Goal: Task Accomplishment & Management: Manage account settings

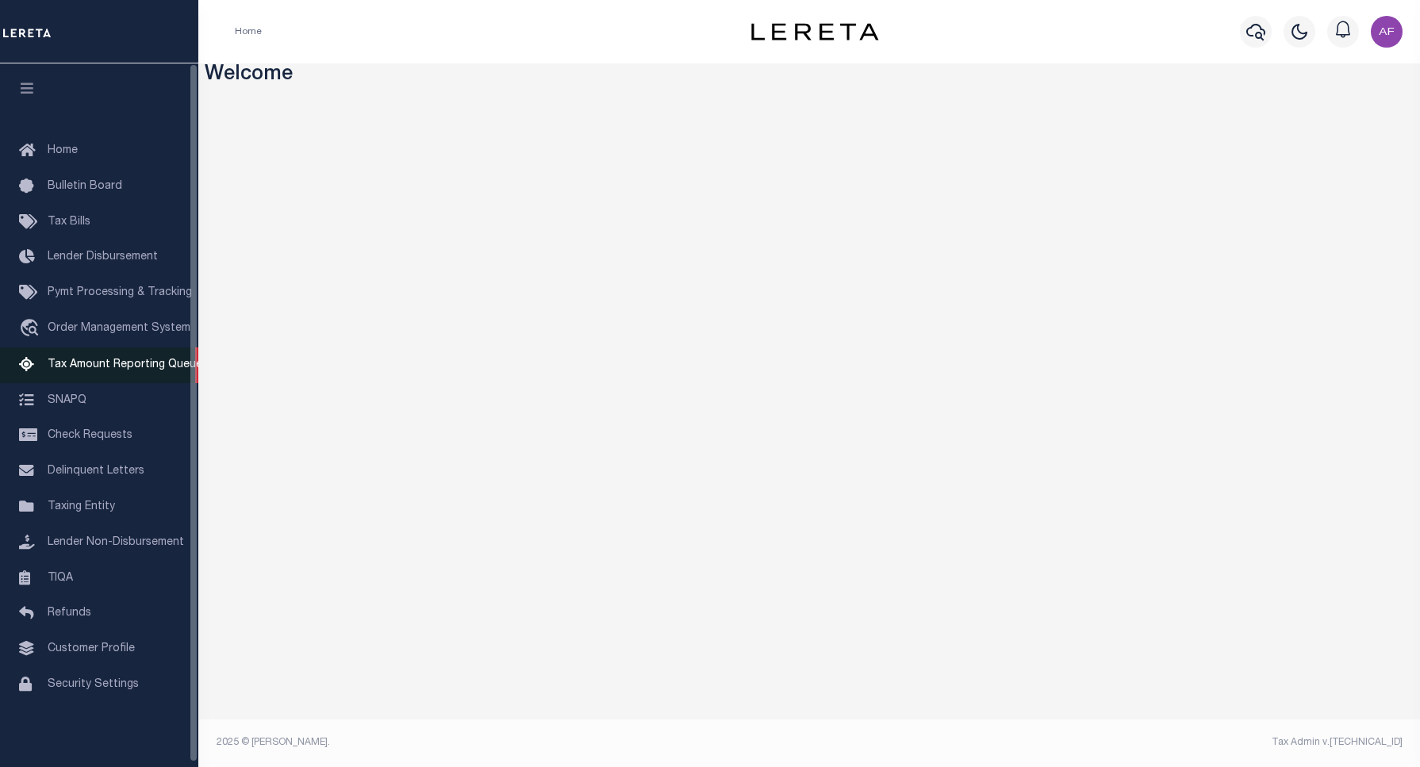
click at [60, 370] on span "Tax Amount Reporting Queue" at bounding box center [125, 364] width 155 height 11
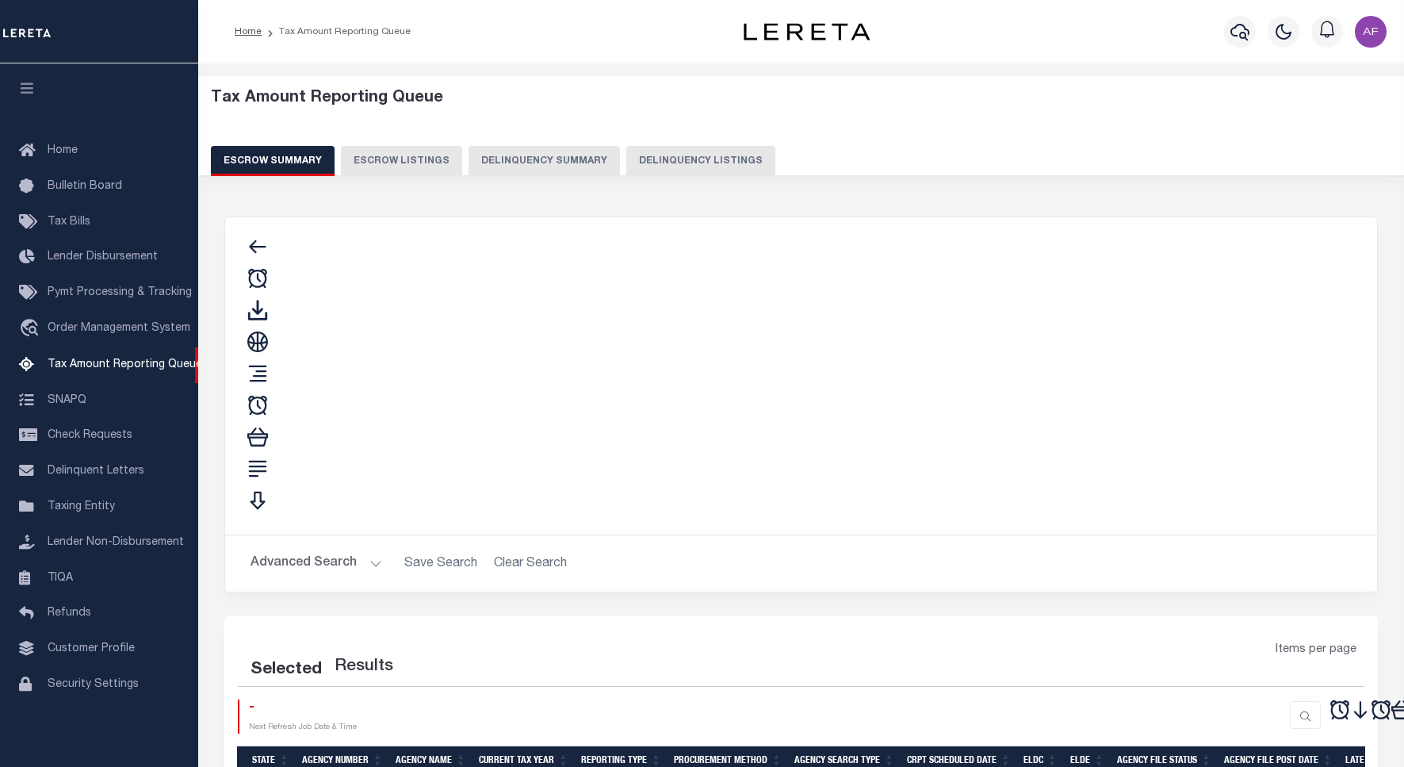
select select "100"
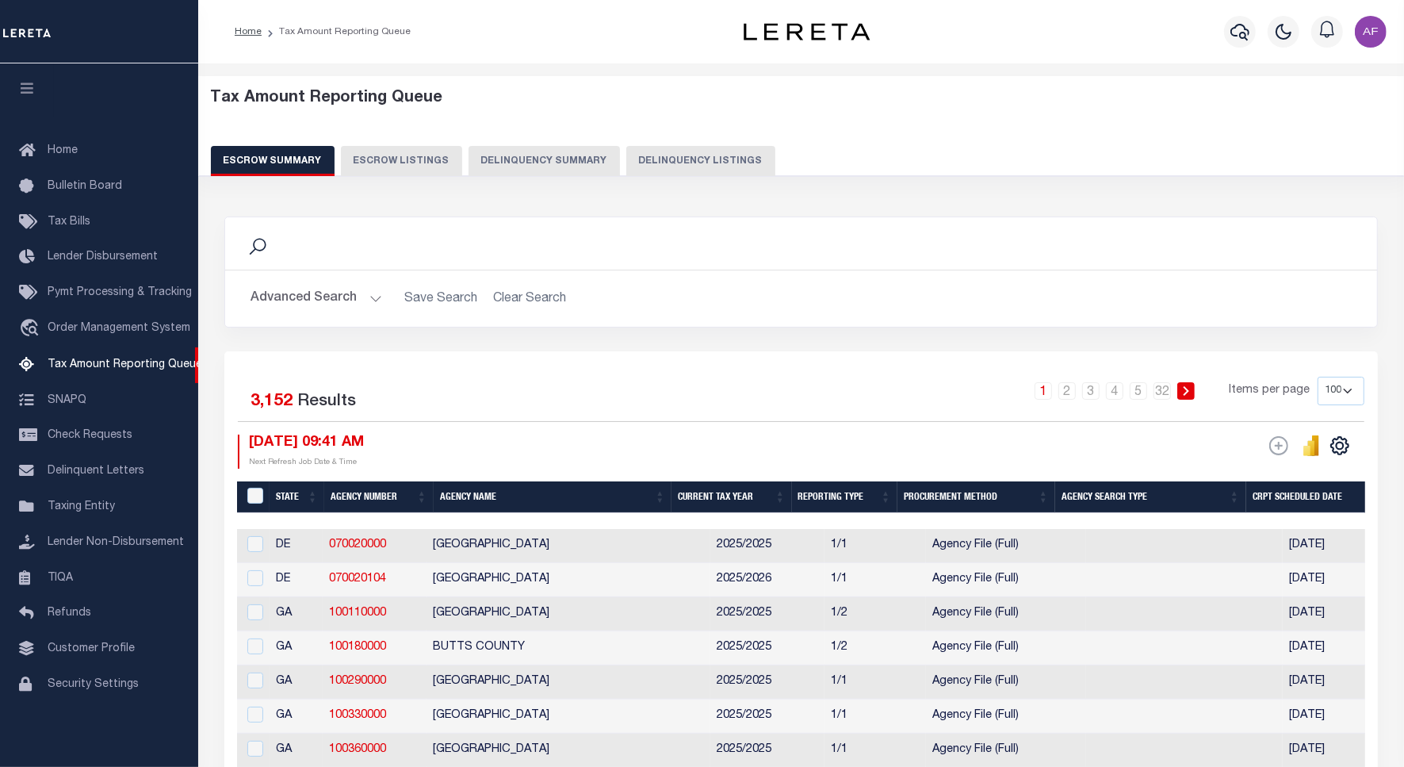
click at [712, 148] on button "Delinquency Listings" at bounding box center [701, 161] width 149 height 30
select select
select select "100"
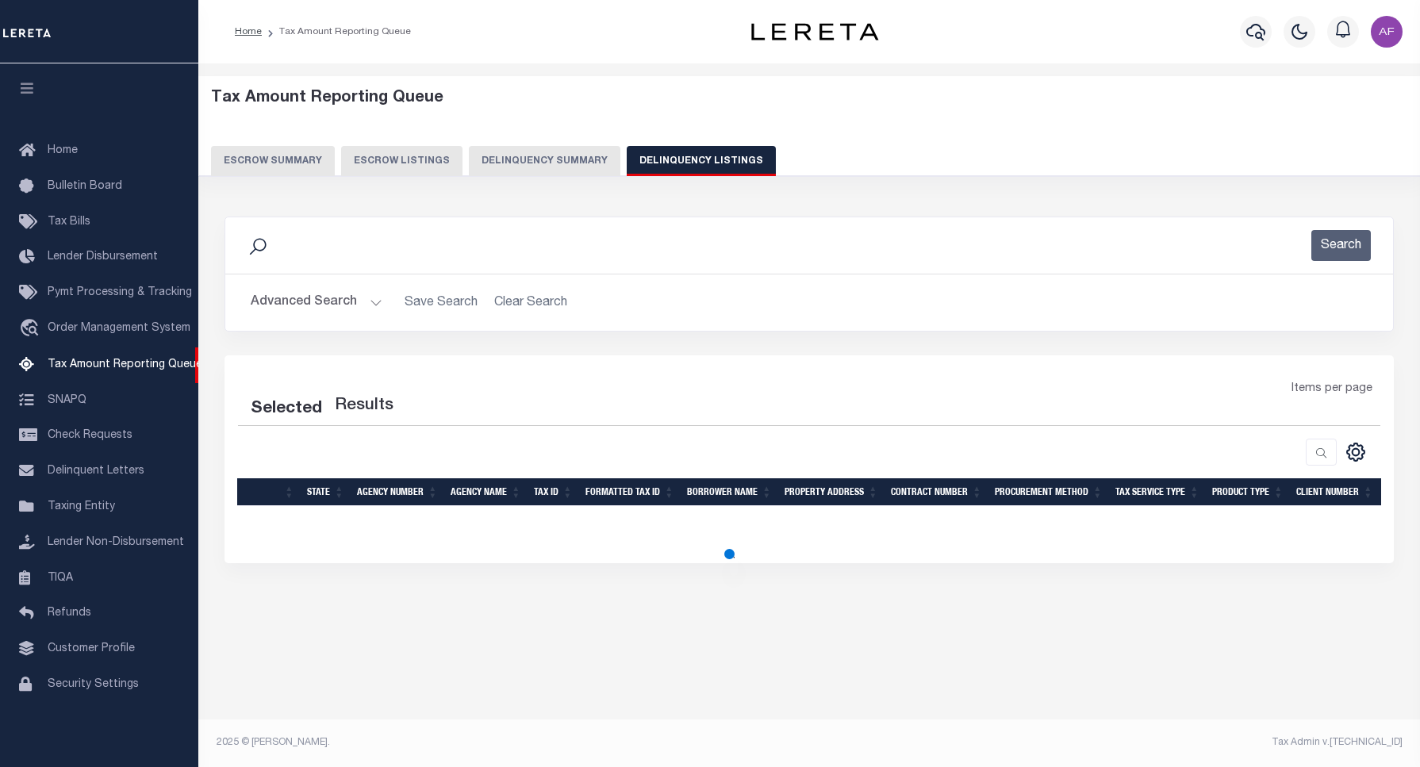
select select "100"
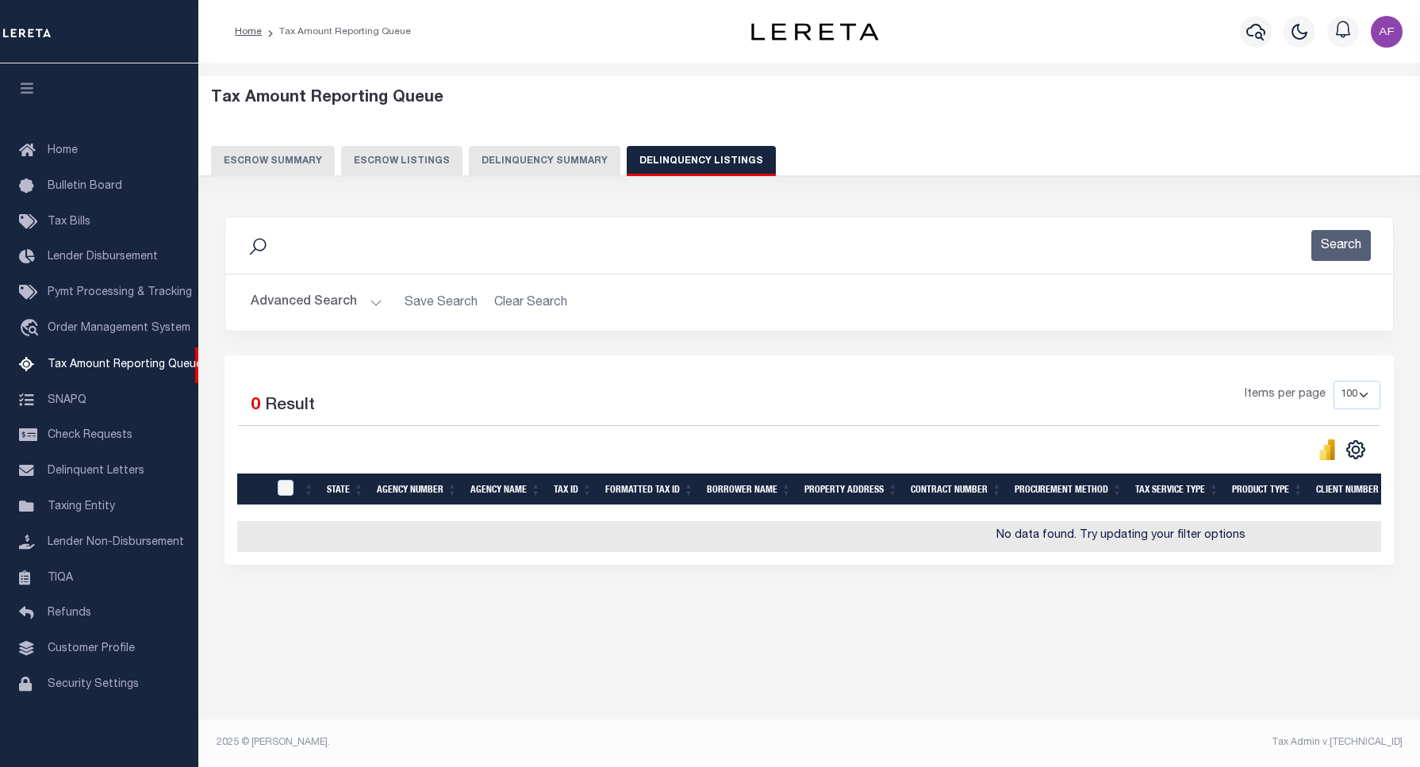
click at [299, 311] on button "Advanced Search" at bounding box center [317, 302] width 132 height 31
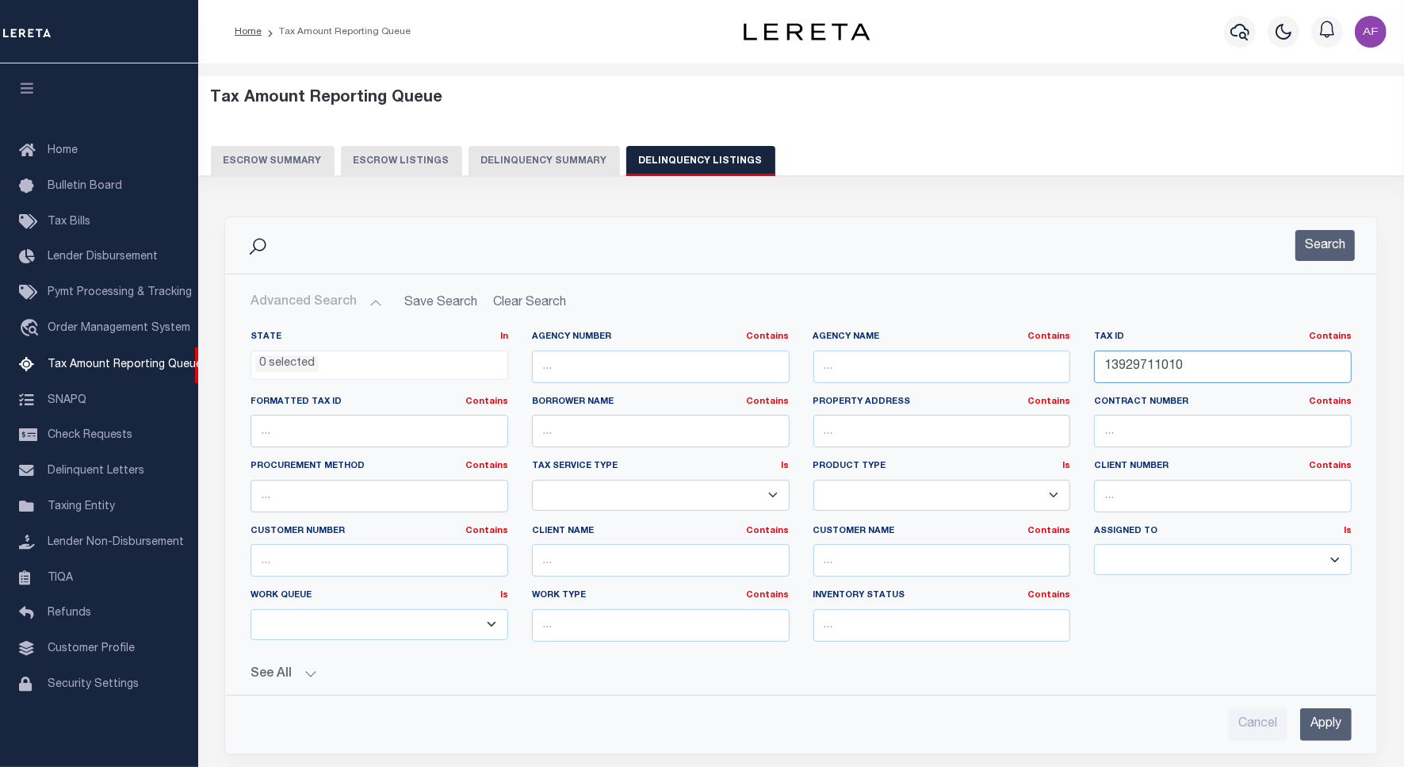
click at [1156, 365] on input "13929711010" at bounding box center [1223, 367] width 258 height 33
paste input "PLEASANTON CITY"
drag, startPoint x: 1203, startPoint y: 359, endPoint x: 1020, endPoint y: 326, distance: 186.2
click at [1020, 326] on div "State In In AK AL AR AZ CA CO CT DC DE FL GA GU HI IA ID IL IN KS KY LA MA MD M…" at bounding box center [801, 500] width 1151 height 364
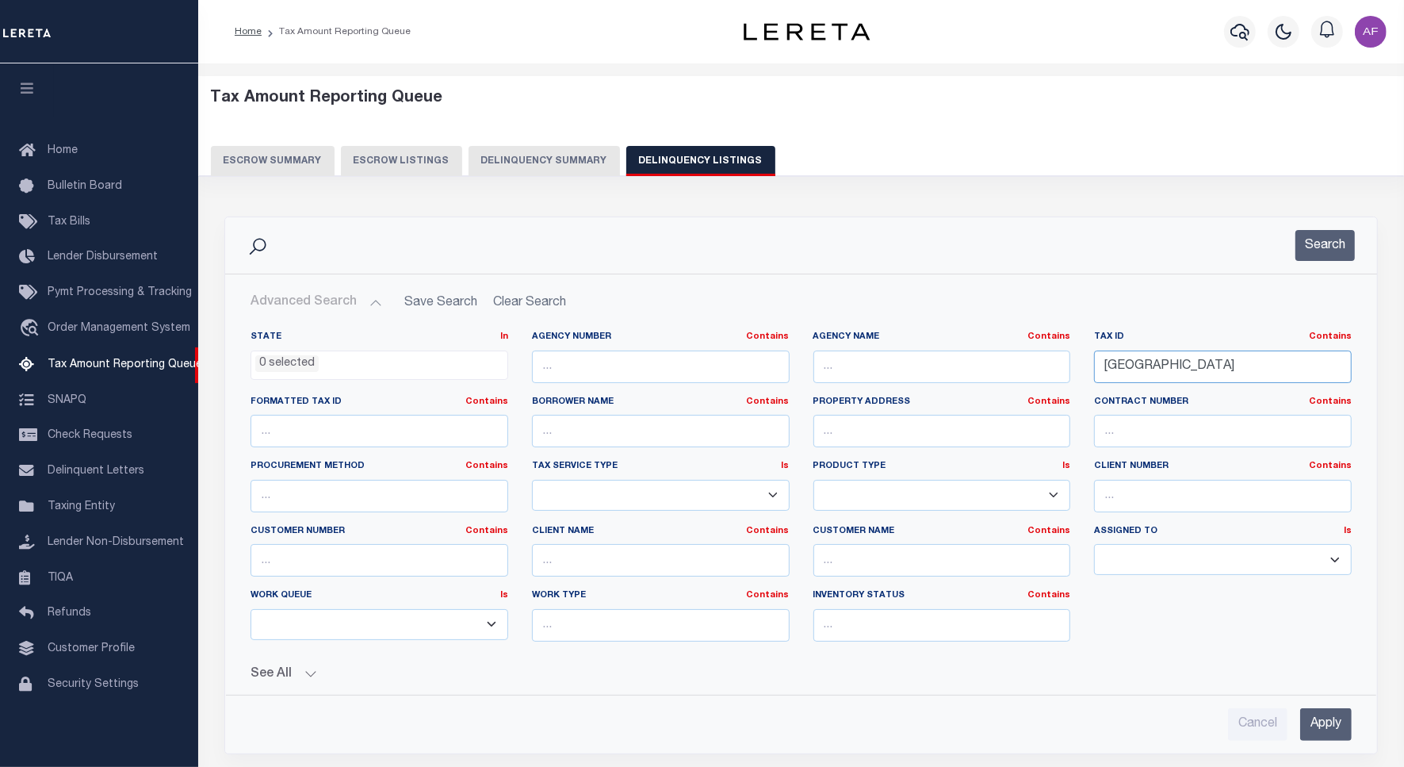
paste input "0095100000000117"
type input "0095100000000117"
click at [1309, 232] on button "Search" at bounding box center [1325, 245] width 59 height 31
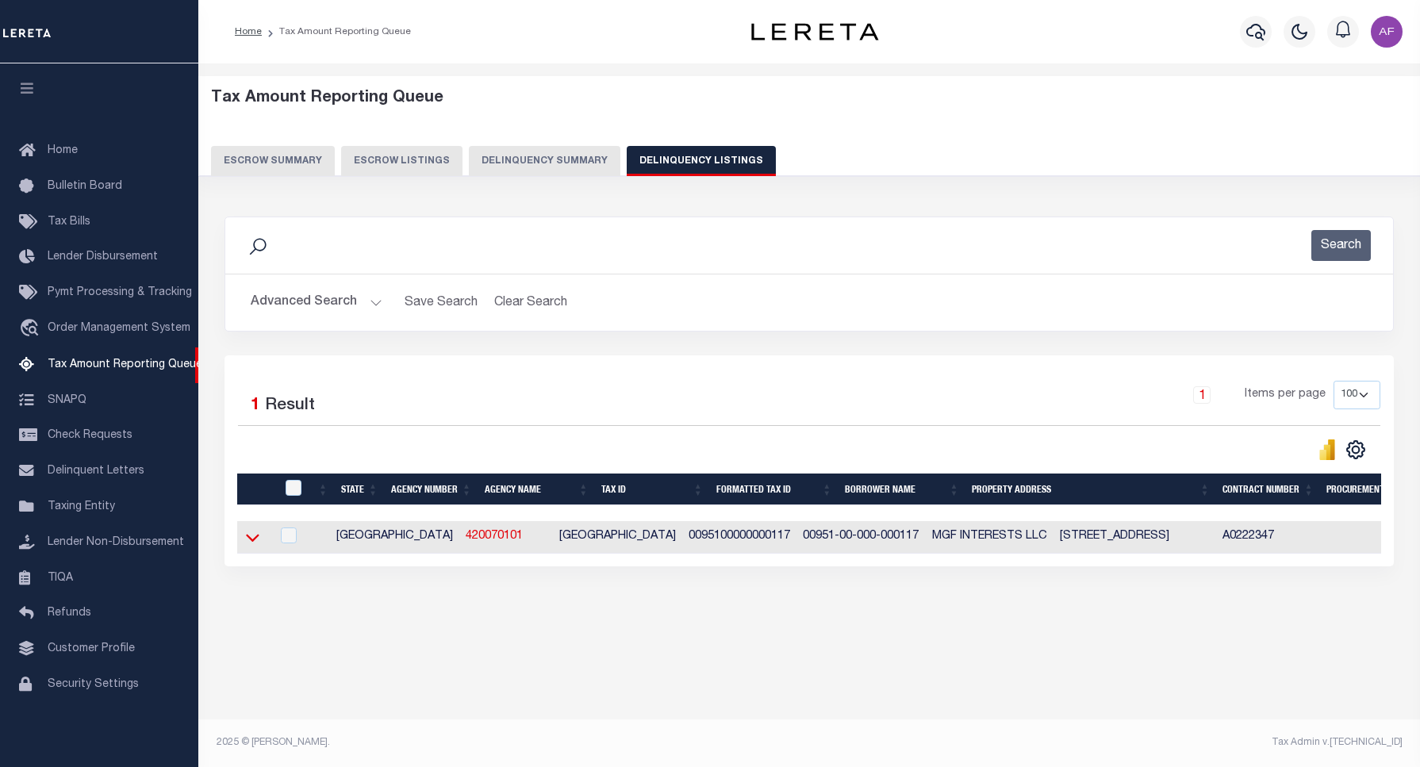
click at [252, 542] on icon at bounding box center [252, 539] width 13 height 8
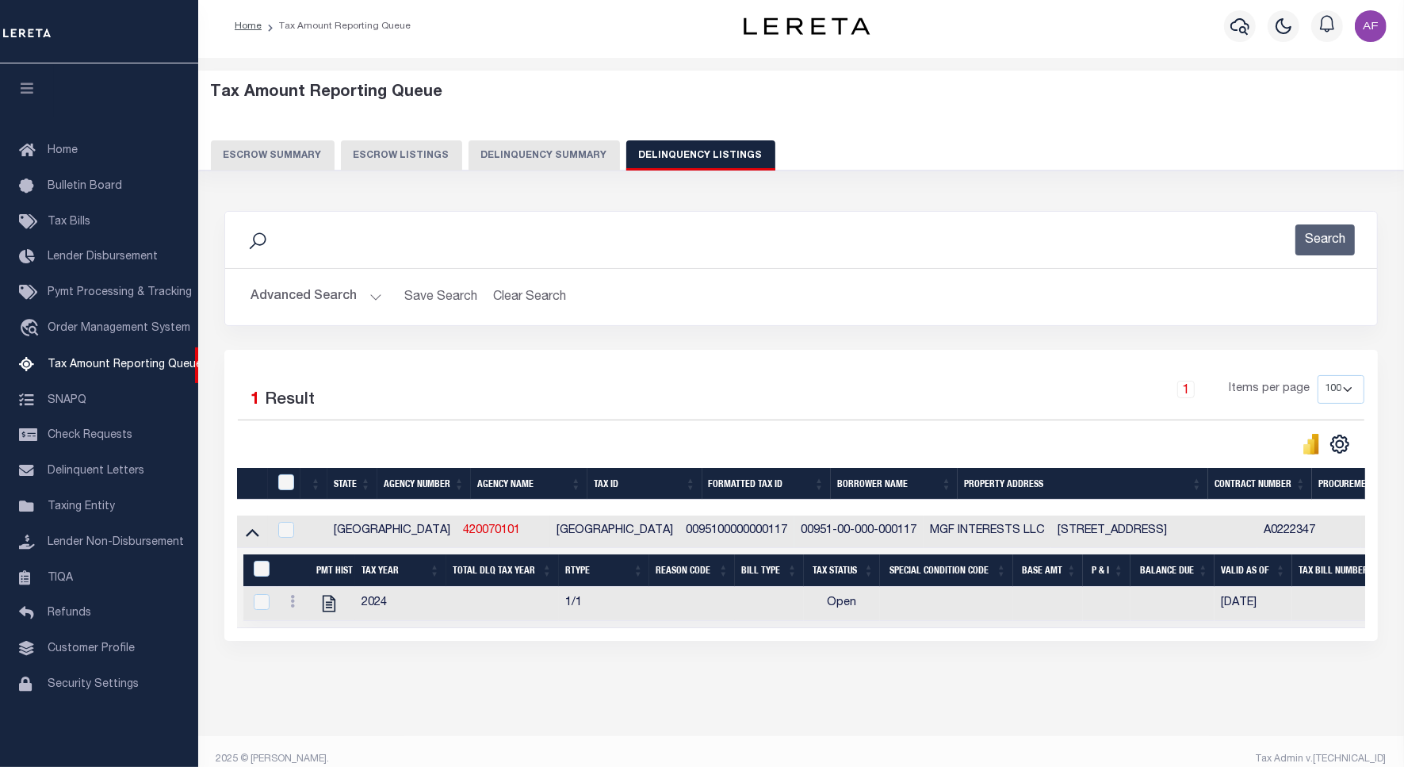
scroll to position [38, 0]
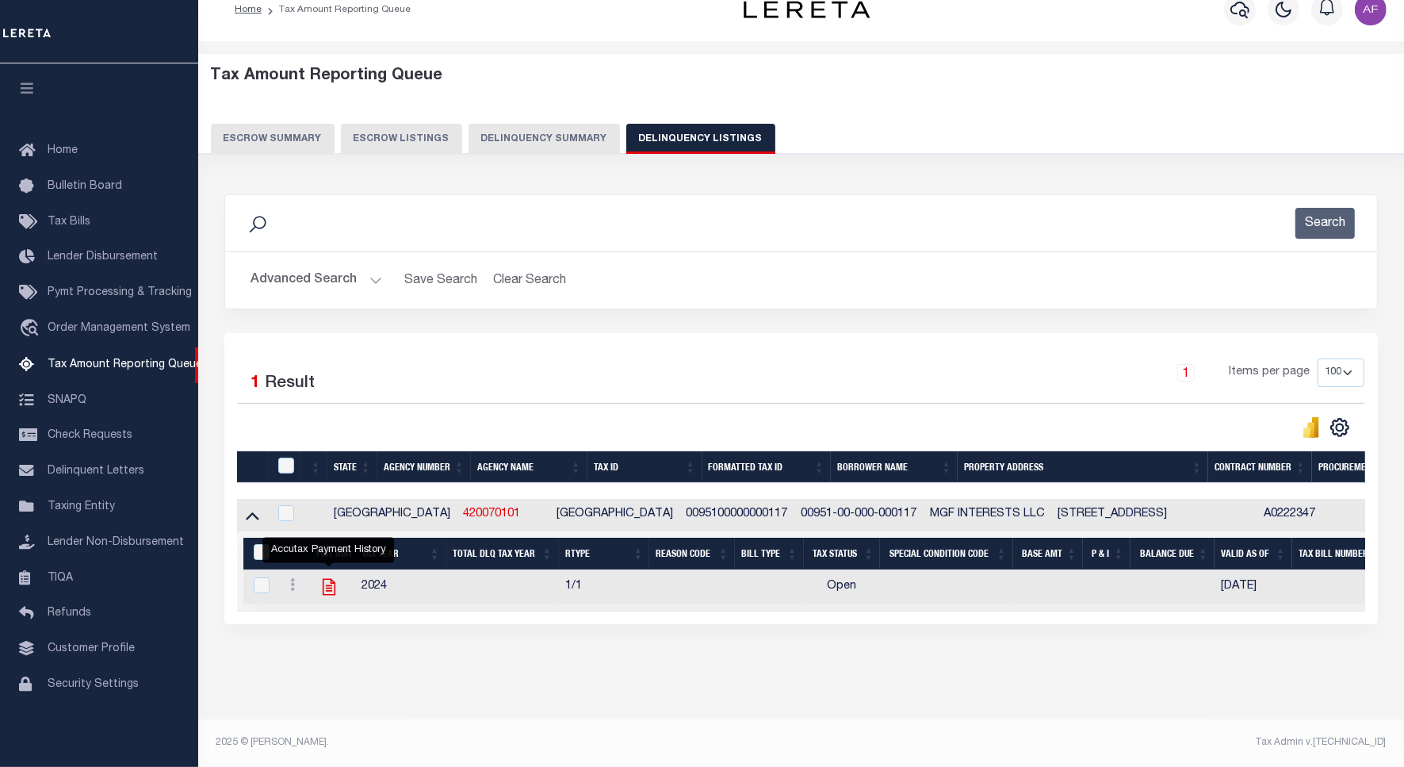
click at [328, 577] on icon "" at bounding box center [329, 587] width 21 height 21
checkbox input "true"
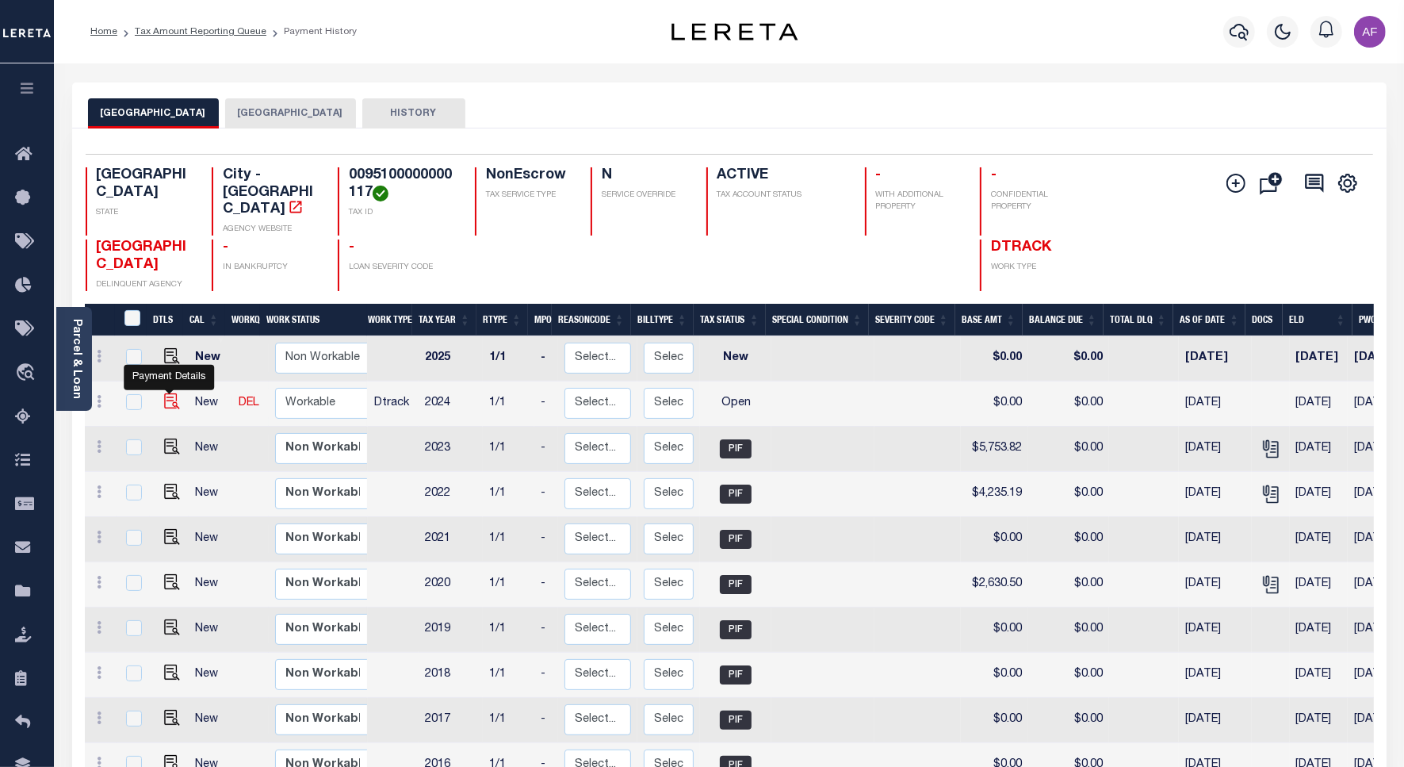
click at [164, 393] on img "" at bounding box center [172, 401] width 16 height 16
checkbox input "true"
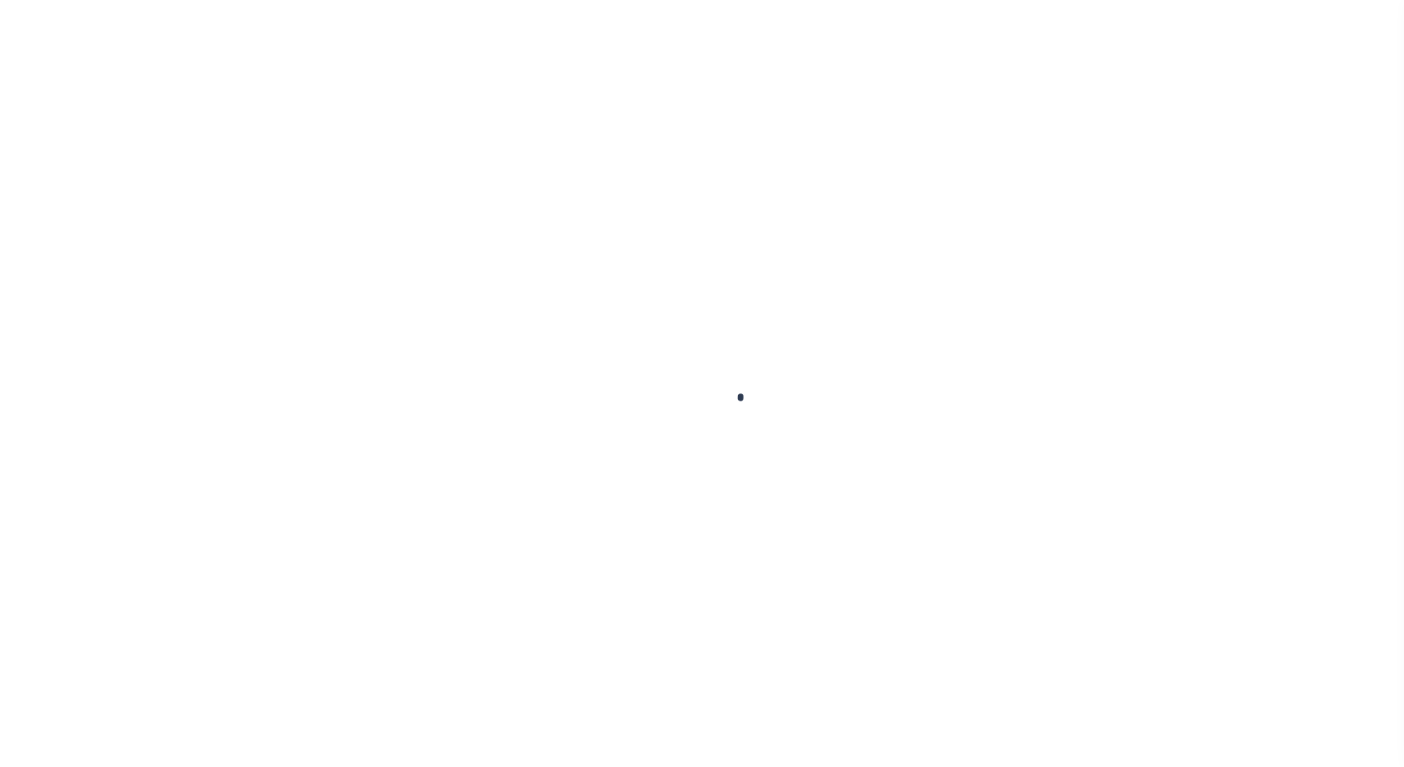
checkbox input "false"
type input "02/01/2025"
select select "OP2"
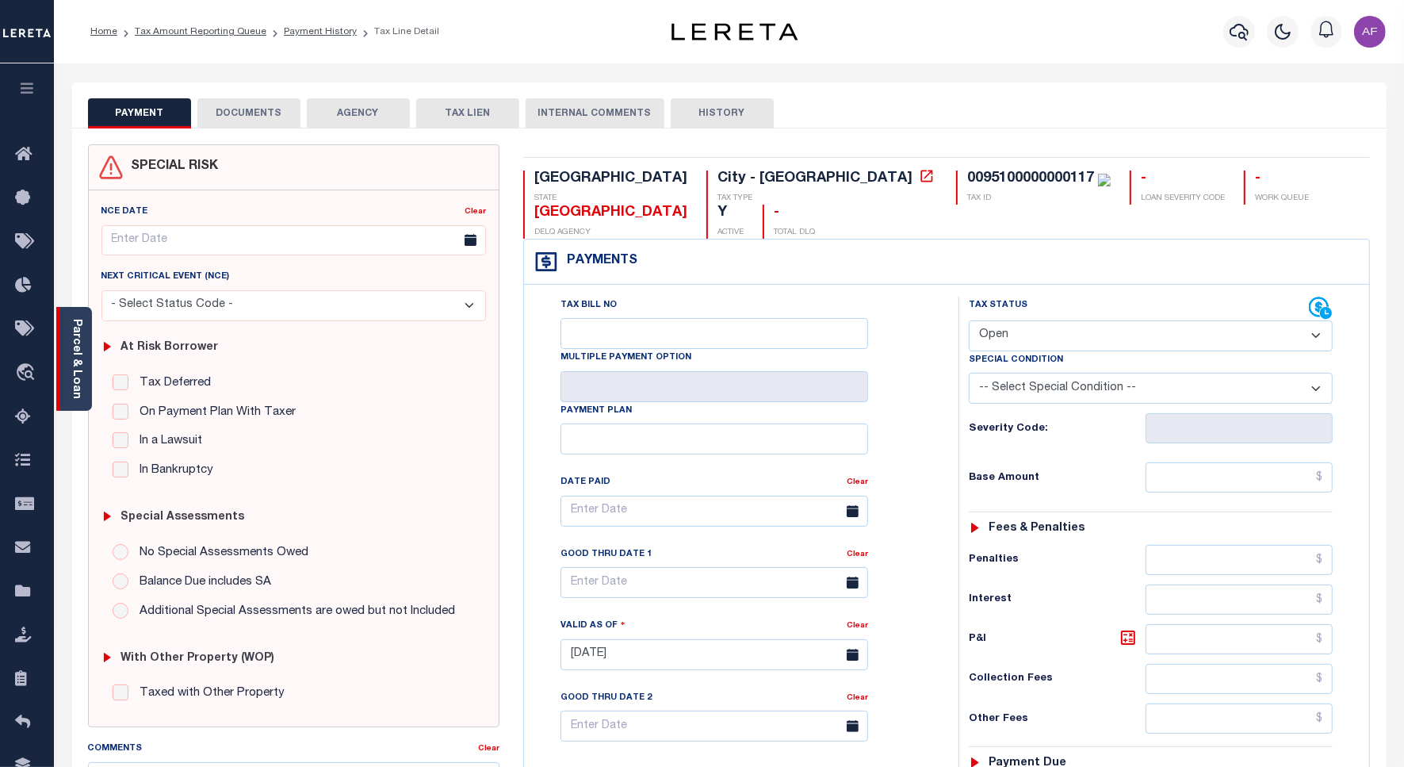
click at [74, 397] on div "Parcel & Loan" at bounding box center [74, 359] width 36 height 104
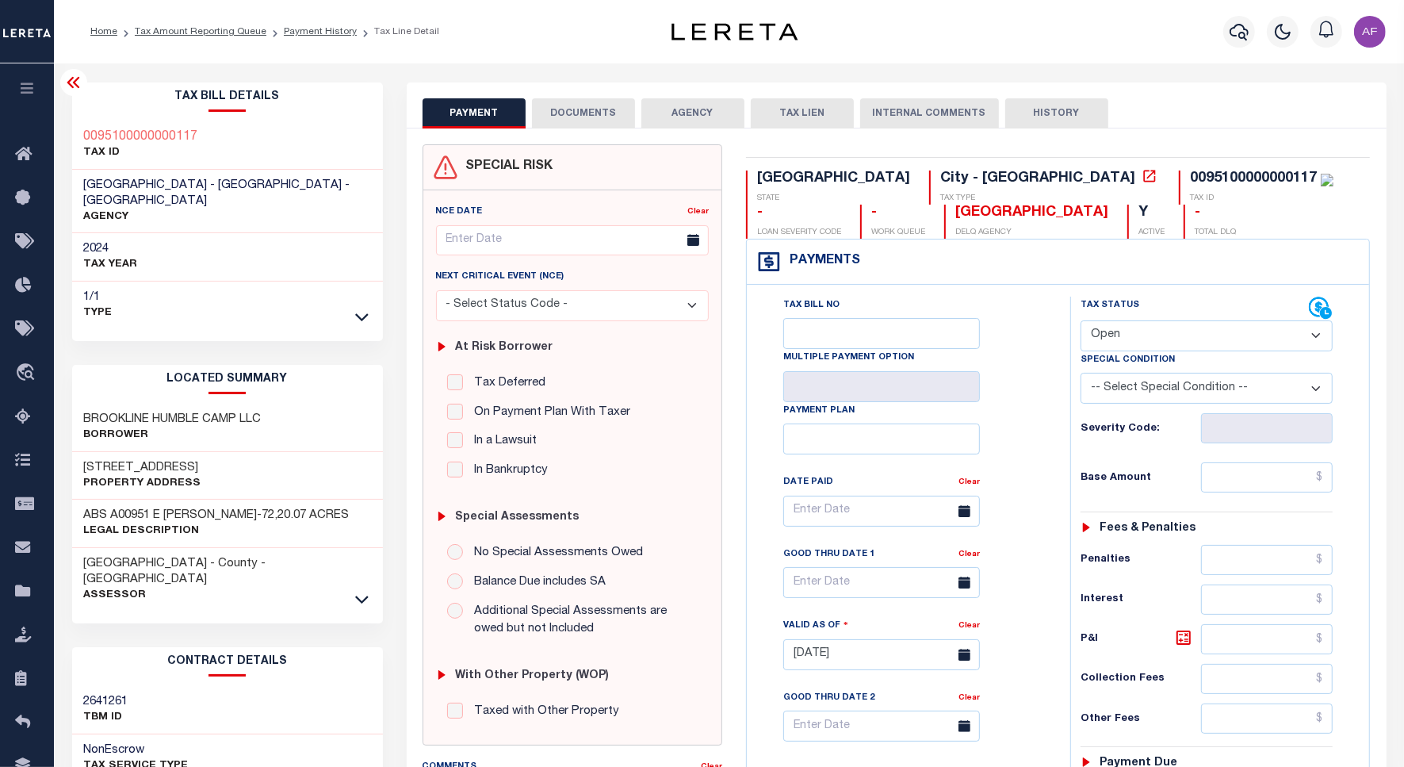
drag, startPoint x: 82, startPoint y: 453, endPoint x: 220, endPoint y: 457, distance: 138.0
click at [220, 457] on div "930 HUMBLE CAMP RD Property Address" at bounding box center [227, 476] width 311 height 48
copy h3 "930 HUMBLE CAMP RD"
click at [585, 112] on button "DOCUMENTS" at bounding box center [583, 113] width 103 height 30
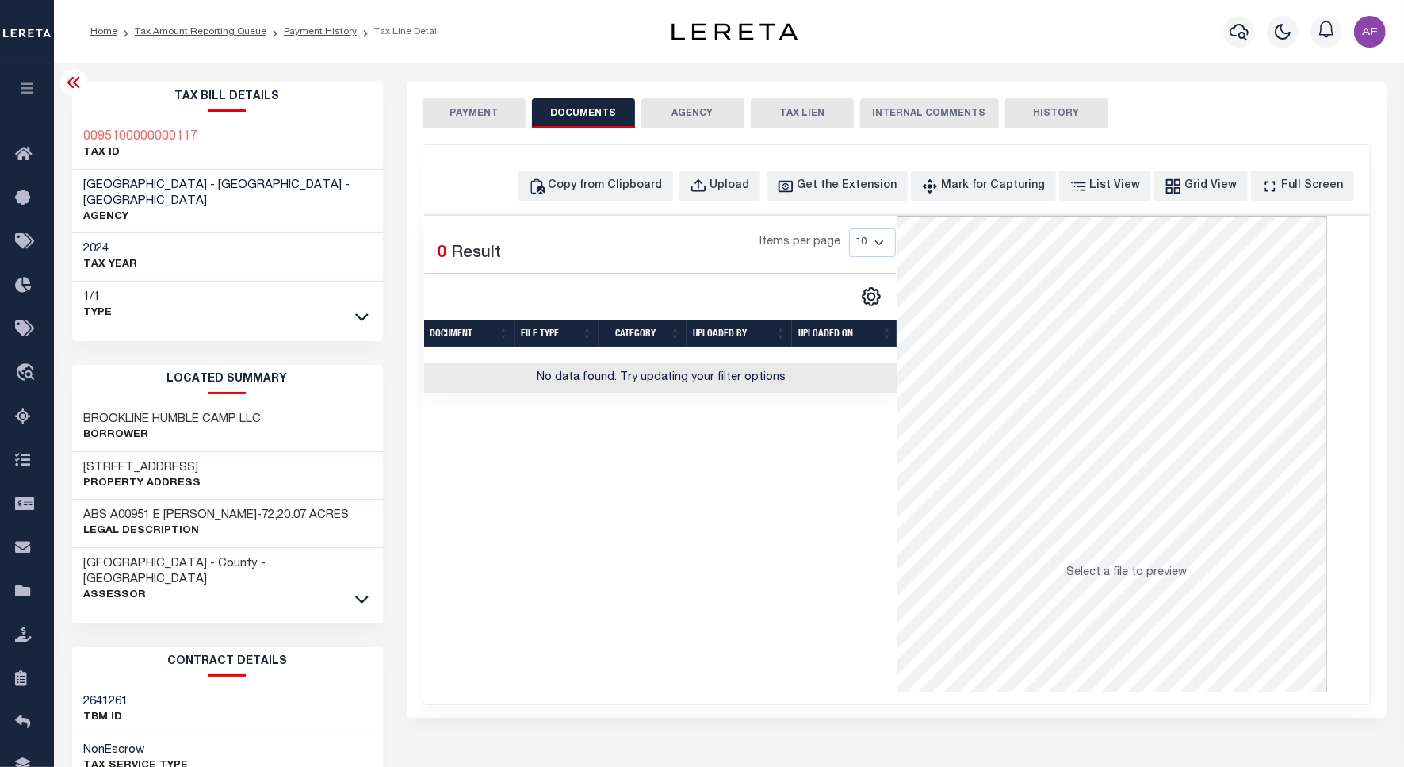
click at [477, 111] on button "PAYMENT" at bounding box center [474, 113] width 103 height 30
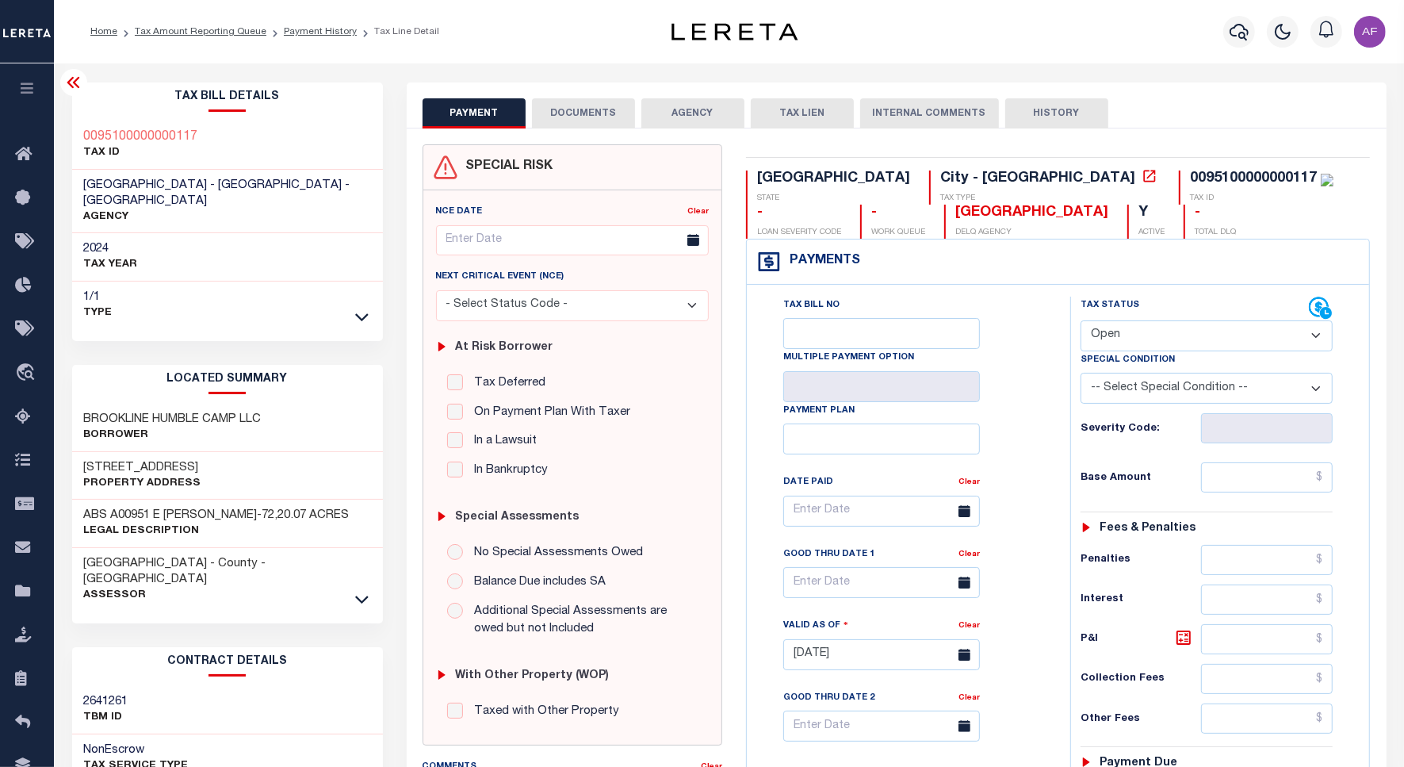
click at [76, 87] on icon at bounding box center [73, 82] width 13 height 11
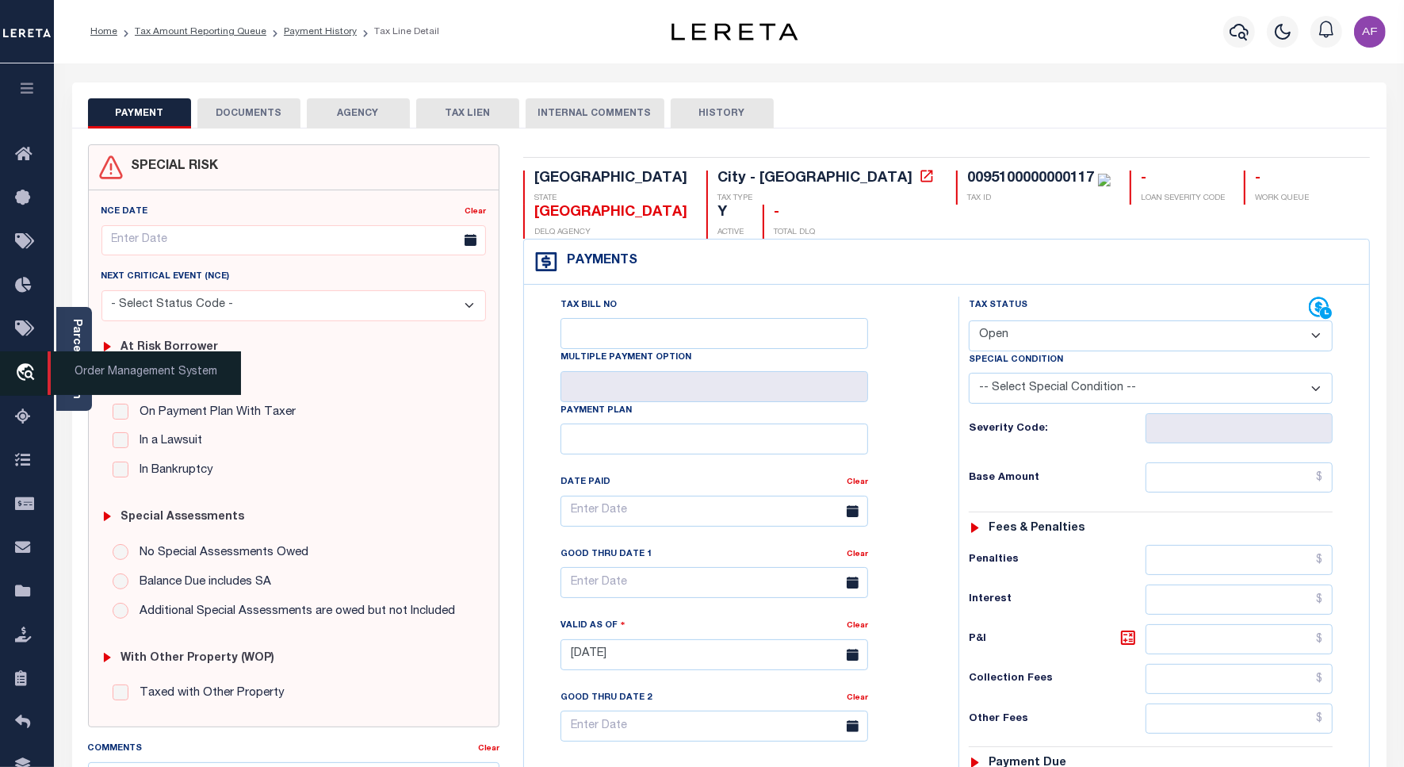
click at [81, 389] on span "Order Management System" at bounding box center [145, 373] width 194 height 44
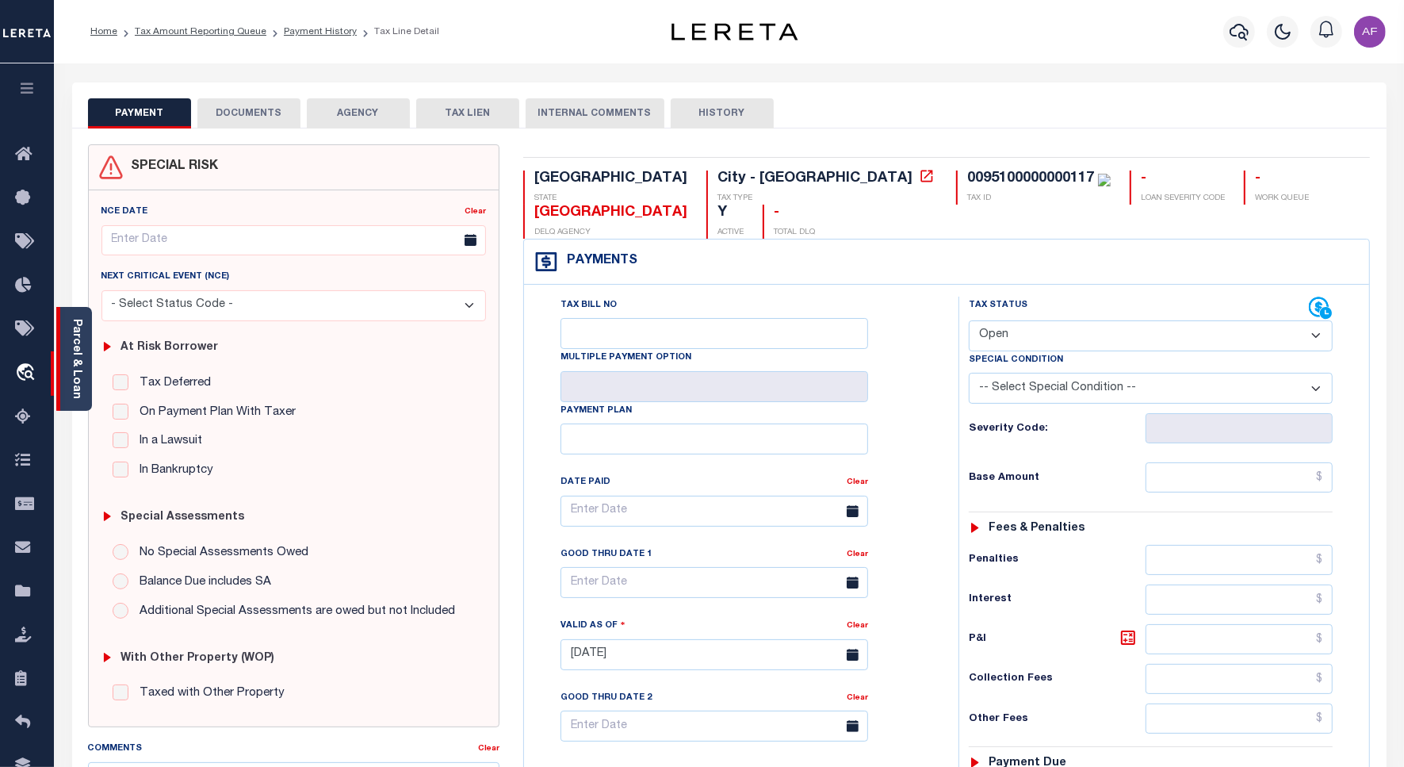
click at [77, 385] on link "Parcel & Loan" at bounding box center [76, 359] width 11 height 80
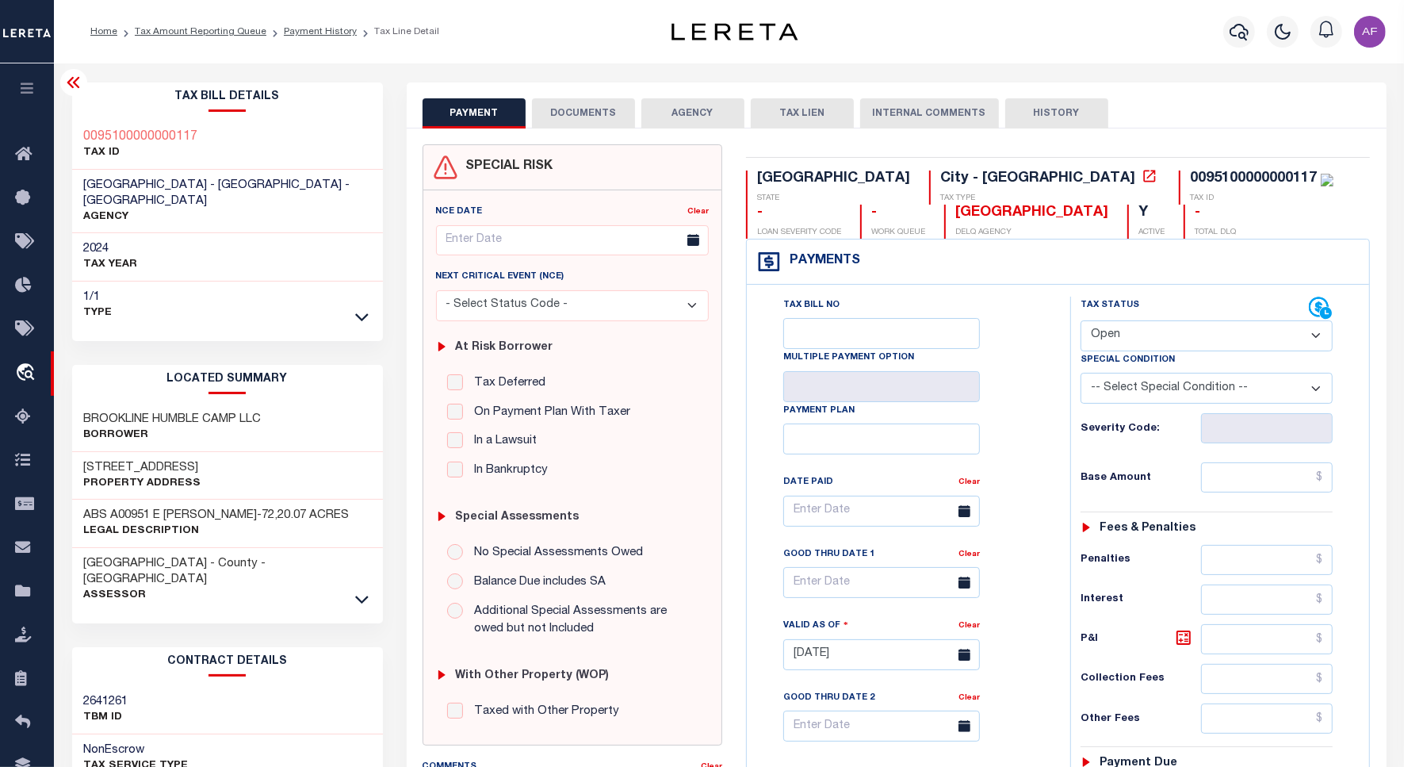
click at [129, 460] on h3 "930 HUMBLE CAMP RD" at bounding box center [142, 468] width 117 height 16
drag, startPoint x: 113, startPoint y: 450, endPoint x: 228, endPoint y: 454, distance: 115.1
click at [228, 454] on div "930 HUMBLE CAMP RD Property Address" at bounding box center [227, 476] width 311 height 48
click at [168, 29] on link "Tax Amount Reporting Queue" at bounding box center [201, 32] width 132 height 10
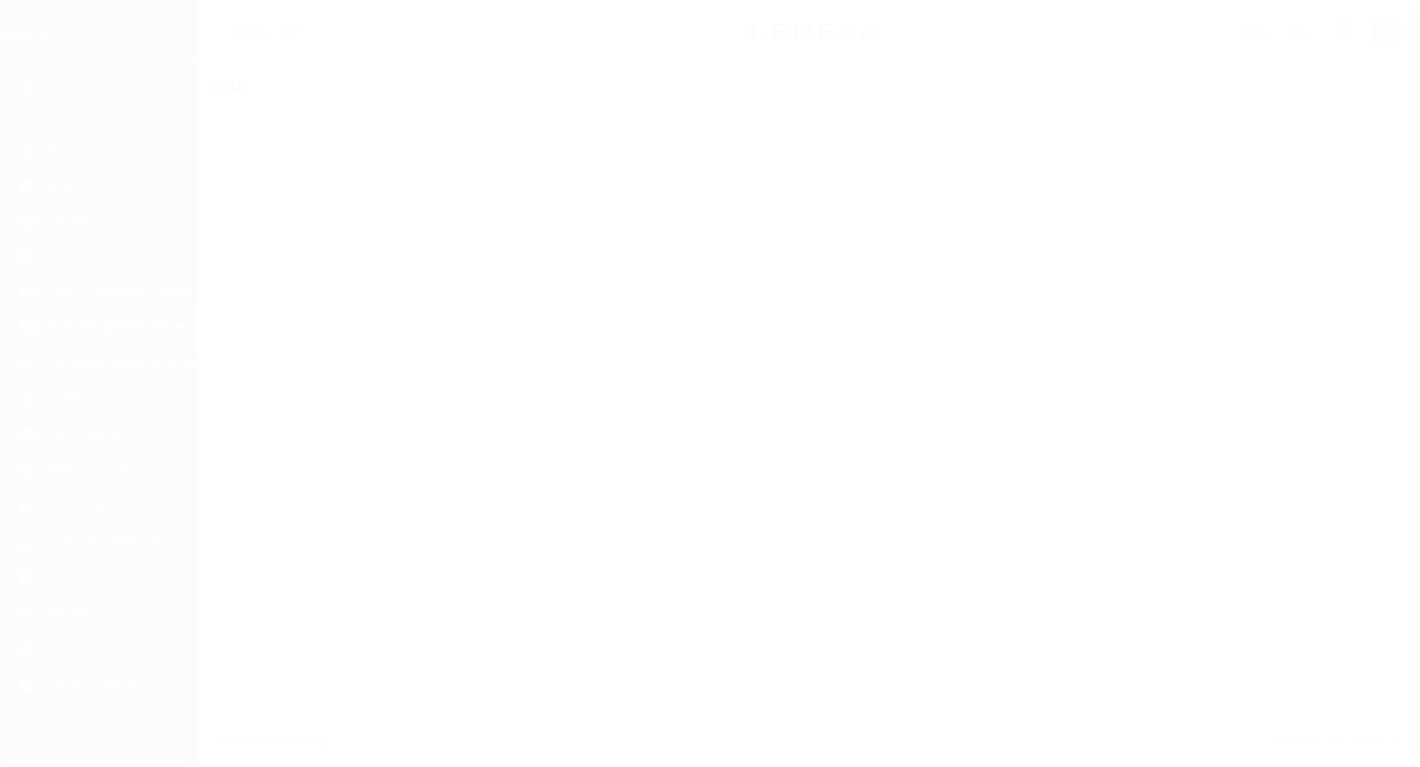
scroll to position [5, 0]
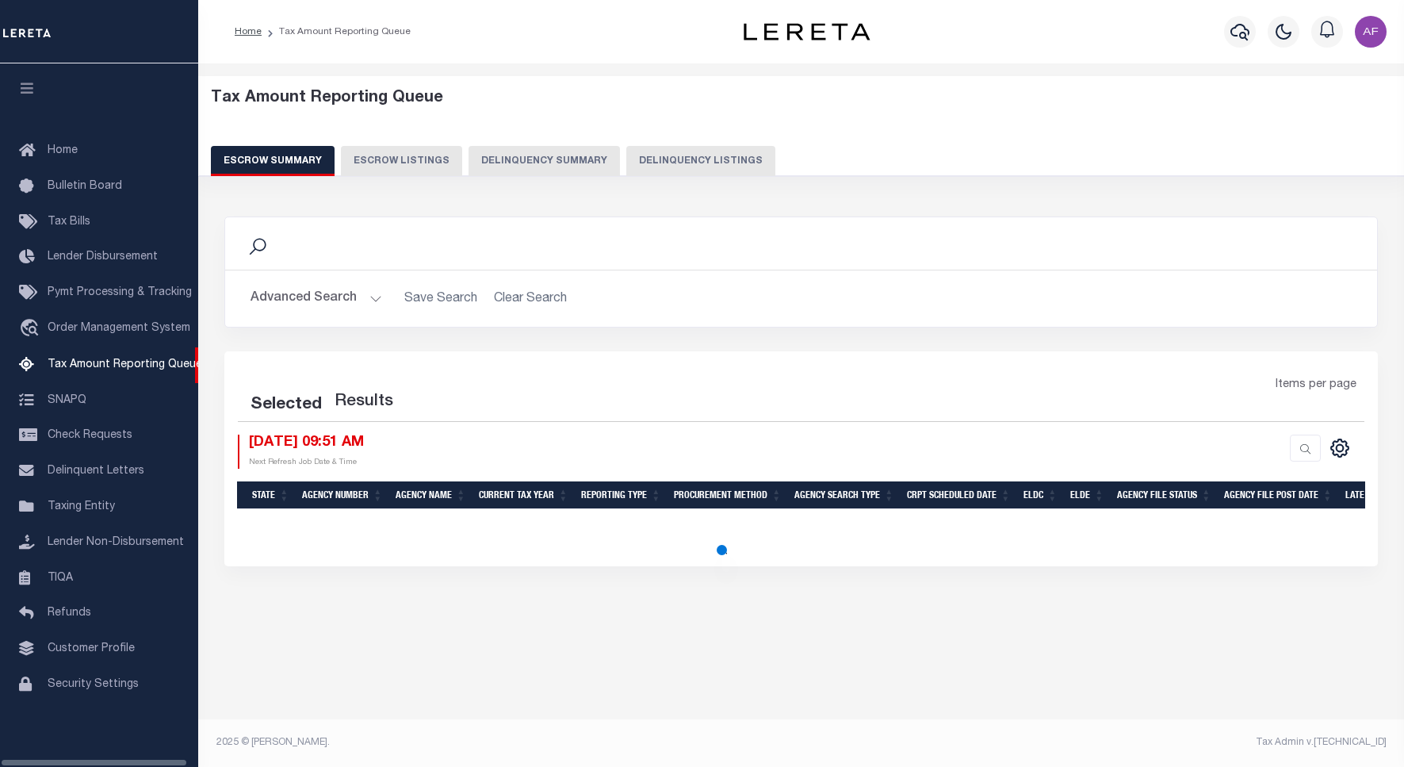
click at [676, 155] on button "Delinquency Listings" at bounding box center [701, 161] width 149 height 30
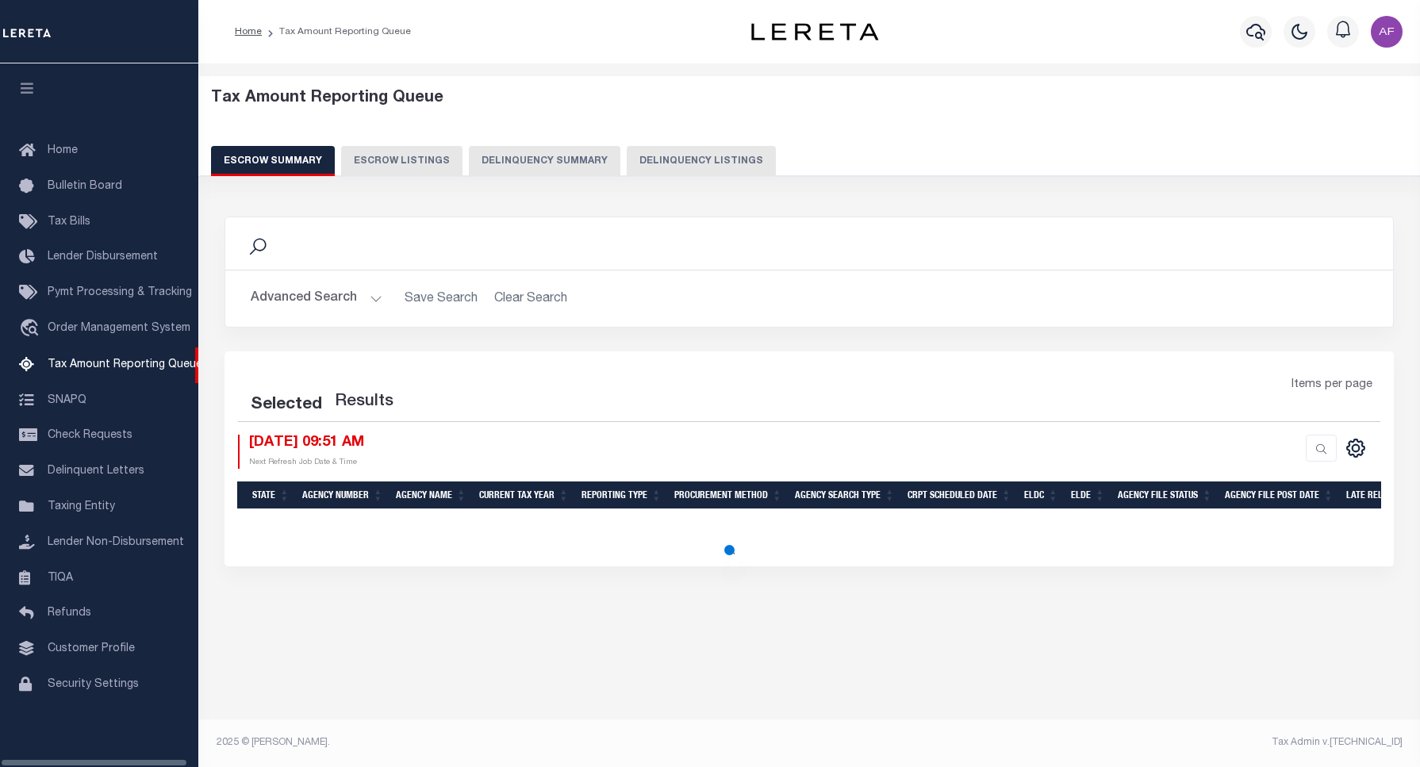
select select "100"
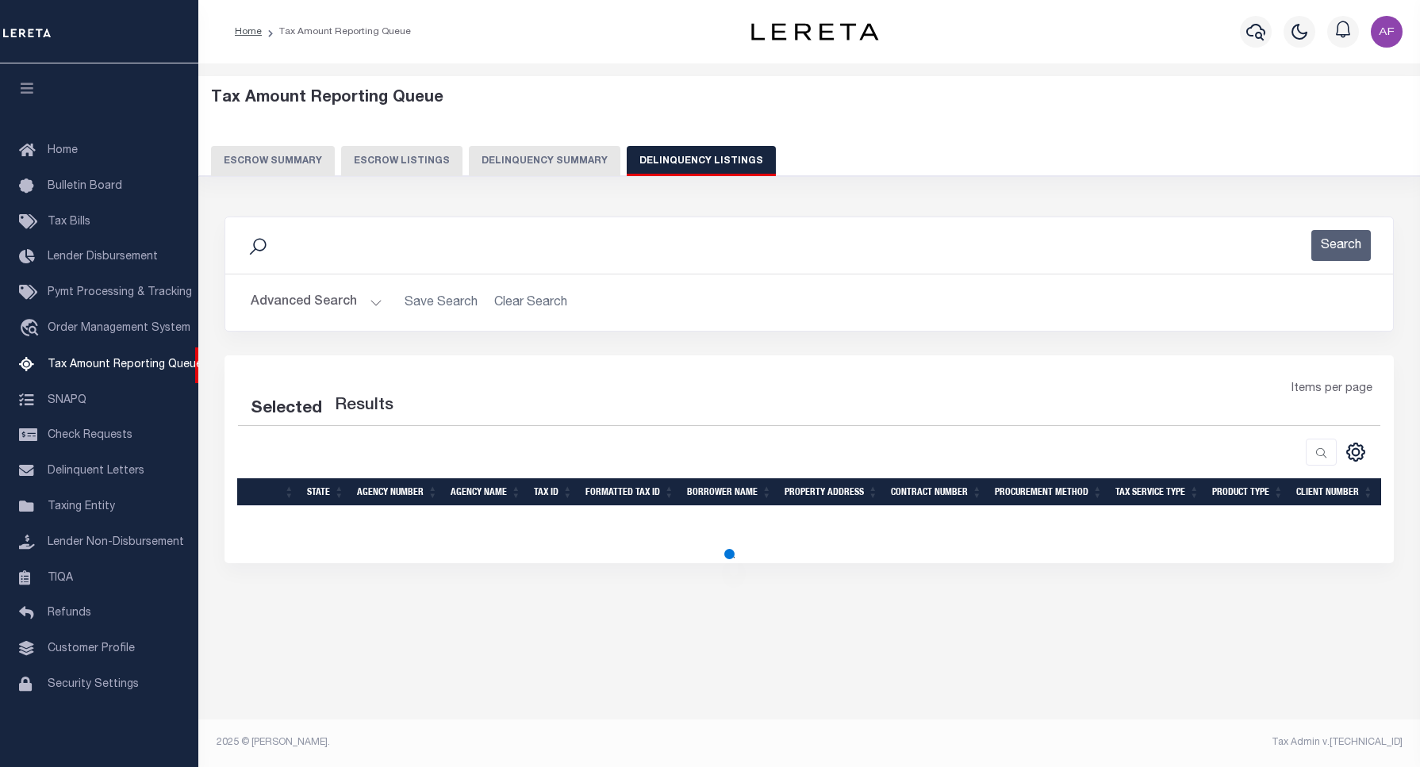
select select "100"
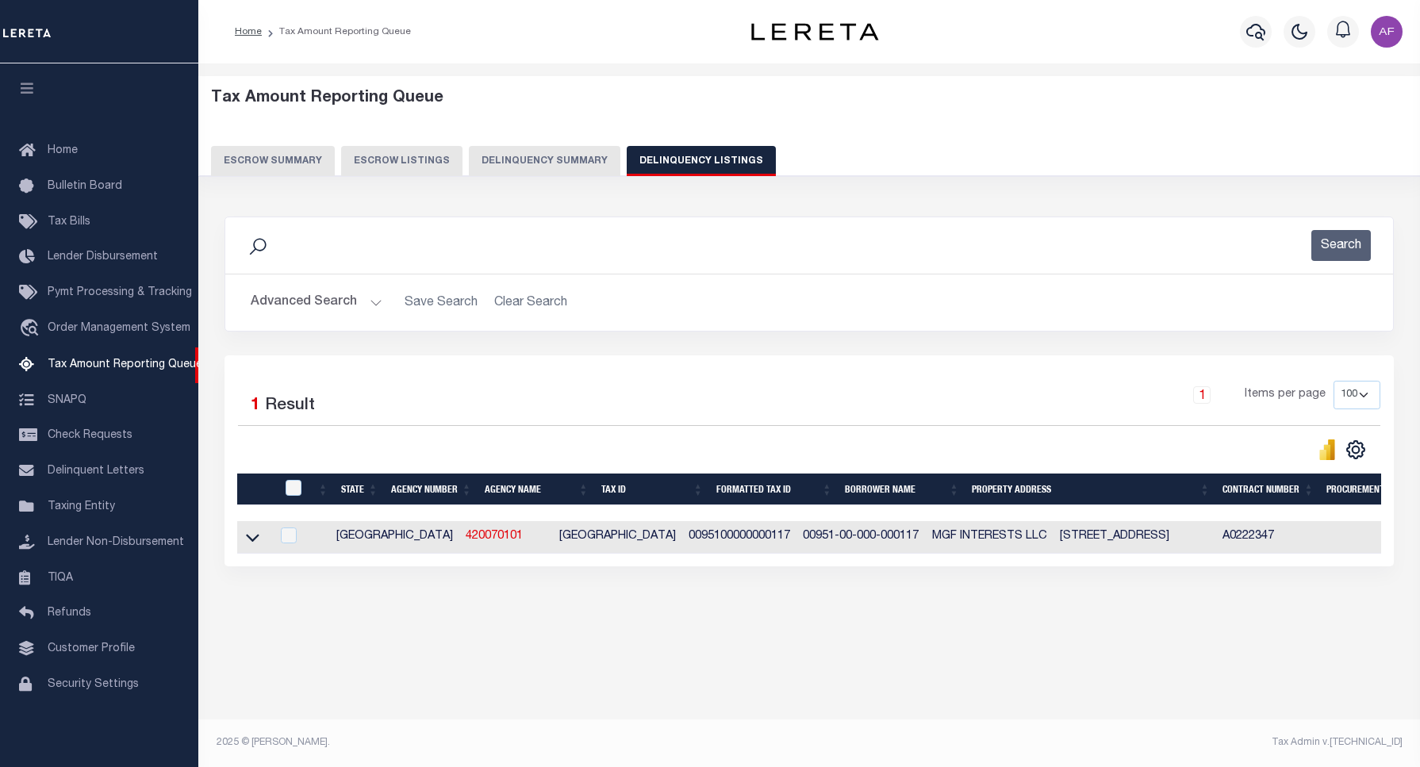
click at [300, 310] on button "Advanced Search" at bounding box center [317, 302] width 132 height 31
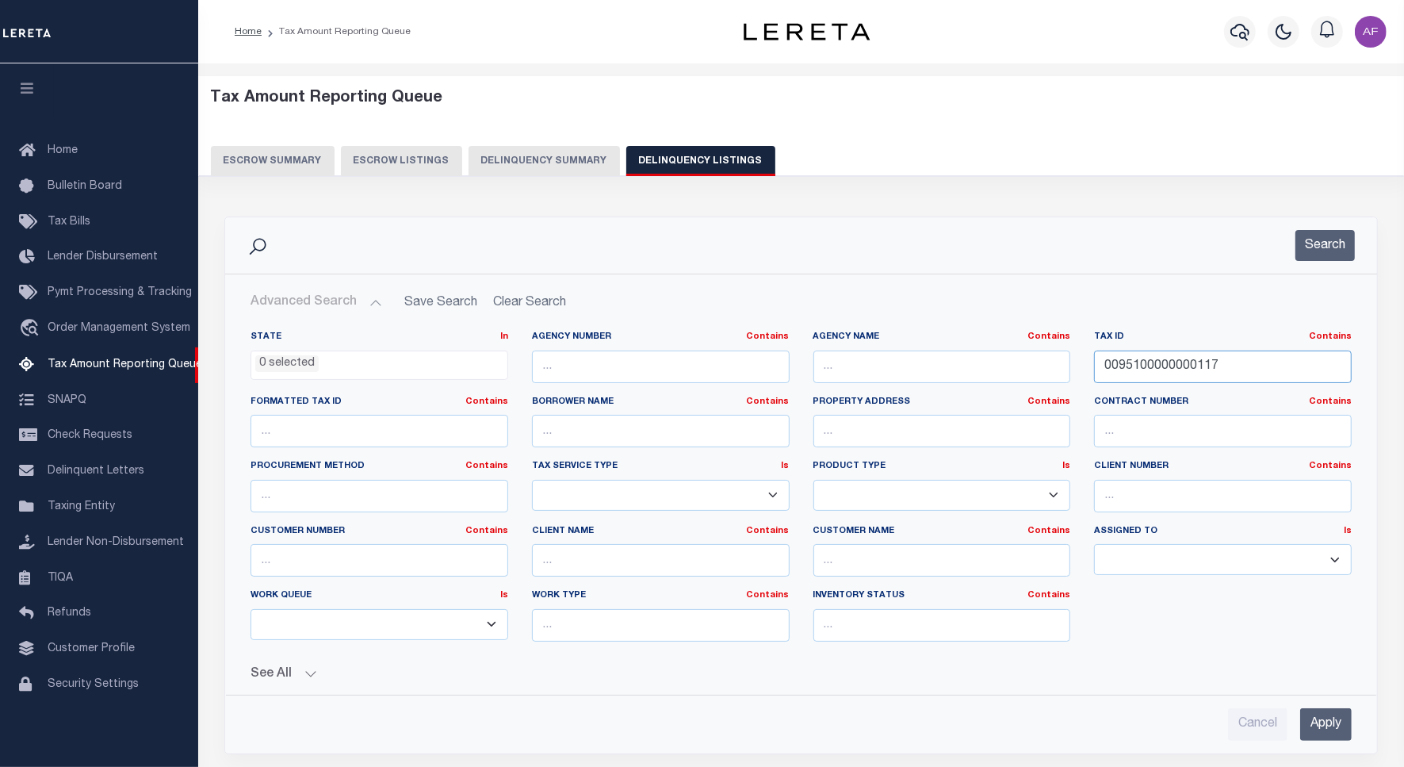
click at [1143, 363] on input "0095100000000117" at bounding box center [1223, 367] width 258 height 33
paste input "40100001430"
type input "040100001430"
click at [1327, 258] on button "Search" at bounding box center [1325, 245] width 59 height 31
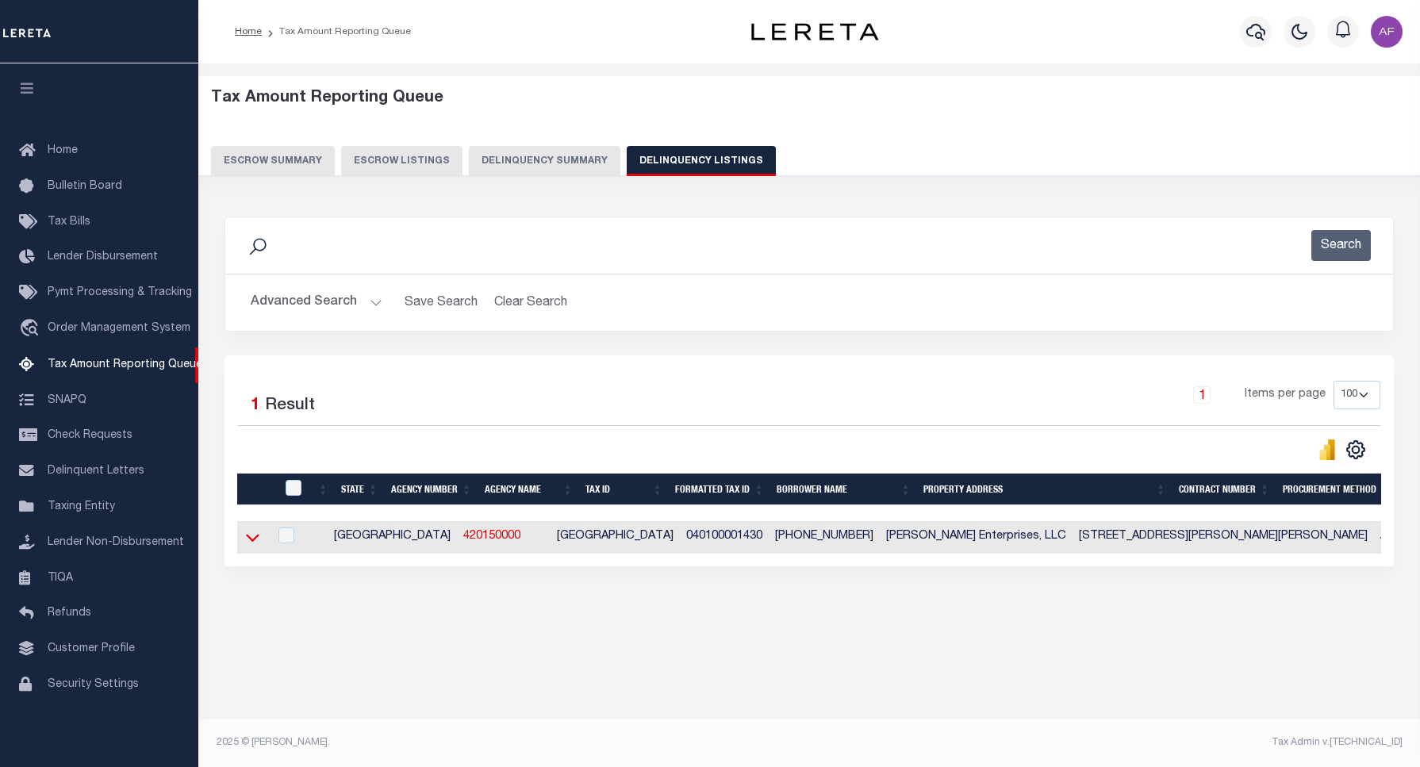
click at [254, 542] on icon at bounding box center [252, 539] width 13 height 8
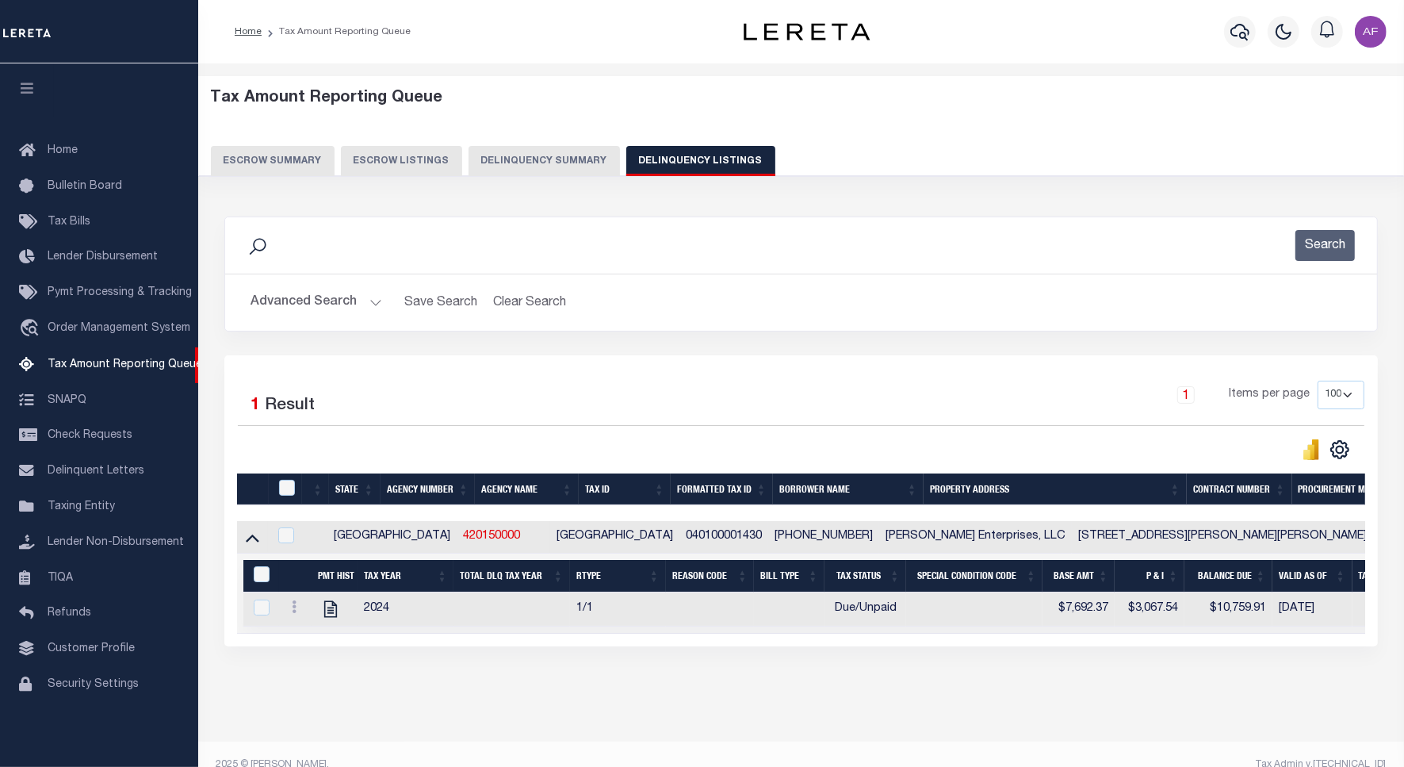
scroll to position [38, 0]
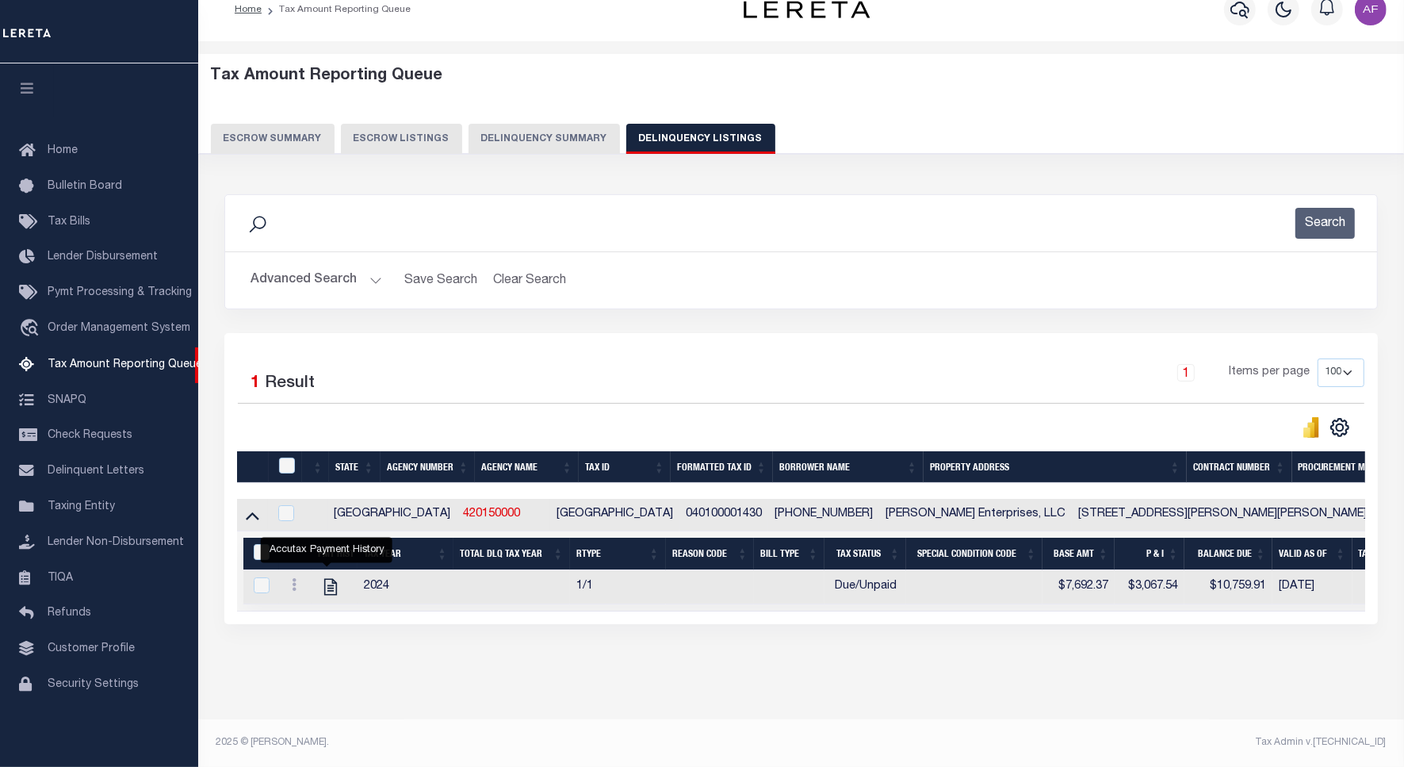
click at [324, 579] on icon "" at bounding box center [330, 587] width 13 height 17
checkbox input "true"
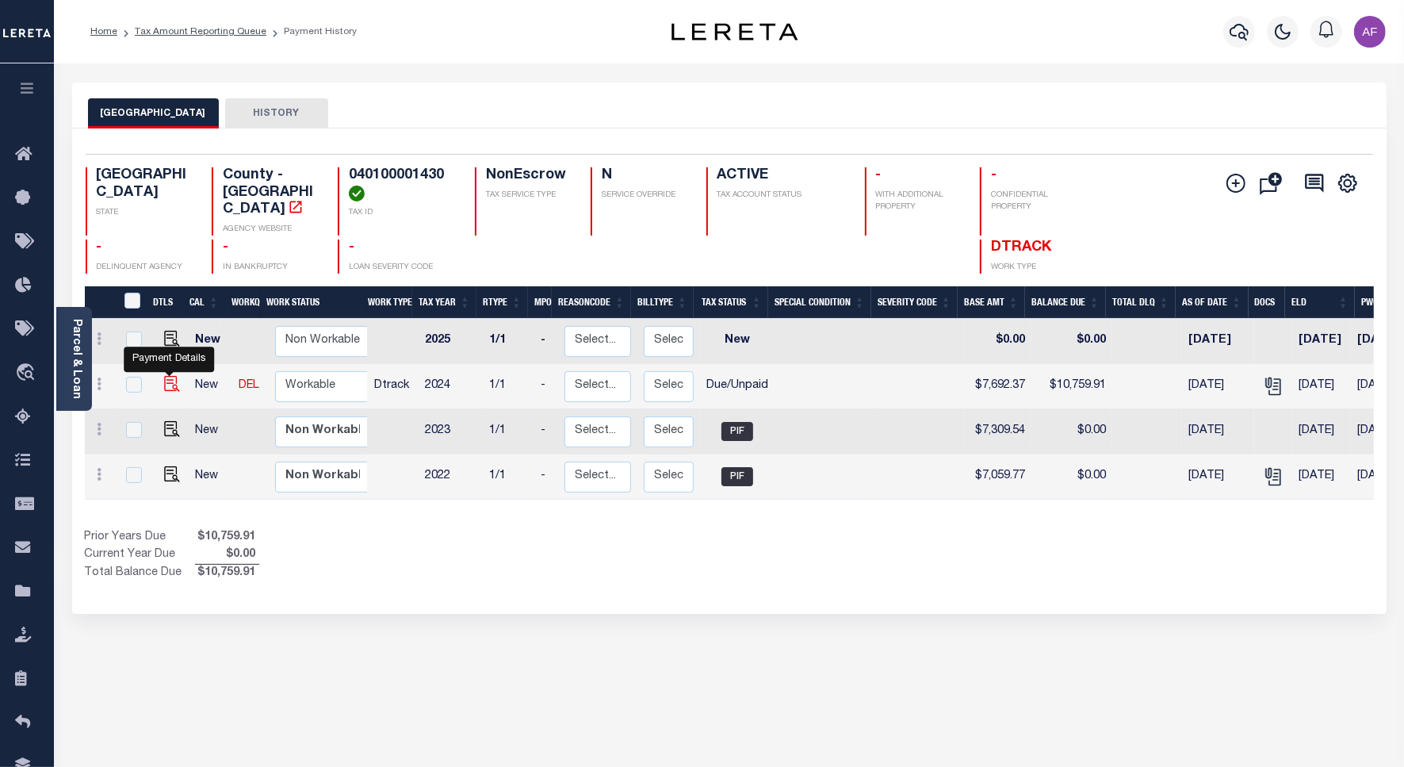
click at [171, 377] on img "" at bounding box center [172, 384] width 16 height 16
checkbox input "true"
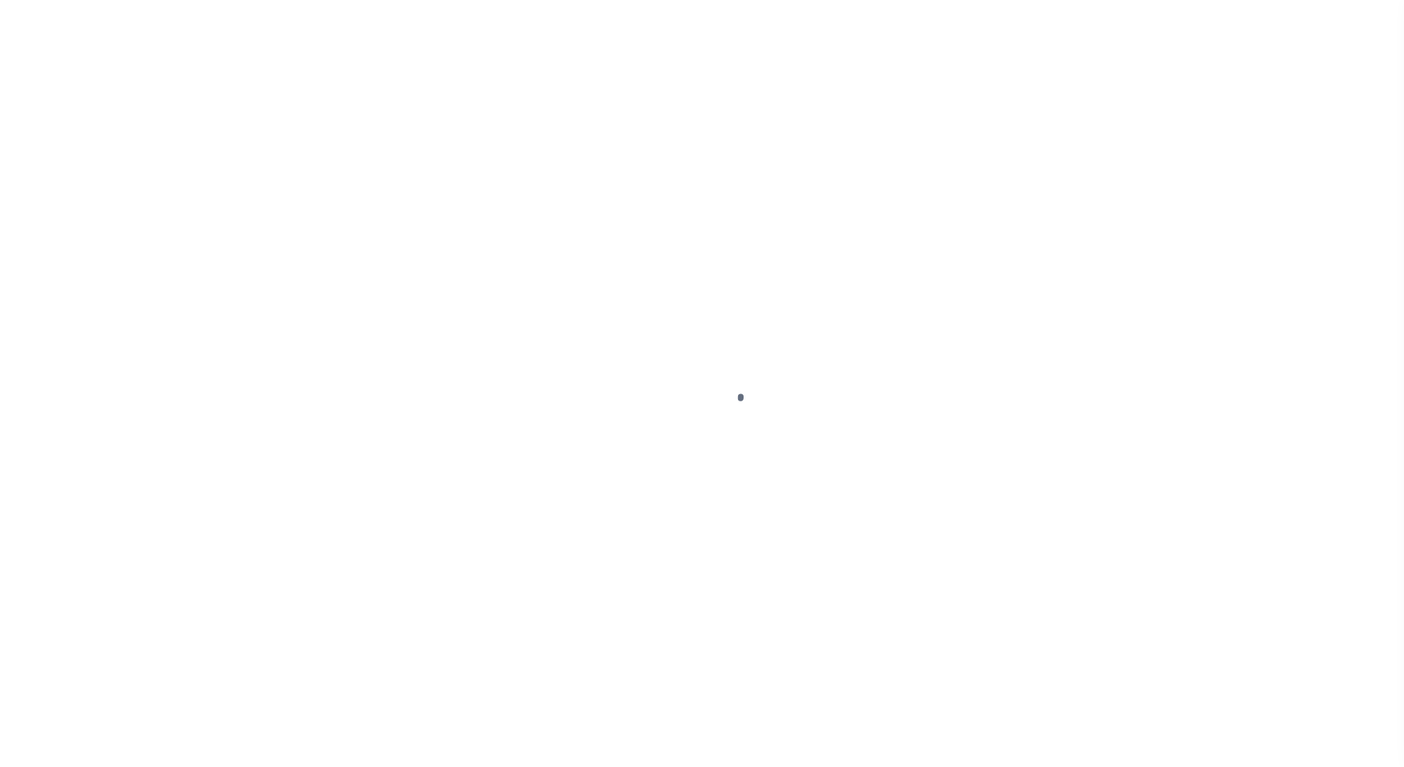
select select "DUE"
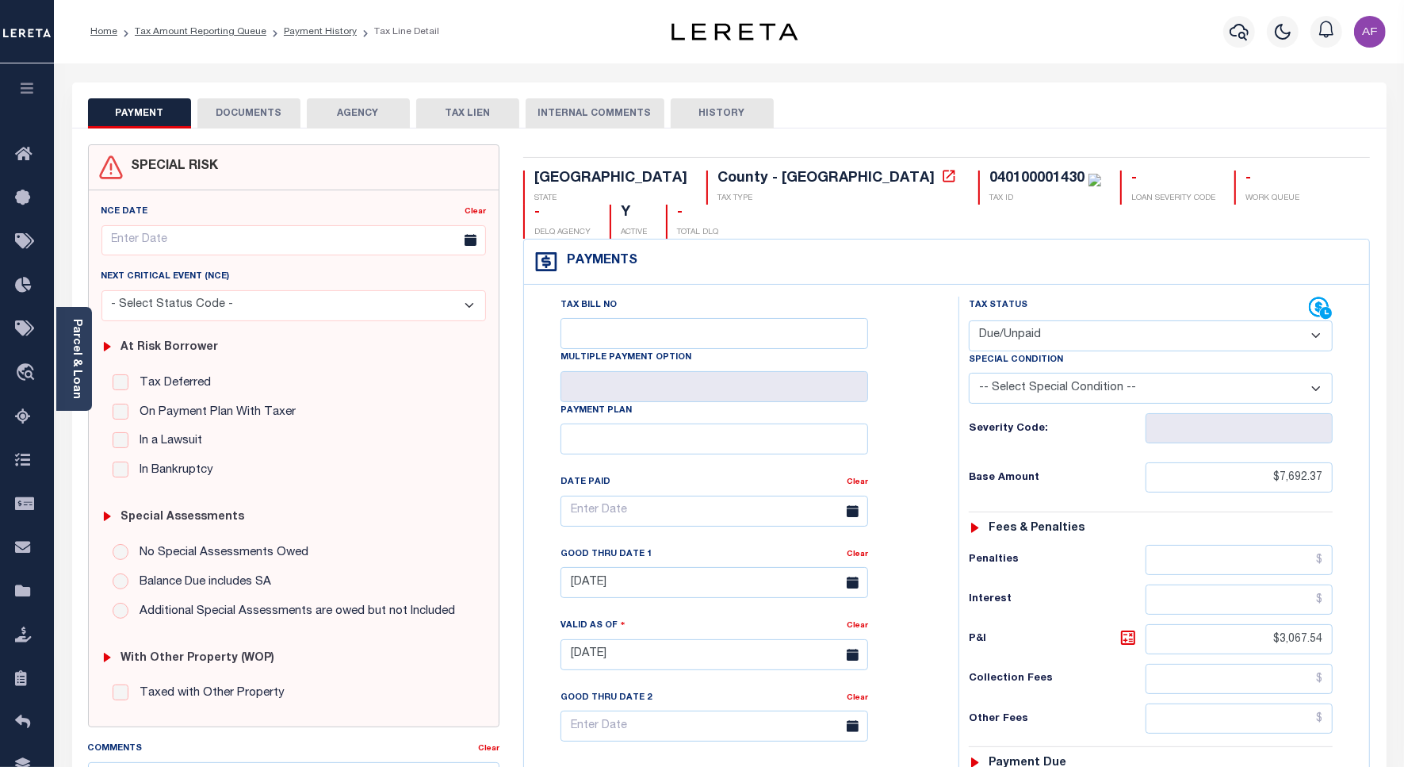
click at [1019, 320] on select "- Select Status Code - Open Due/Unpaid Paid Incomplete No Tax Due Internal Refu…" at bounding box center [1151, 335] width 364 height 31
click at [969, 320] on select "- Select Status Code - Open Due/Unpaid Paid Incomplete No Tax Due Internal Refu…" at bounding box center [1151, 335] width 364 height 31
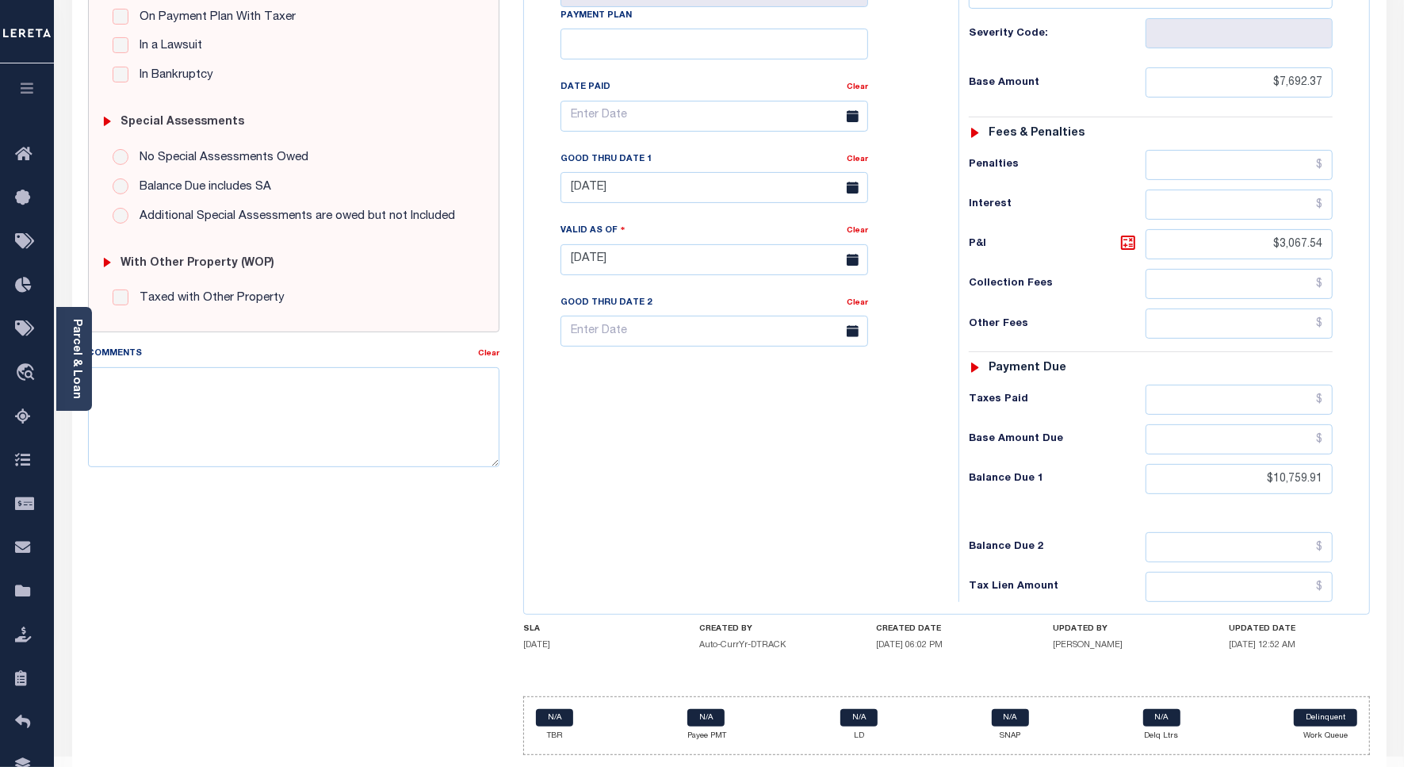
scroll to position [408, 0]
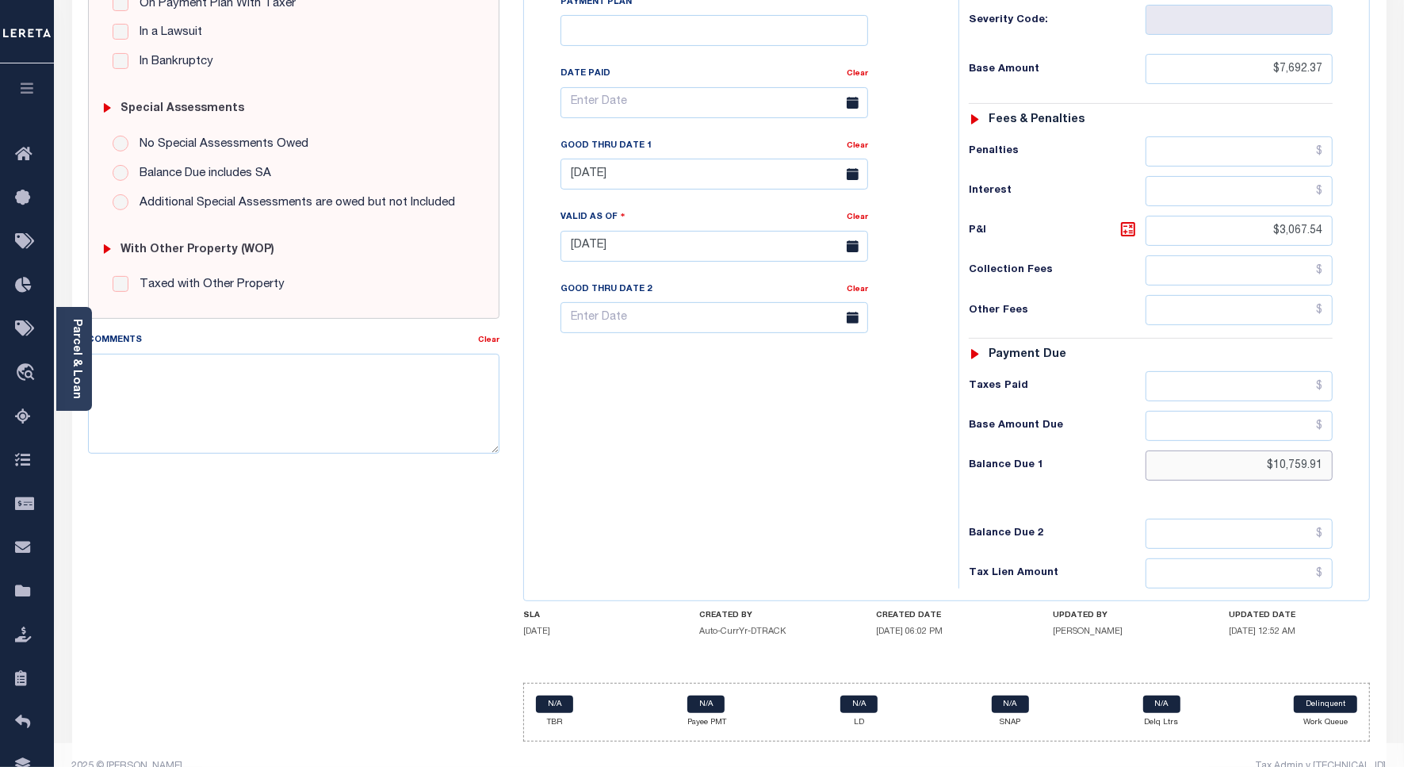
click at [1298, 450] on input "$10,759.91" at bounding box center [1239, 465] width 187 height 30
click at [1128, 222] on icon at bounding box center [1128, 229] width 14 height 14
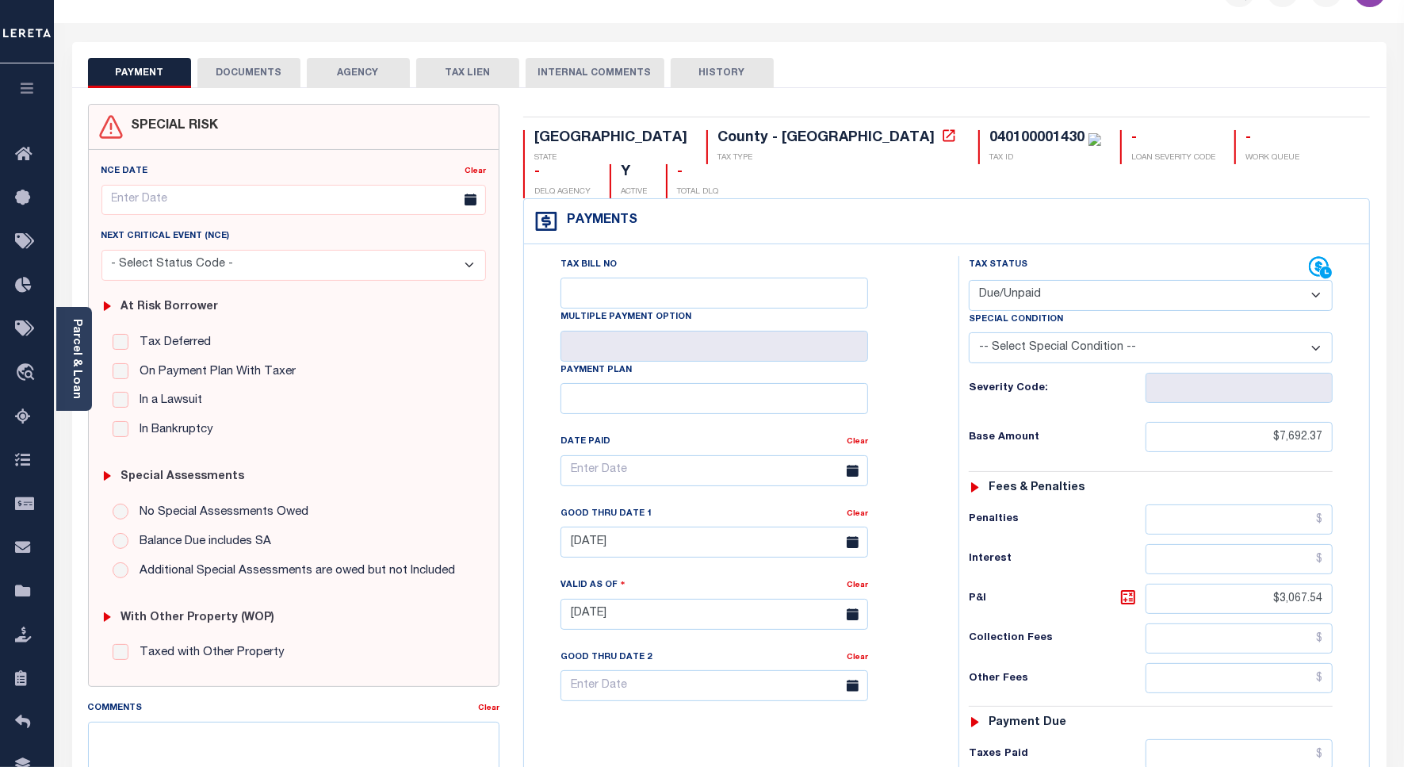
scroll to position [0, 0]
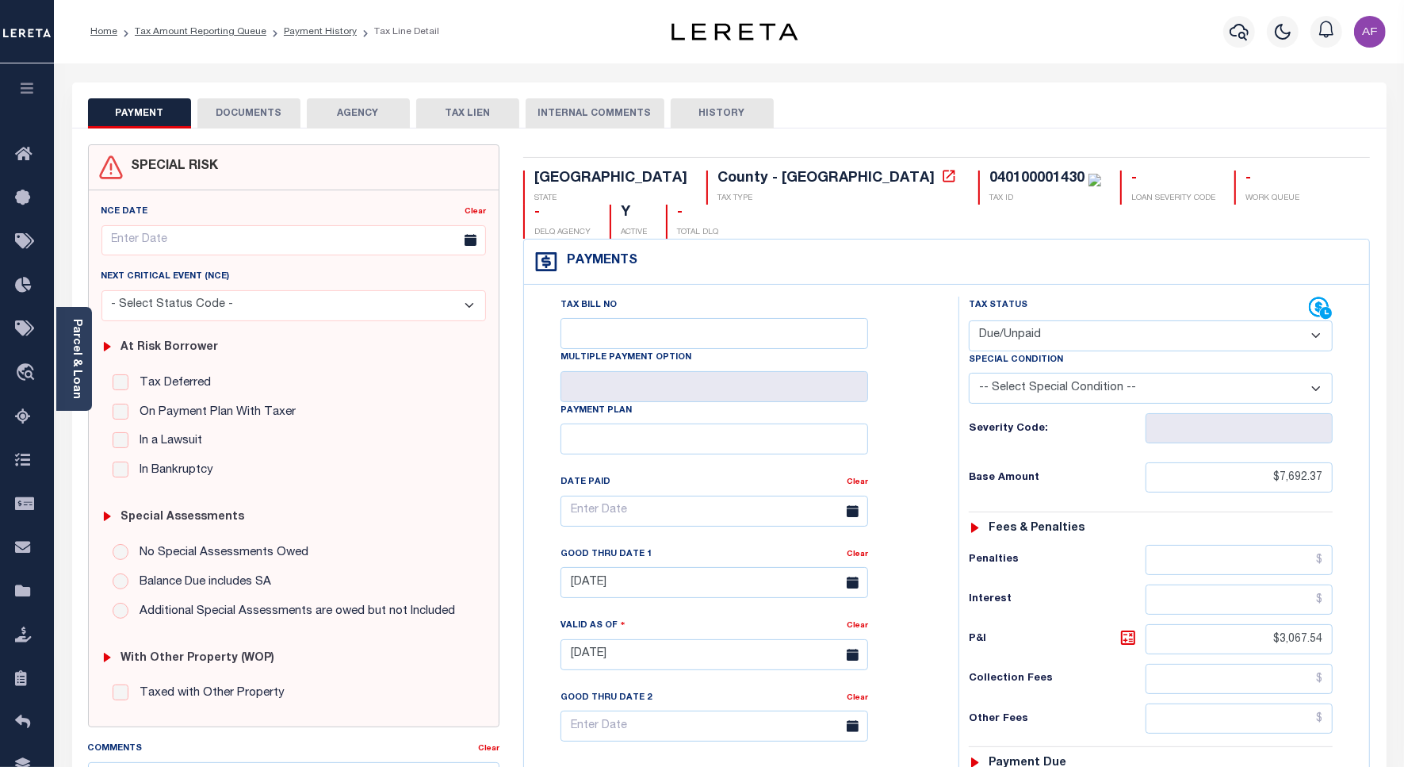
click at [274, 113] on button "DOCUMENTS" at bounding box center [248, 113] width 103 height 30
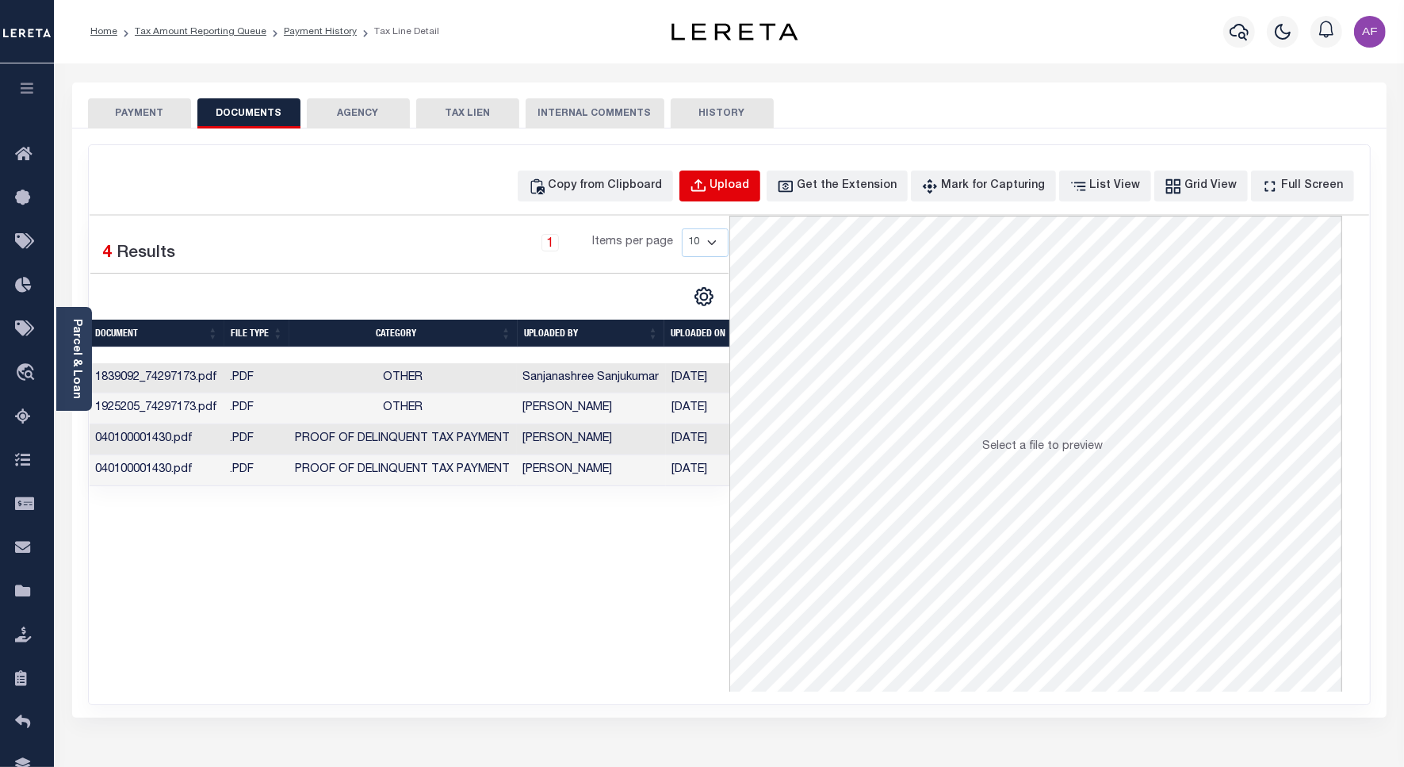
click at [750, 186] on div "Upload" at bounding box center [731, 186] width 40 height 17
select select "POP"
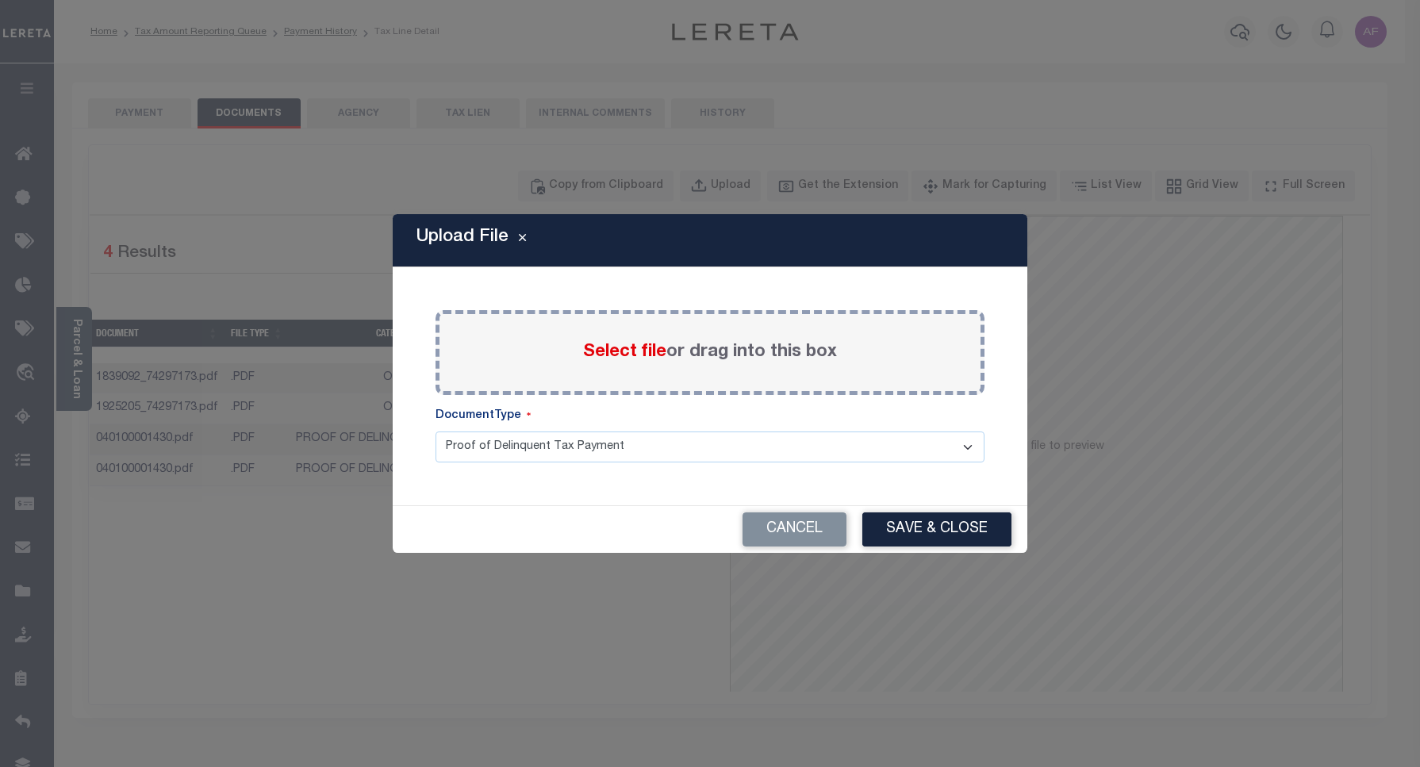
click at [620, 350] on span "Select file" at bounding box center [624, 351] width 83 height 17
click at [0, 0] on input "Select file or drag into this box" at bounding box center [0, 0] width 0 height 0
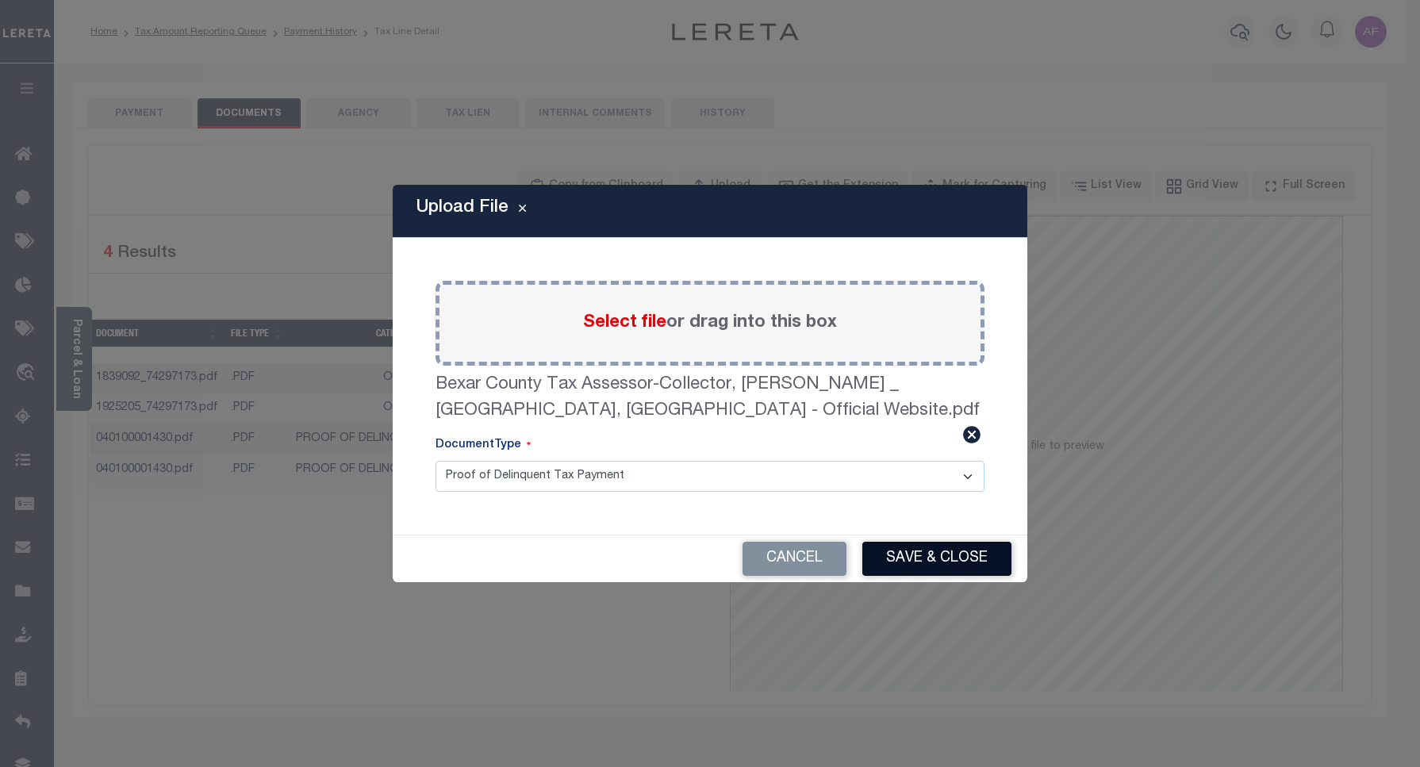
click at [924, 542] on div "Cancel Save & Close" at bounding box center [710, 558] width 634 height 47
click at [917, 553] on button "Save & Close" at bounding box center [936, 559] width 149 height 34
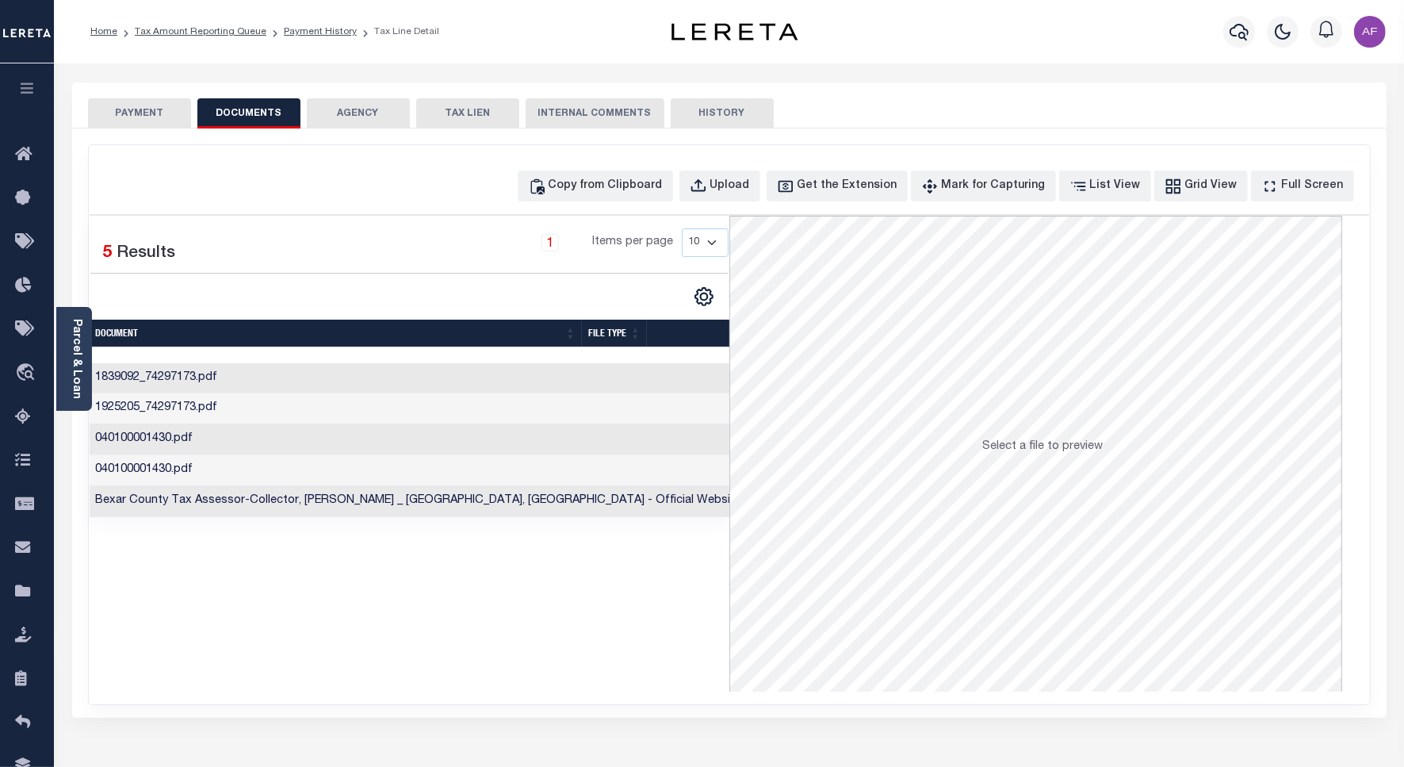
click at [123, 109] on button "PAYMENT" at bounding box center [139, 113] width 103 height 30
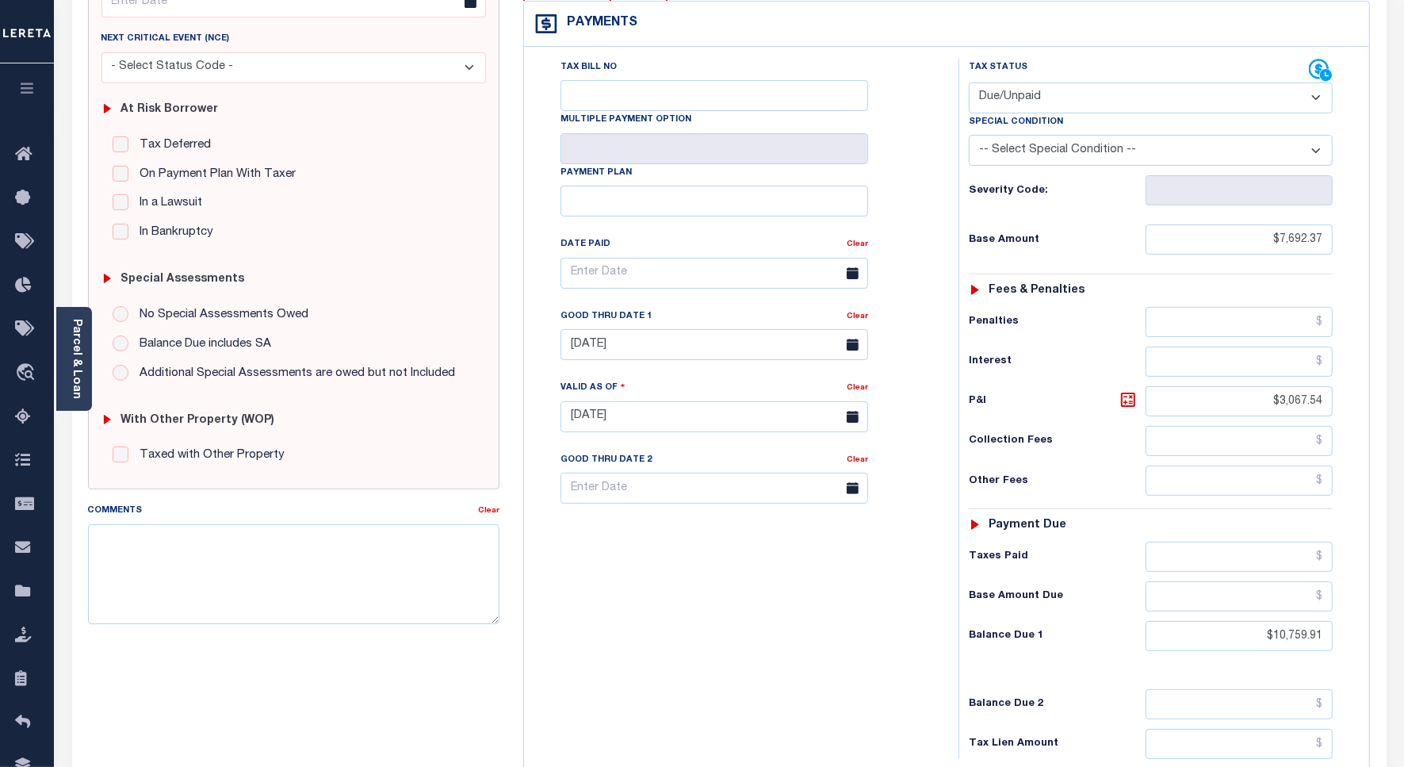
scroll to position [397, 0]
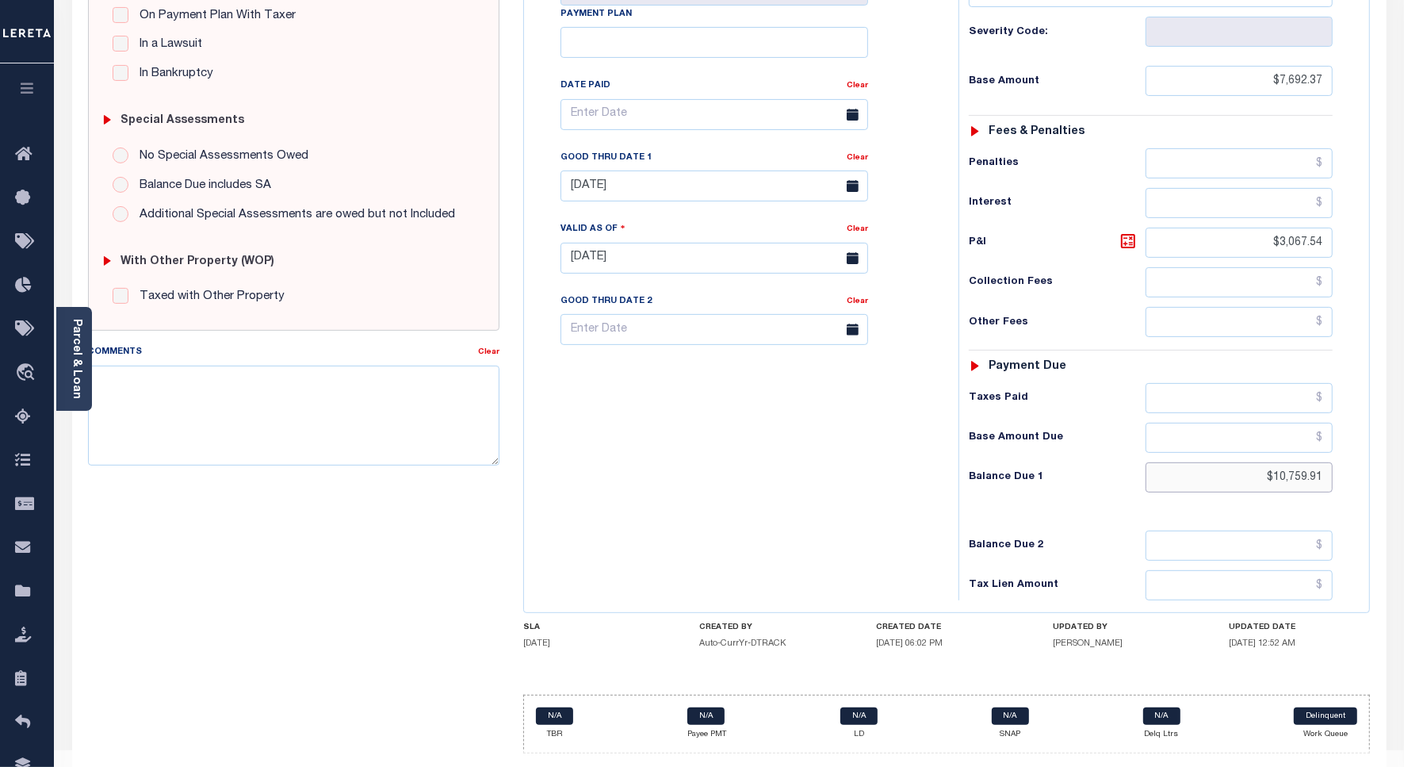
click at [1311, 462] on input "$10,759.91" at bounding box center [1239, 477] width 187 height 30
click at [1324, 462] on input "$10,759.91" at bounding box center [1239, 477] width 187 height 30
type input "$10,759.91"
click at [1305, 462] on input "$10,759.91" at bounding box center [1239, 477] width 187 height 30
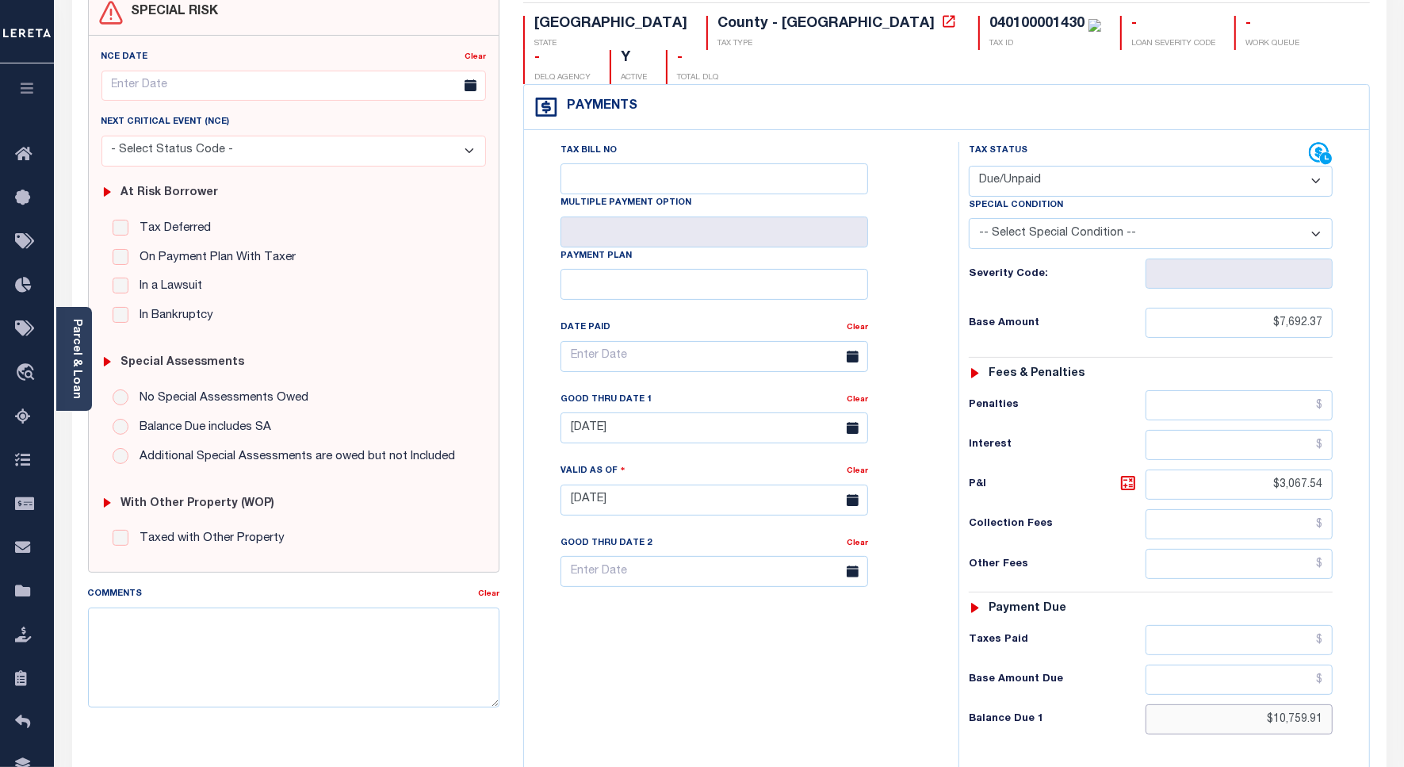
scroll to position [0, 0]
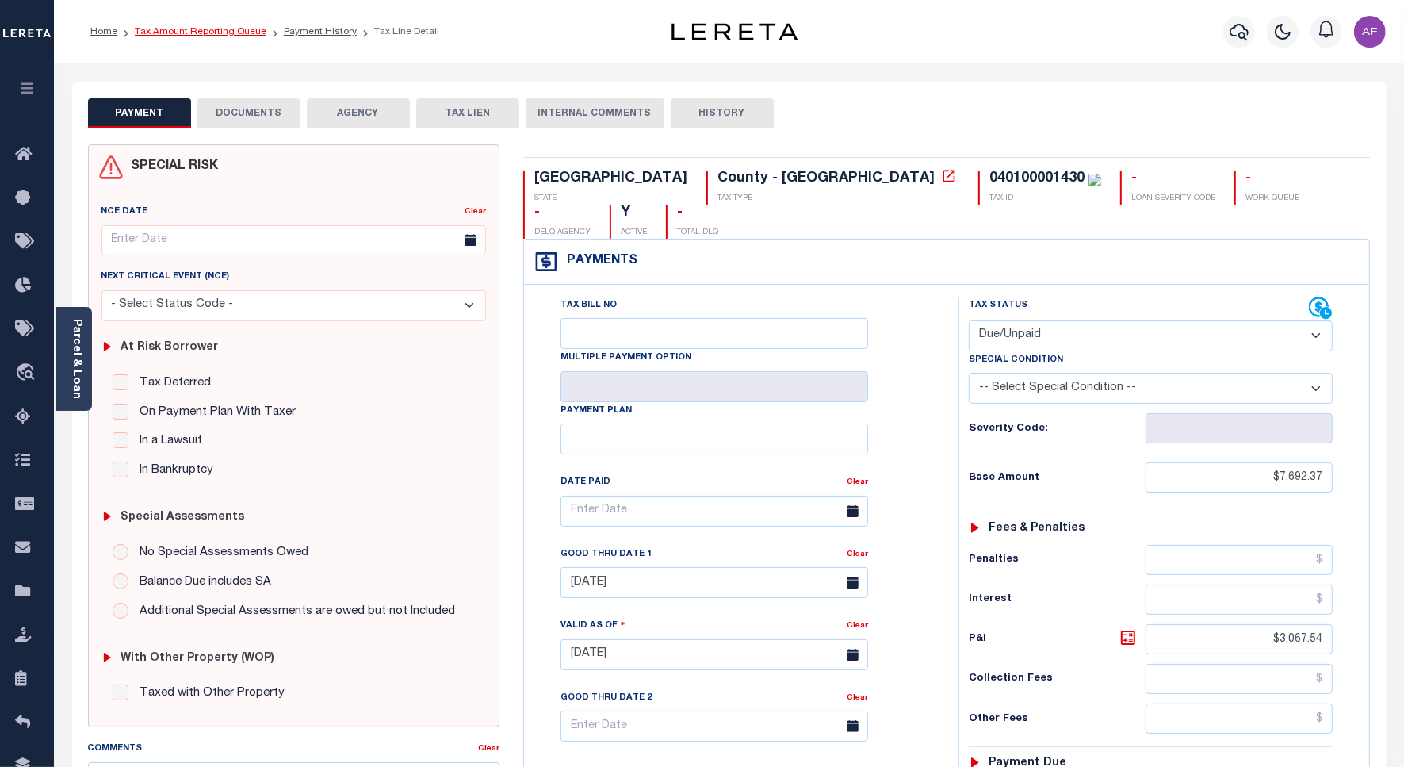
click at [211, 33] on link "Tax Amount Reporting Queue" at bounding box center [201, 32] width 132 height 10
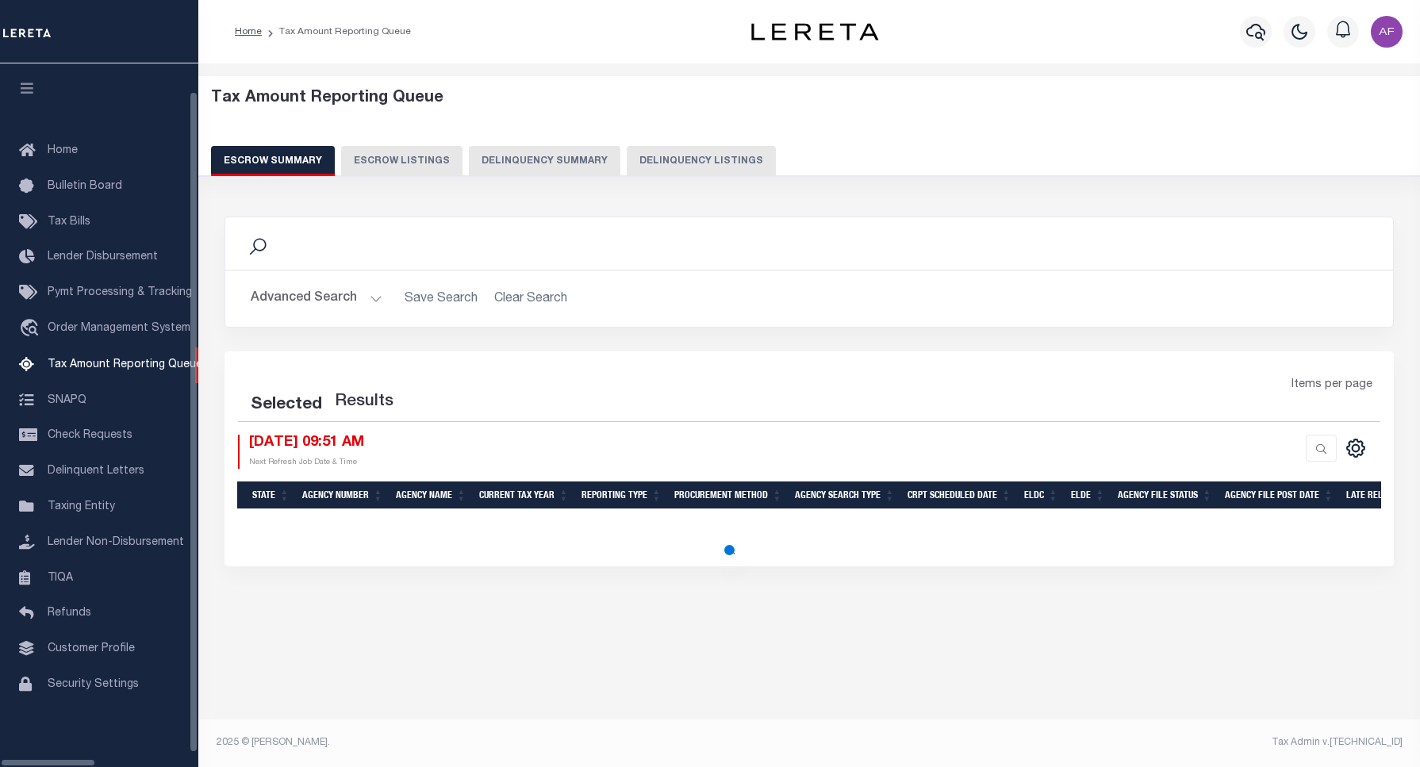
click at [652, 163] on button "Delinquency Listings" at bounding box center [701, 161] width 149 height 30
select select "100"
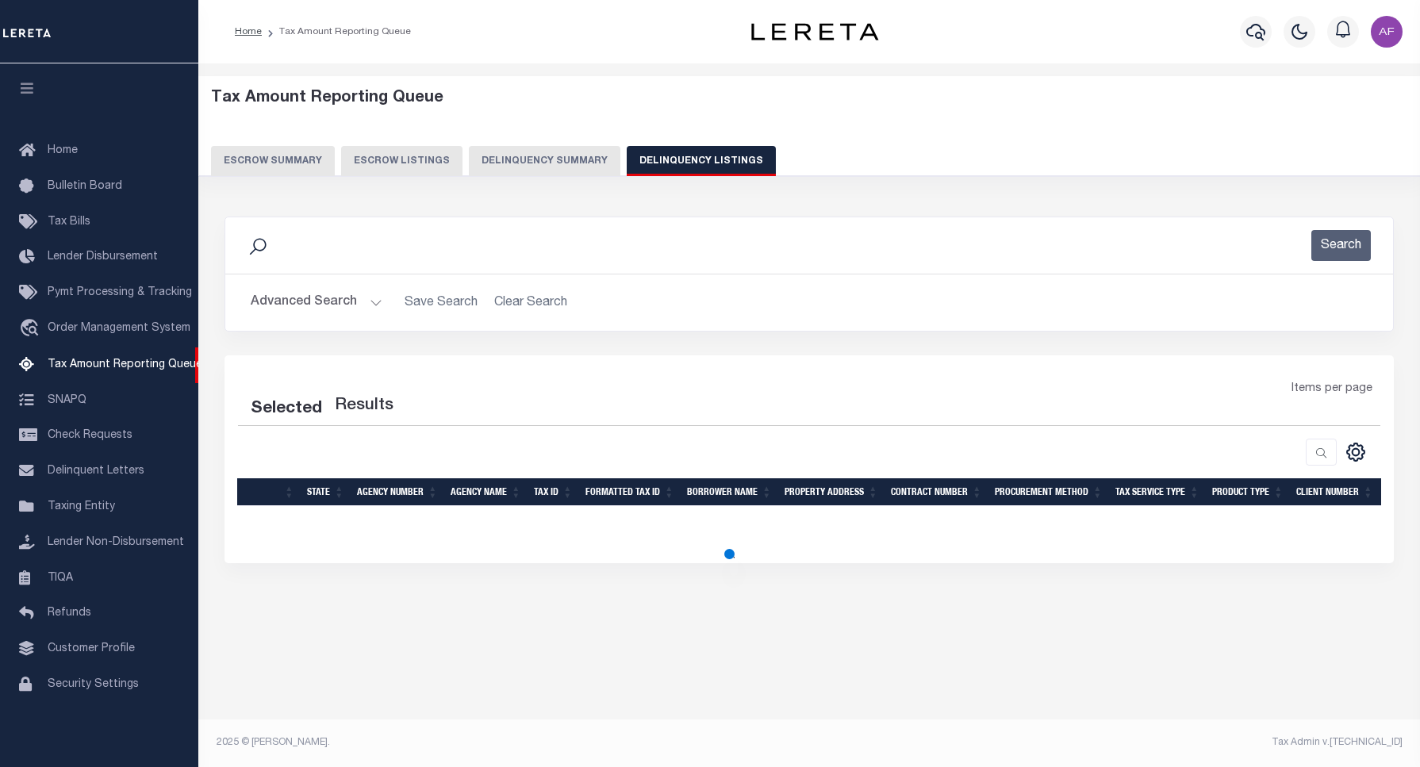
select select "100"
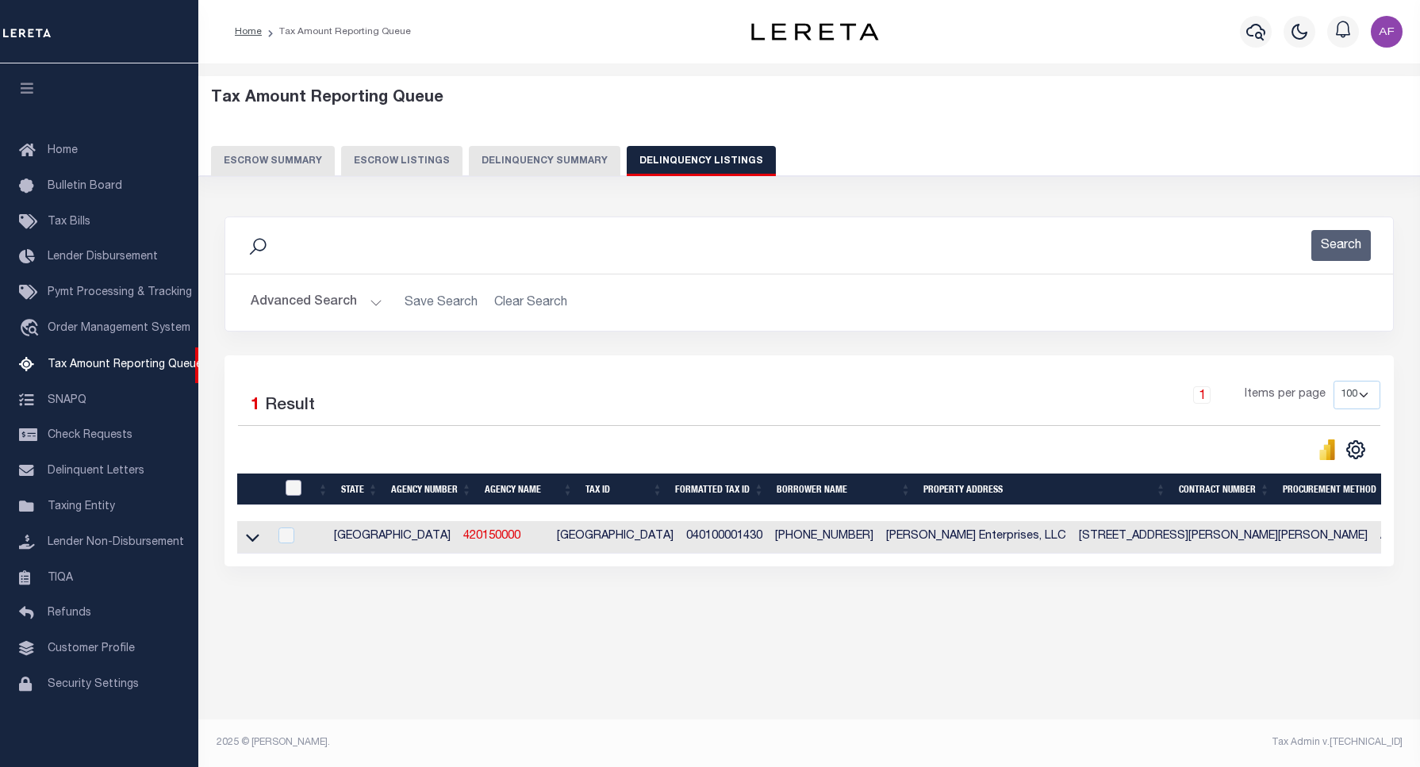
click at [293, 492] on input "checkbox" at bounding box center [293, 488] width 16 height 16
checkbox input "true"
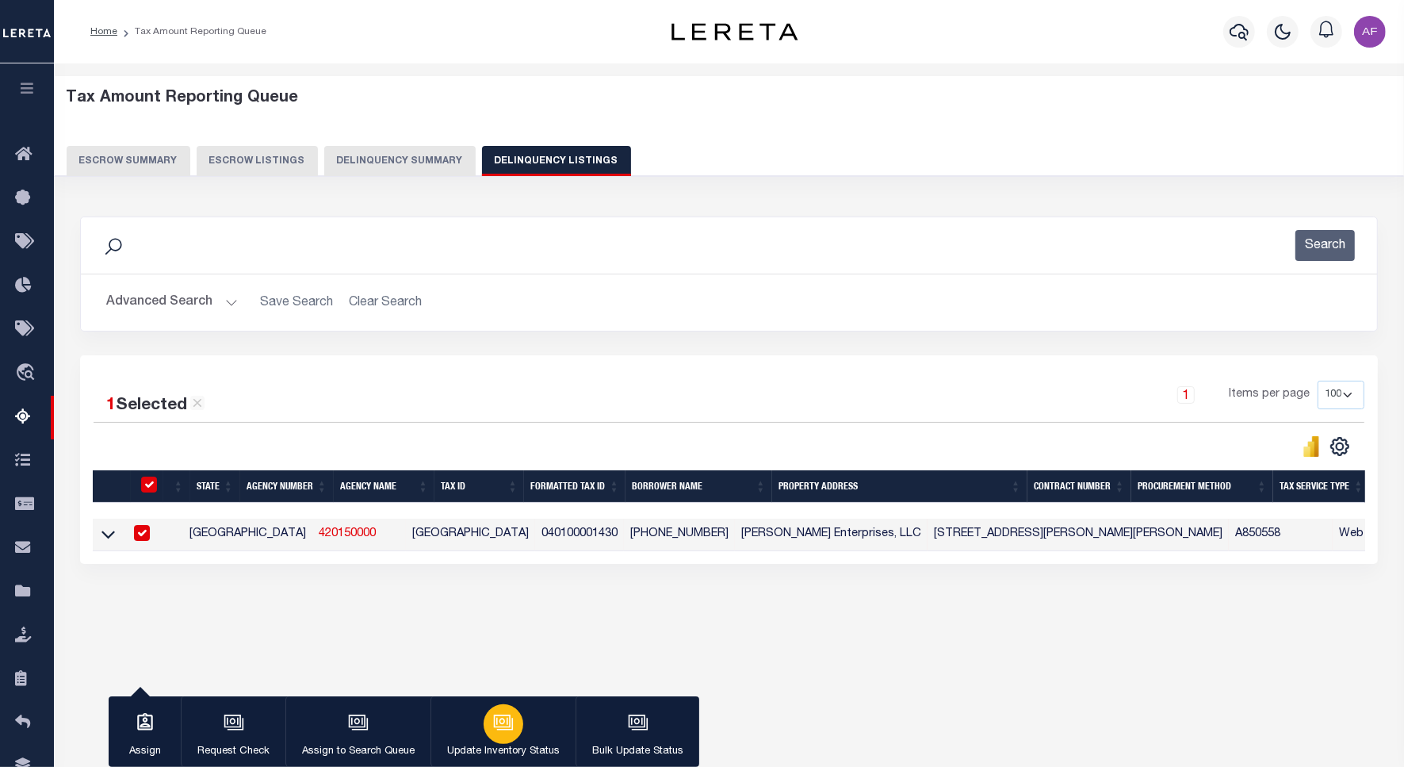
click at [493, 739] on div "button" at bounding box center [504, 724] width 40 height 40
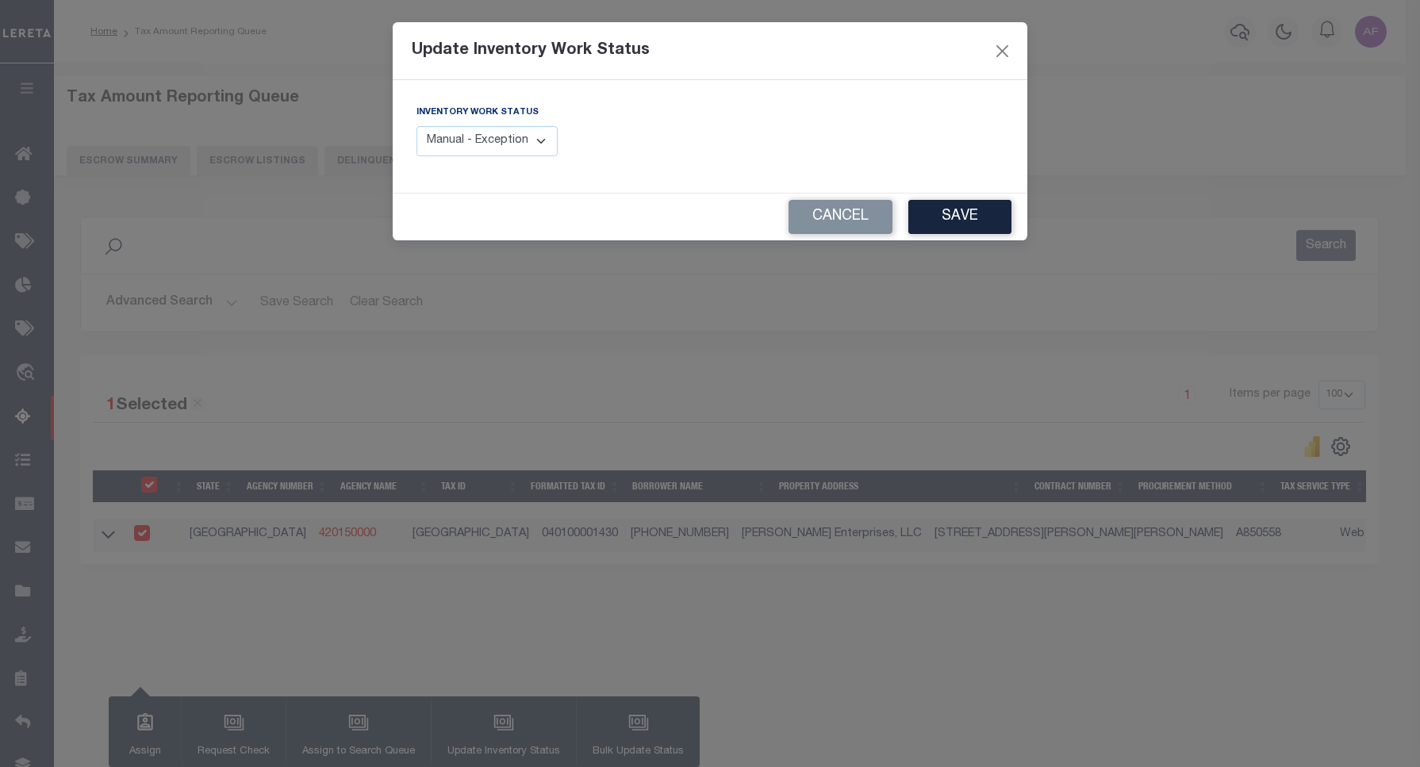
click at [468, 151] on select "Manual - Exception Pended - Awaiting Search Late Add Exception Completed" at bounding box center [486, 141] width 141 height 31
select select "4"
click at [416, 126] on select "Manual - Exception Pended - Awaiting Search Late Add Exception Completed" at bounding box center [486, 141] width 141 height 31
click at [974, 217] on button "Save" at bounding box center [959, 217] width 103 height 34
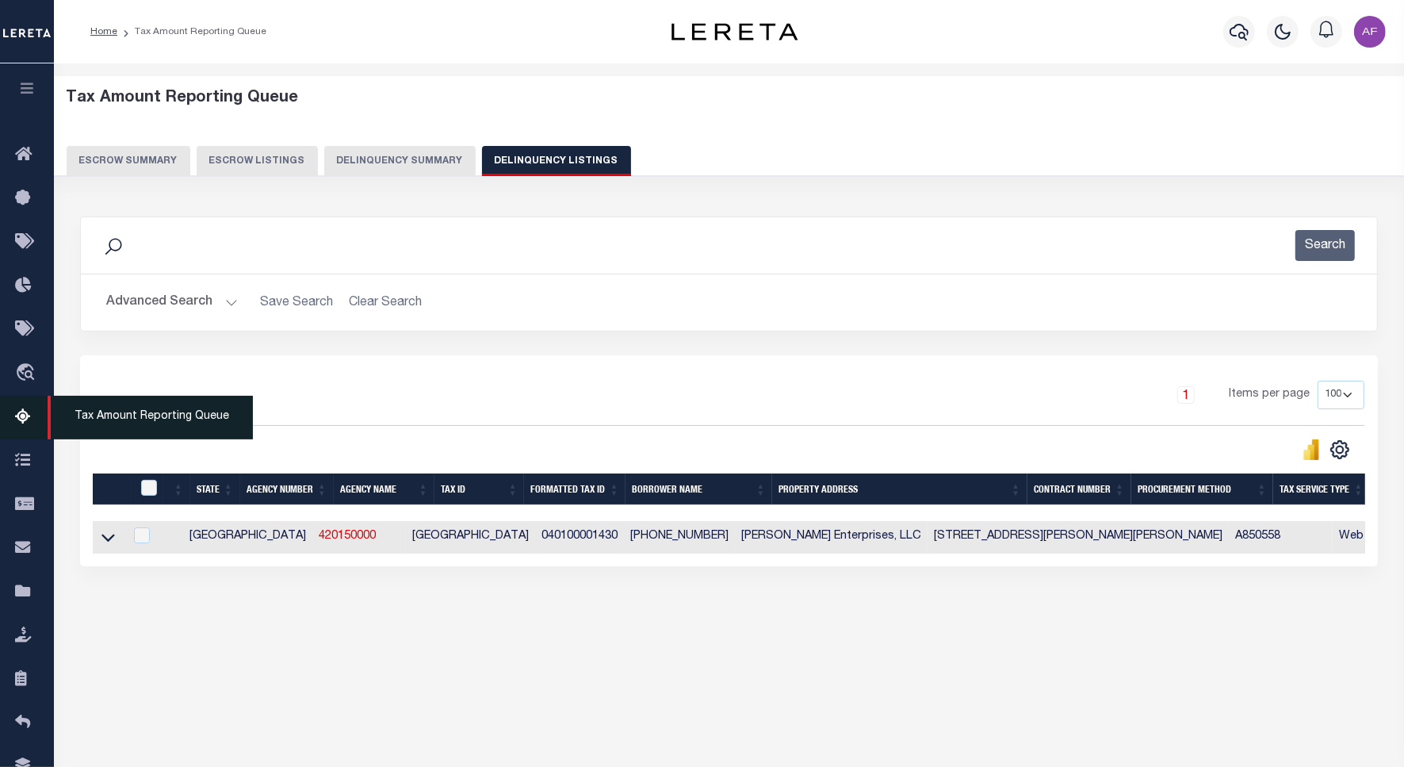
click at [30, 414] on icon at bounding box center [27, 418] width 25 height 20
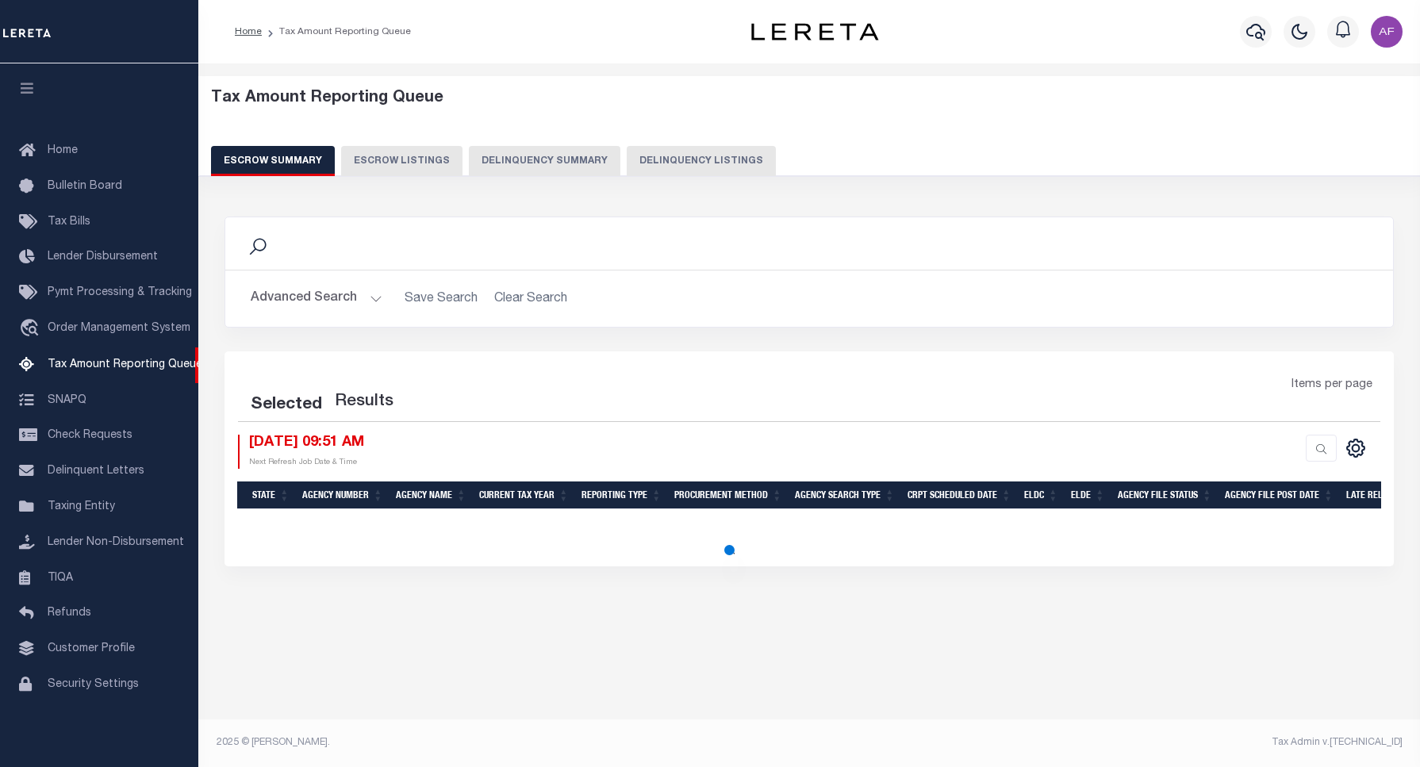
click at [699, 155] on button "Delinquency Listings" at bounding box center [701, 161] width 149 height 30
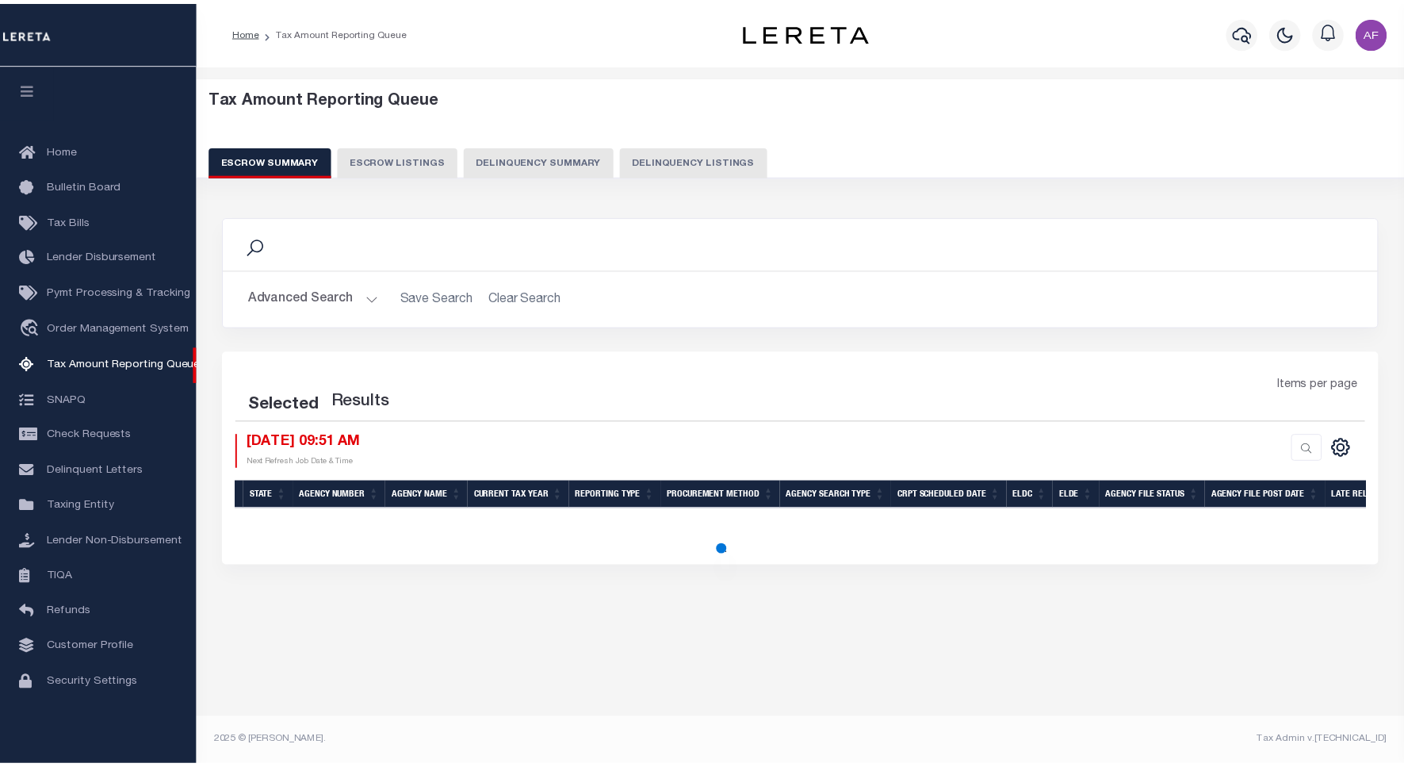
scroll to position [5, 0]
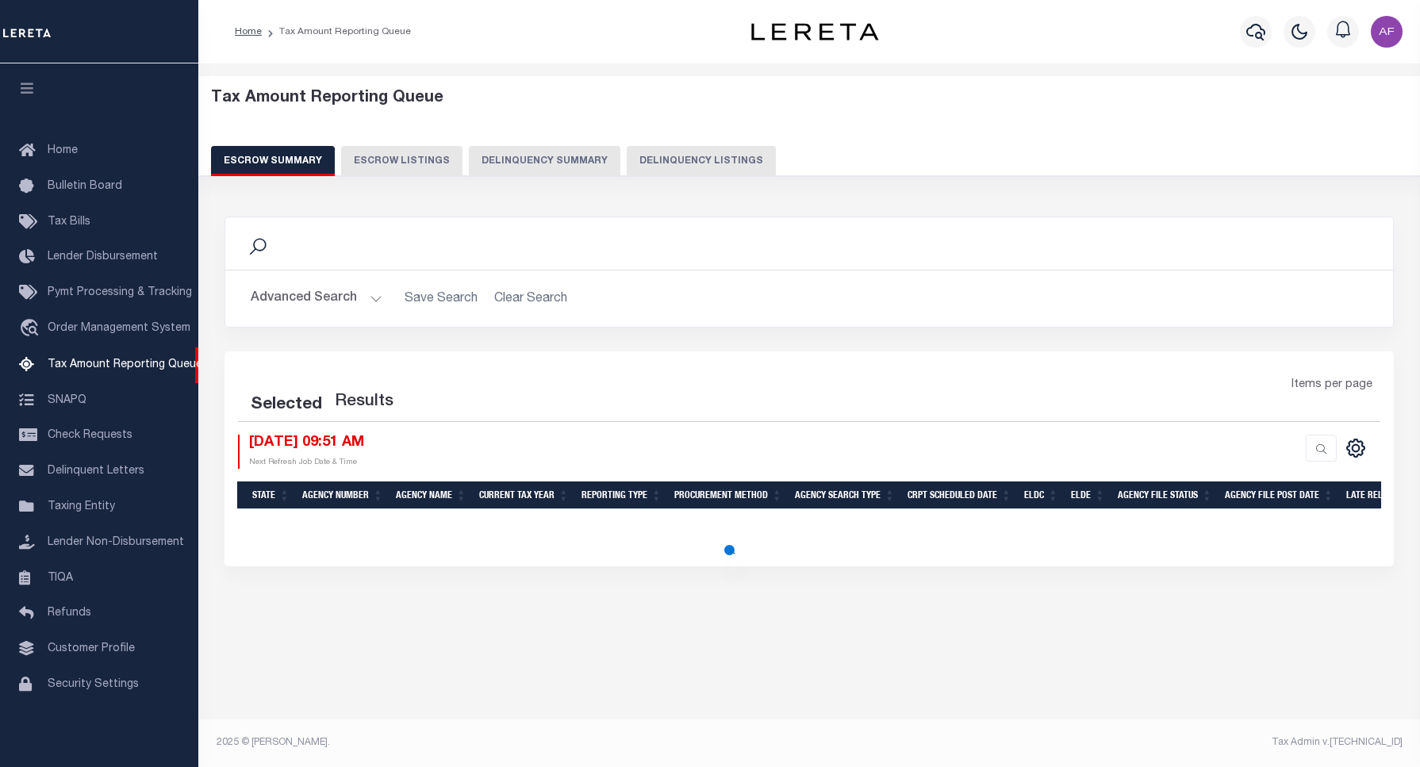
select select "100"
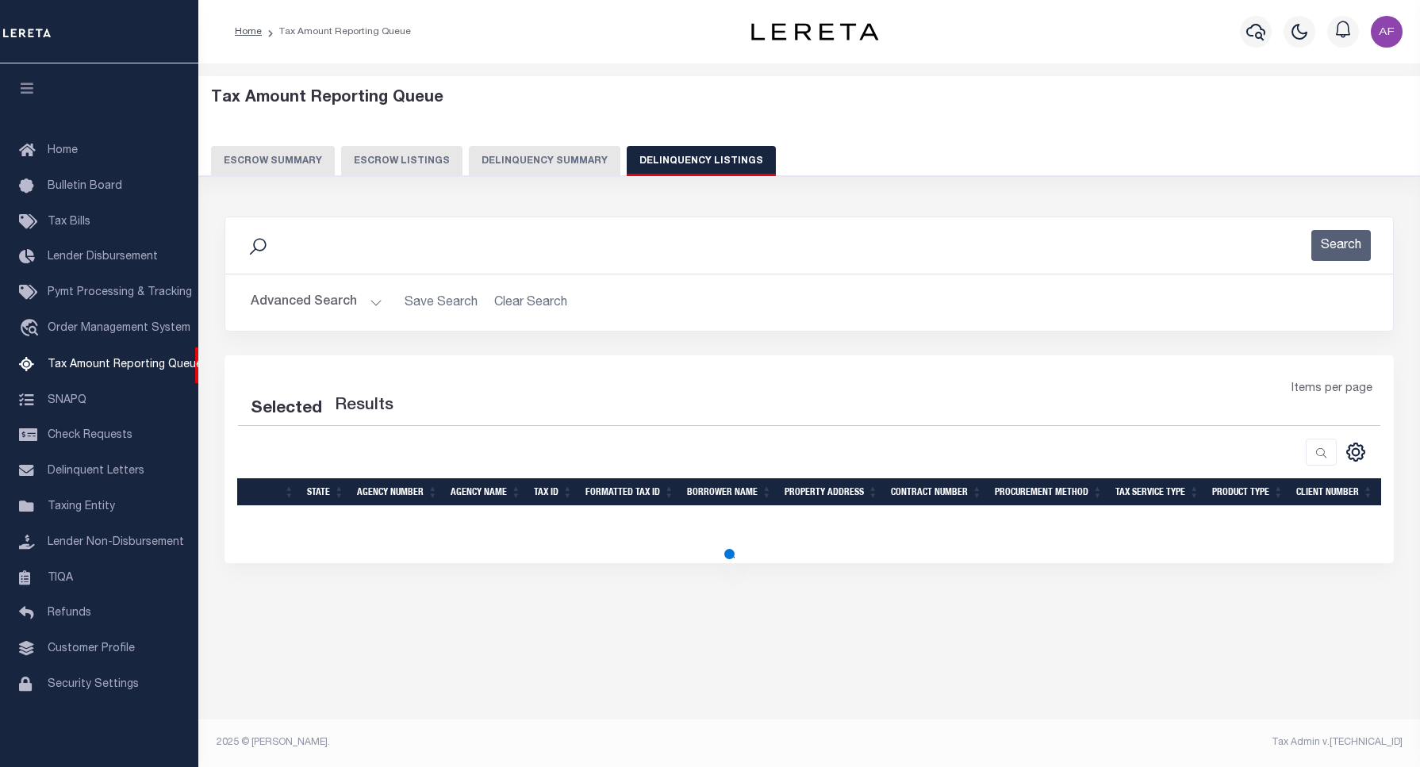
select select "100"
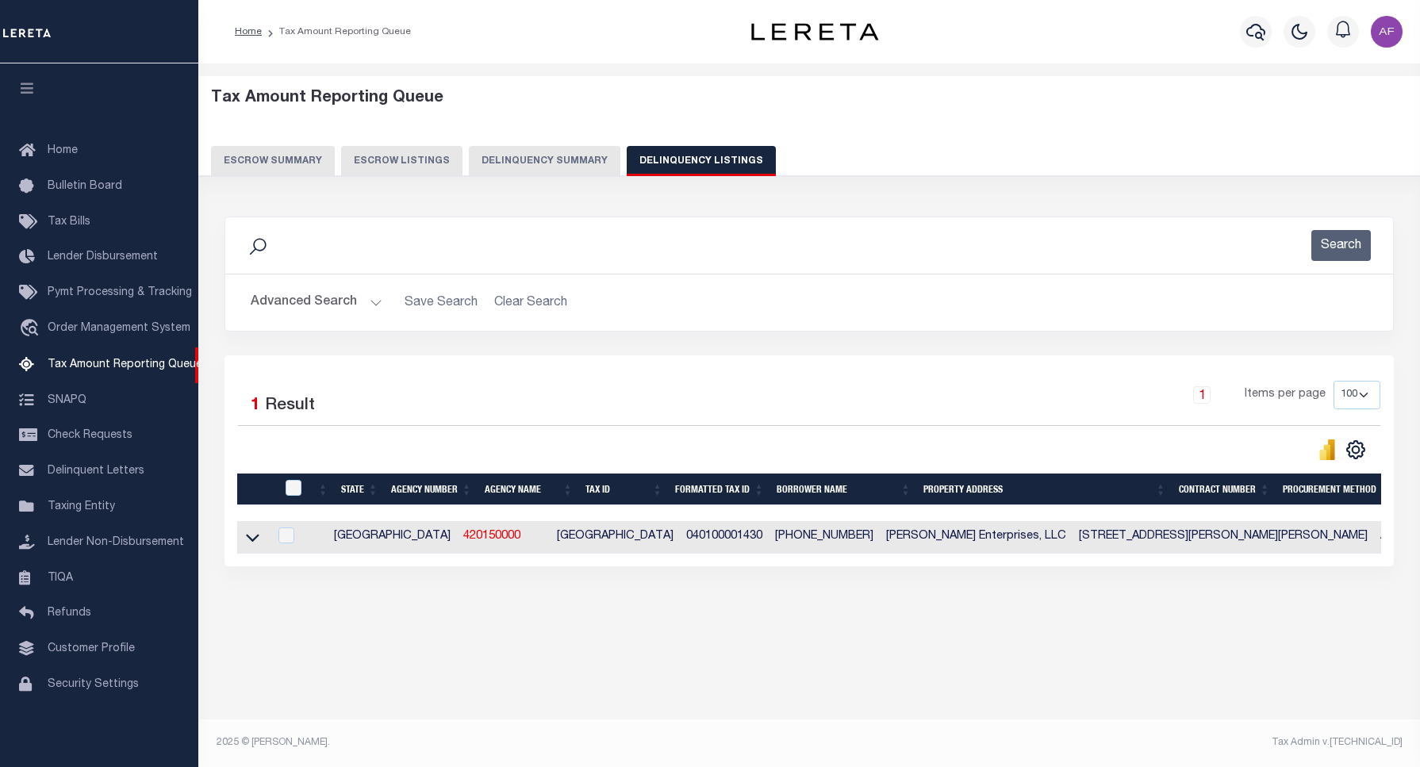
click at [287, 300] on button "Advanced Search" at bounding box center [317, 302] width 132 height 31
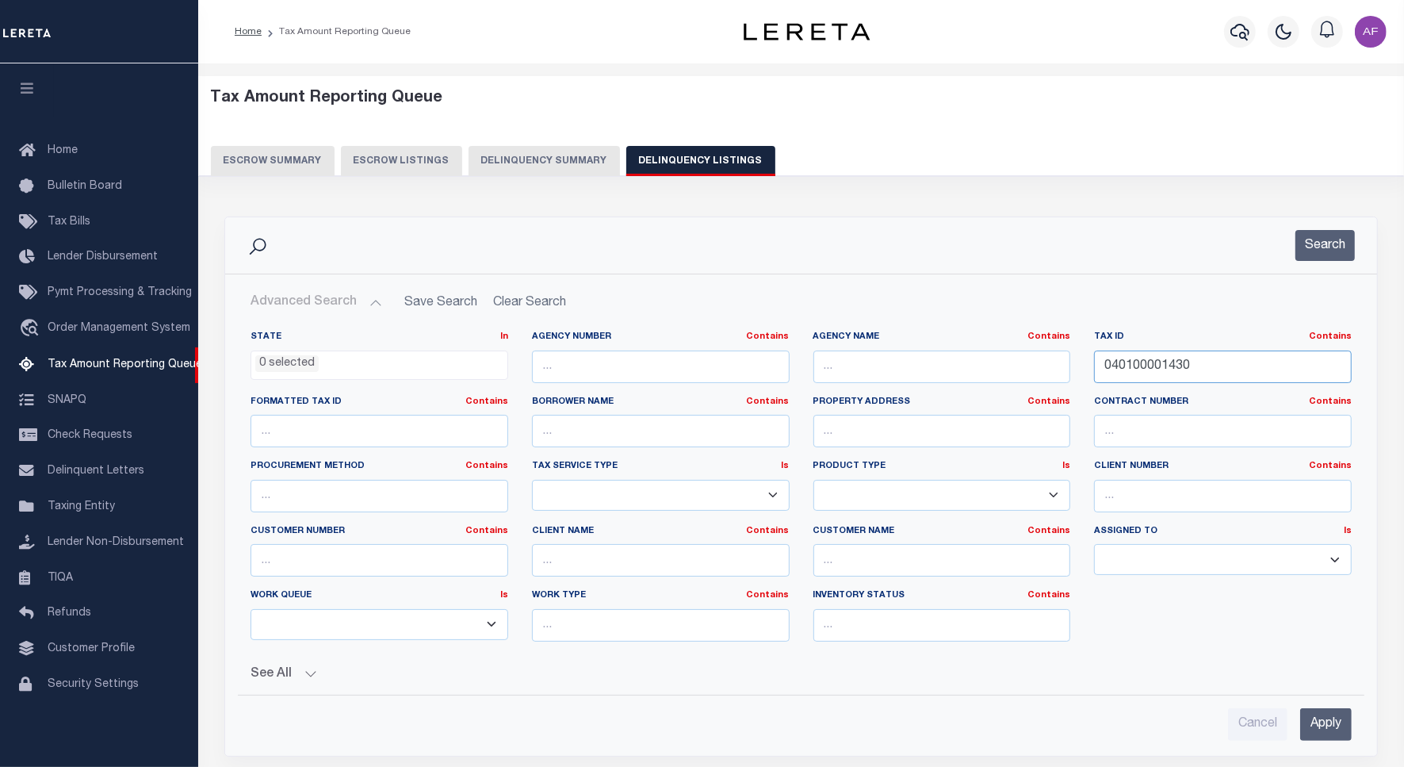
click at [1159, 369] on input "040100001430" at bounding box center [1223, 367] width 258 height 33
paste input "0000016512"
type input "00000016512"
click at [1336, 248] on button "Search" at bounding box center [1325, 245] width 59 height 31
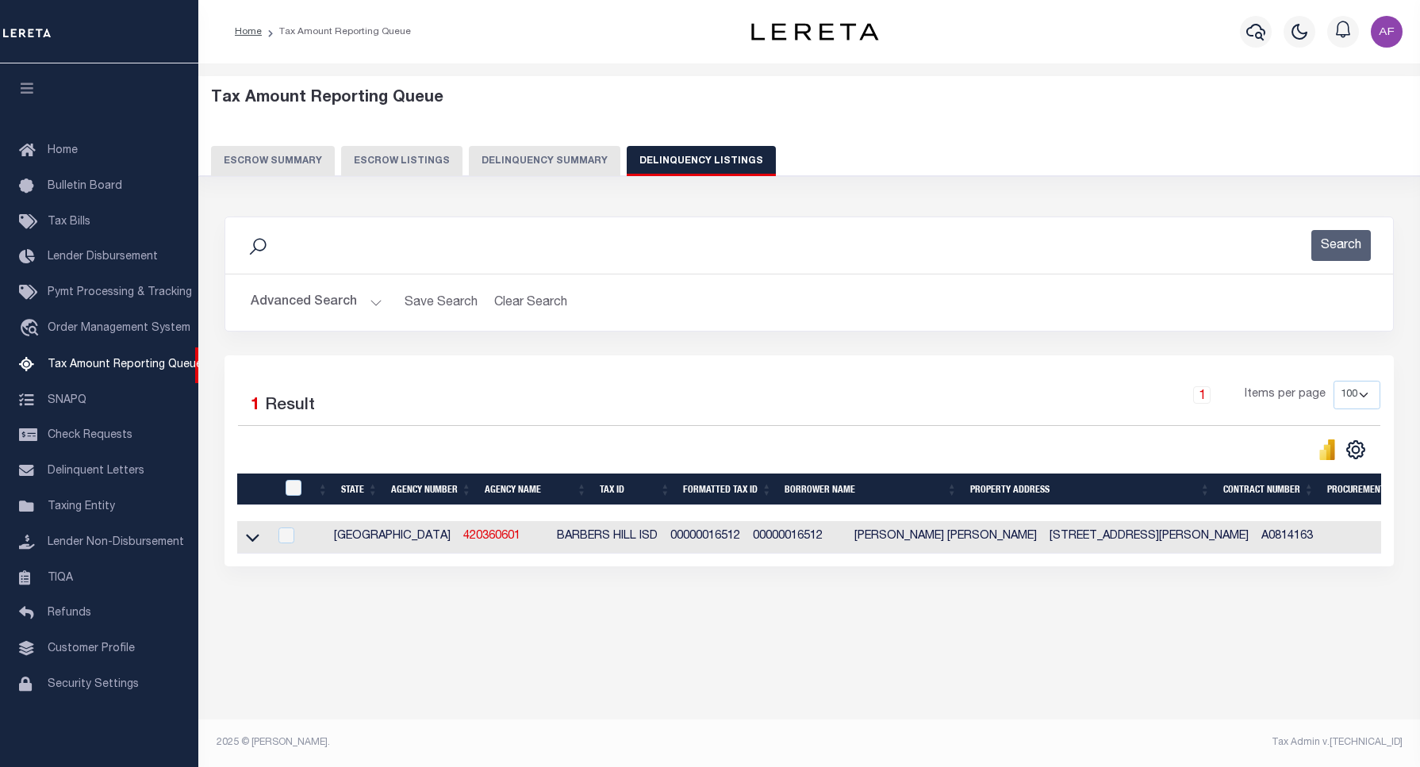
click at [260, 542] on link at bounding box center [252, 536] width 18 height 11
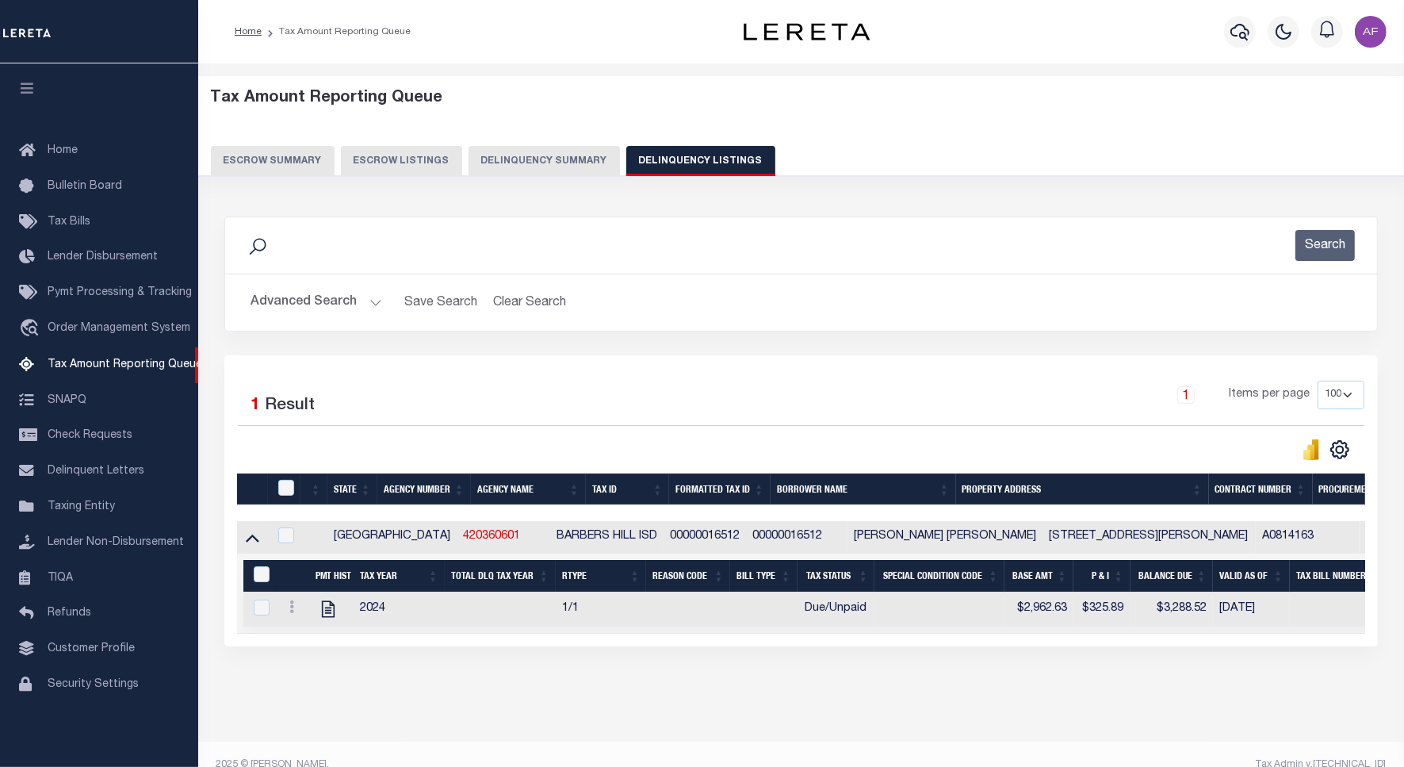
scroll to position [38, 0]
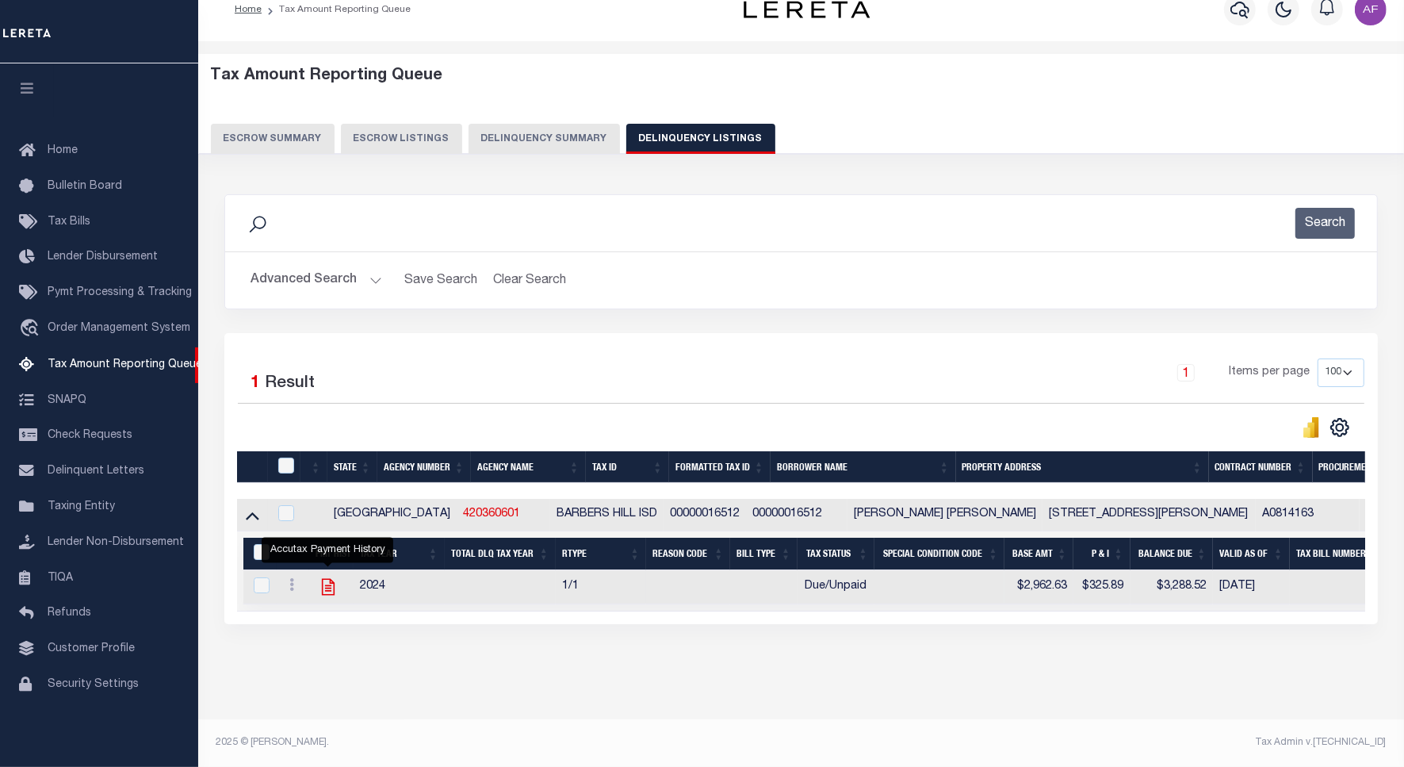
click at [323, 577] on icon "" at bounding box center [328, 587] width 21 height 21
checkbox input "true"
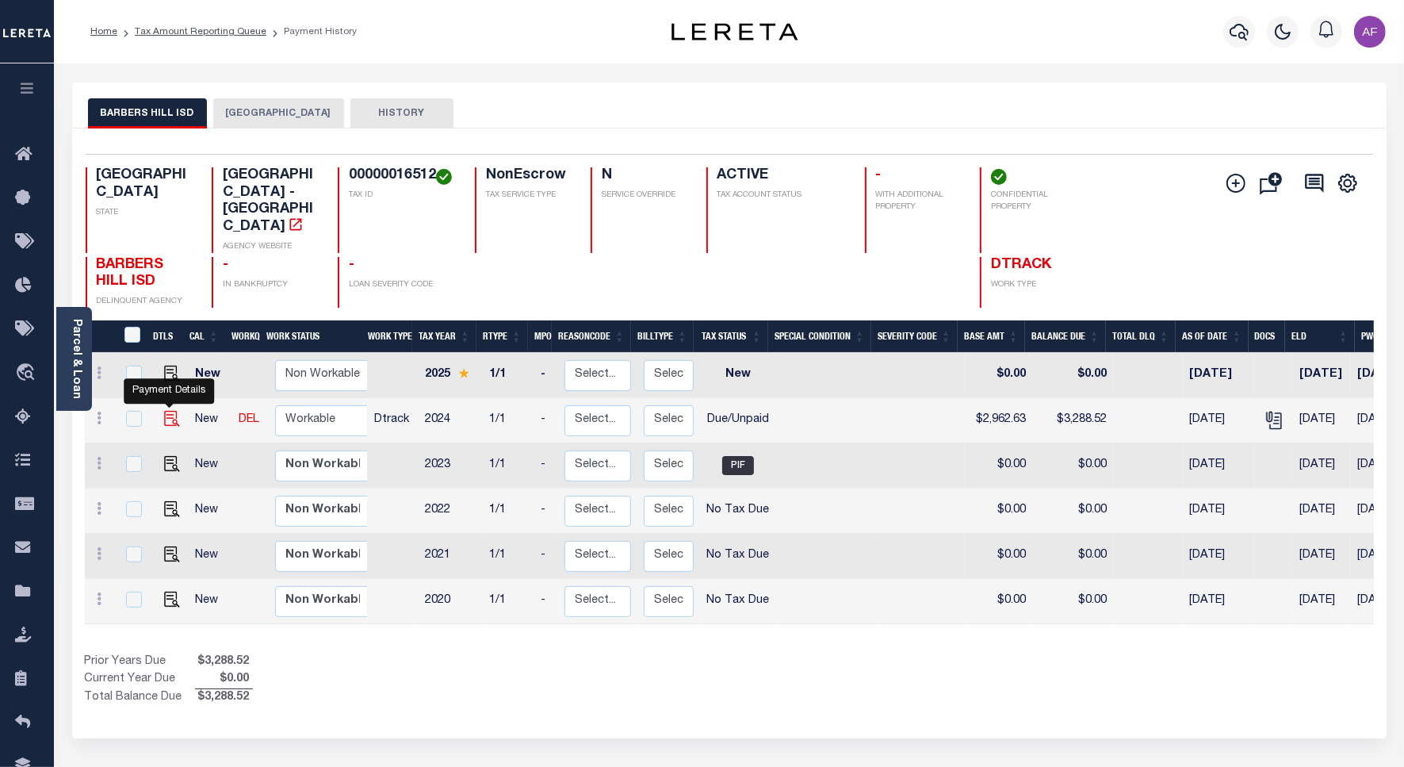
click at [164, 411] on img "" at bounding box center [172, 419] width 16 height 16
checkbox input "true"
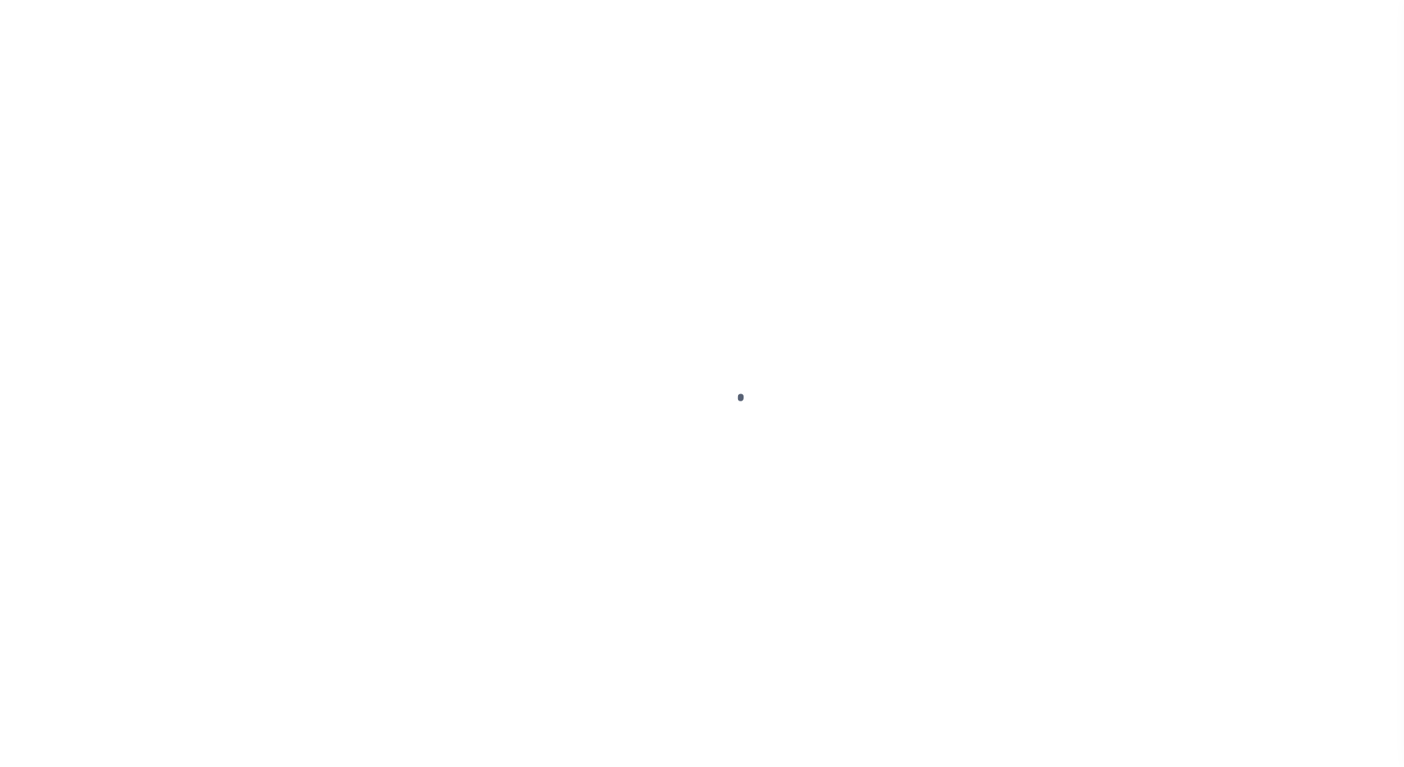
select select "DUE"
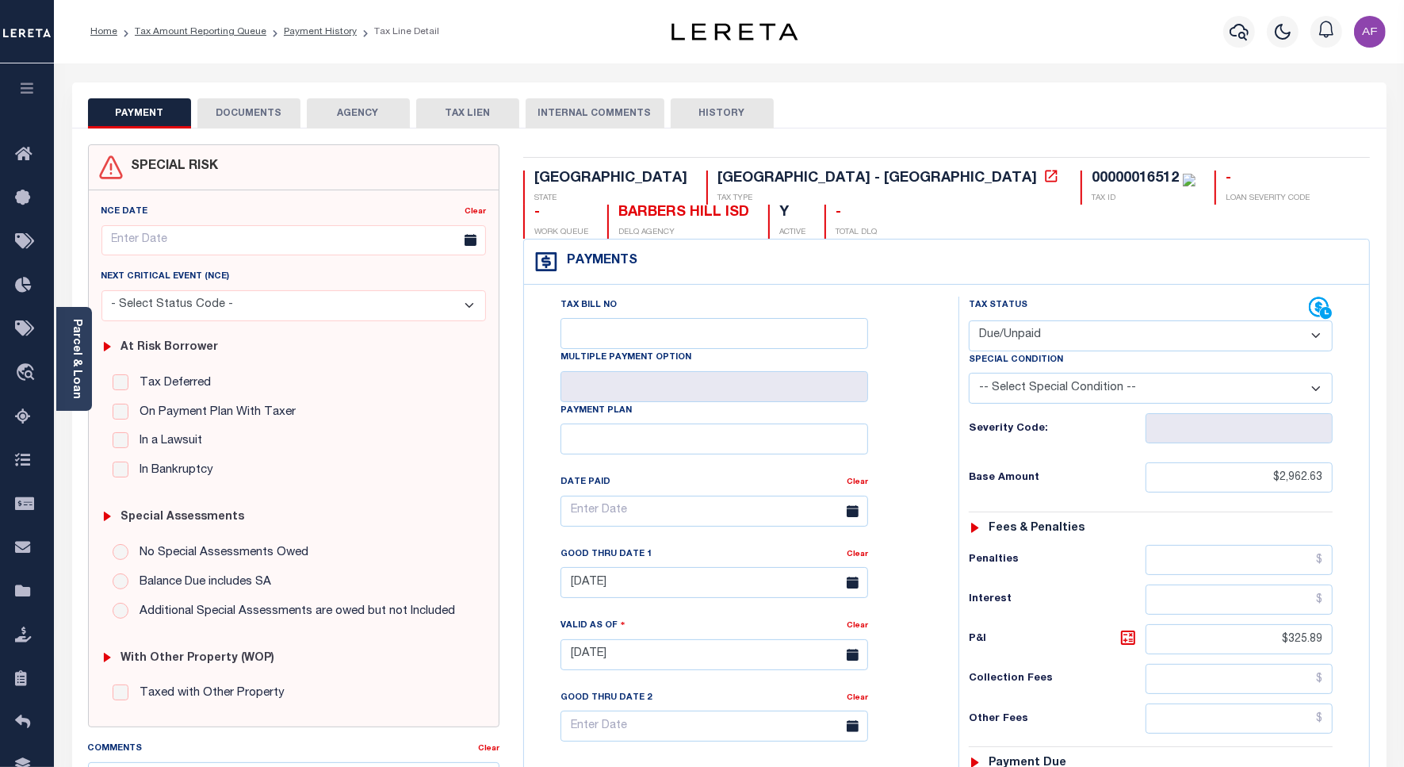
click at [235, 105] on button "DOCUMENTS" at bounding box center [248, 113] width 103 height 30
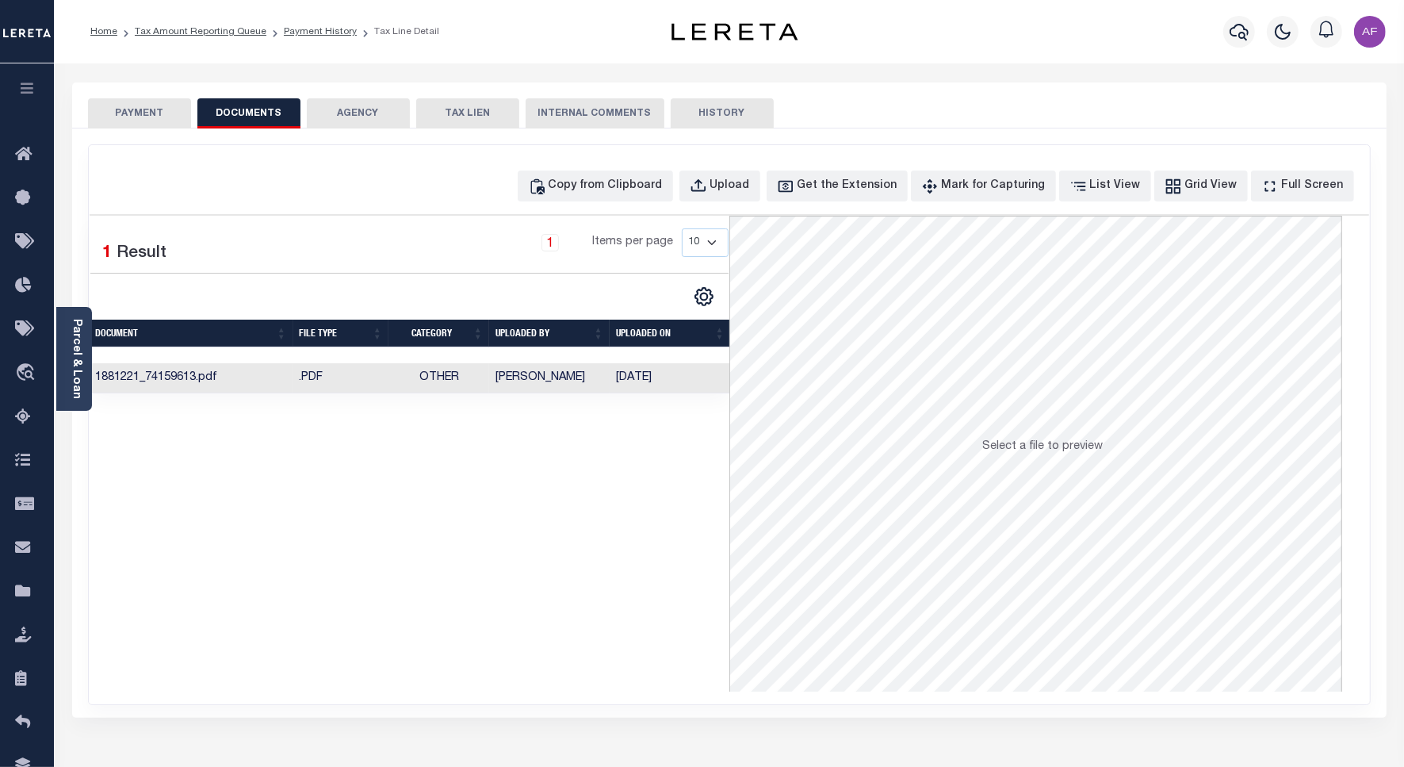
click at [358, 394] on td ".PDF" at bounding box center [341, 378] width 96 height 31
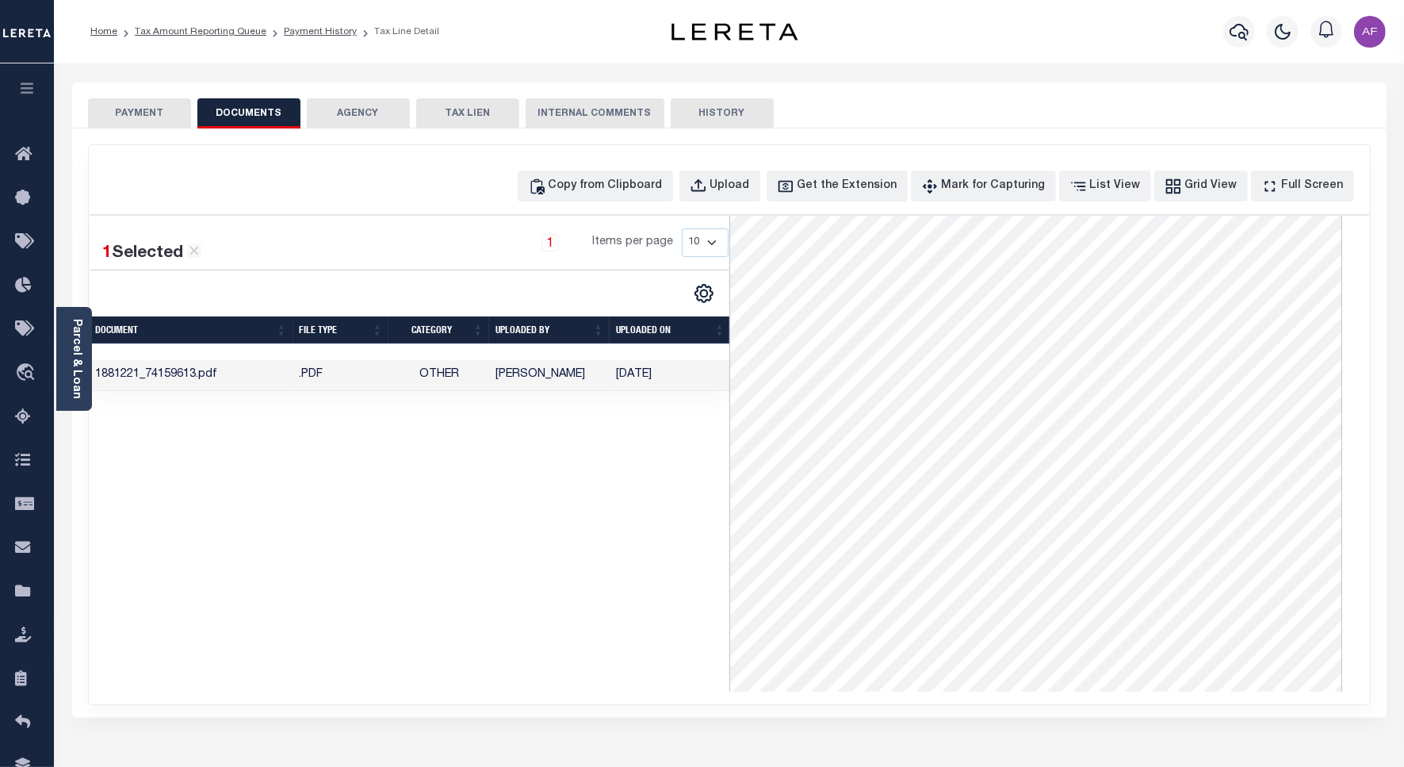
scroll to position [255, 0]
click at [133, 117] on button "PAYMENT" at bounding box center [139, 113] width 103 height 30
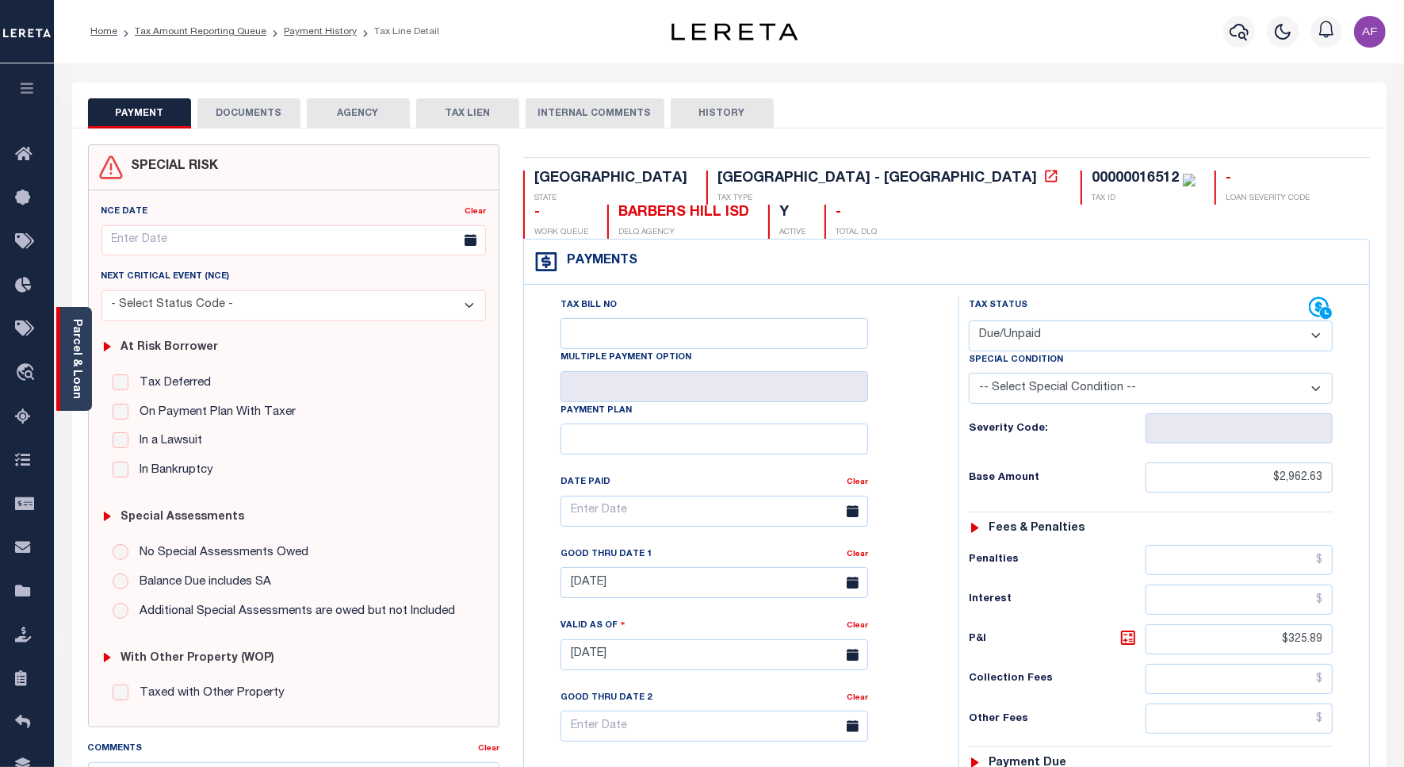
click at [84, 390] on div "Parcel & Loan" at bounding box center [74, 359] width 36 height 104
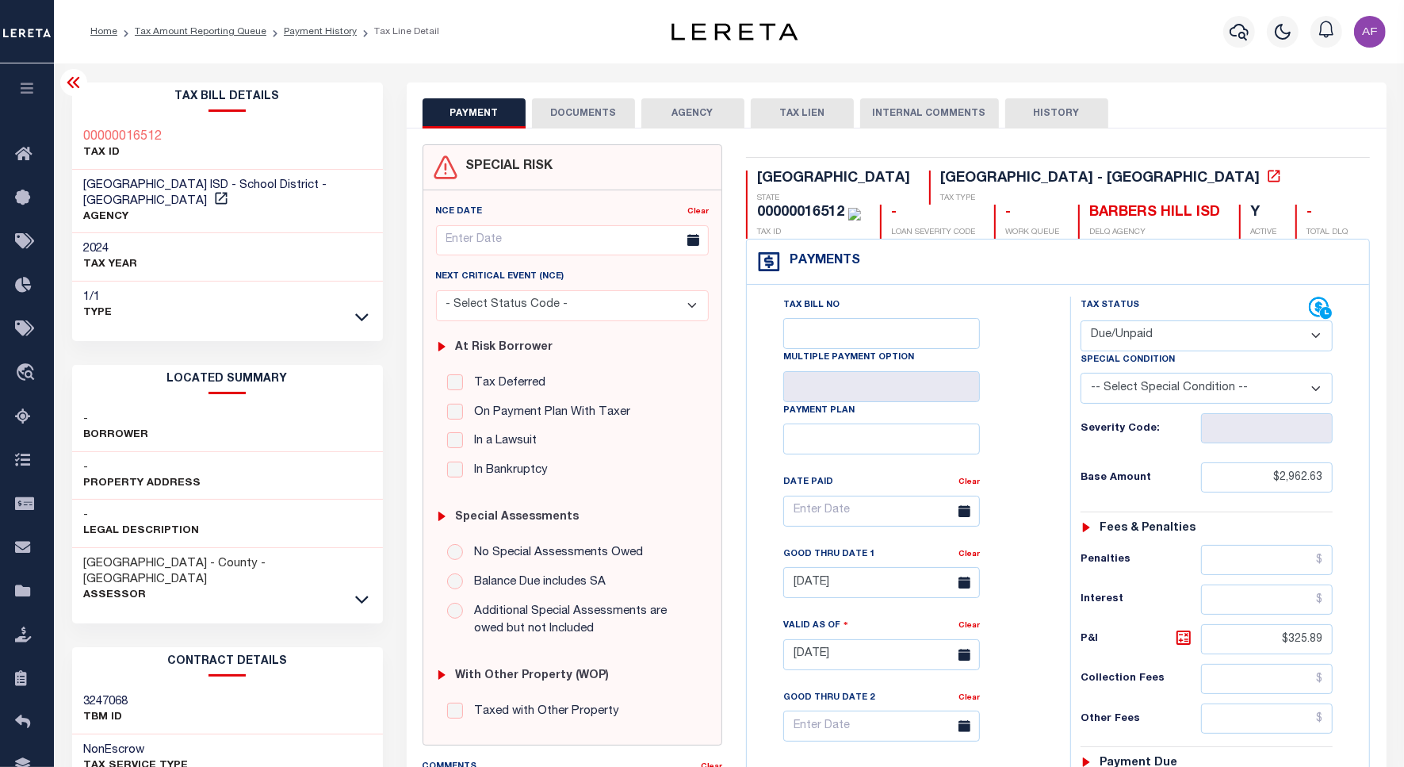
click at [71, 83] on icon at bounding box center [73, 82] width 19 height 19
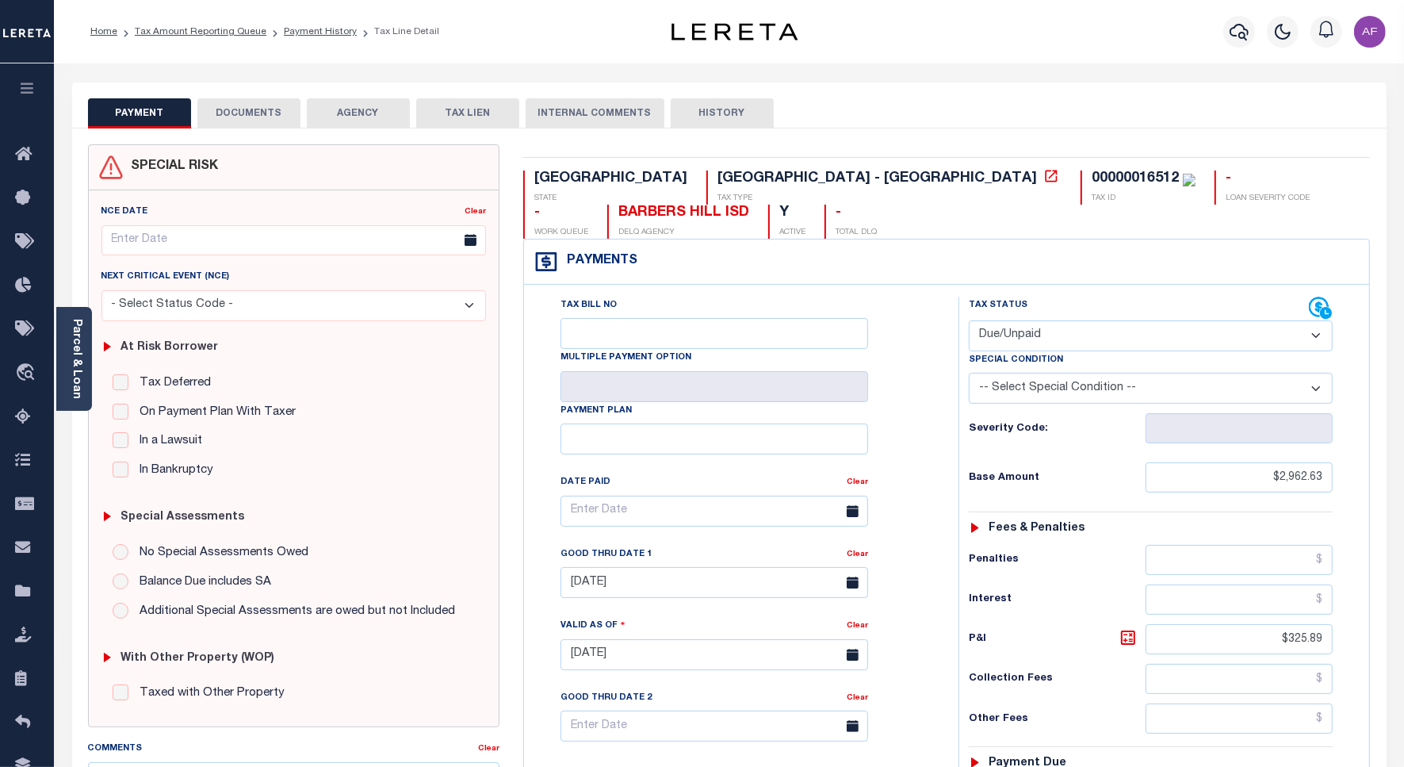
click at [259, 115] on button "DOCUMENTS" at bounding box center [248, 113] width 103 height 30
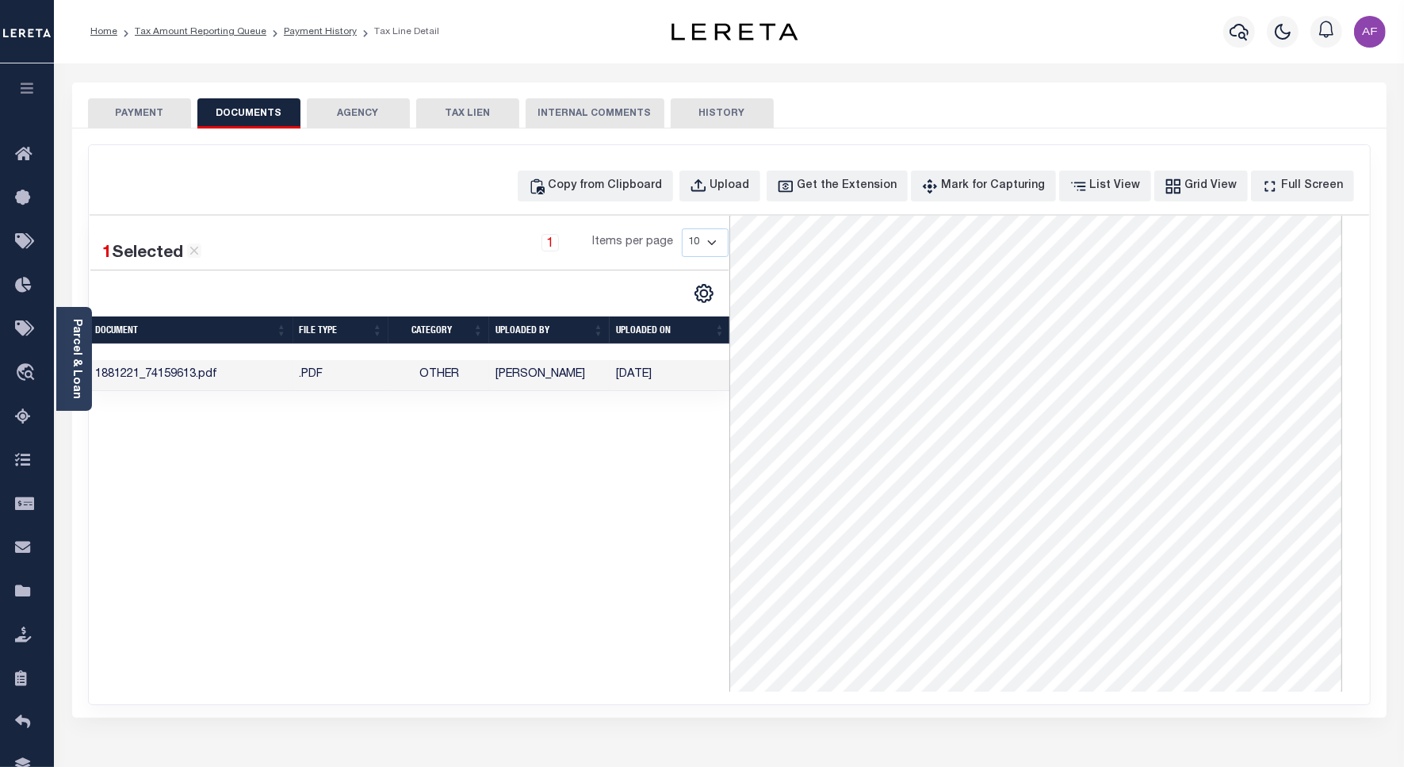
scroll to position [0, 0]
click at [117, 103] on button "PAYMENT" at bounding box center [139, 113] width 103 height 30
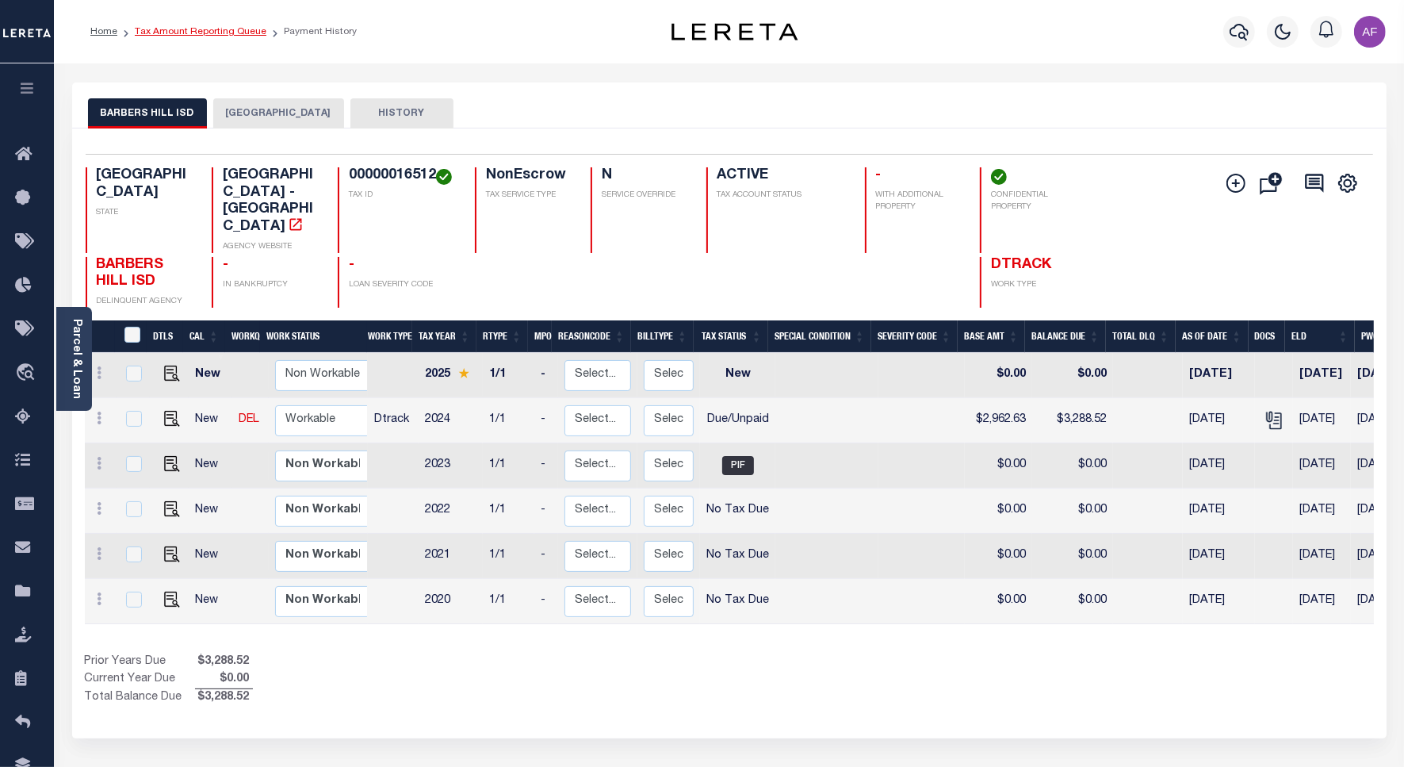
click at [192, 27] on link "Tax Amount Reporting Queue" at bounding box center [201, 32] width 132 height 10
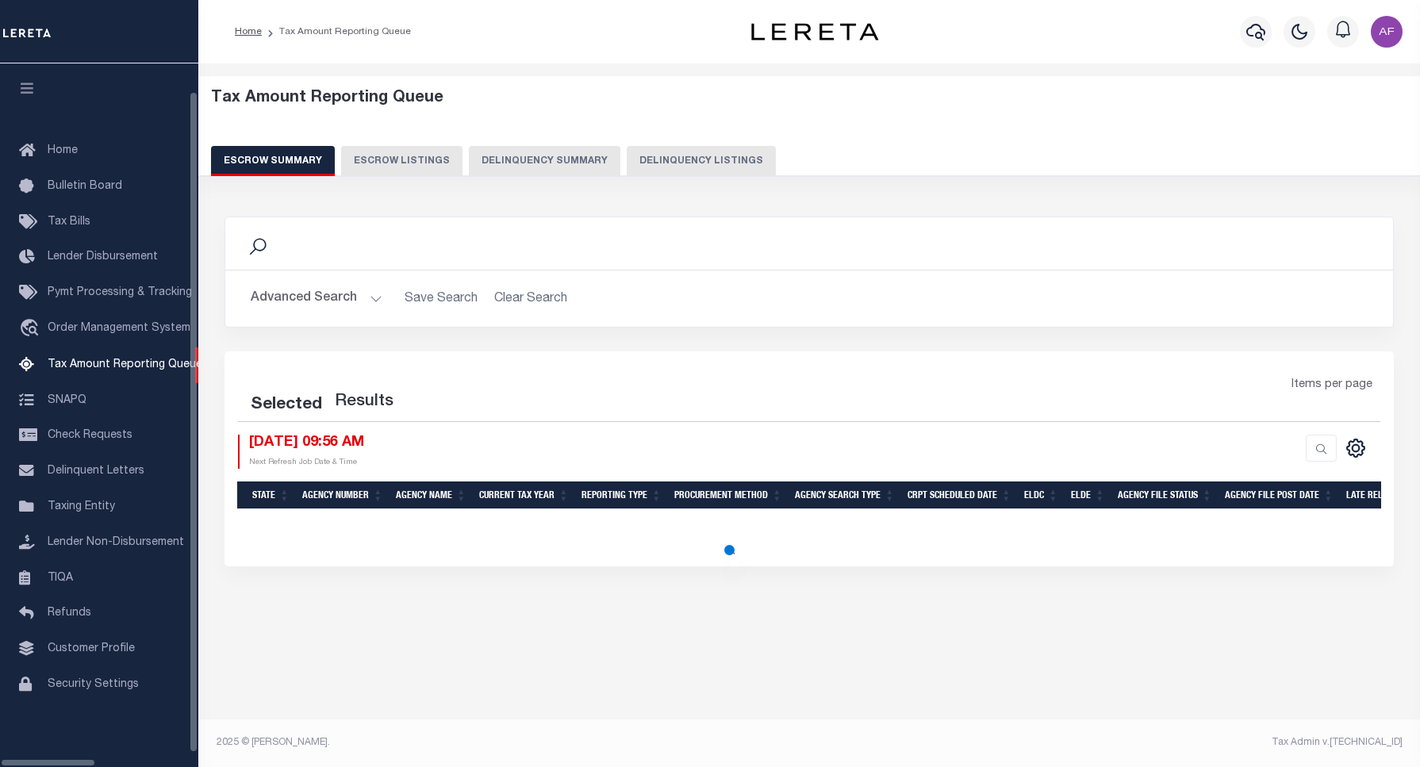
click at [663, 155] on button "Delinquency Listings" at bounding box center [701, 161] width 149 height 30
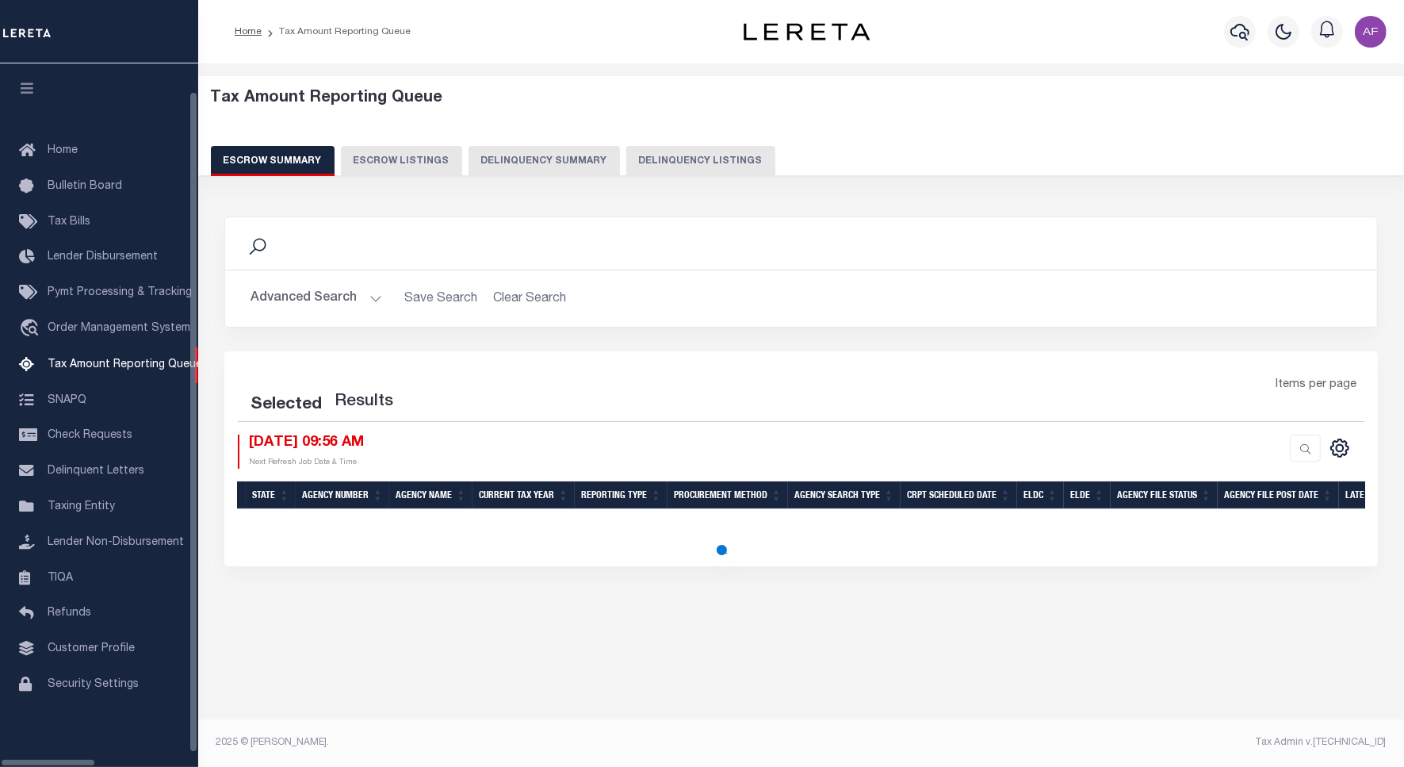
select select
select select "100"
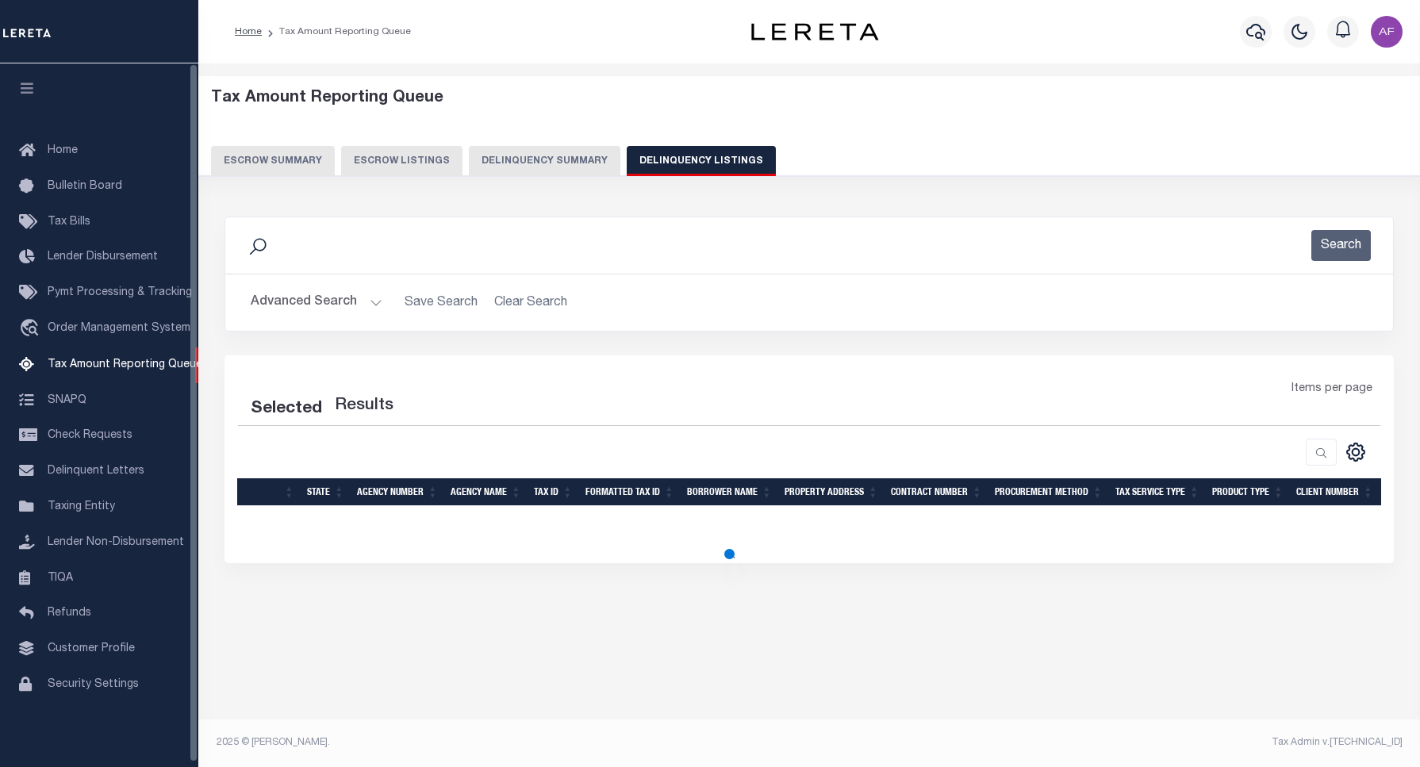
select select "100"
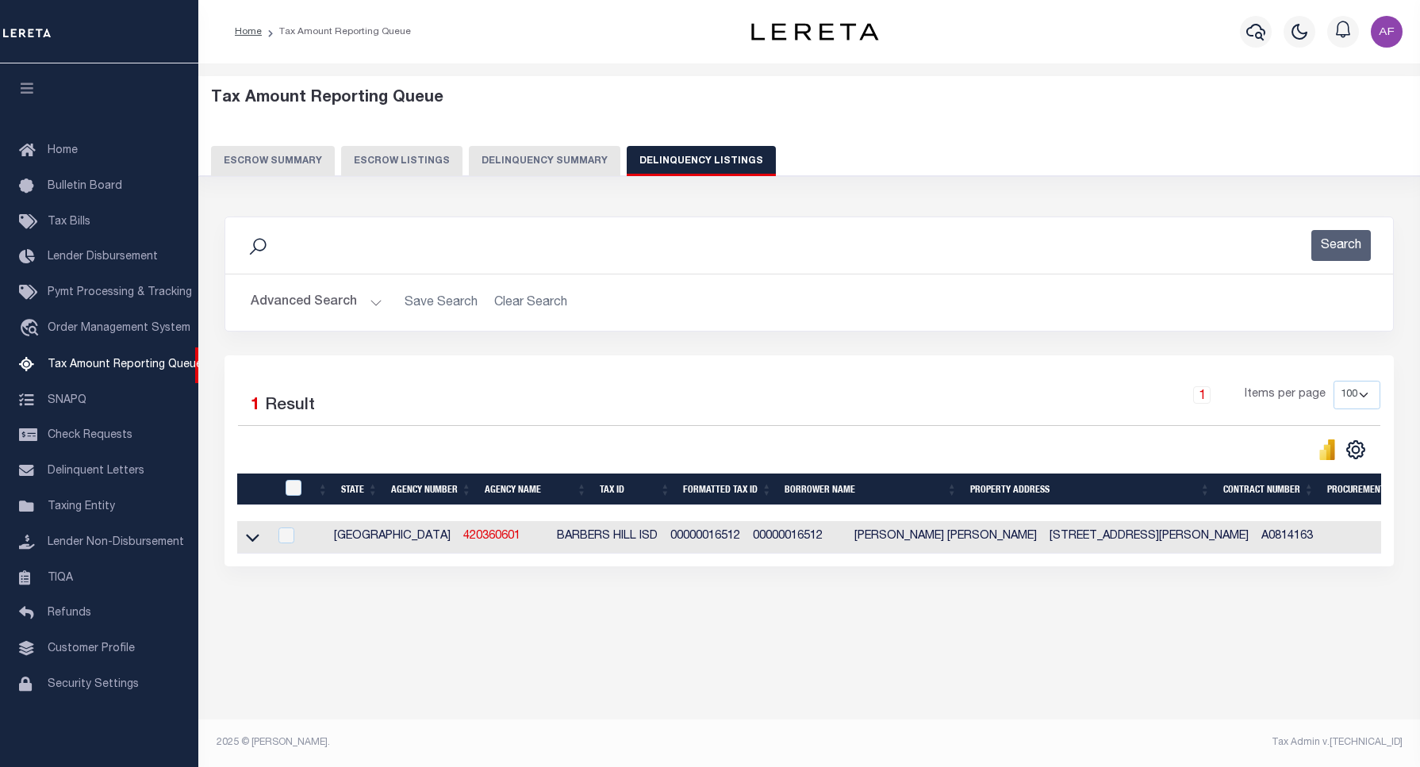
click at [322, 299] on button "Advanced Search" at bounding box center [317, 302] width 132 height 31
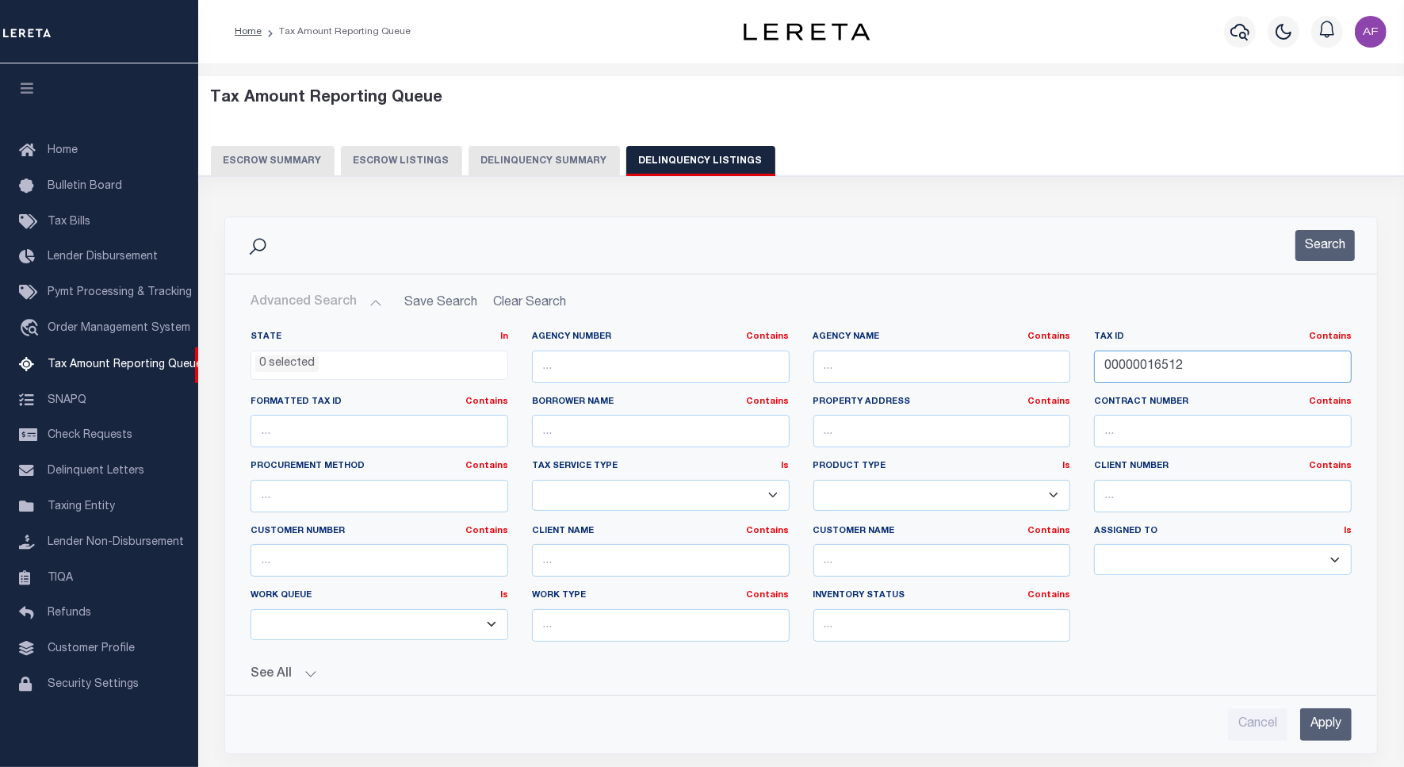
drag, startPoint x: 1201, startPoint y: 365, endPoint x: 981, endPoint y: 350, distance: 221.0
click at [981, 350] on div "State In In AK AL AR AZ CA CO CT DC DE FL GA GU HI IA ID IL IN KS KY LA MA MD M…" at bounding box center [801, 493] width 1125 height 324
paste input "37234"
click at [1321, 232] on button "Search" at bounding box center [1325, 245] width 59 height 31
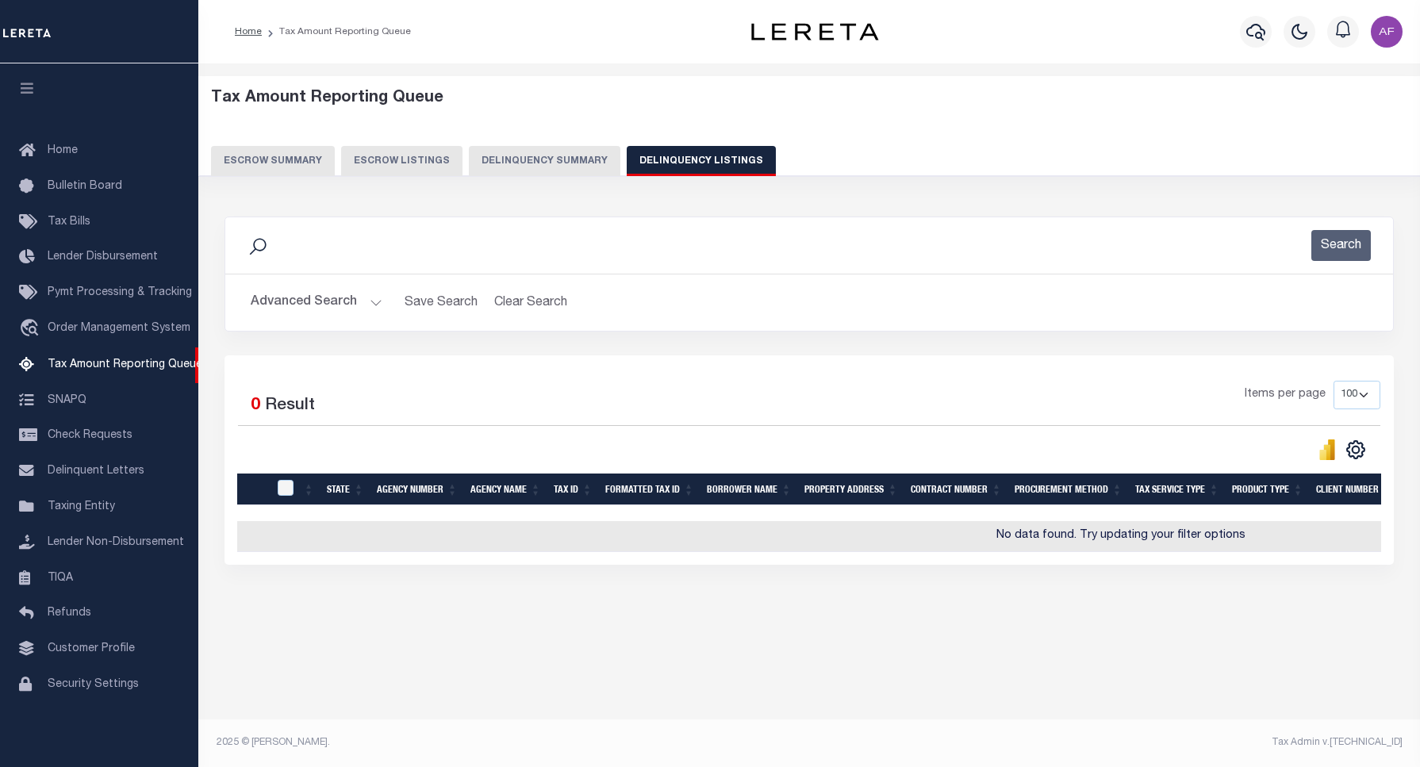
drag, startPoint x: 391, startPoint y: 555, endPoint x: 612, endPoint y: 569, distance: 221.7
click at [612, 565] on div "Selected 0 Result Items per page 10 25 50 100 500" at bounding box center [808, 459] width 1169 height 209
click at [288, 300] on button "Advanced Search" at bounding box center [317, 302] width 132 height 31
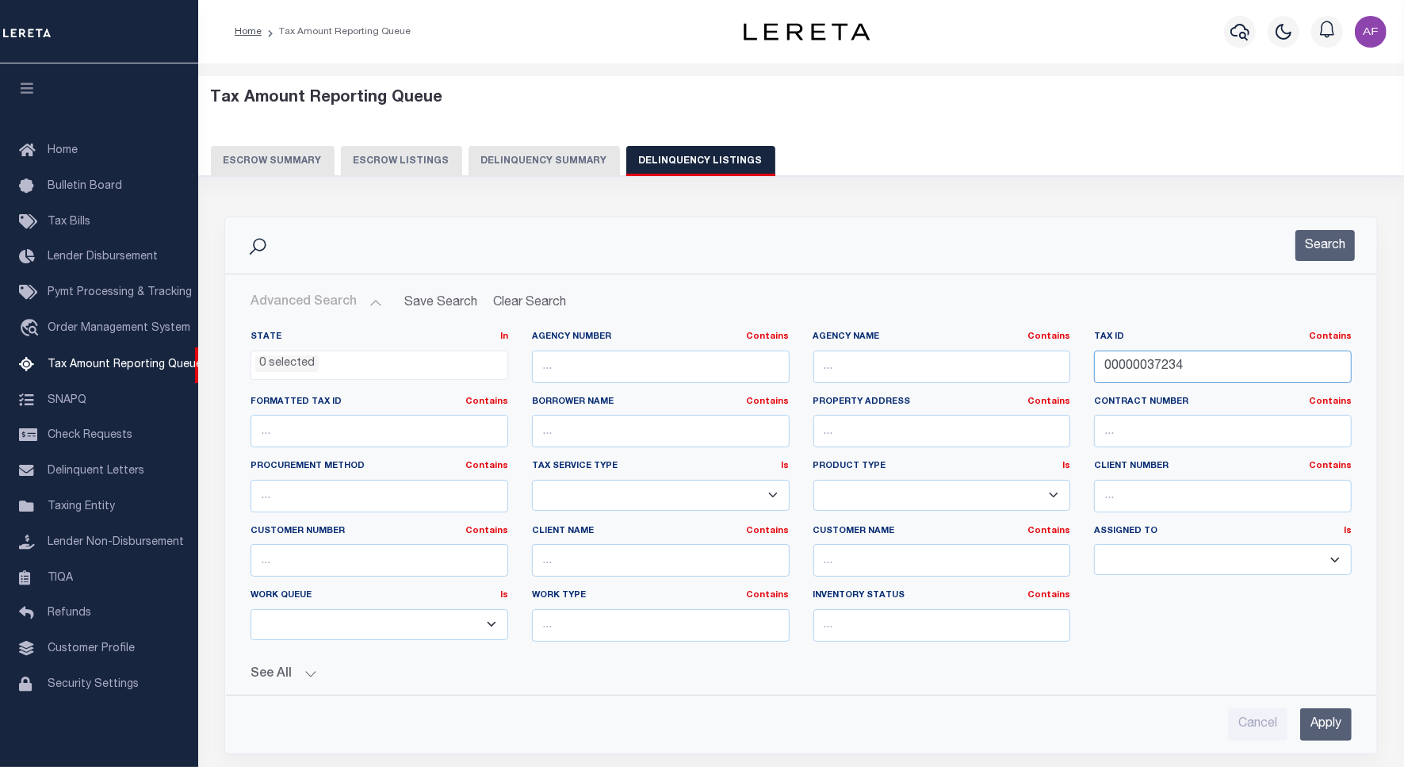
click at [1130, 363] on input "00000037234" at bounding box center [1223, 367] width 258 height 33
drag, startPoint x: 1130, startPoint y: 363, endPoint x: 1122, endPoint y: 373, distance: 12.4
click at [1129, 363] on input "00000037234" at bounding box center [1223, 367] width 258 height 33
paste input "103338"
type input "103338"
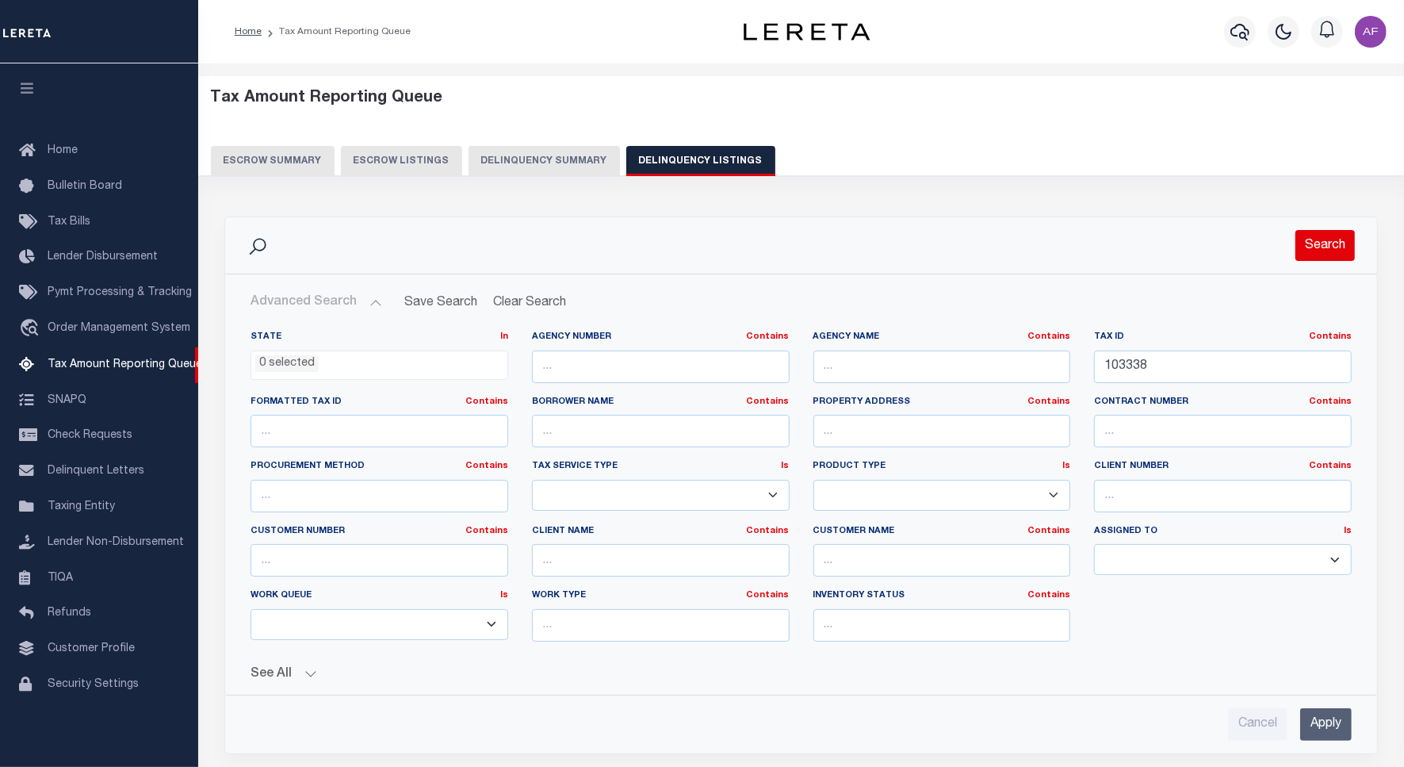
click at [1332, 255] on button "Search" at bounding box center [1325, 245] width 59 height 31
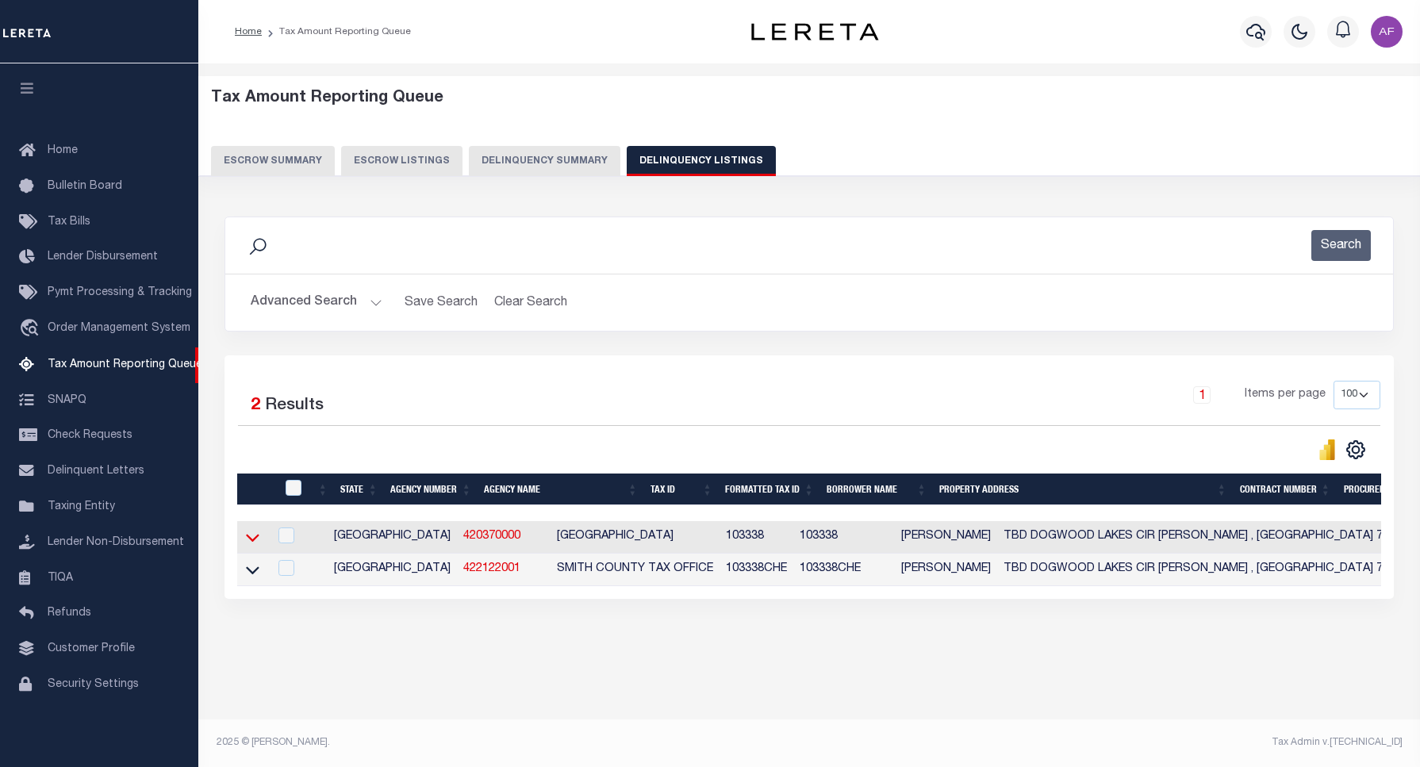
click at [247, 539] on icon at bounding box center [252, 537] width 13 height 17
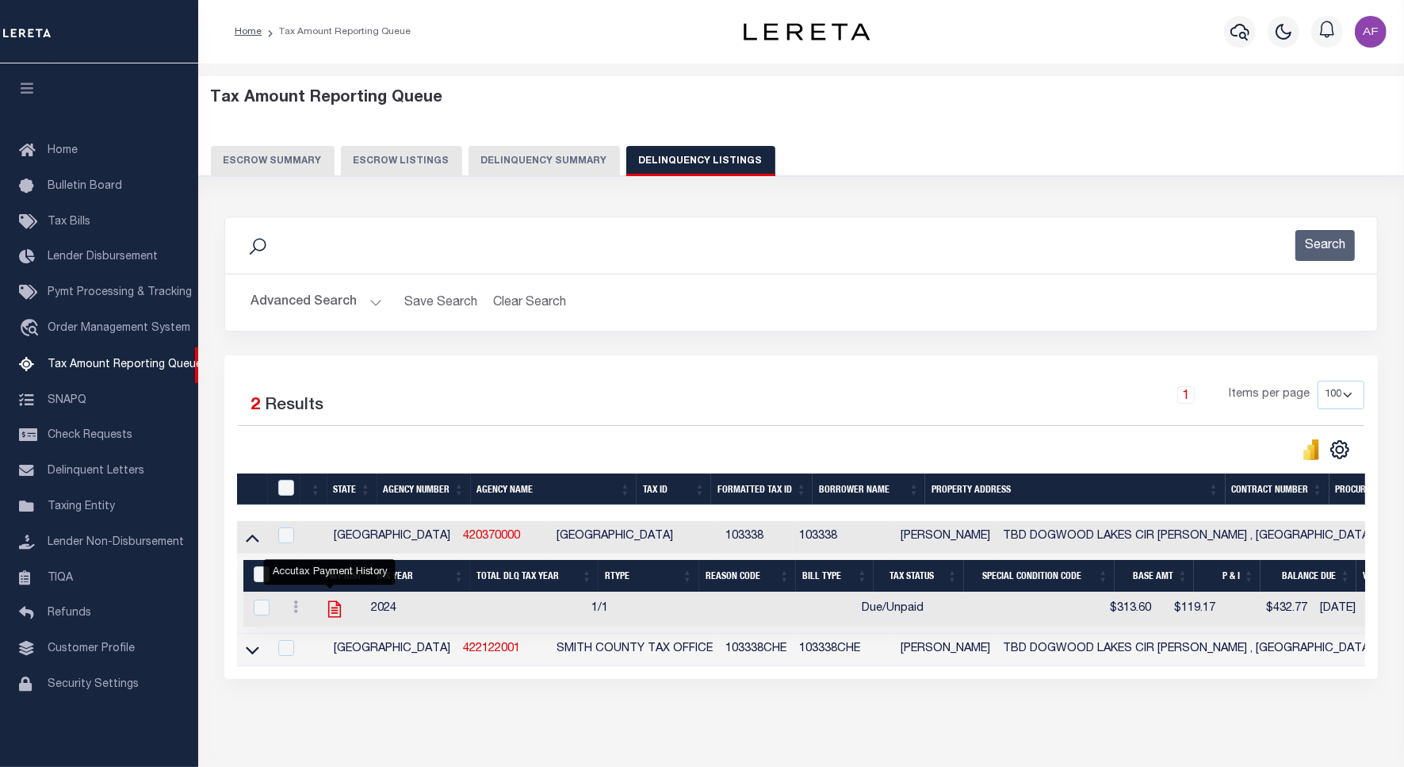
click at [335, 617] on icon "" at bounding box center [334, 609] width 21 height 21
checkbox input "true"
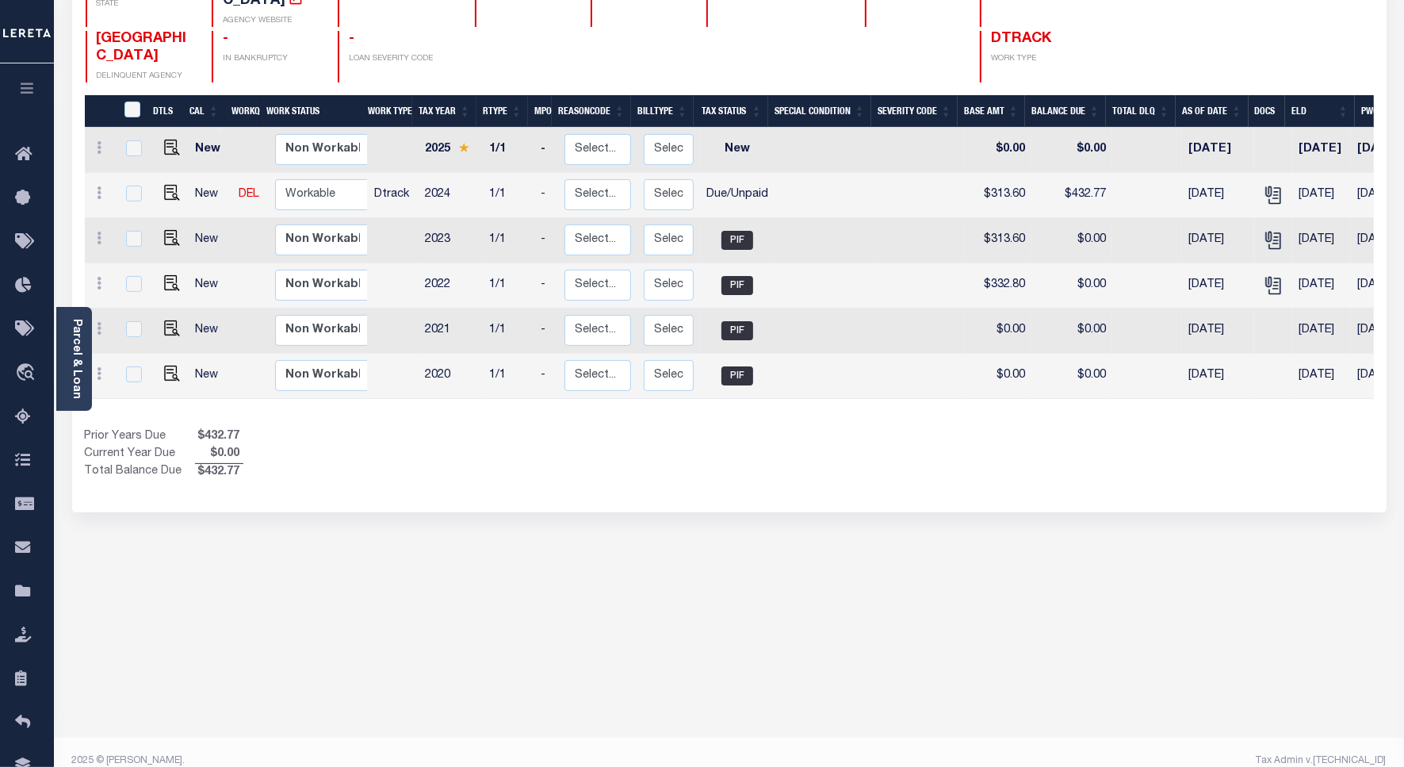
scroll to position [213, 0]
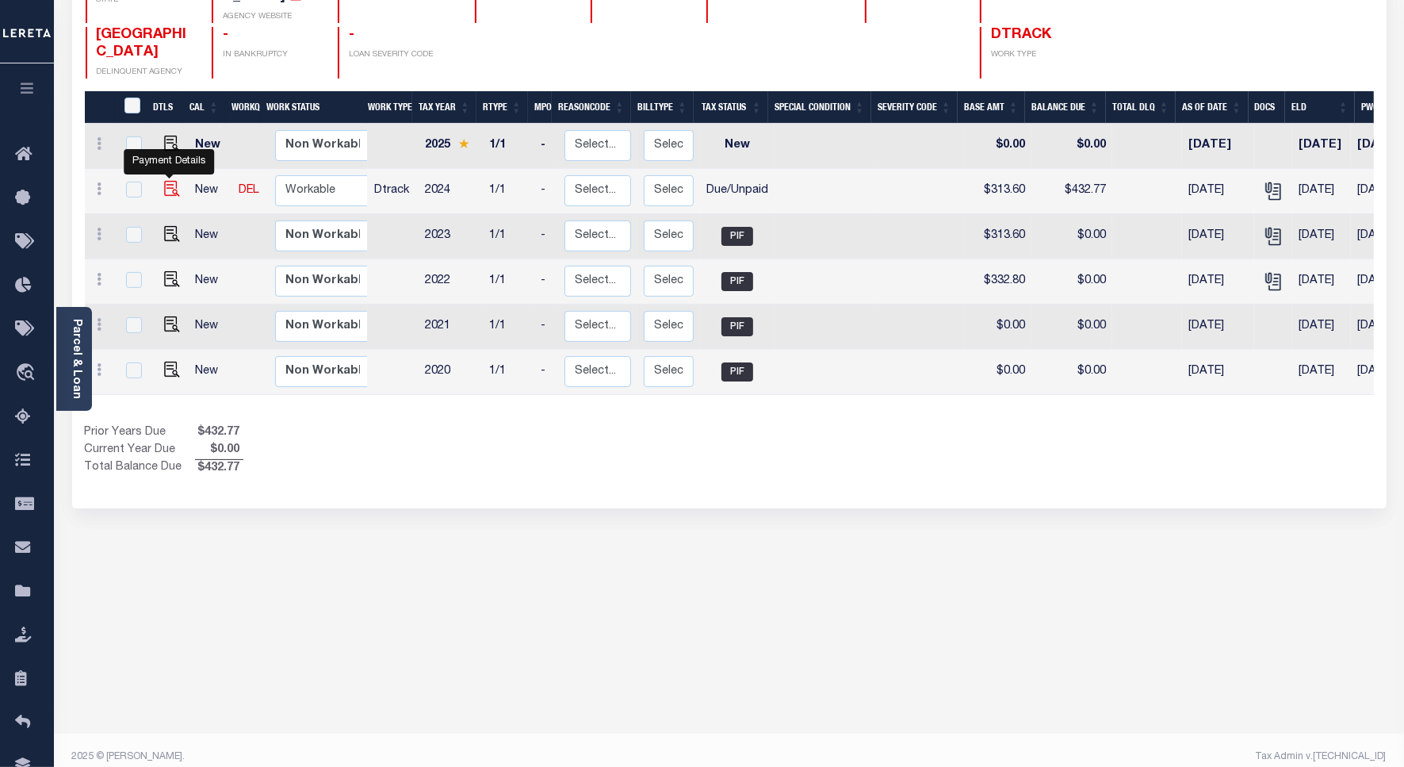
click at [174, 181] on img "" at bounding box center [172, 189] width 16 height 16
checkbox input "true"
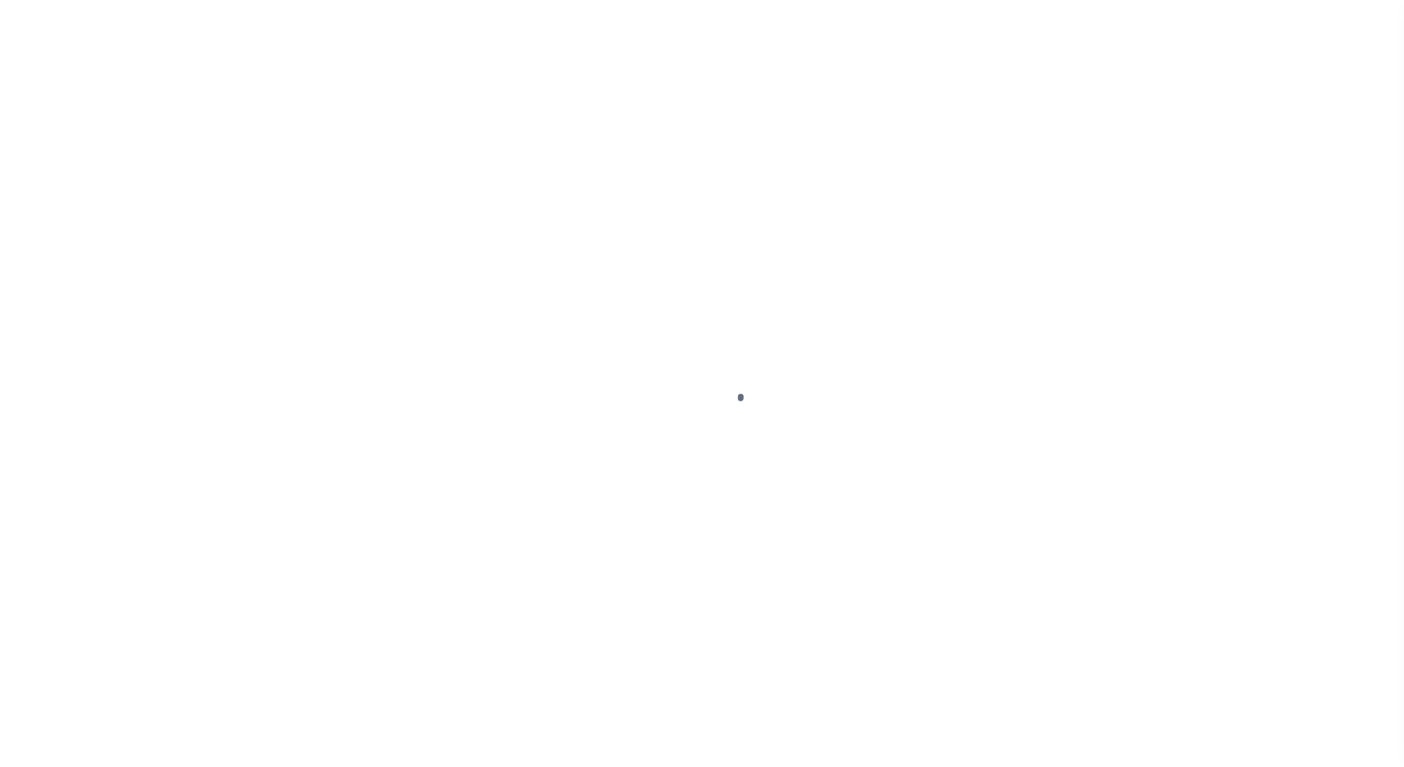
select select "DUE"
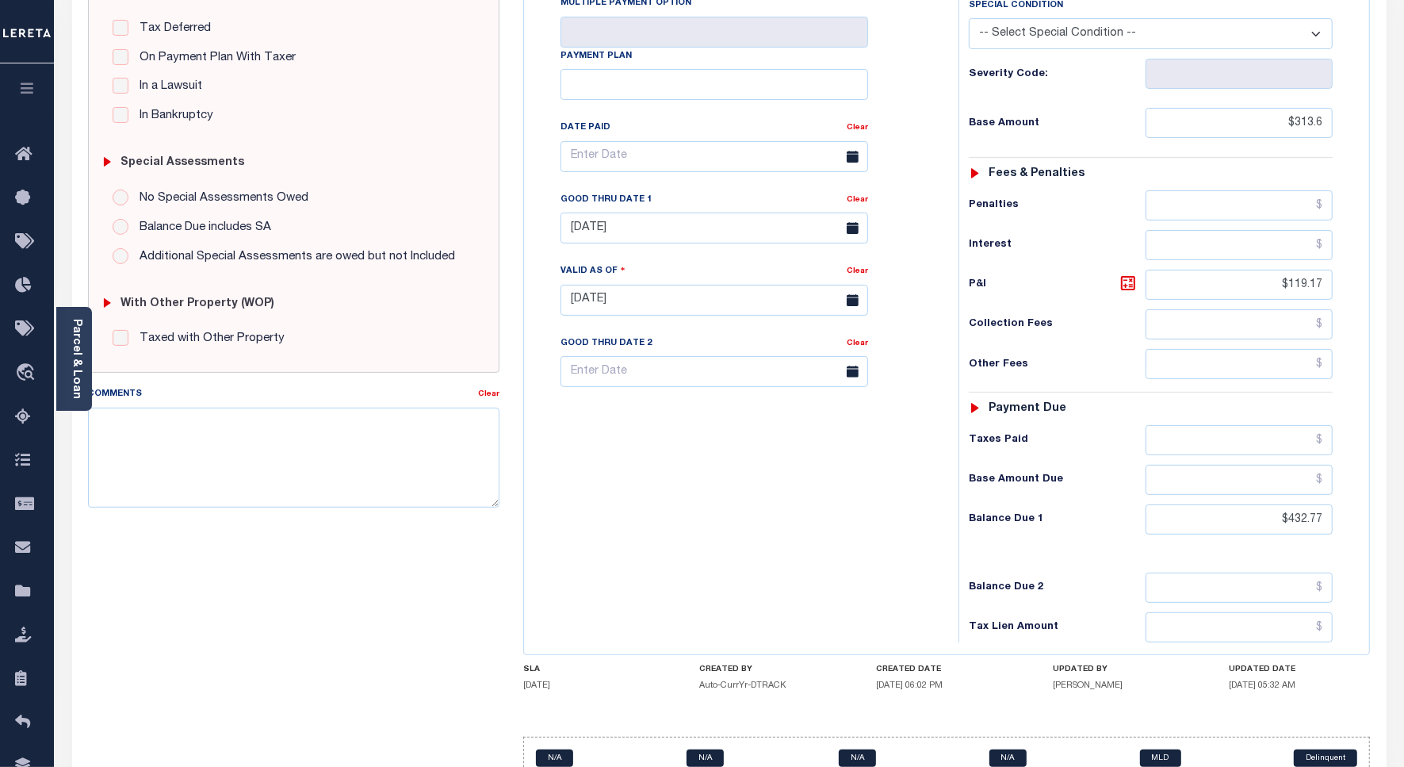
scroll to position [397, 0]
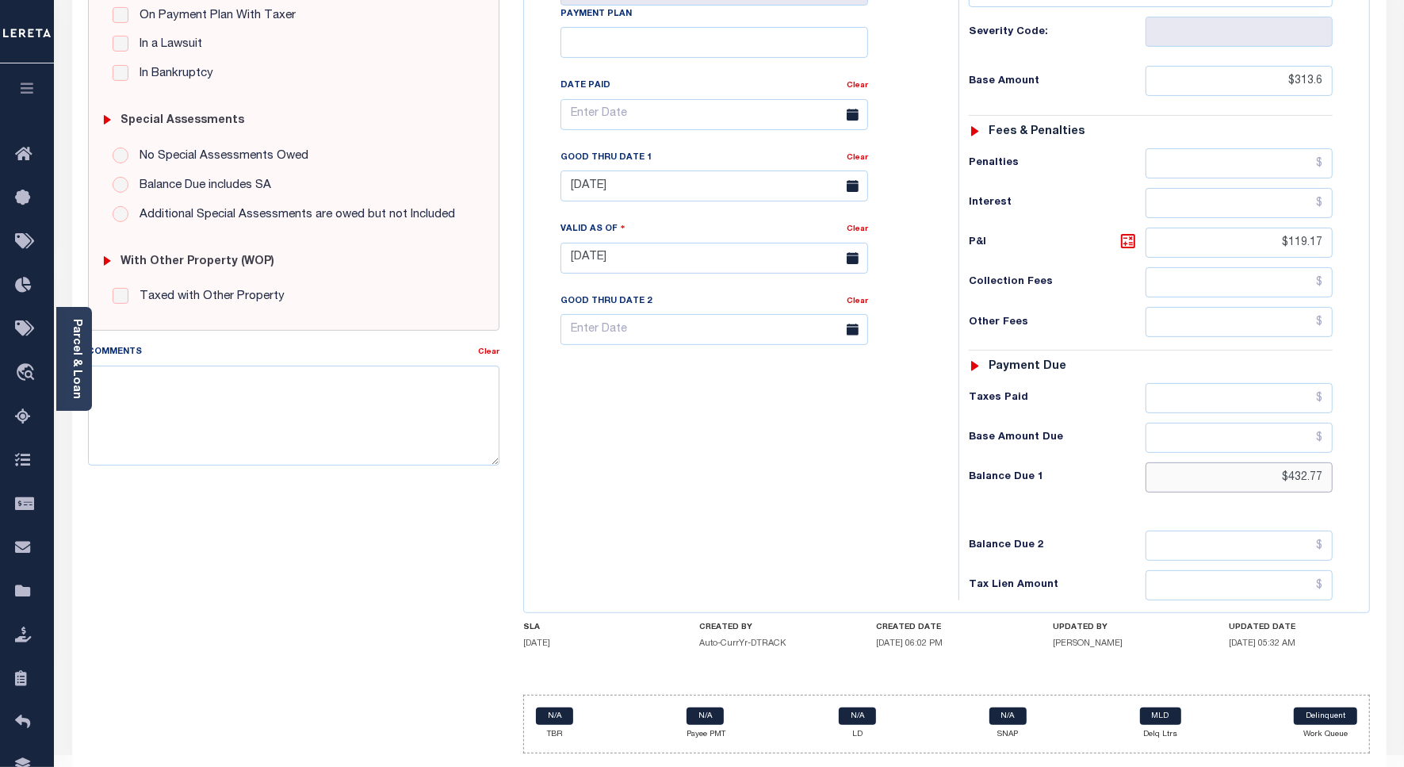
click at [1307, 462] on input "$432.77" at bounding box center [1239, 477] width 187 height 30
click at [1127, 232] on icon at bounding box center [1128, 241] width 19 height 19
click at [664, 171] on input "09/30/2025" at bounding box center [715, 186] width 308 height 31
click at [663, 515] on div "Tax Bill No Multiple Payment Option Payment Plan Clear" at bounding box center [737, 250] width 419 height 700
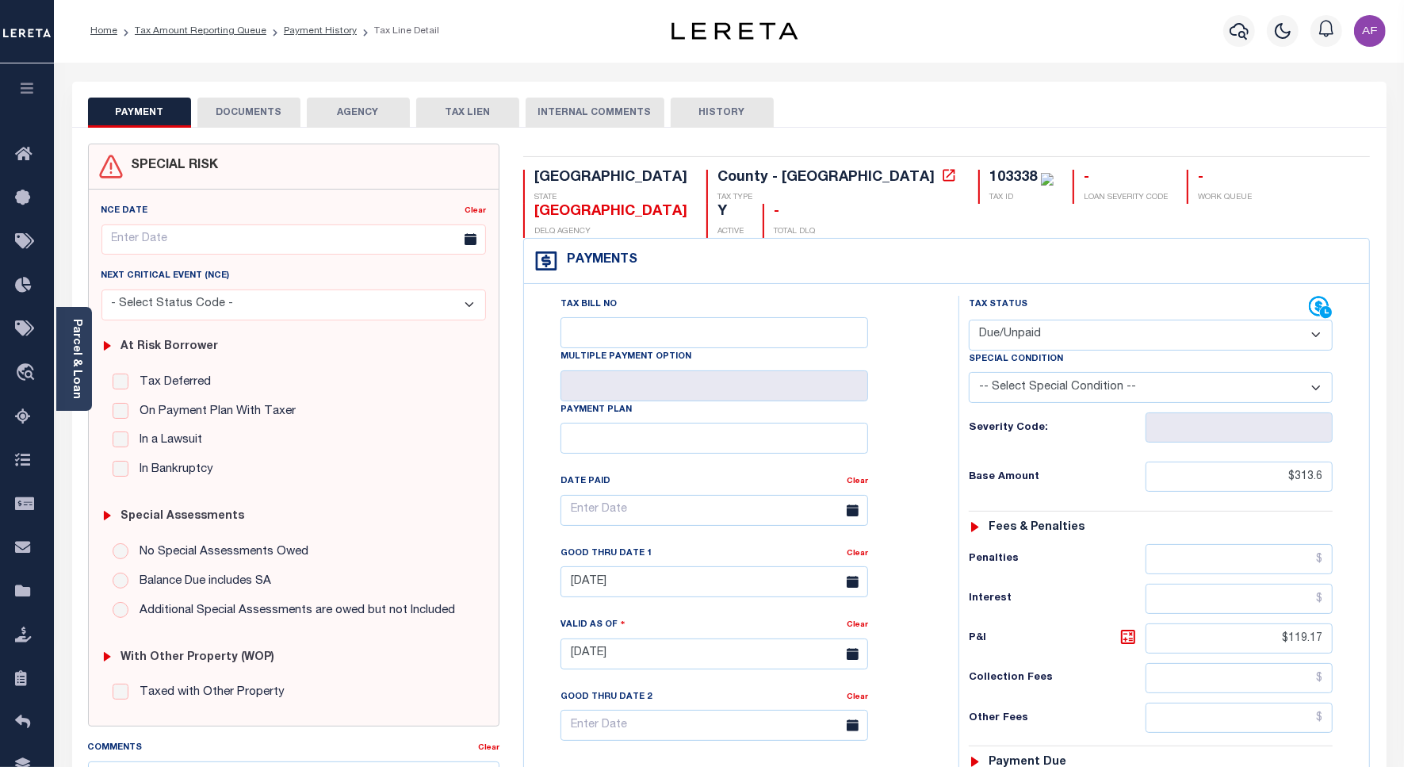
scroll to position [0, 0]
click at [278, 109] on button "DOCUMENTS" at bounding box center [248, 113] width 103 height 30
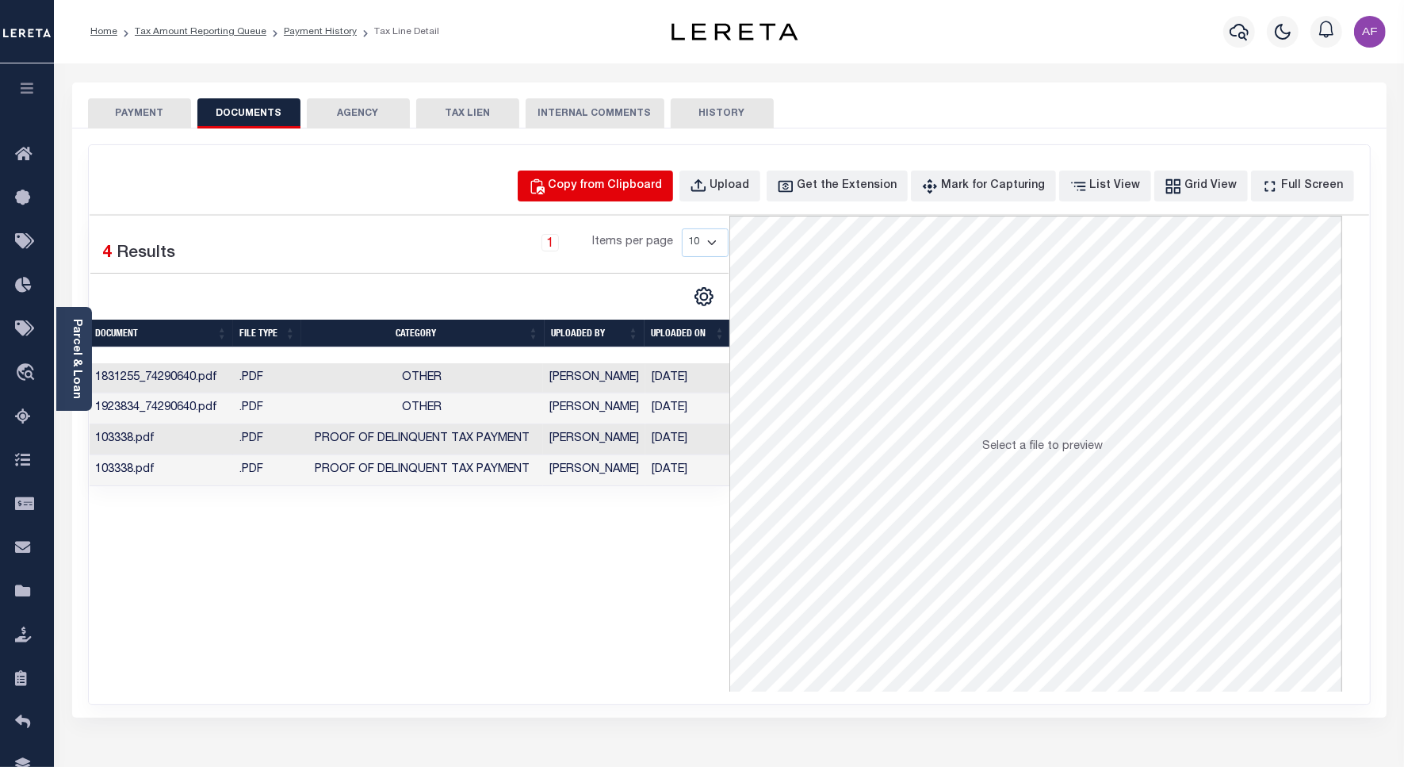
click at [615, 187] on div "Copy from Clipboard" at bounding box center [606, 186] width 114 height 17
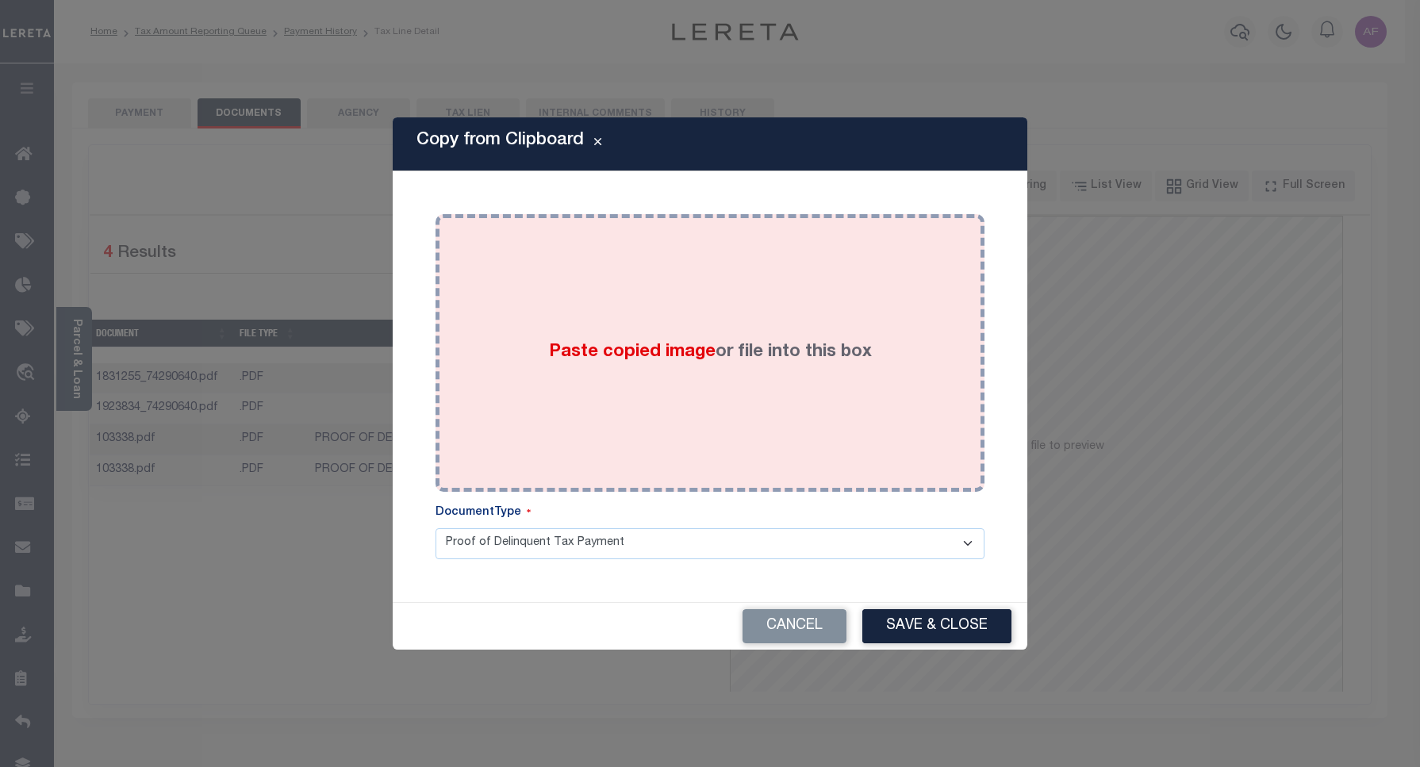
drag, startPoint x: 646, startPoint y: 303, endPoint x: 640, endPoint y: 294, distance: 10.8
click at [645, 301] on div "Paste copied image or file into this box" at bounding box center [709, 353] width 525 height 254
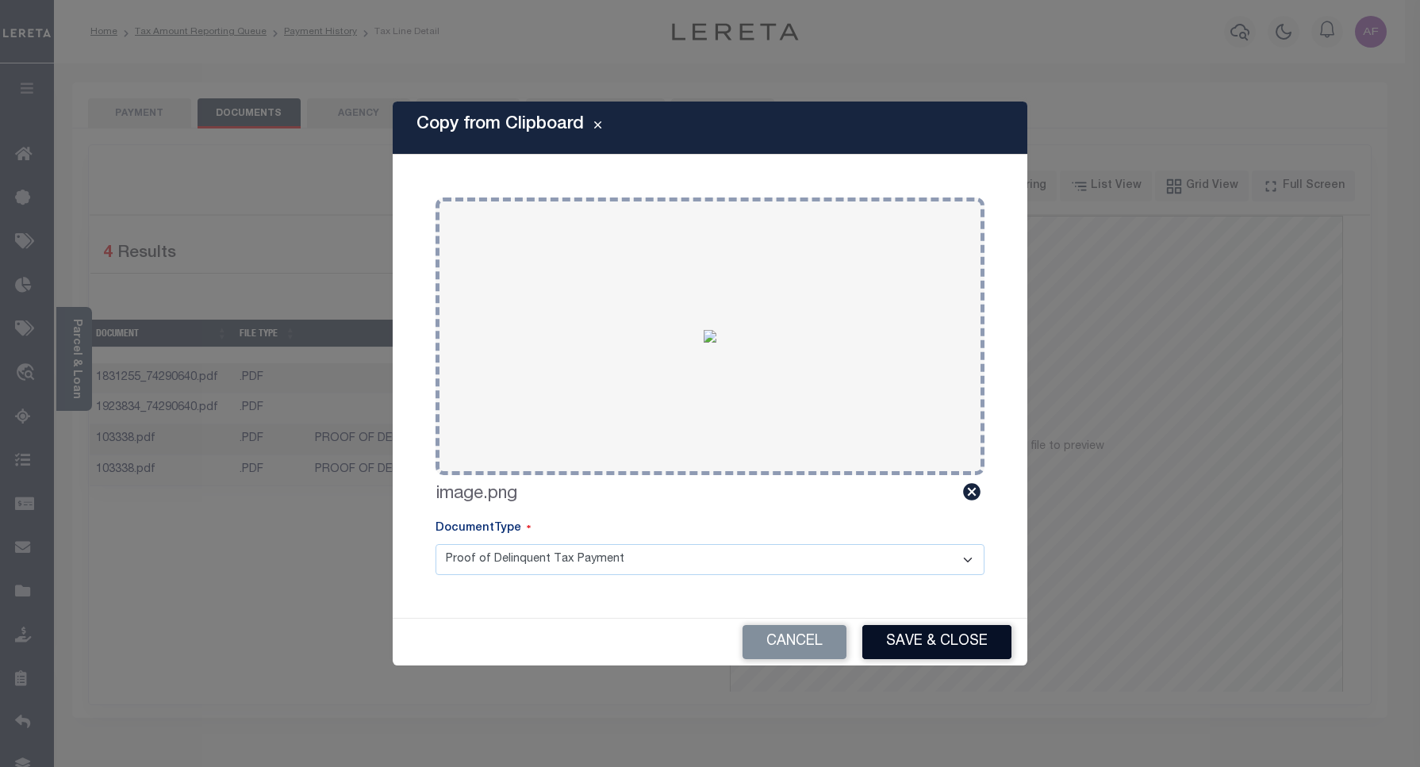
click at [920, 643] on button "Save & Close" at bounding box center [936, 642] width 149 height 34
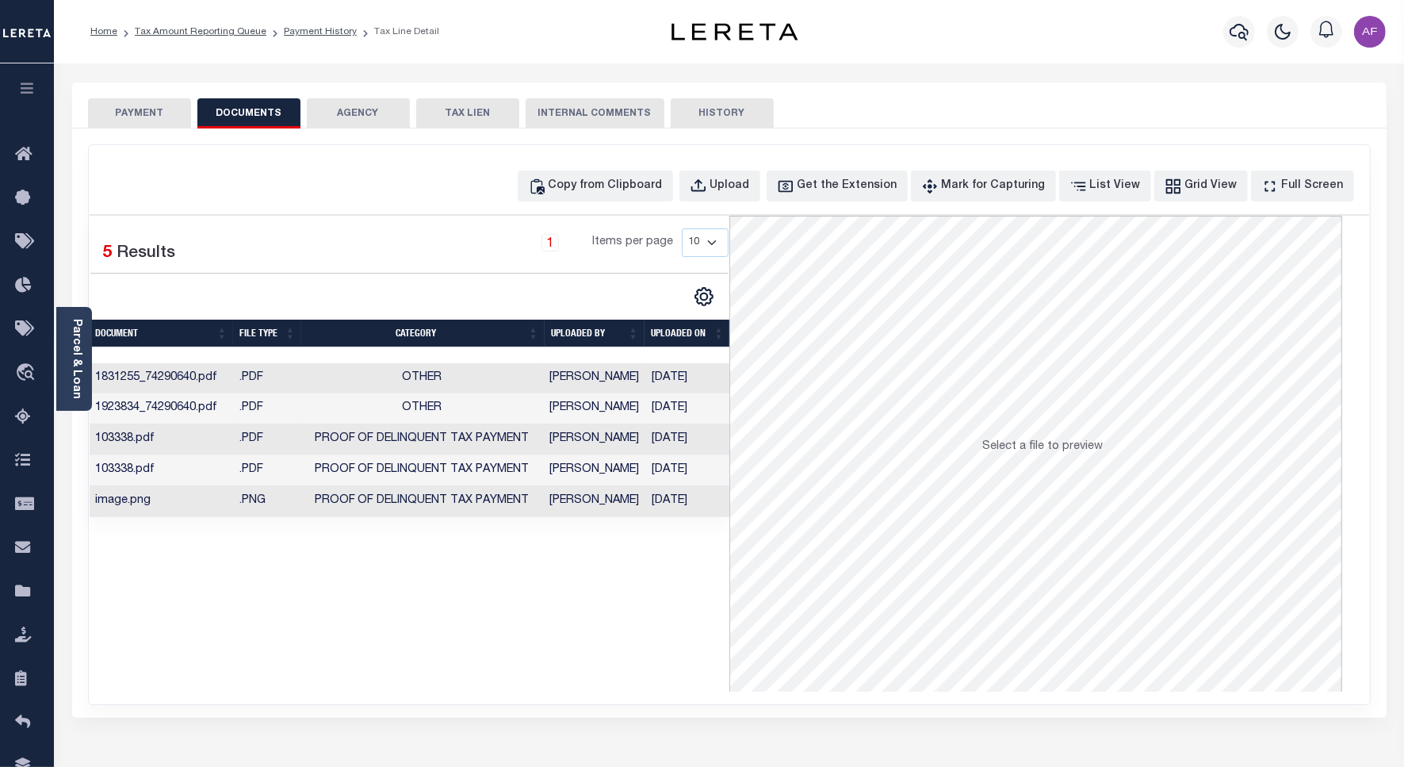
click at [143, 119] on button "PAYMENT" at bounding box center [139, 113] width 103 height 30
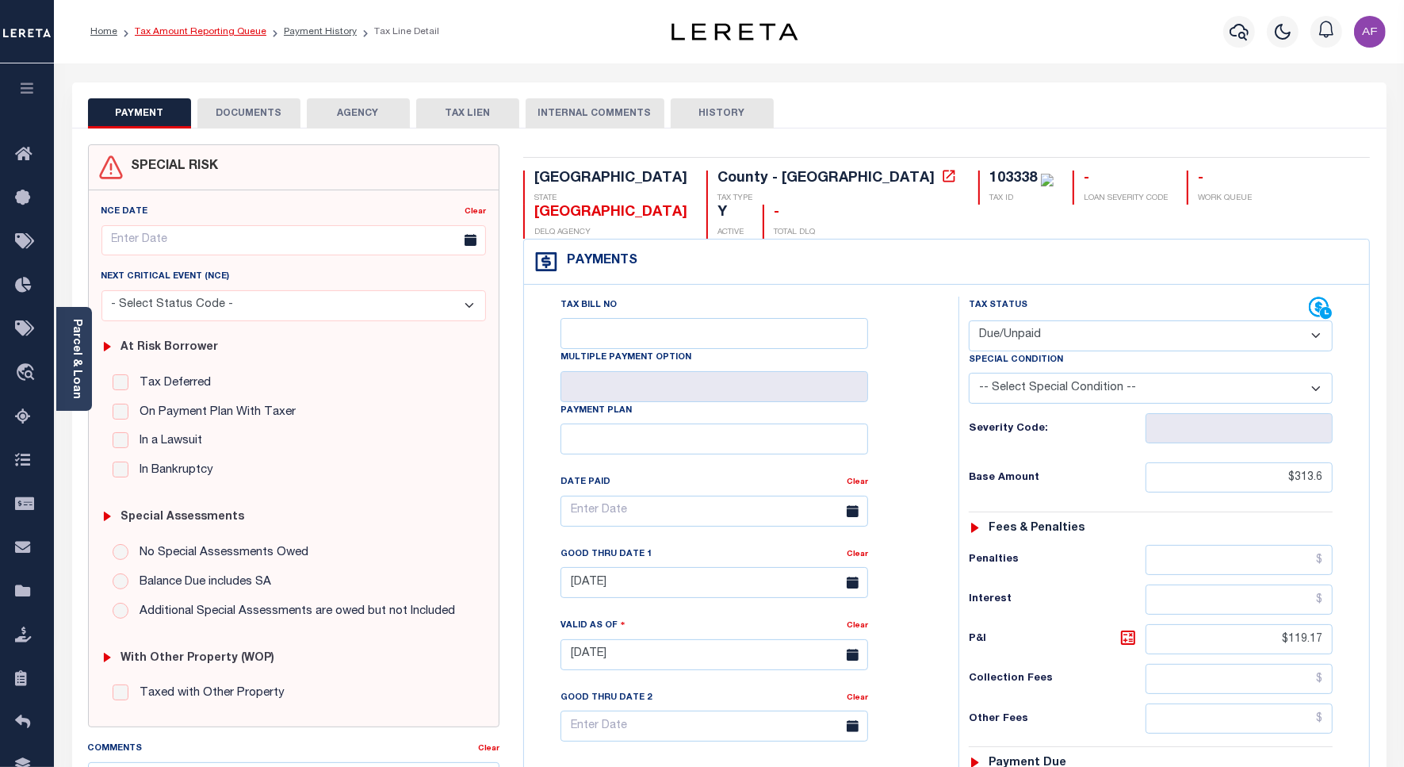
click at [230, 27] on link "Tax Amount Reporting Queue" at bounding box center [201, 32] width 132 height 10
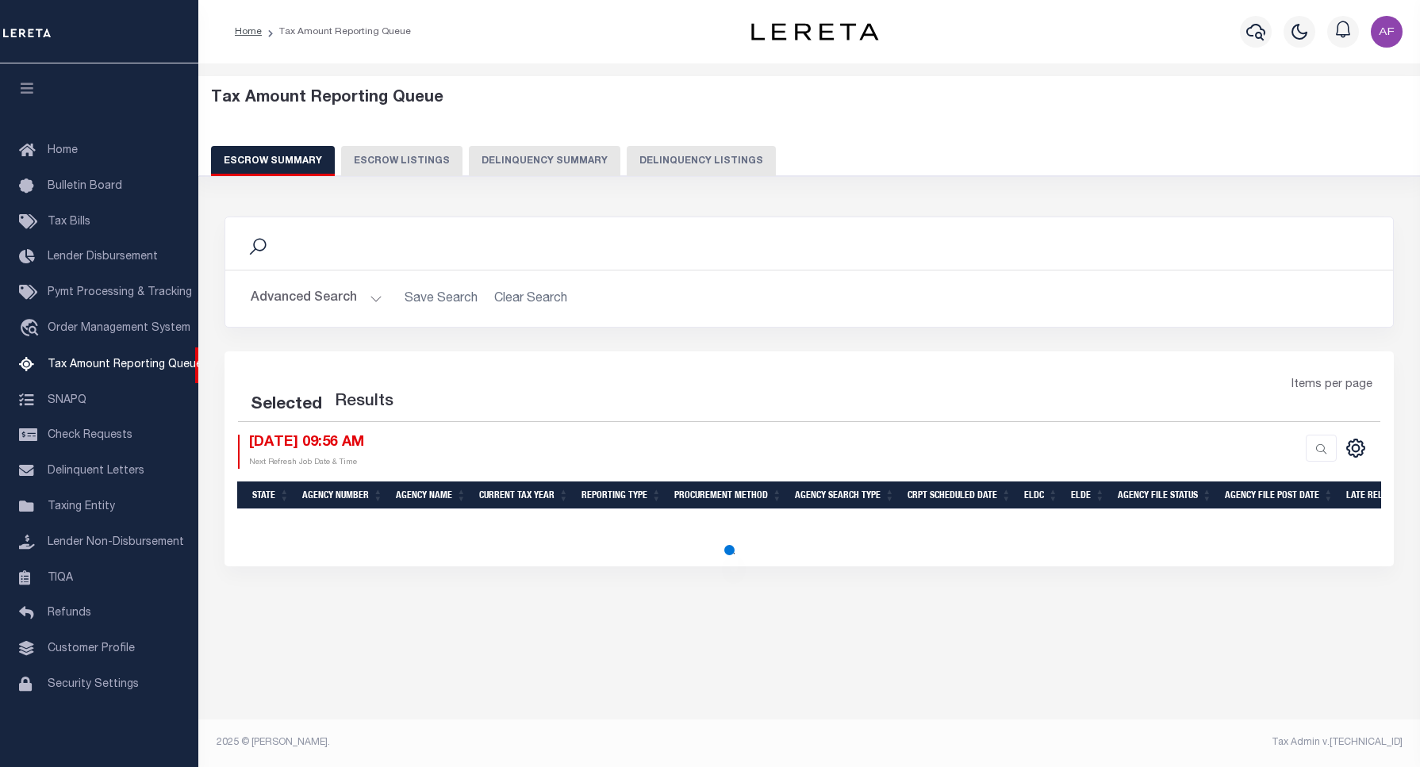
click at [688, 159] on button "Delinquency Listings" at bounding box center [701, 161] width 149 height 30
select select "100"
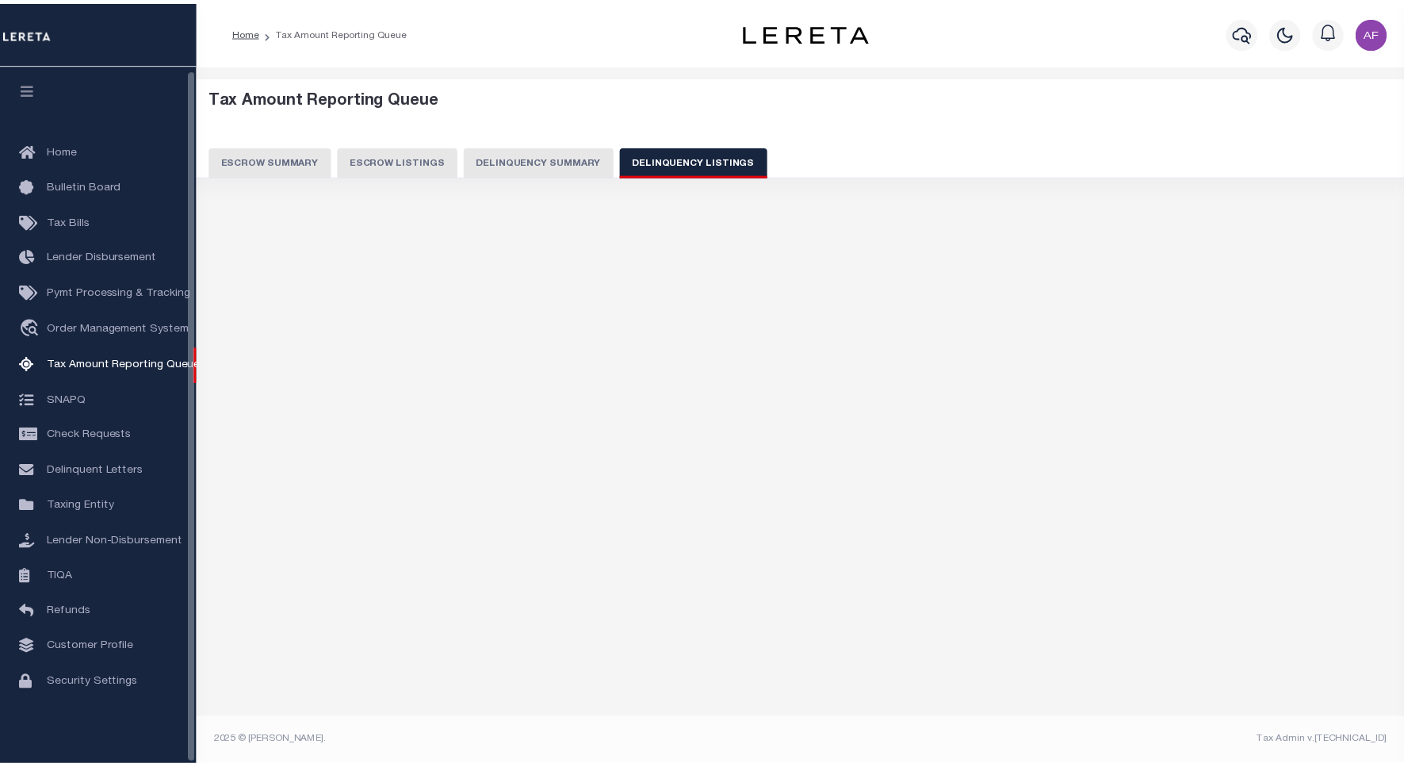
scroll to position [5, 0]
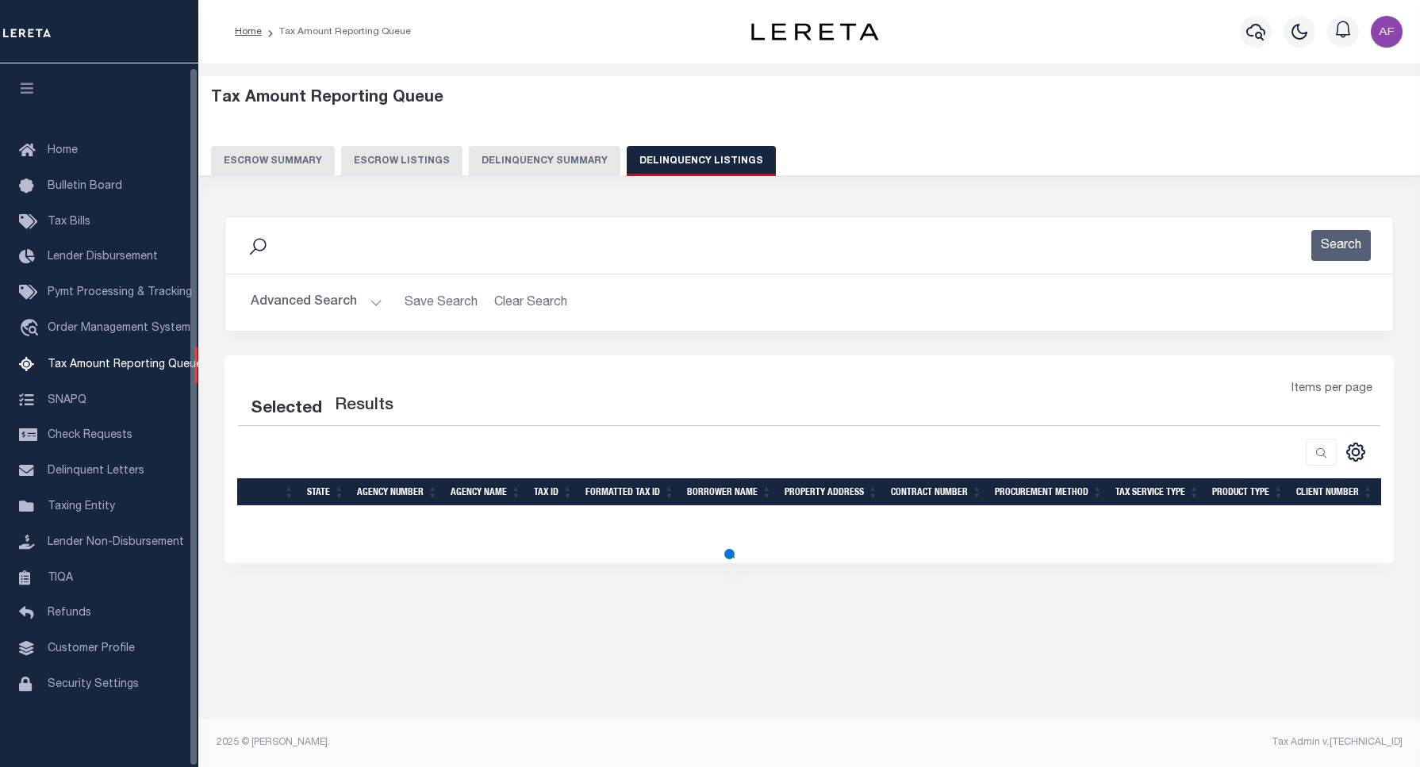
select select "100"
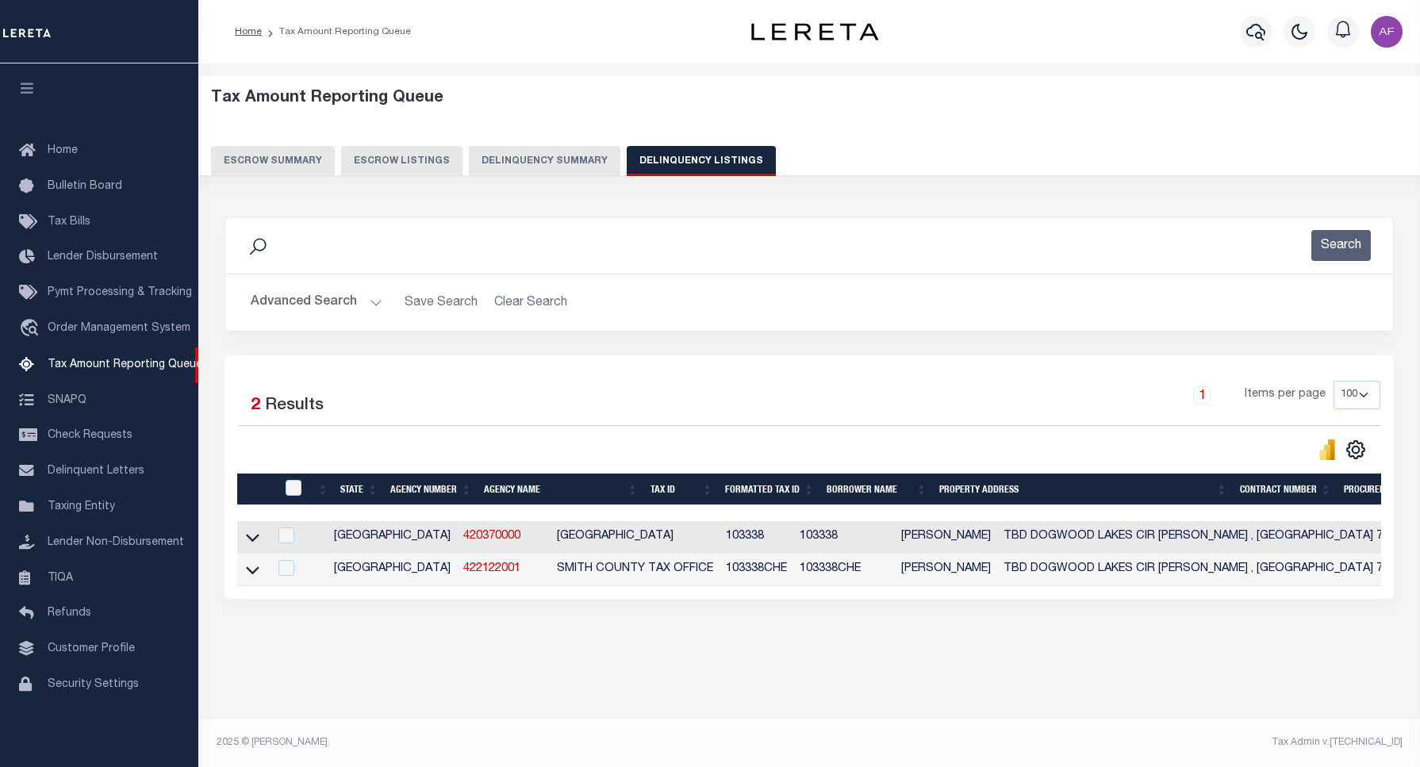
drag, startPoint x: 305, startPoint y: 478, endPoint x: 296, endPoint y: 481, distance: 10.0
click at [301, 480] on th at bounding box center [291, 489] width 33 height 33
click at [287, 489] on input "checkbox" at bounding box center [293, 488] width 16 height 16
checkbox input "true"
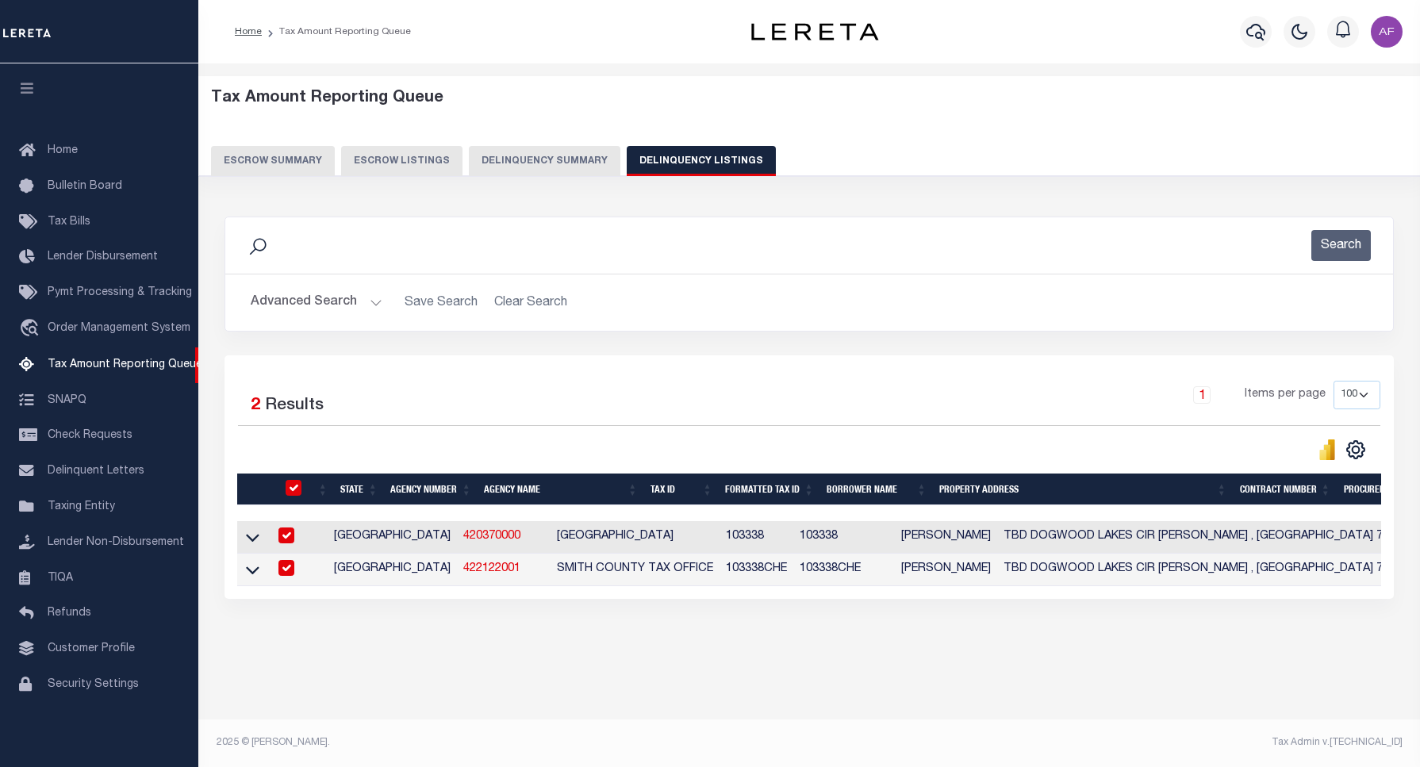
checkbox input "true"
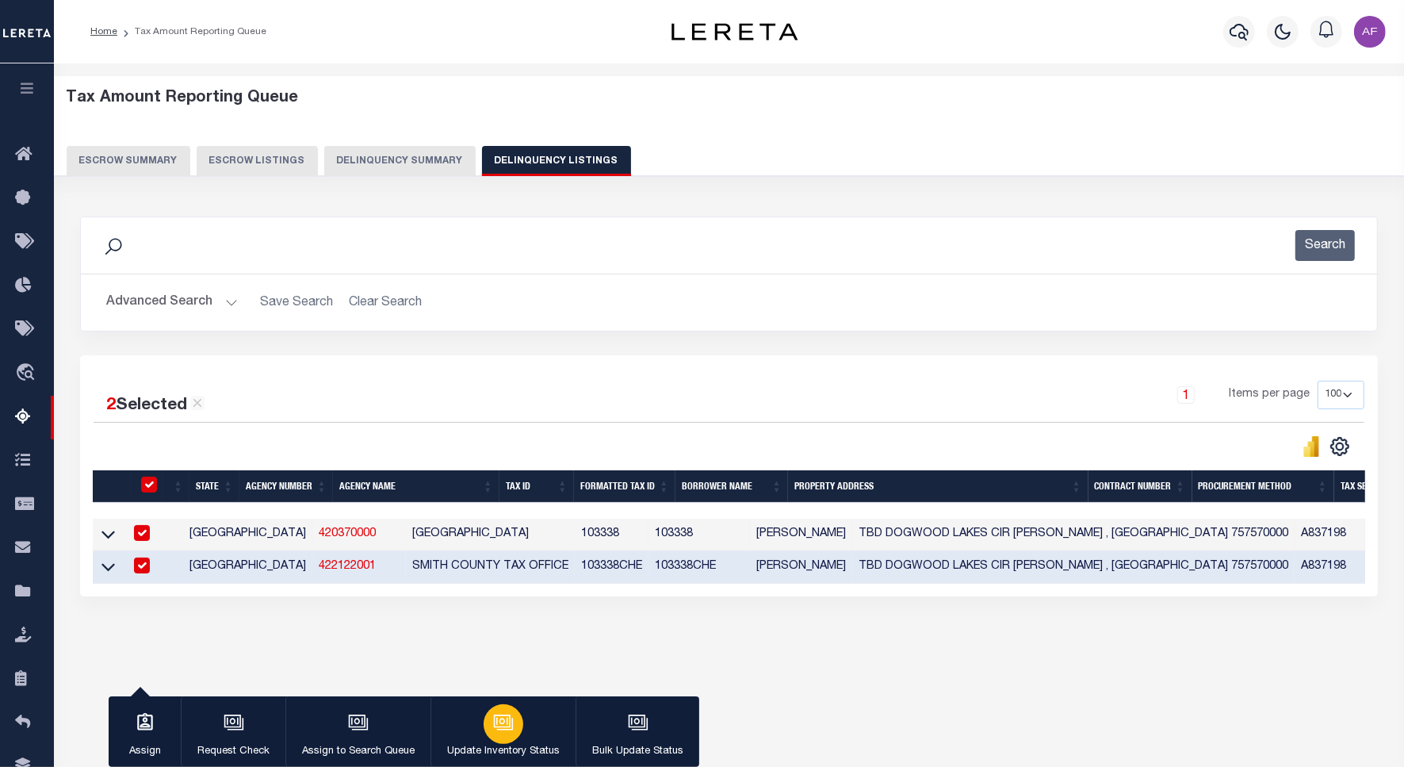
click at [509, 715] on icon "button" at bounding box center [503, 722] width 21 height 21
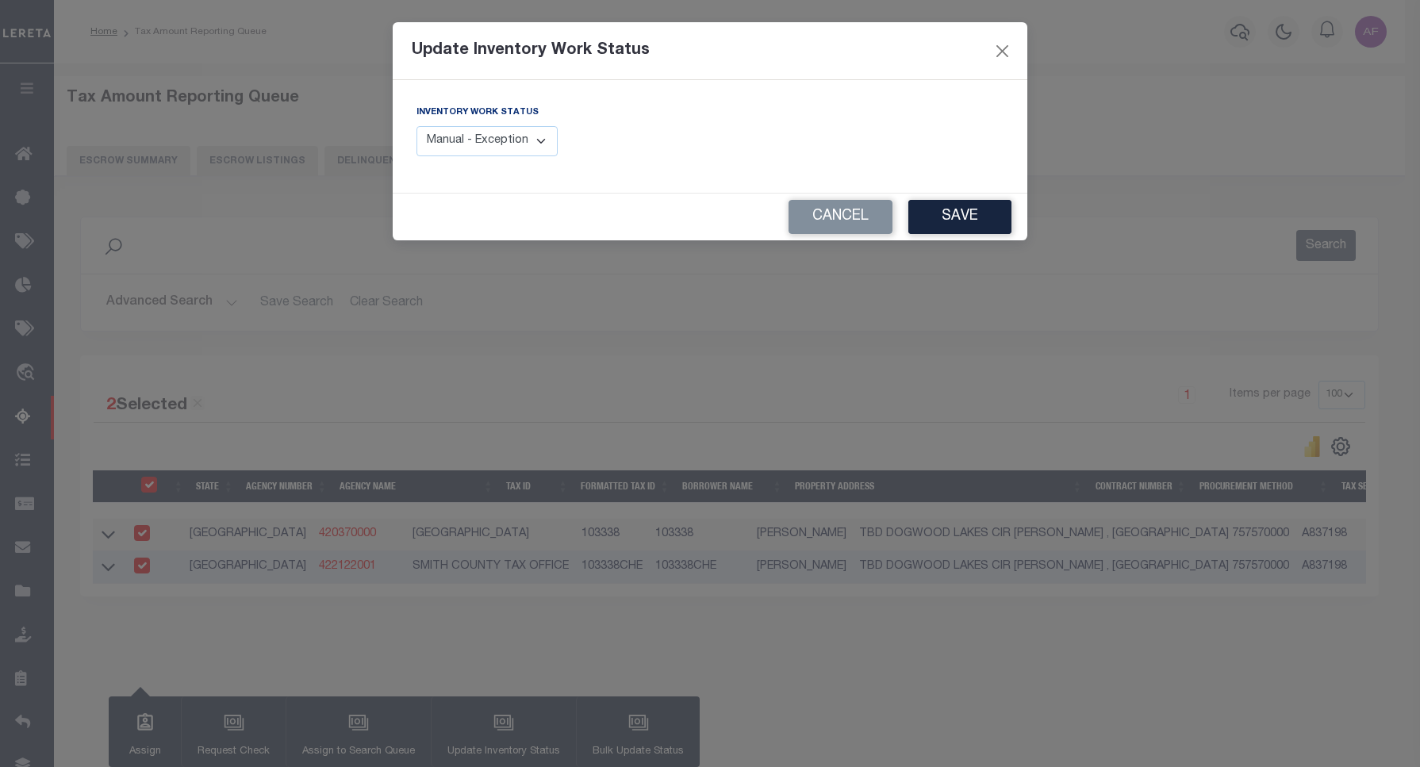
click at [481, 139] on select "Manual - Exception Pended - Awaiting Search Late Add Exception Completed" at bounding box center [486, 141] width 141 height 31
select select "4"
click at [416, 126] on select "Manual - Exception Pended - Awaiting Search Late Add Exception Completed" at bounding box center [486, 141] width 141 height 31
drag, startPoint x: 929, startPoint y: 224, endPoint x: 938, endPoint y: 223, distance: 8.9
click at [937, 224] on button "Save" at bounding box center [959, 217] width 103 height 34
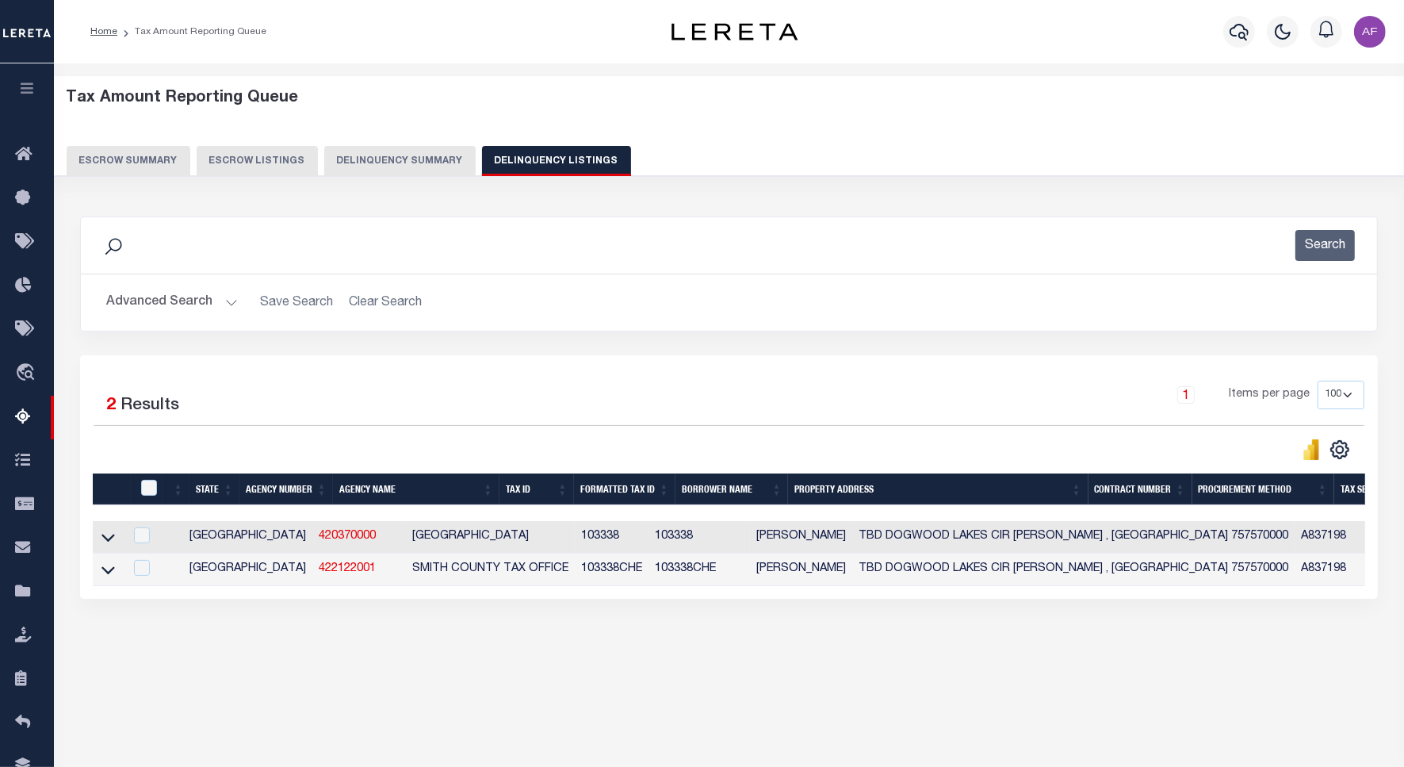
click at [165, 300] on button "Advanced Search" at bounding box center [172, 302] width 132 height 31
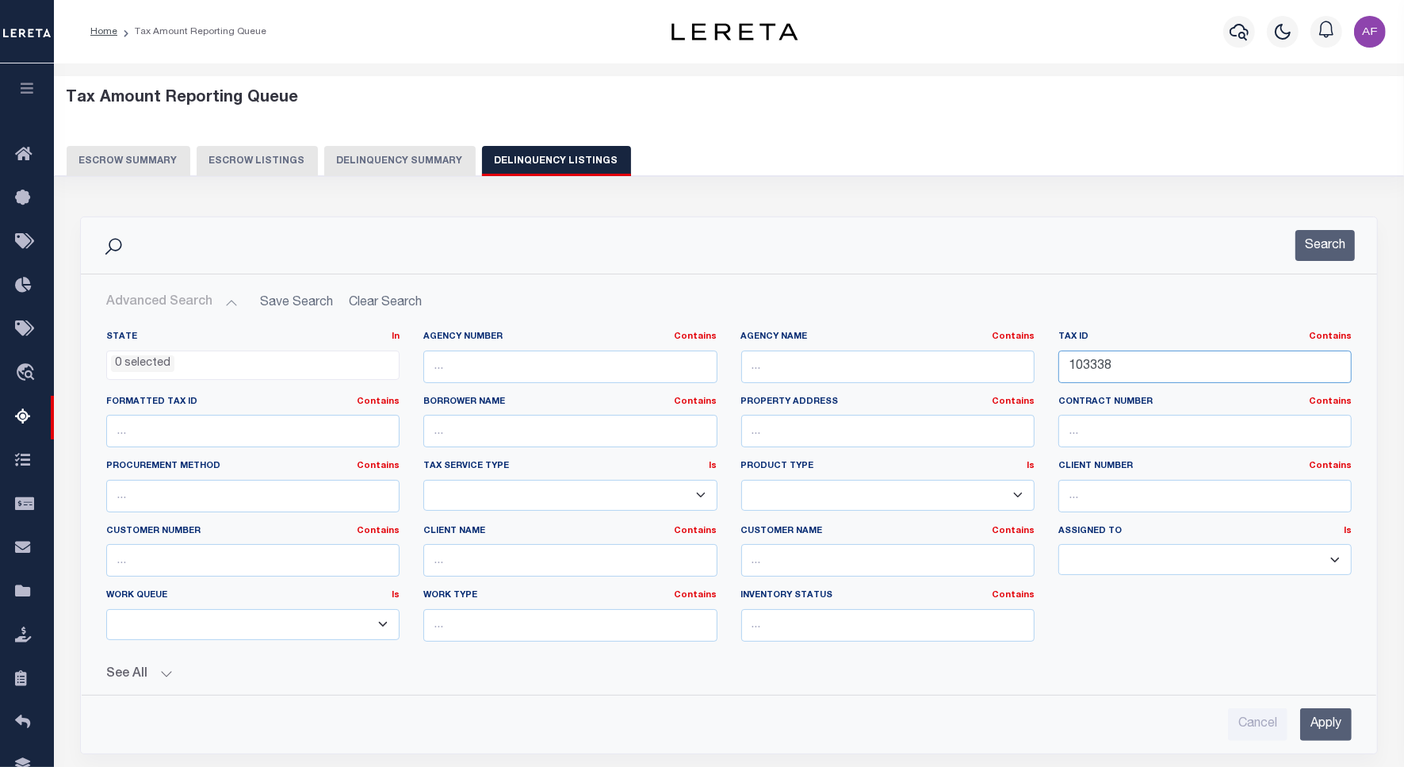
click at [1098, 363] on input "103338" at bounding box center [1205, 367] width 293 height 33
paste input "[GEOGRAPHIC_DATA]"
drag, startPoint x: 1325, startPoint y: 251, endPoint x: 906, endPoint y: 191, distance: 422.9
click at [906, 191] on div "Tax Amount Reporting Queue Escrow Summary Escrow Listings Delinquency Summary" at bounding box center [729, 572] width 1332 height 993
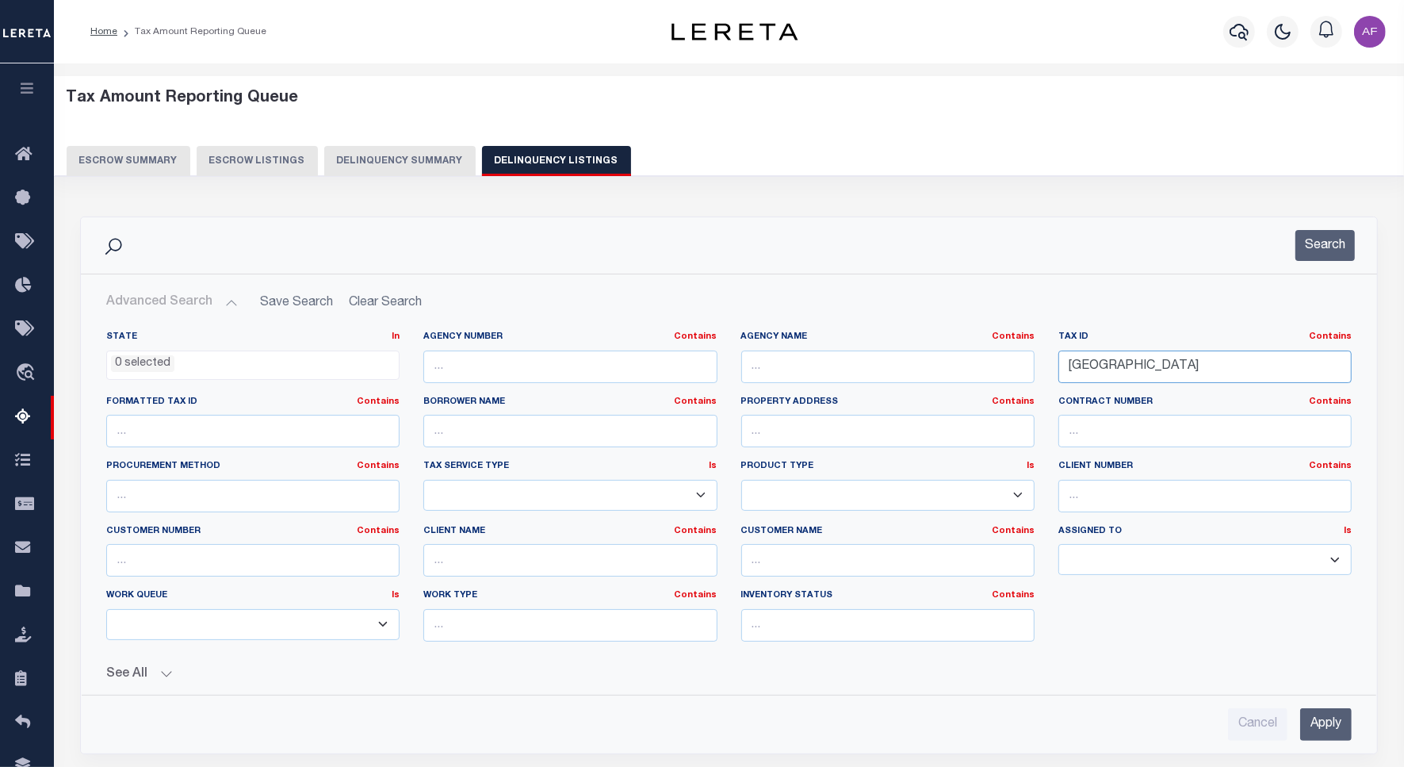
drag, startPoint x: 1124, startPoint y: 358, endPoint x: 1010, endPoint y: 355, distance: 114.2
click at [1010, 355] on div "State In In AK AL AR AZ CA CO CT DC DE FL GA GU HI IA ID IL IN KS KY LA MA MD M…" at bounding box center [729, 493] width 1270 height 324
paste input "0091128"
type input "0091128"
click at [1325, 240] on button "Search" at bounding box center [1325, 245] width 59 height 31
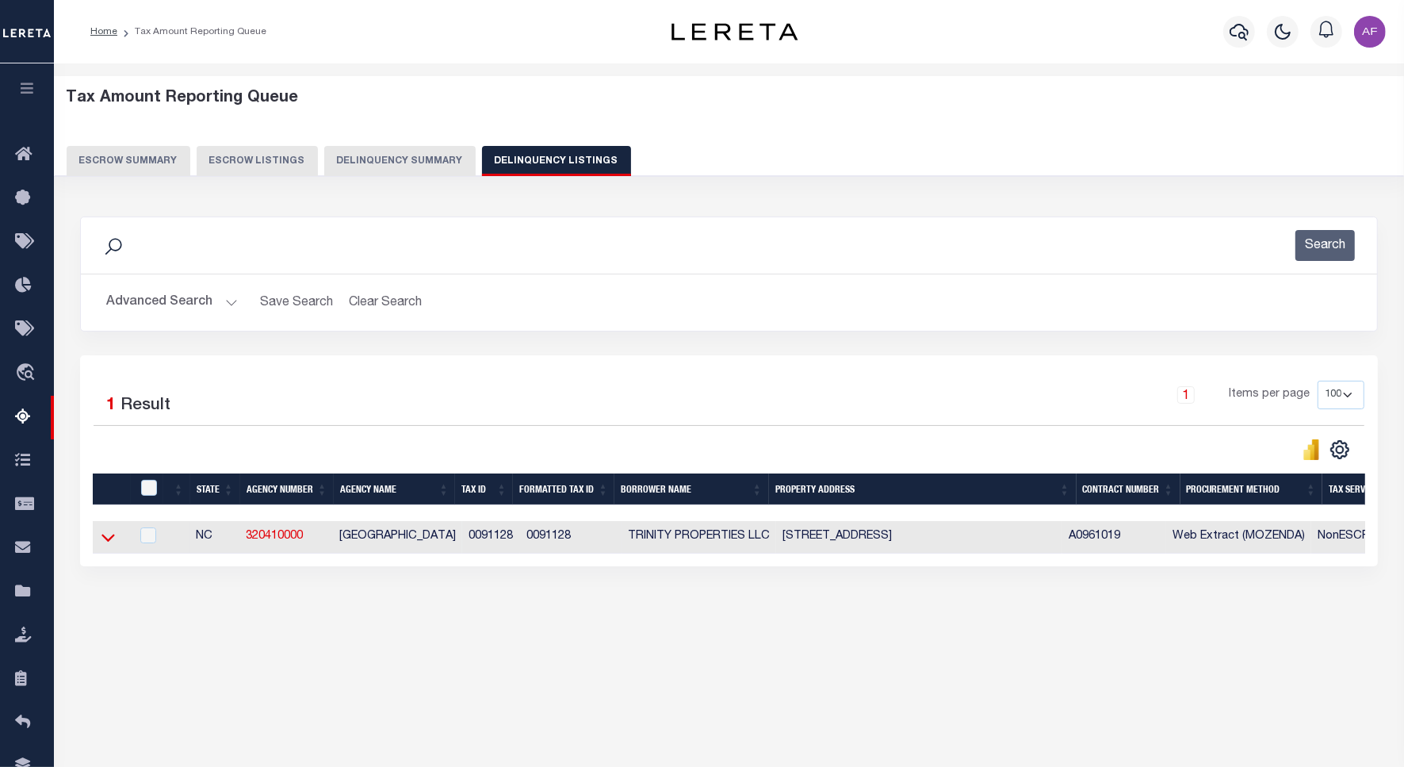
click at [102, 539] on icon at bounding box center [108, 537] width 13 height 17
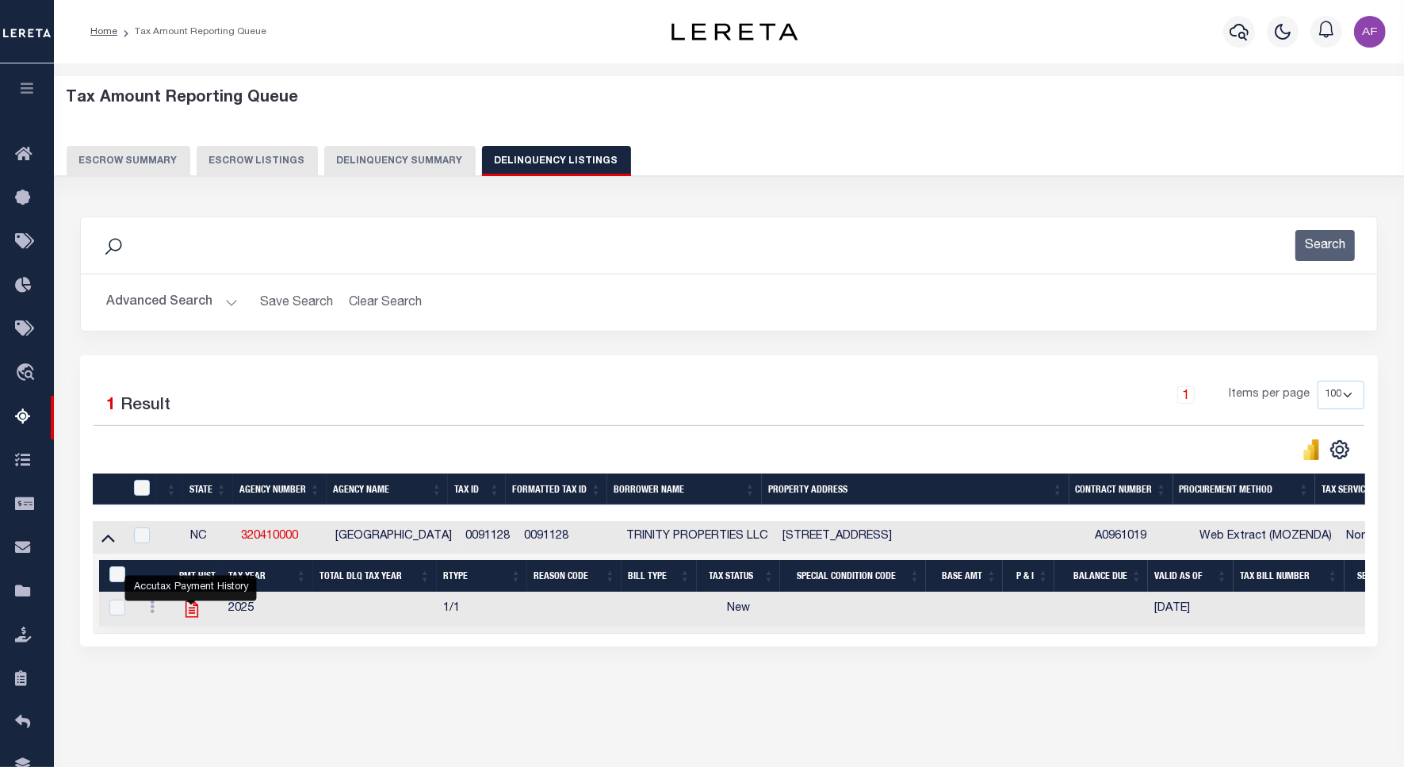
click at [188, 618] on icon "" at bounding box center [191, 609] width 13 height 17
checkbox input "true"
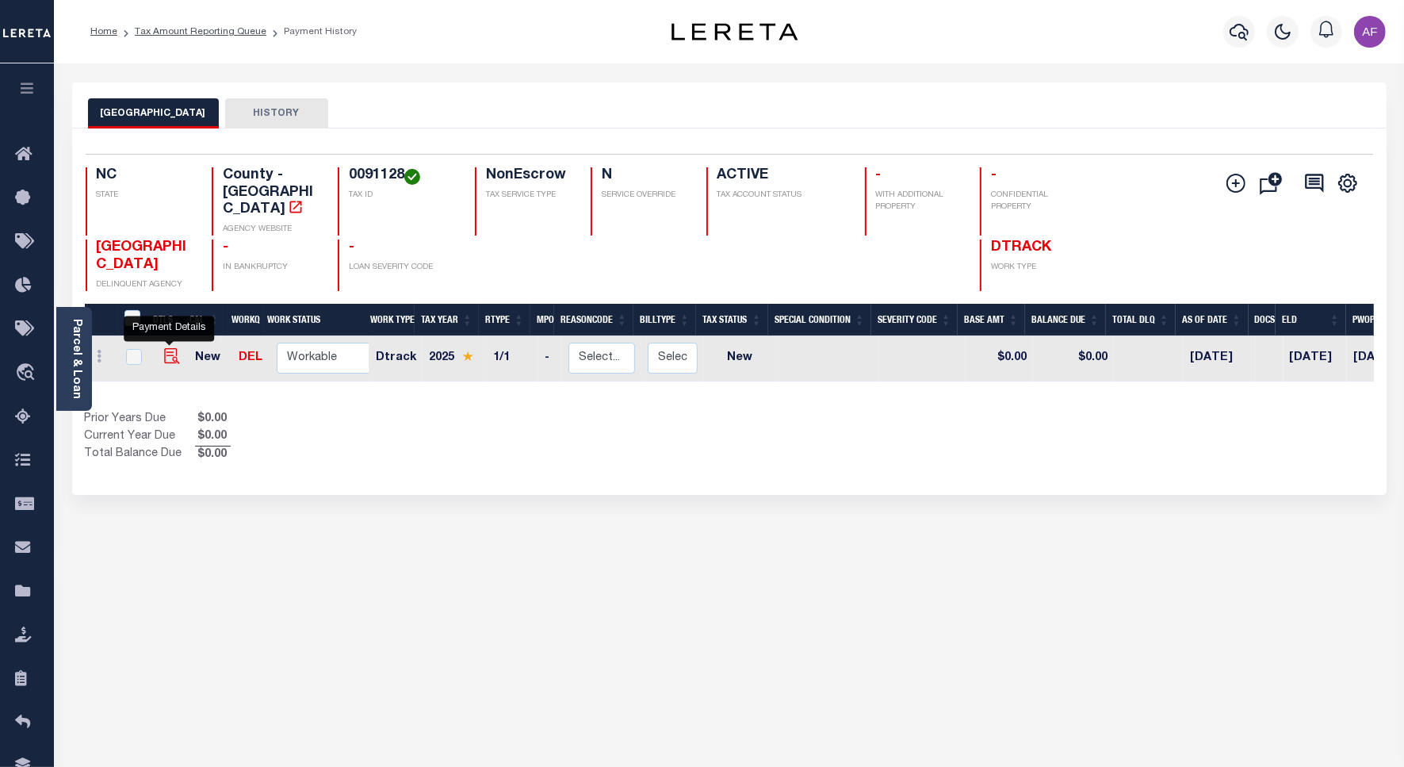
click at [164, 348] on img "" at bounding box center [172, 356] width 16 height 16
checkbox input "true"
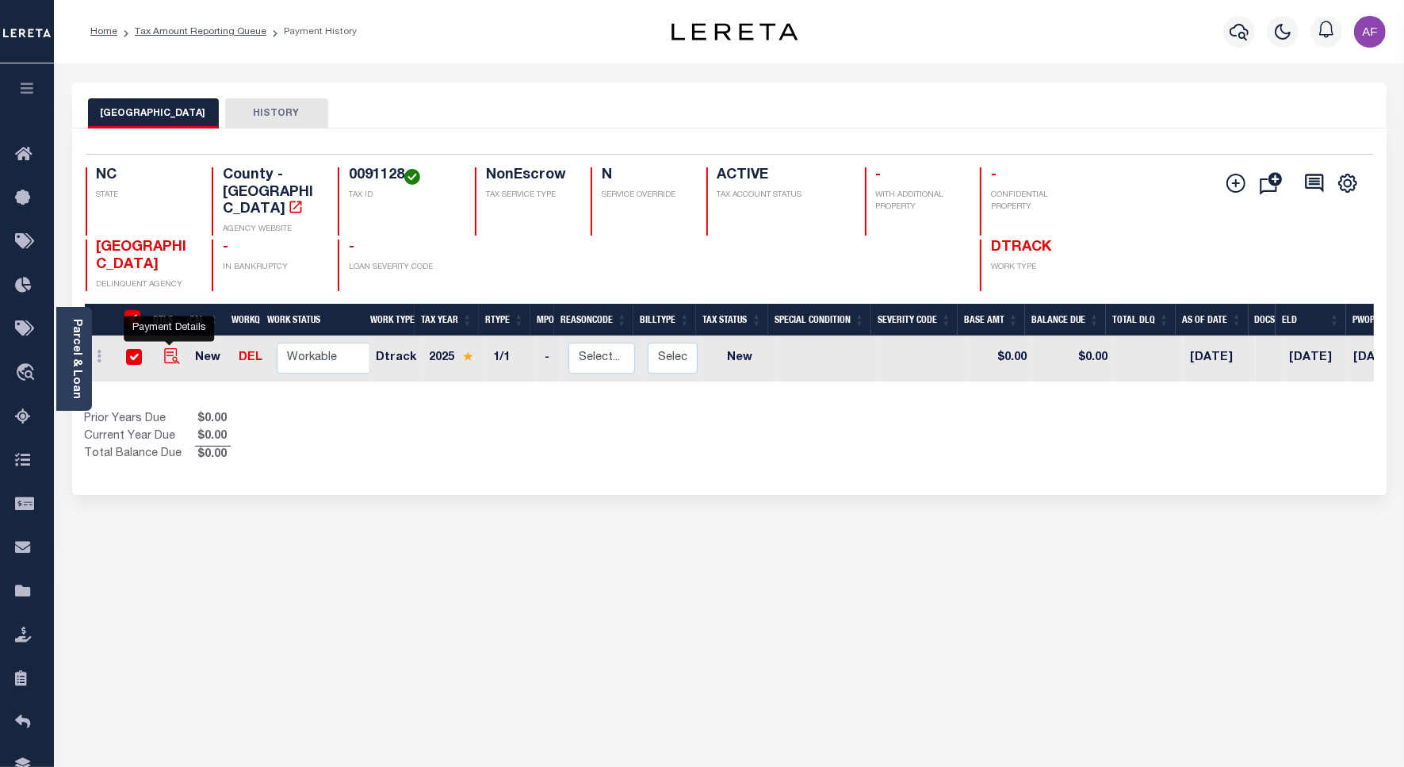
checkbox input "true"
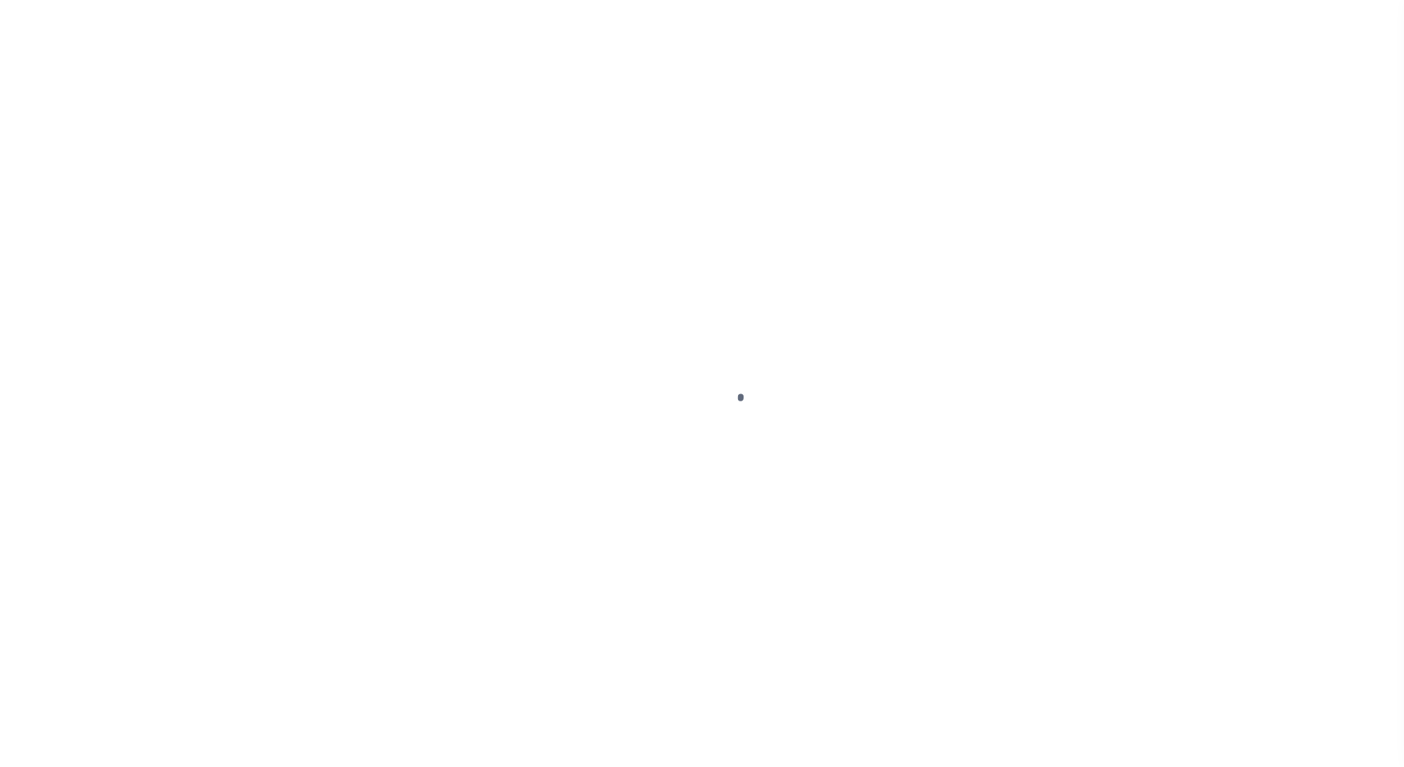
select select "NW2"
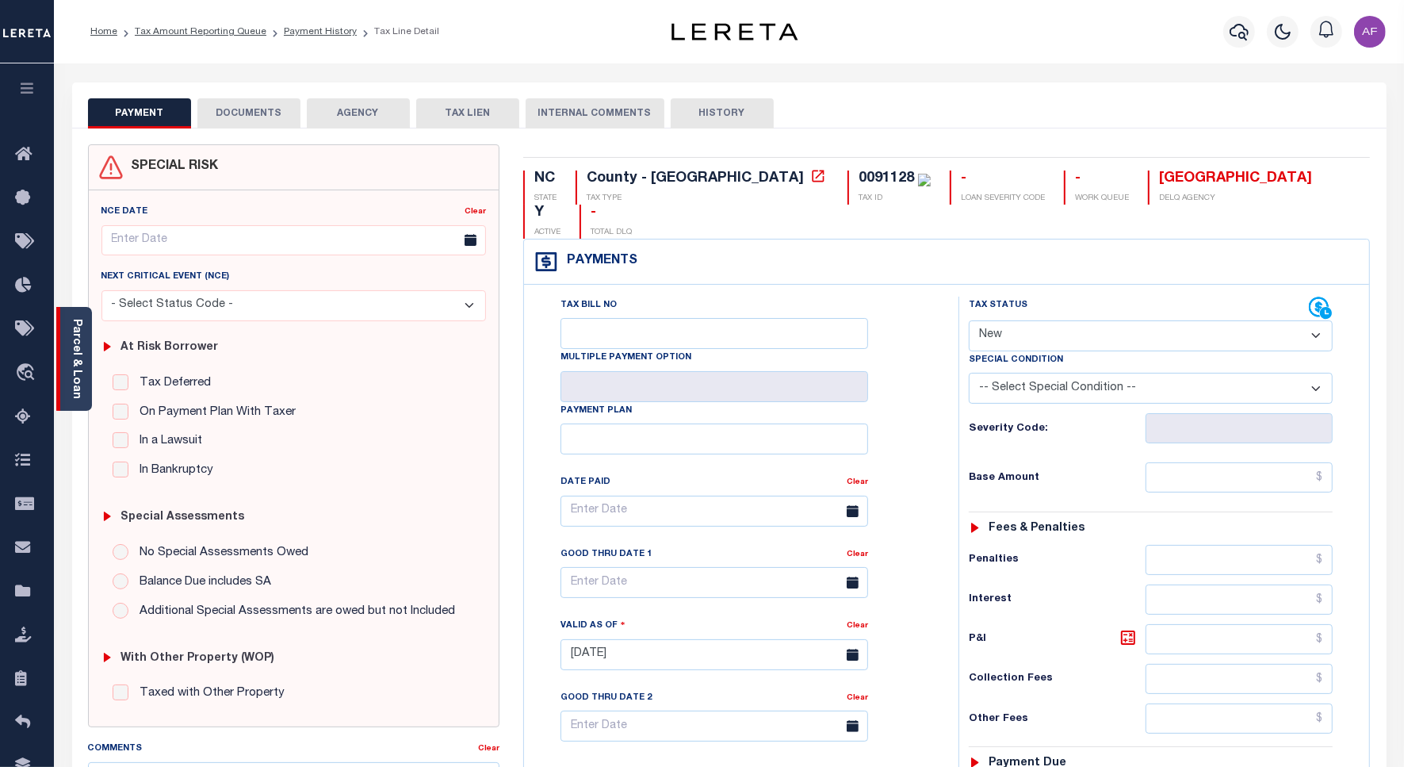
click at [81, 394] on div "Parcel & Loan" at bounding box center [74, 359] width 36 height 104
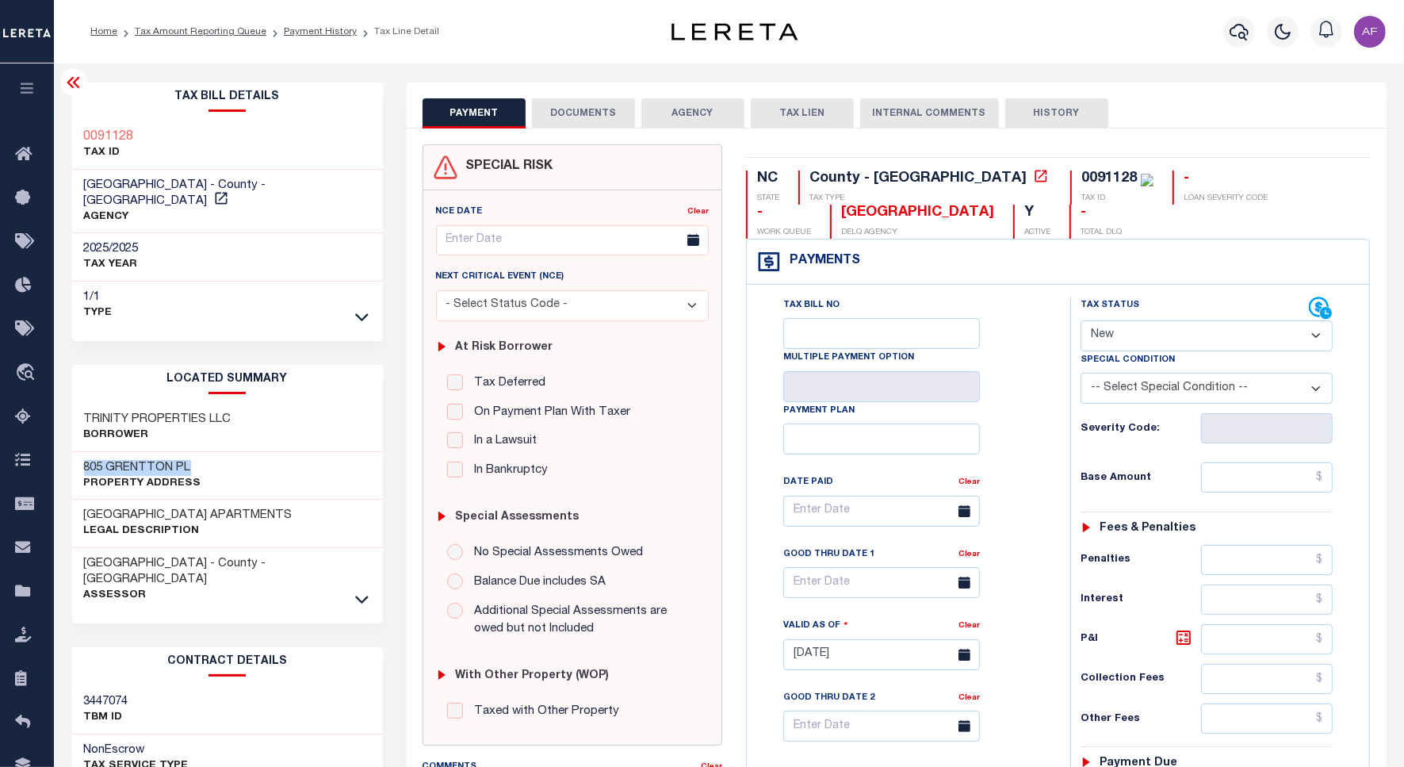
drag, startPoint x: 84, startPoint y: 444, endPoint x: 190, endPoint y: 452, distance: 106.6
click at [190, 460] on h3 "805 GRENTTON PL" at bounding box center [142, 468] width 117 height 16
copy h3 "805 GRENTTON PL"
click at [579, 117] on button "DOCUMENTS" at bounding box center [583, 113] width 103 height 30
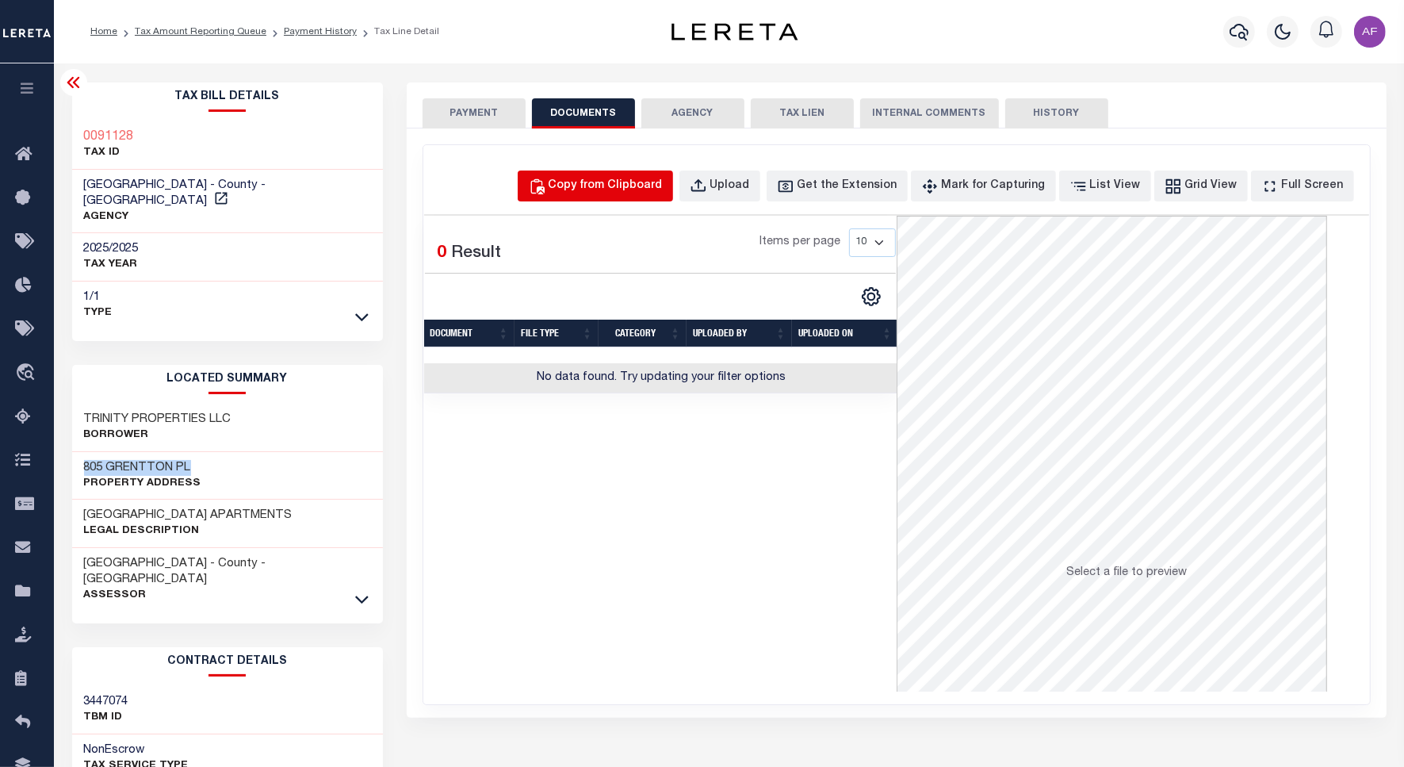
click at [663, 180] on div "Copy from Clipboard" at bounding box center [606, 186] width 114 height 17
select select "POP"
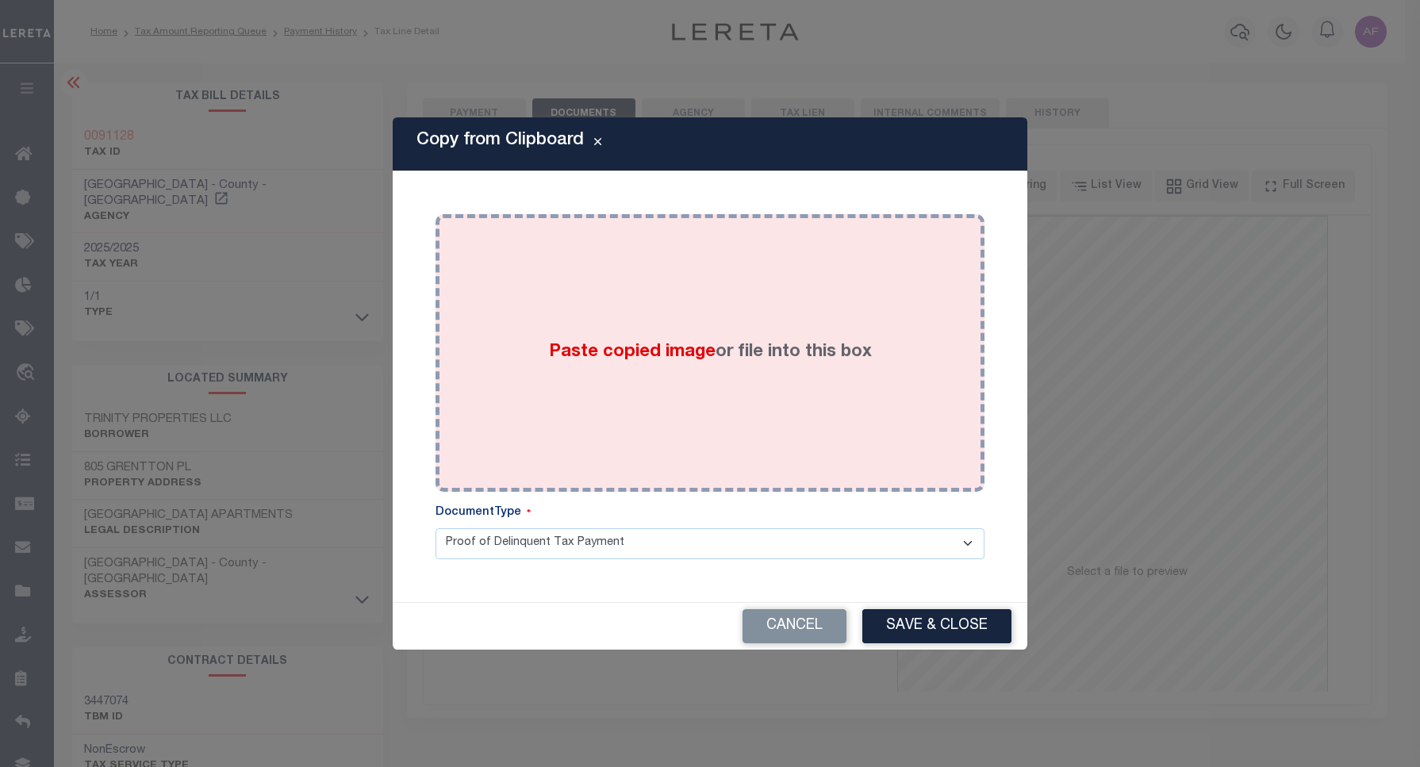
click at [795, 275] on div "Paste copied image or file into this box" at bounding box center [709, 353] width 525 height 254
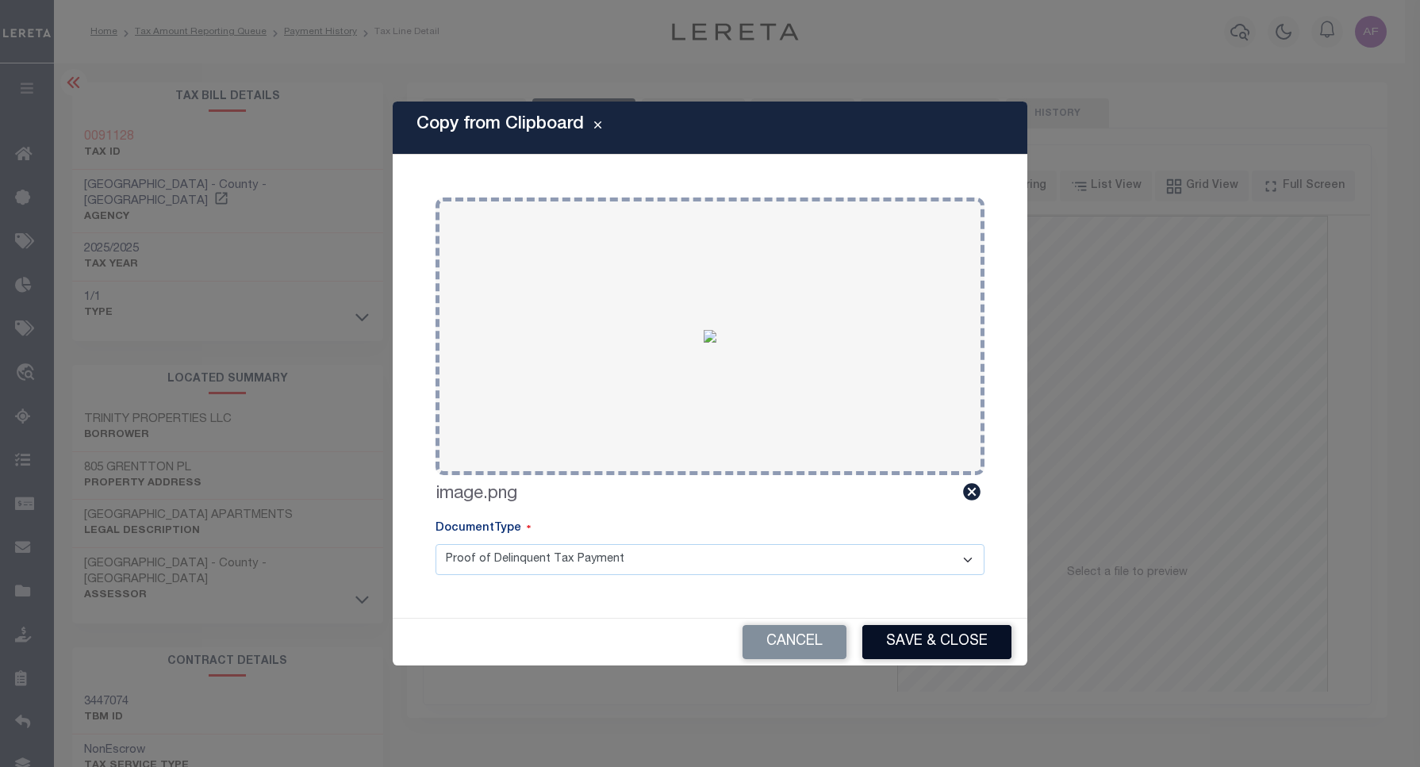
click at [928, 639] on button "Save & Close" at bounding box center [936, 642] width 149 height 34
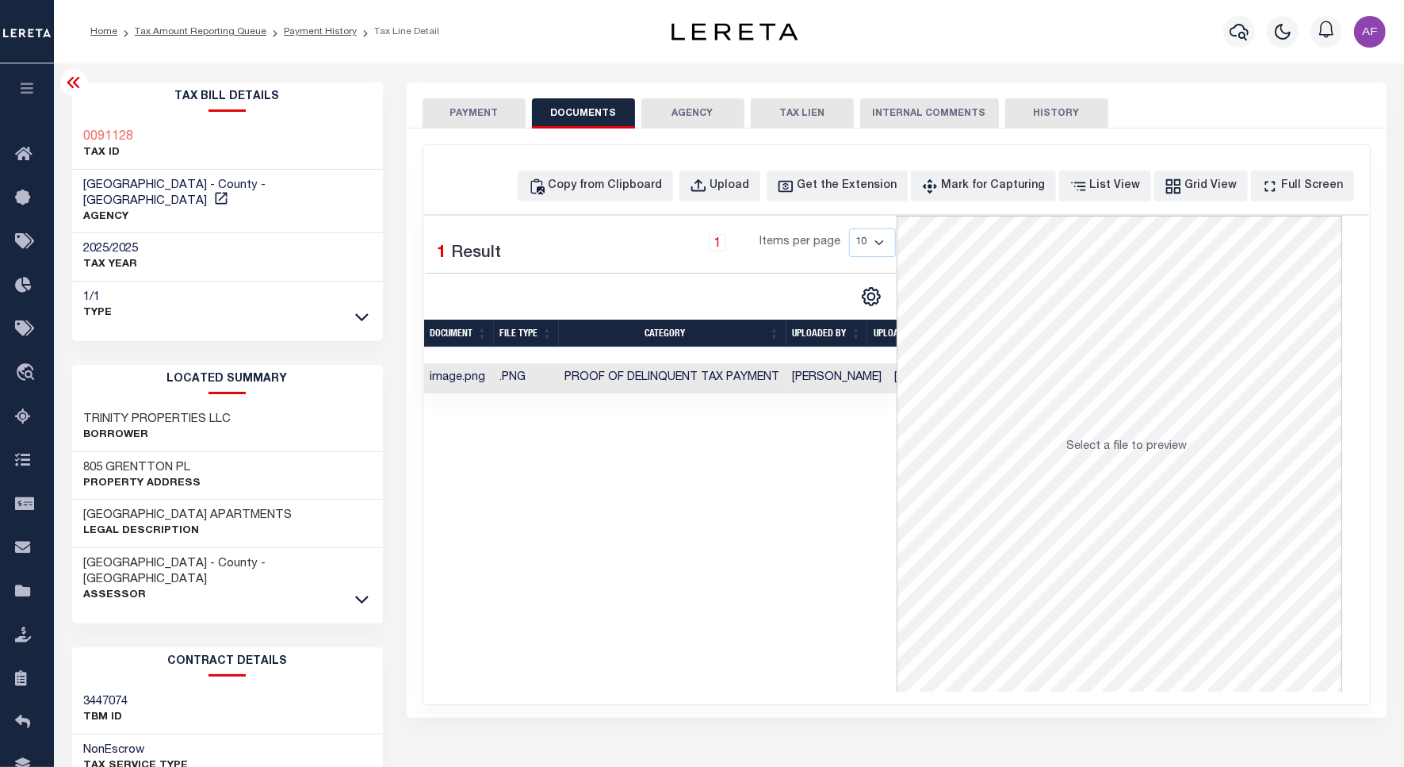
click at [466, 107] on button "PAYMENT" at bounding box center [474, 113] width 103 height 30
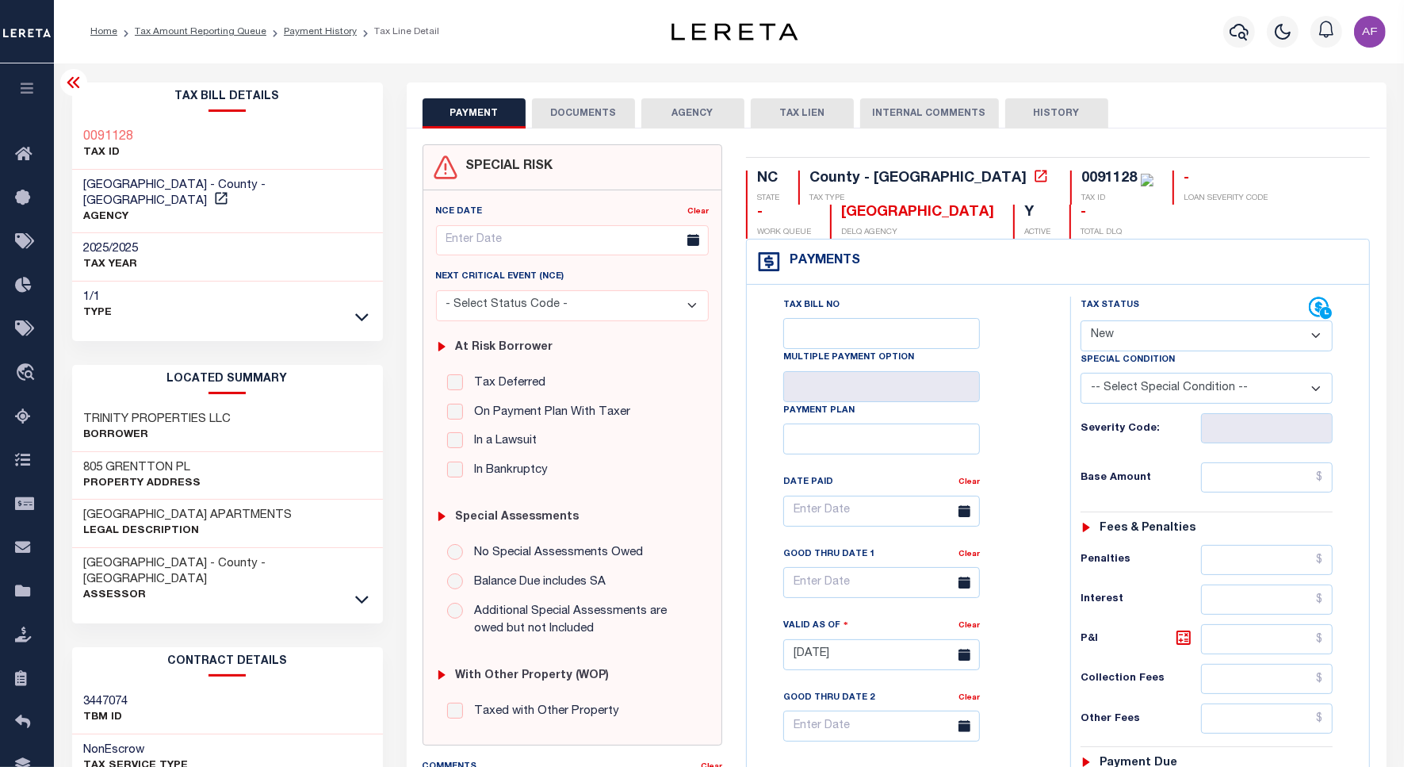
click at [1121, 335] on select "- Select Status Code - Open Due/Unpaid Paid Incomplete No Tax Due Internal Refu…" at bounding box center [1207, 335] width 253 height 31
select select "PYD"
click at [1081, 322] on select "- Select Status Code - Open Due/Unpaid Paid Incomplete No Tax Due Internal Refu…" at bounding box center [1207, 335] width 253 height 31
type input "[DATE]"
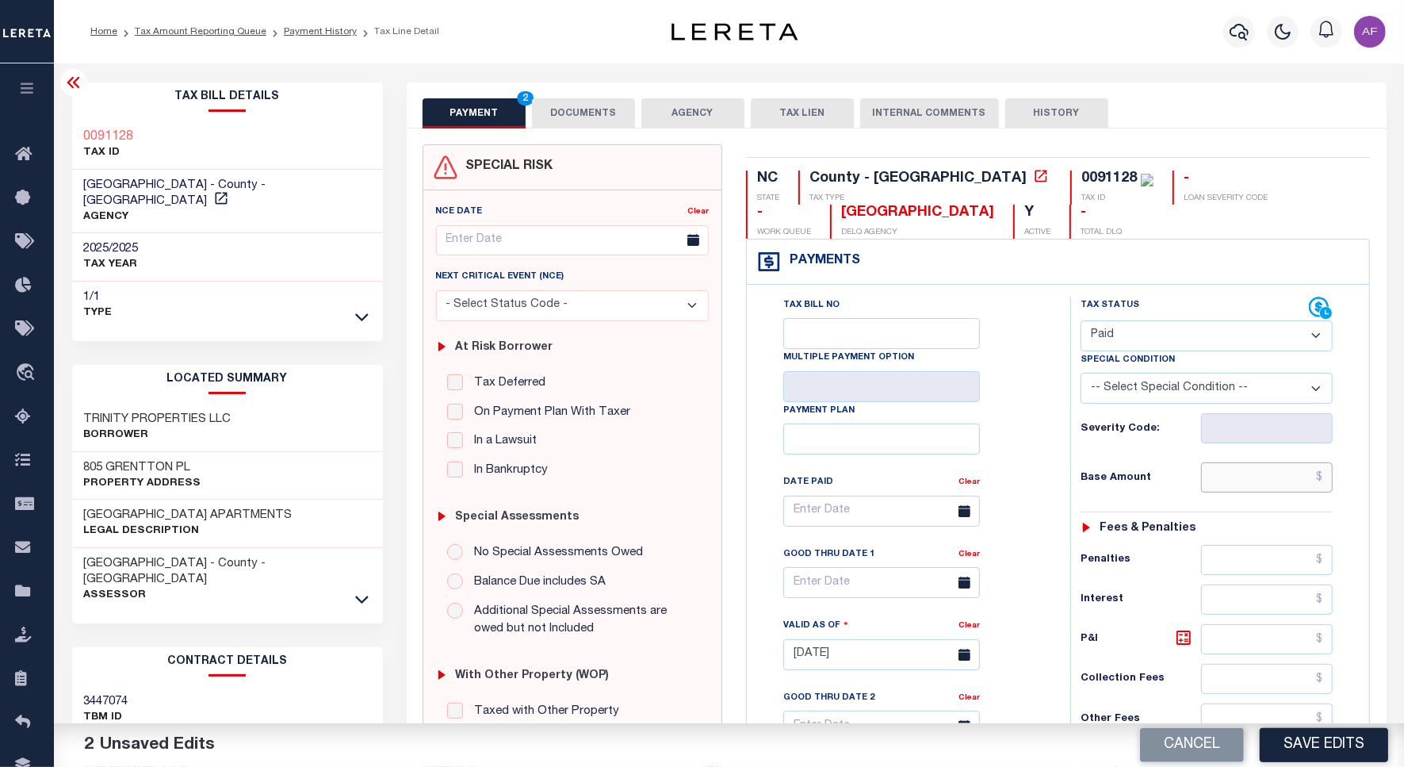
click at [1307, 480] on input "text" at bounding box center [1267, 477] width 132 height 30
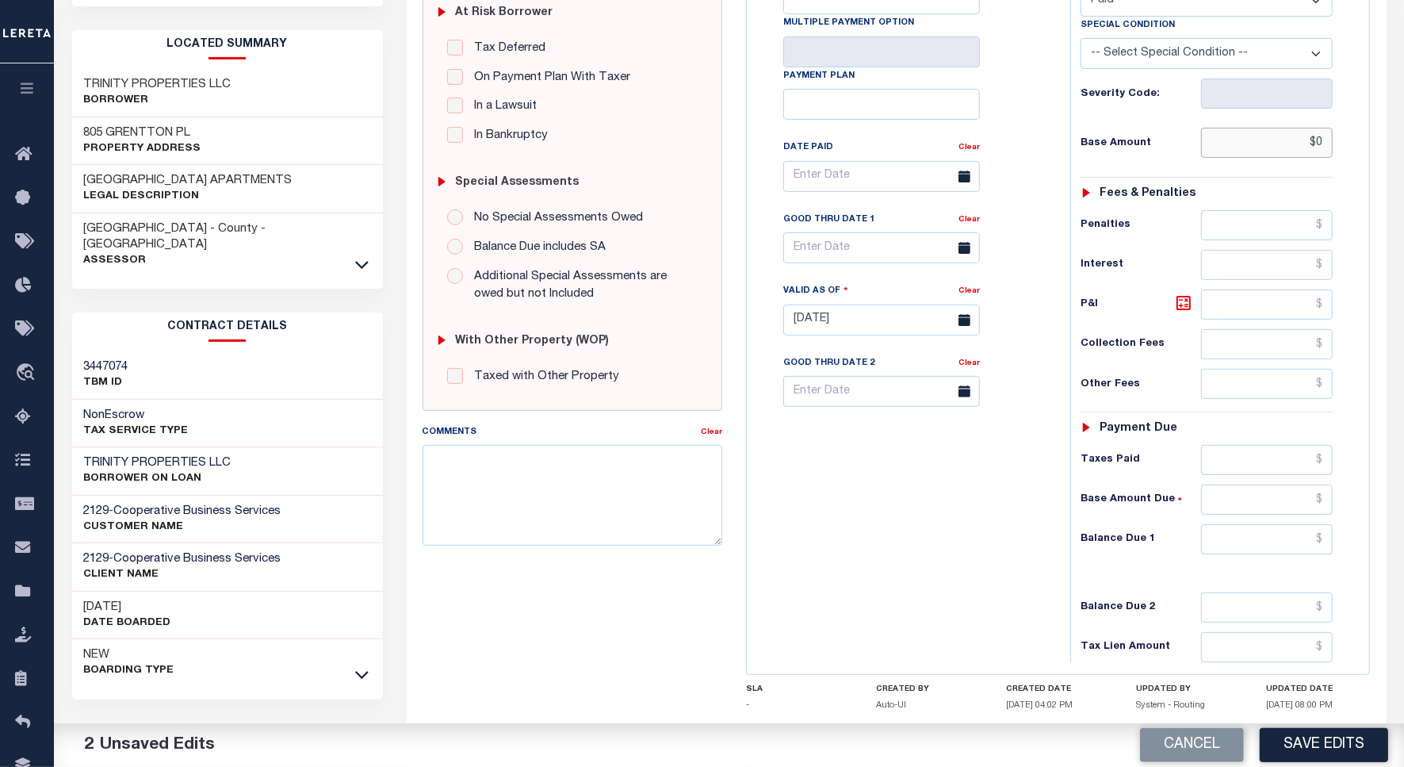
scroll to position [437, 0]
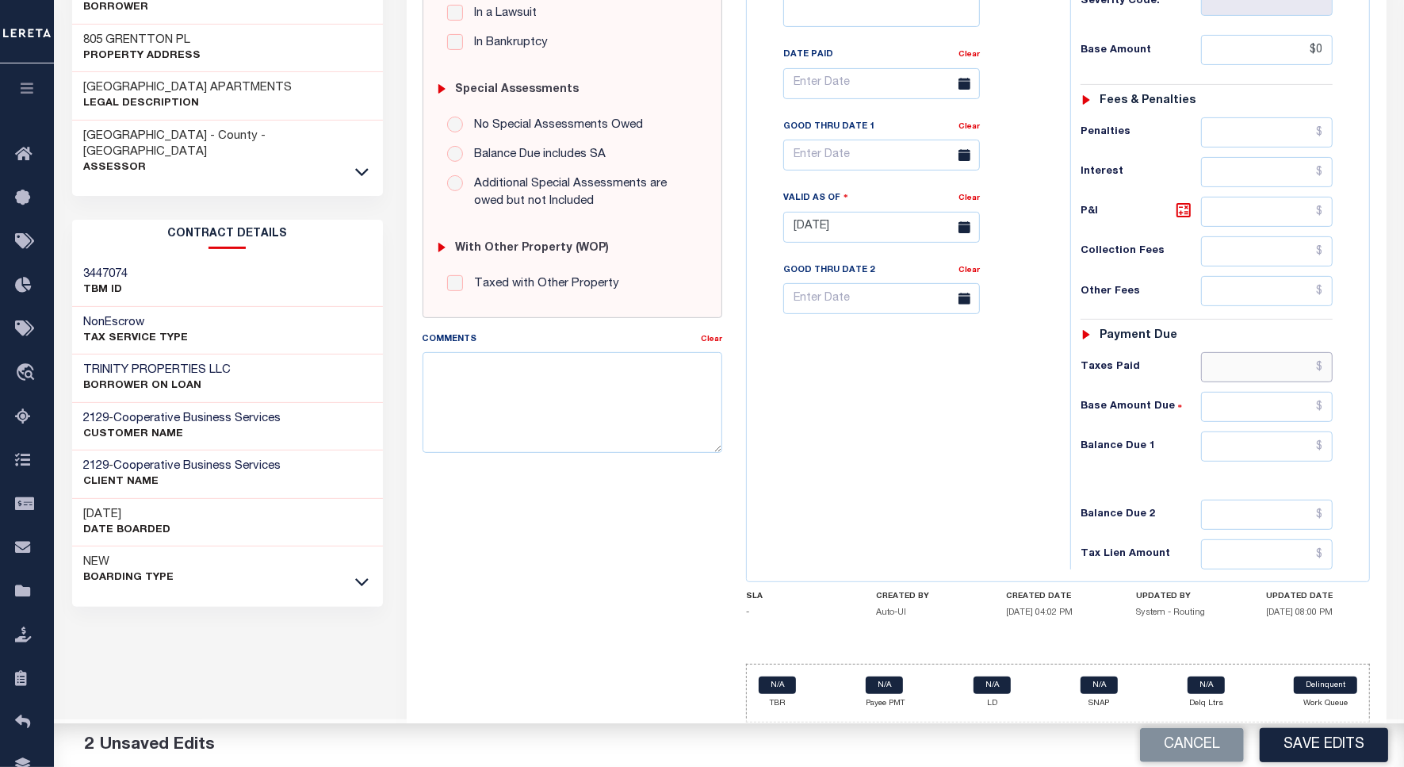
type input "$0.00"
click at [1266, 353] on input "text" at bounding box center [1267, 367] width 132 height 30
type input "$0.00"
click at [1282, 452] on input "text" at bounding box center [1267, 446] width 132 height 30
type input "$0.00"
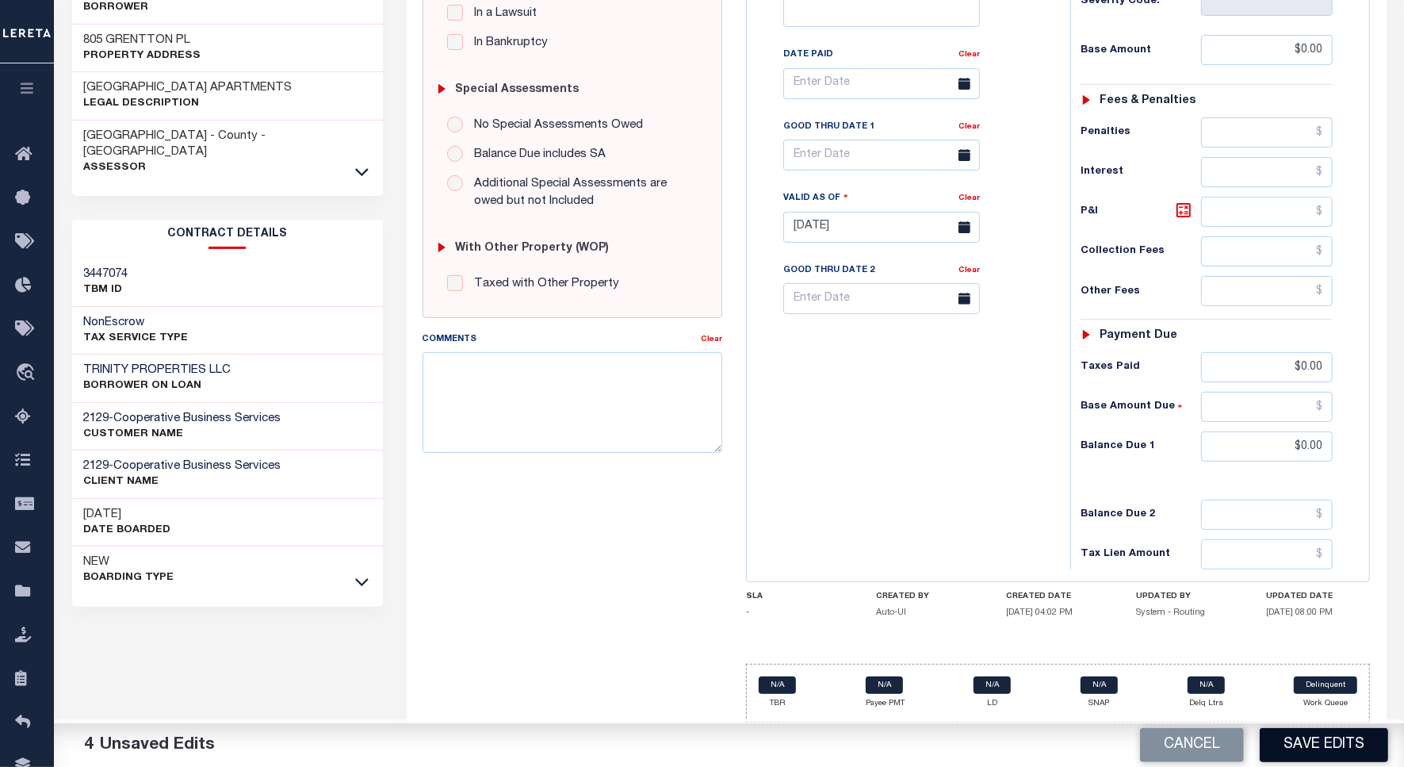
click at [1347, 745] on button "Save Edits" at bounding box center [1324, 745] width 128 height 34
checkbox input "false"
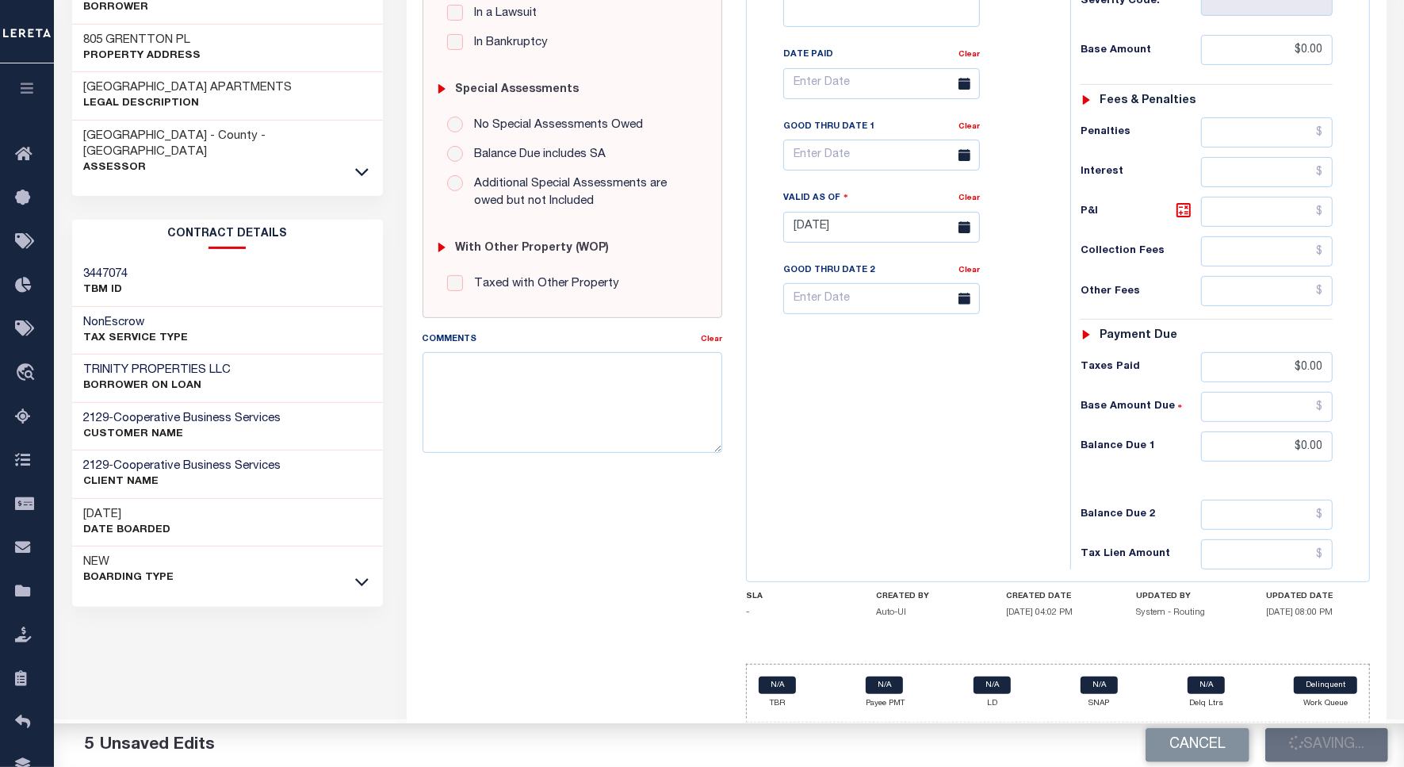
type input "$0"
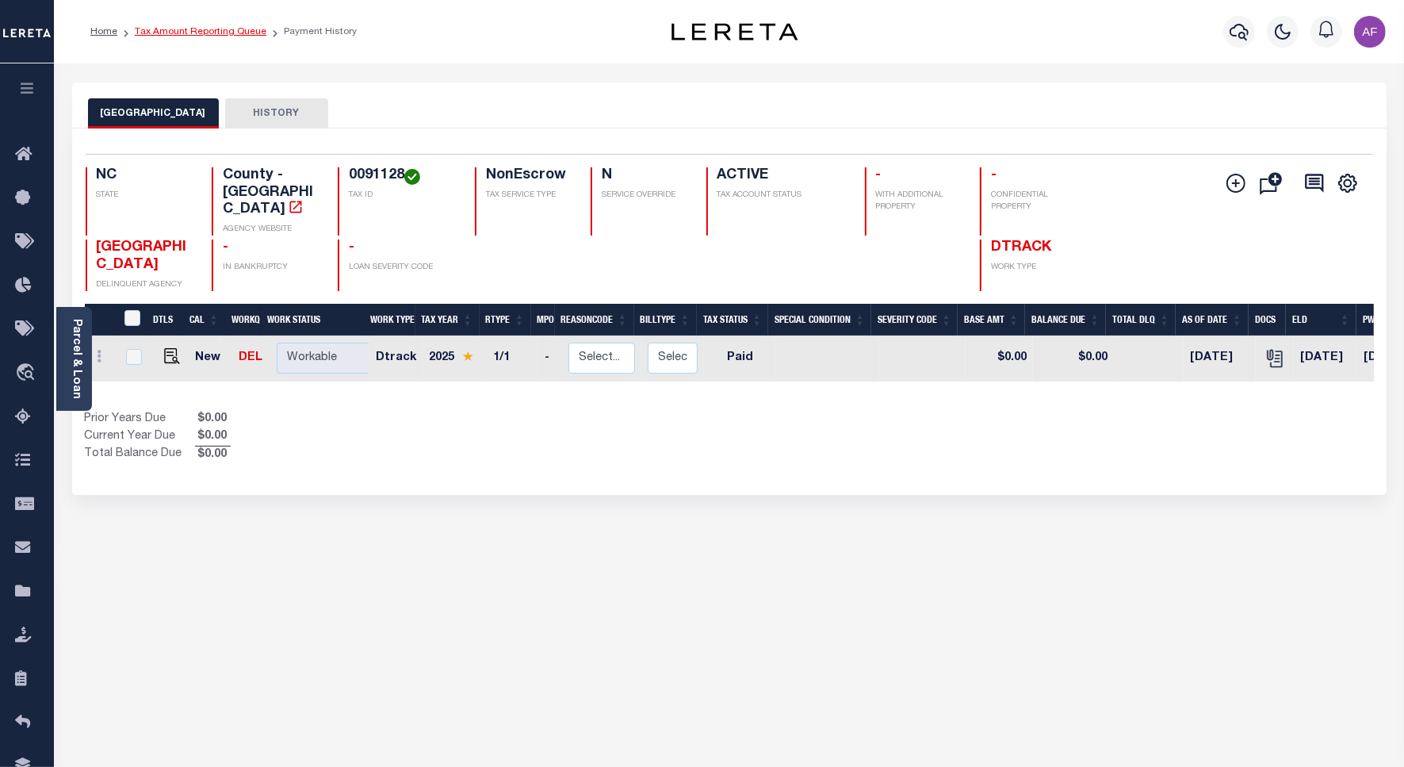
click at [188, 32] on link "Tax Amount Reporting Queue" at bounding box center [201, 32] width 132 height 10
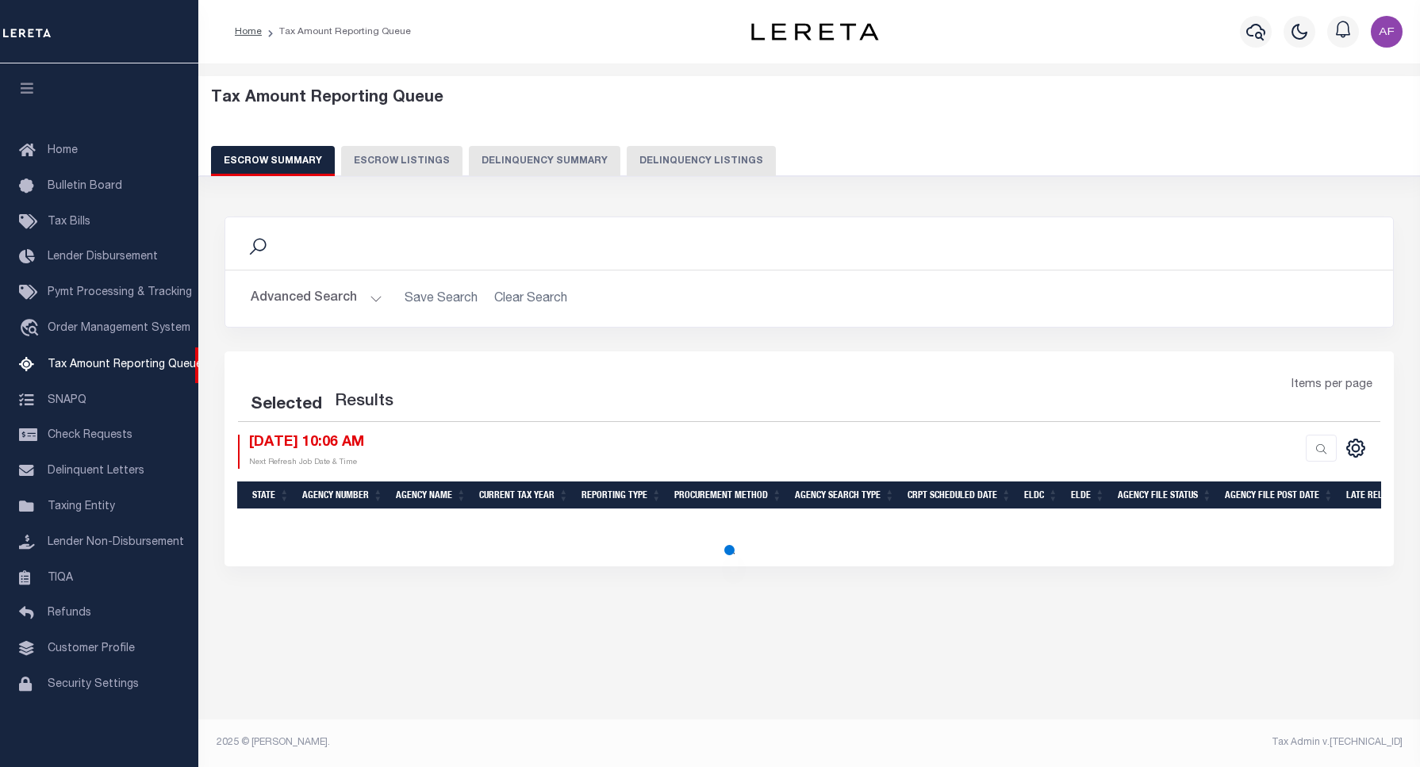
click at [682, 155] on button "Delinquency Listings" at bounding box center [701, 161] width 149 height 30
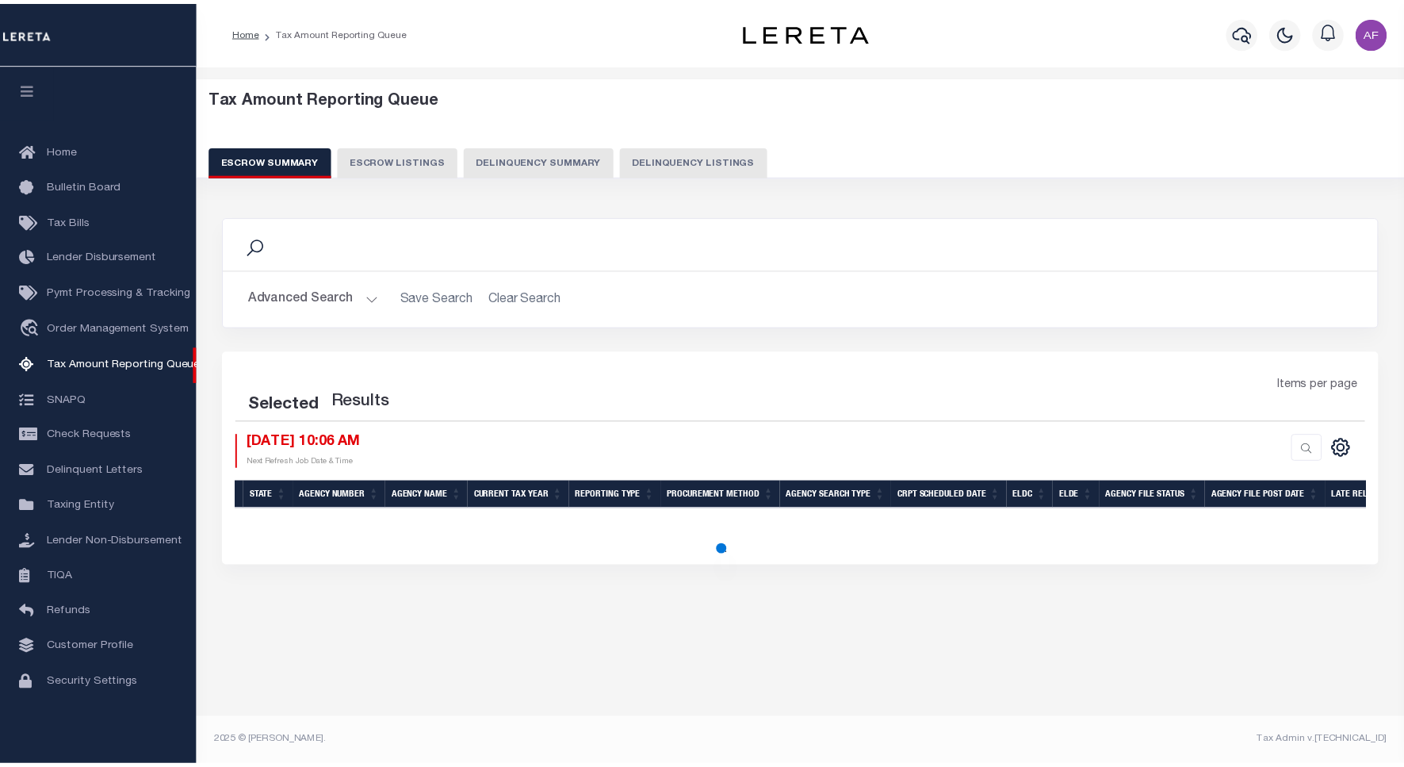
scroll to position [5, 0]
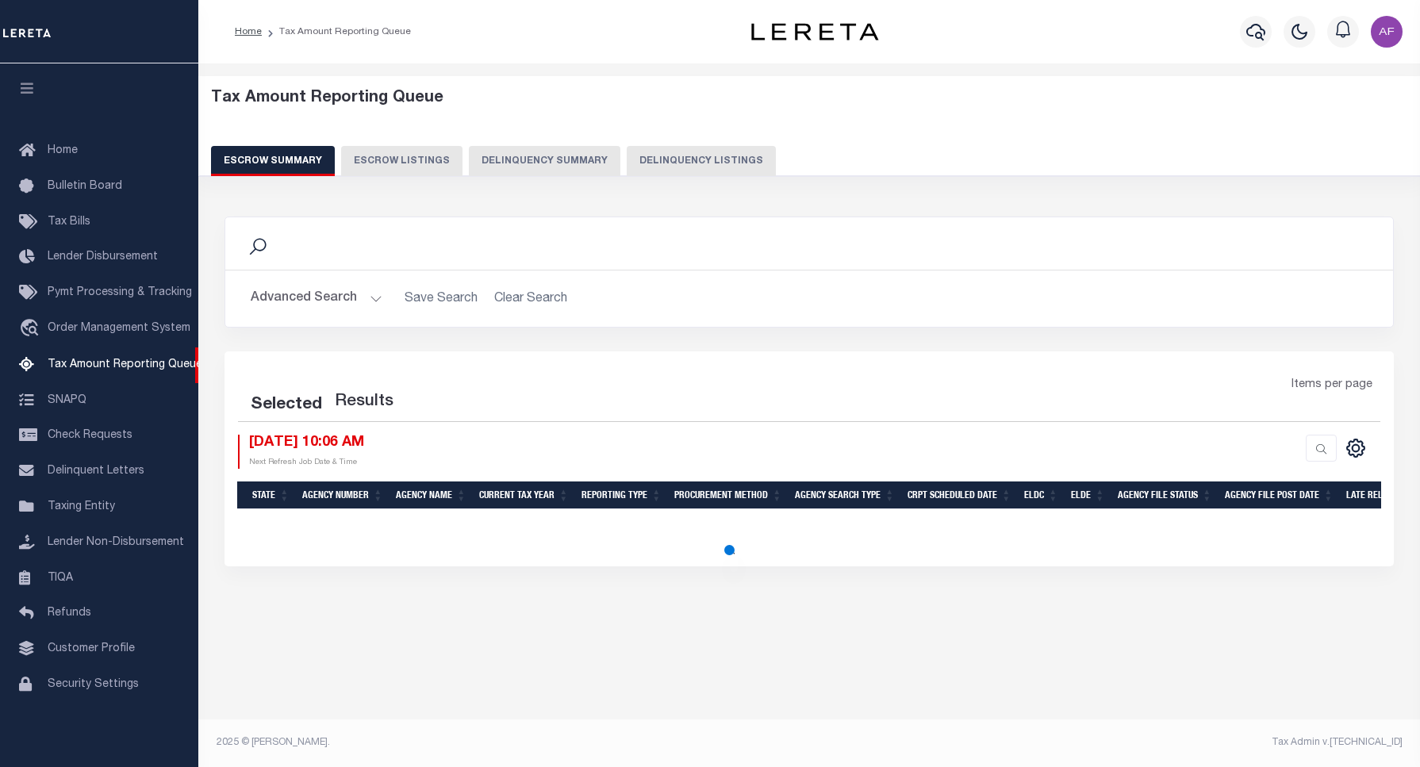
select select "100"
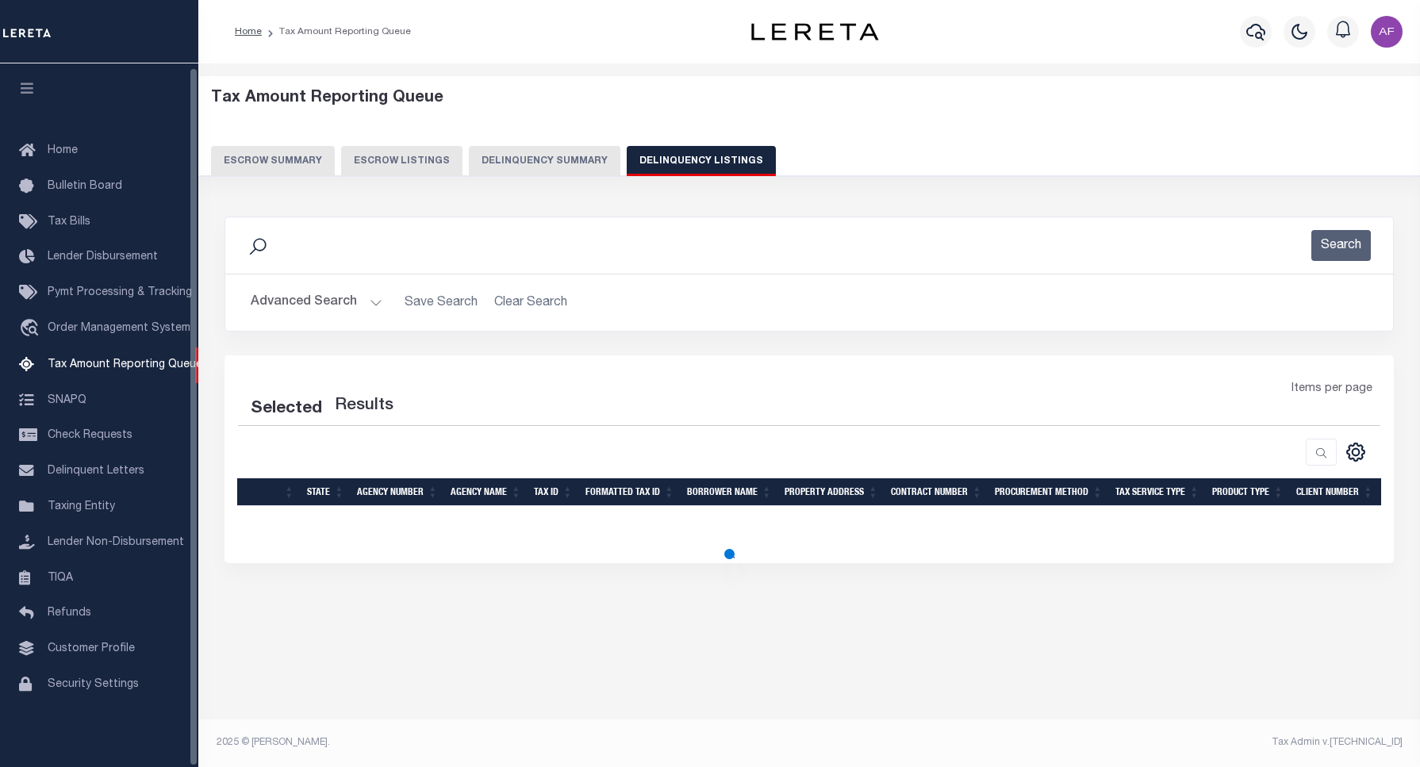
select select "100"
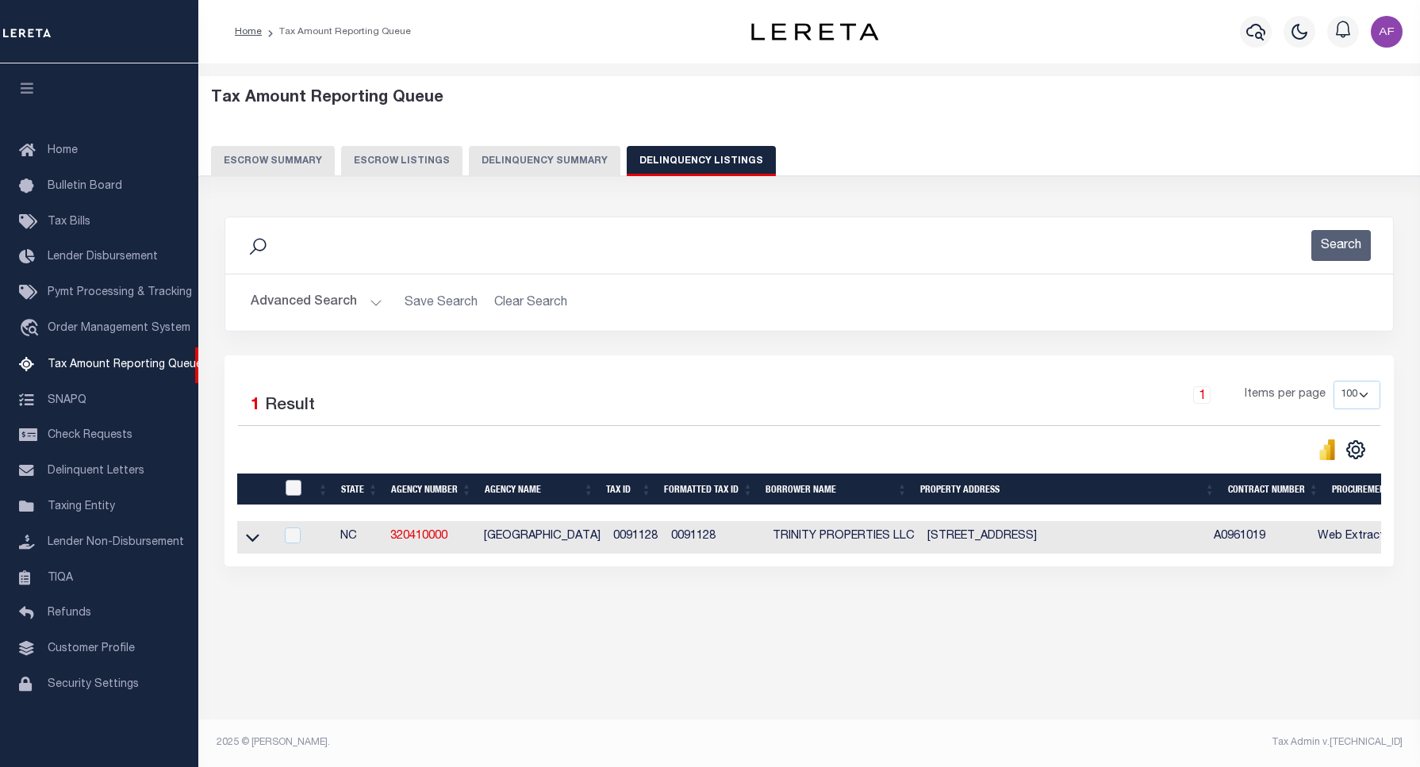
click at [288, 492] on input "checkbox" at bounding box center [293, 488] width 16 height 16
checkbox input "true"
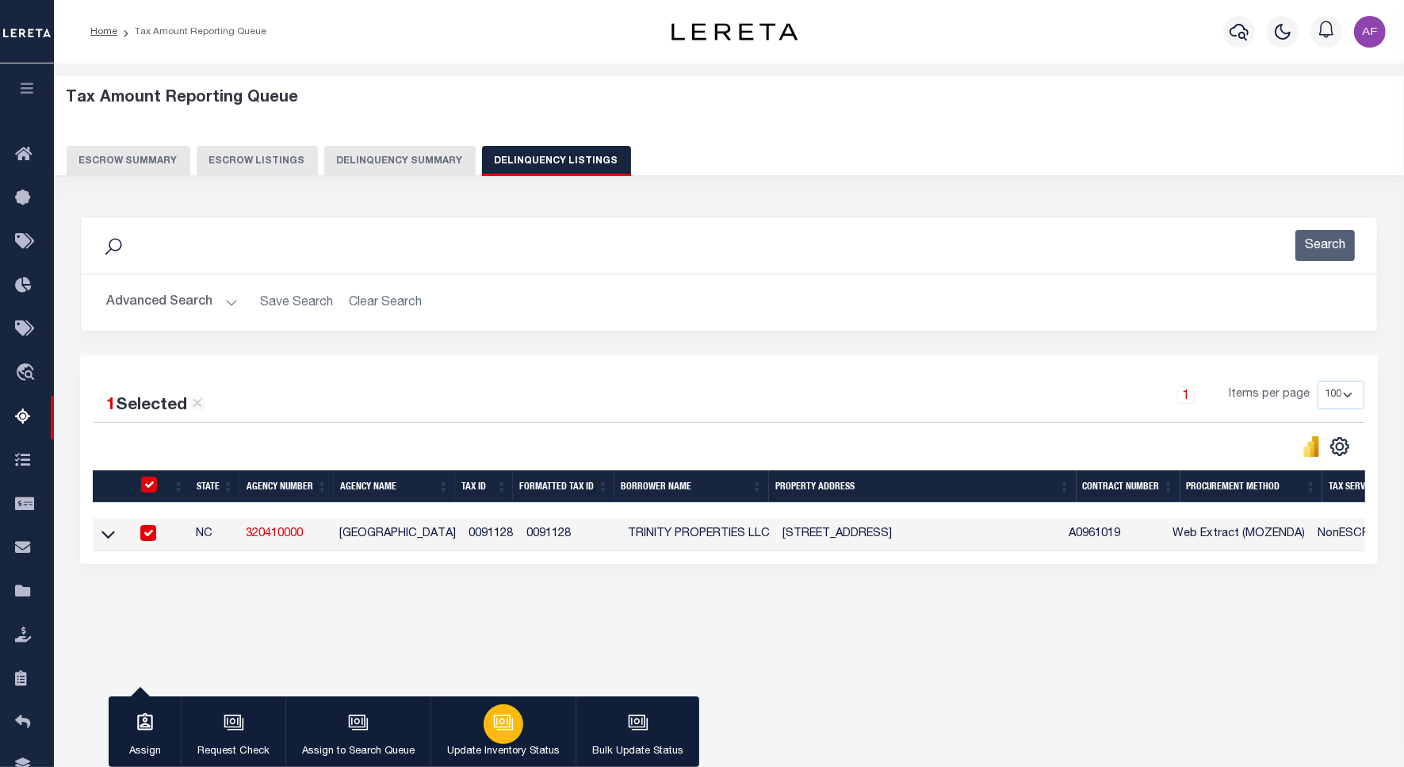
click at [519, 714] on button "Update Inventory Status" at bounding box center [503, 731] width 145 height 71
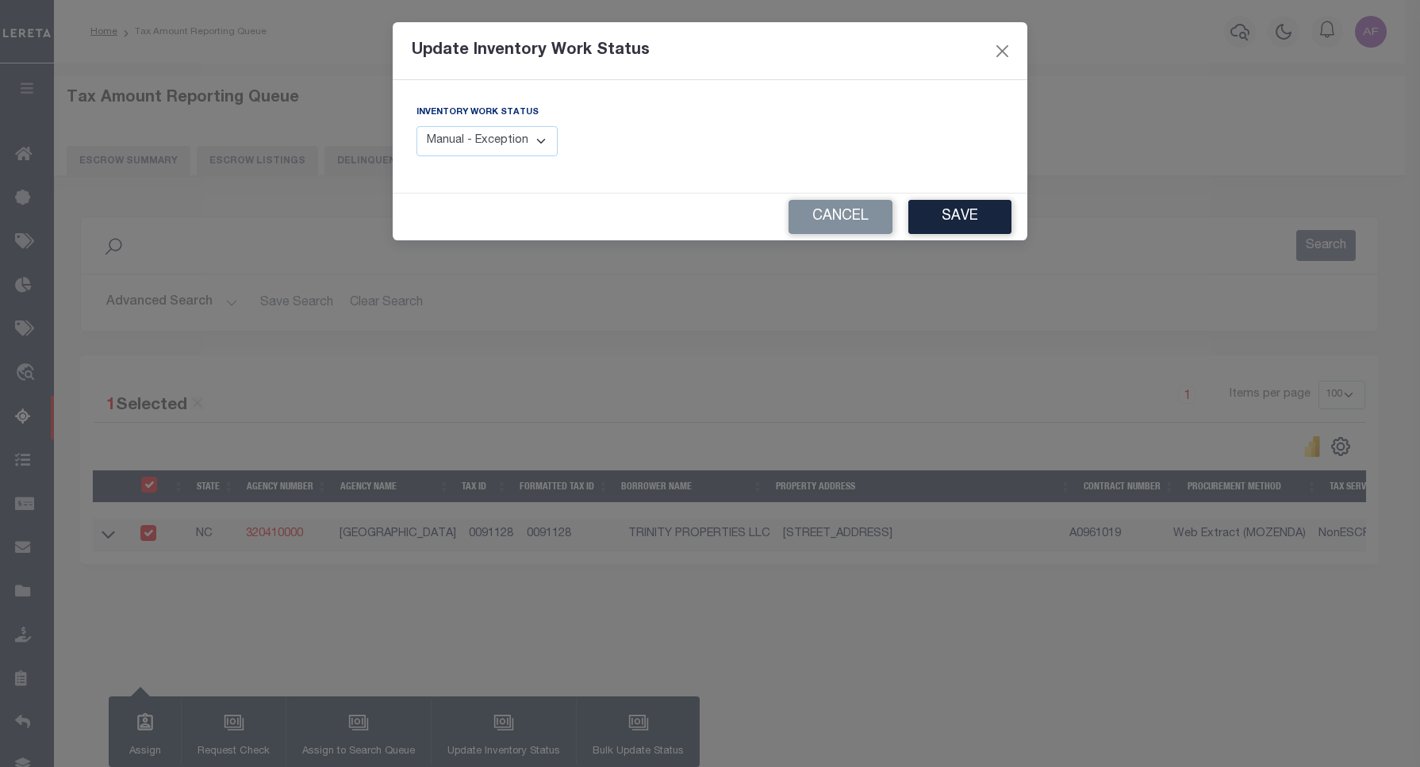
click at [481, 140] on select "Manual - Exception Pended - Awaiting Search Late Add Exception Completed" at bounding box center [486, 141] width 141 height 31
select select "4"
click at [416, 126] on select "Manual - Exception Pended - Awaiting Search Late Add Exception Completed" at bounding box center [486, 141] width 141 height 31
click at [1033, 212] on div "Update Inventory Work Status Inventory Work Status Manual - Exception Pended - …" at bounding box center [710, 383] width 1420 height 767
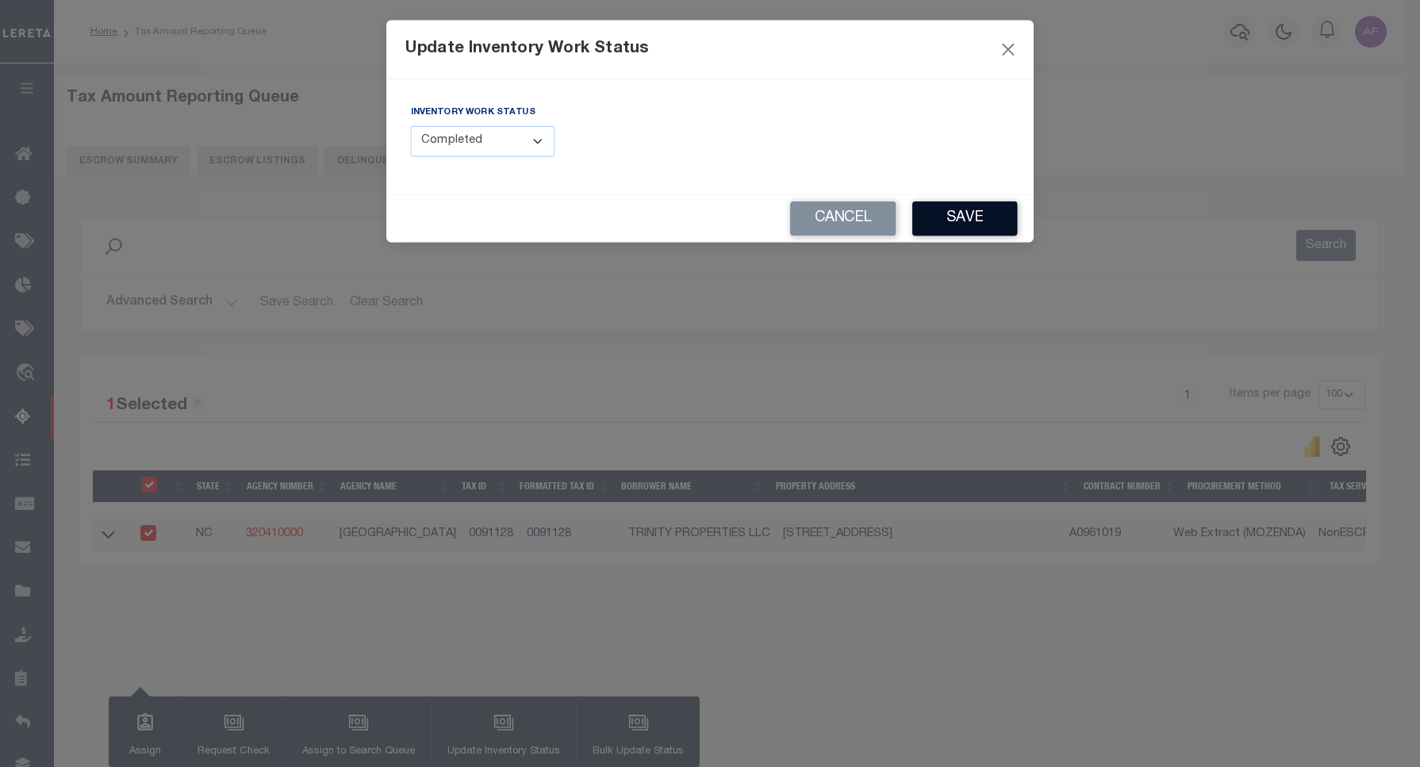
click at [986, 217] on button "Save" at bounding box center [964, 218] width 105 height 35
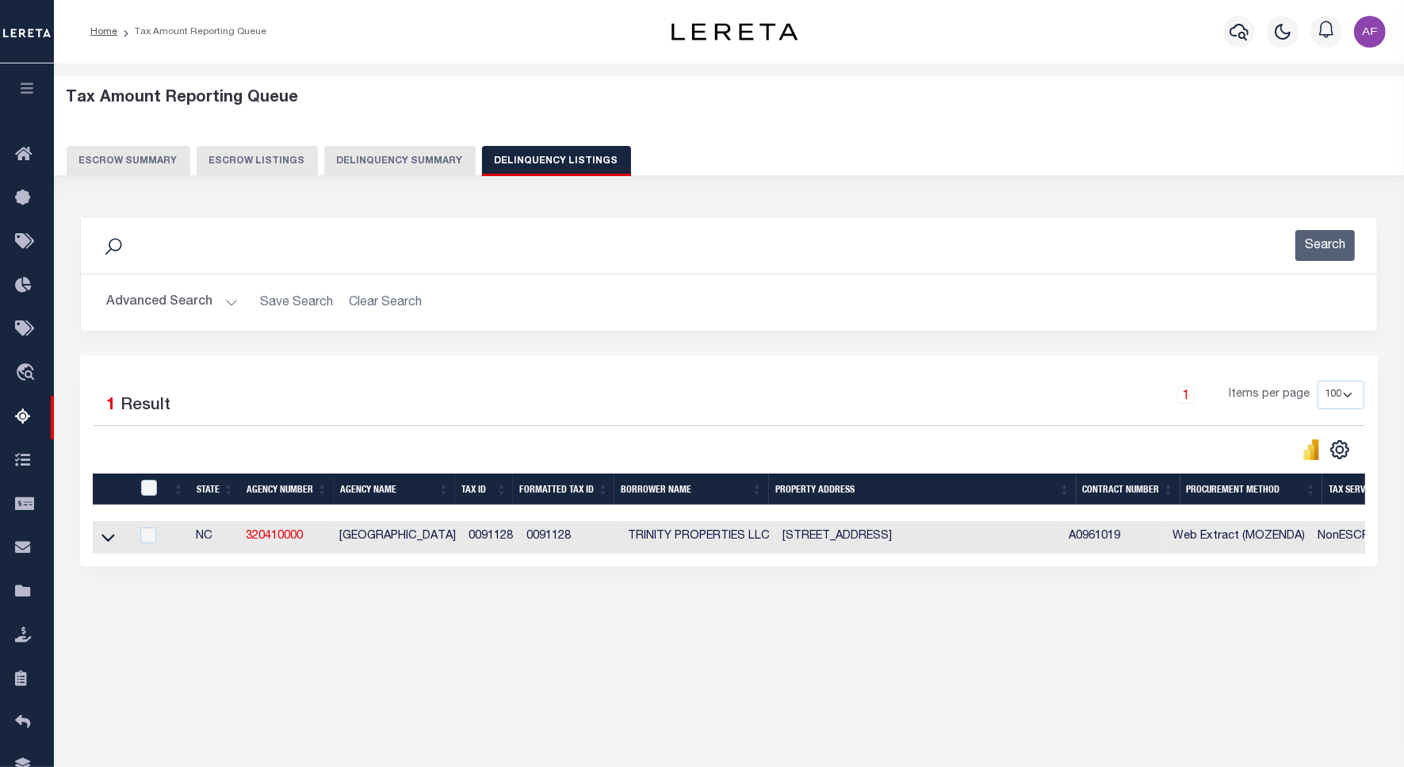
click at [145, 310] on button "Advanced Search" at bounding box center [172, 302] width 132 height 31
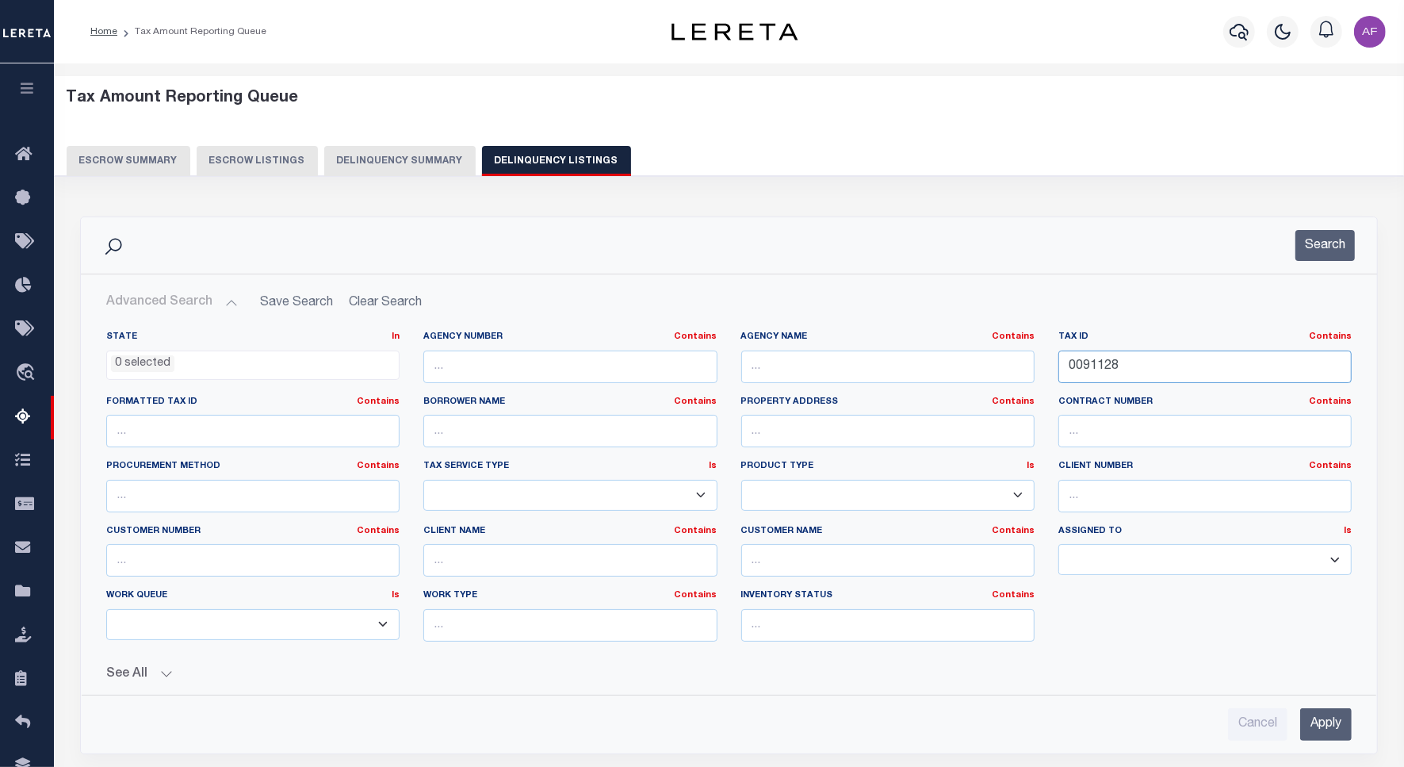
click at [1087, 358] on input "0091128" at bounding box center [1205, 367] width 293 height 33
paste input "223243"
type input "0223243"
click at [1318, 255] on button "Search" at bounding box center [1325, 245] width 59 height 31
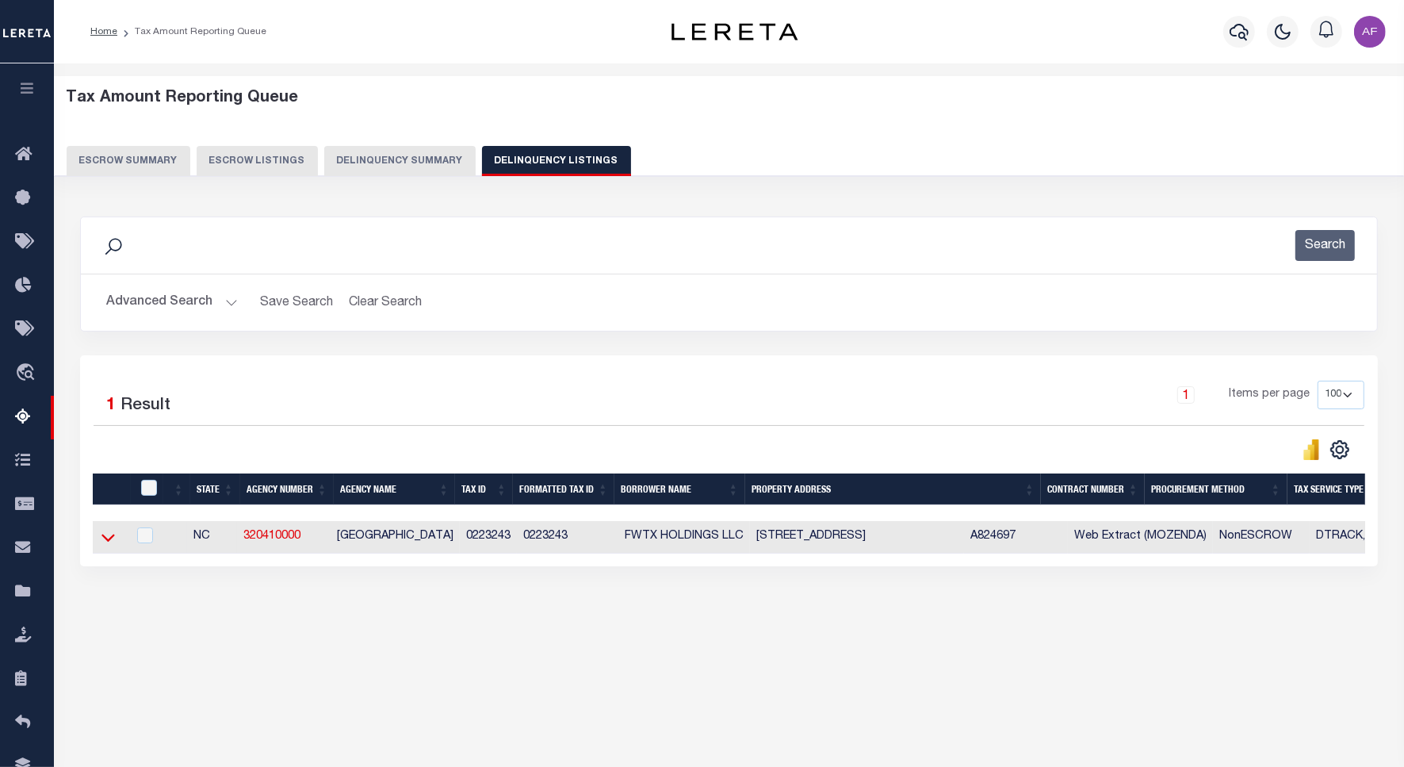
click at [103, 538] on icon at bounding box center [108, 537] width 13 height 17
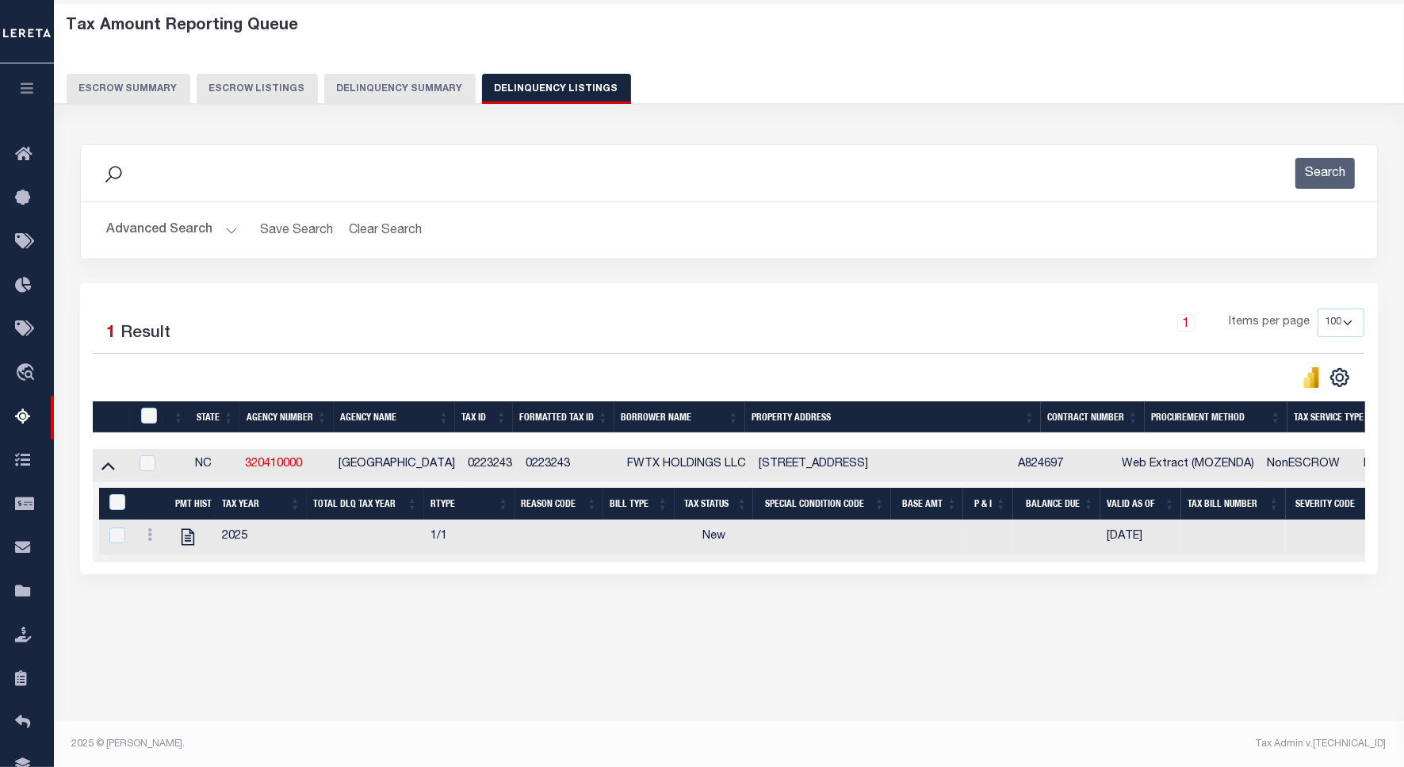
scroll to position [73, 0]
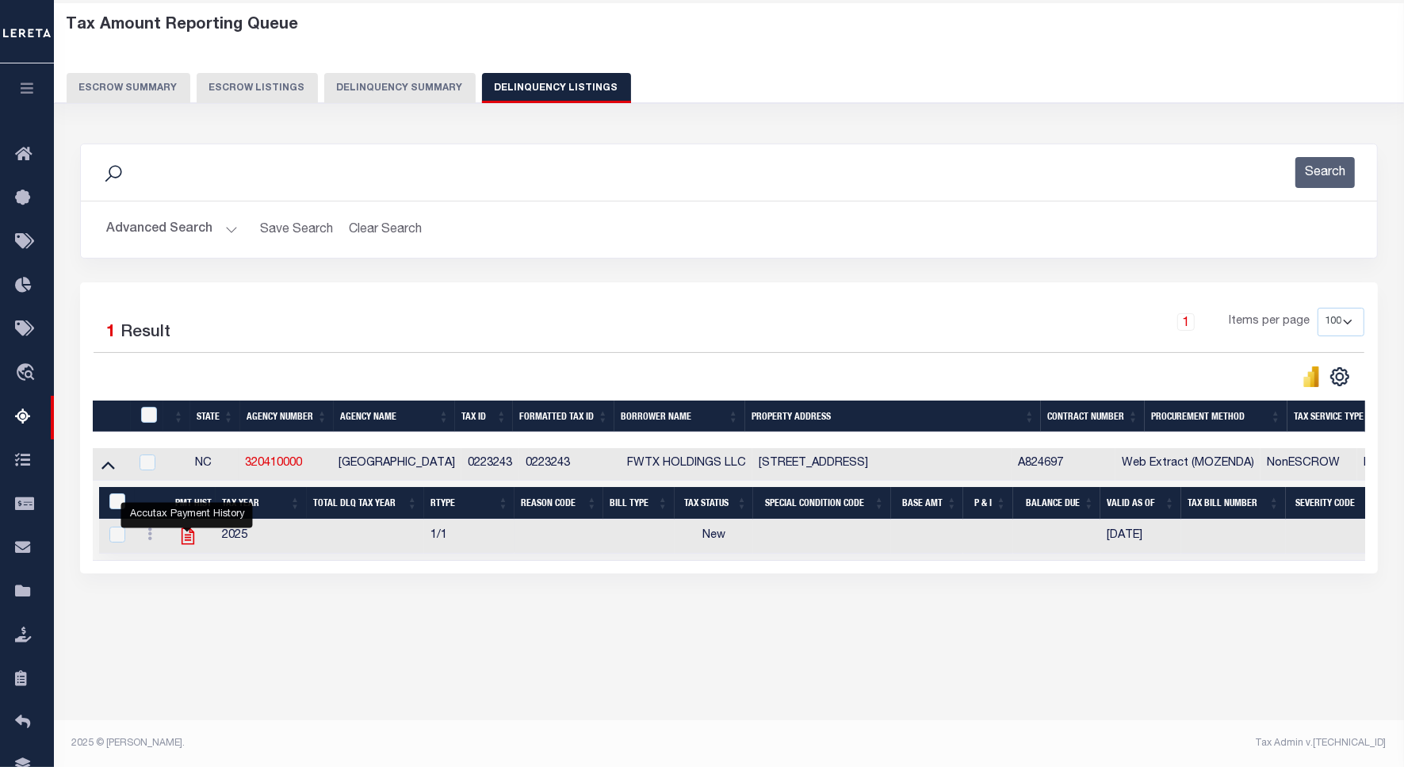
click at [186, 544] on icon "" at bounding box center [188, 536] width 21 height 21
checkbox input "true"
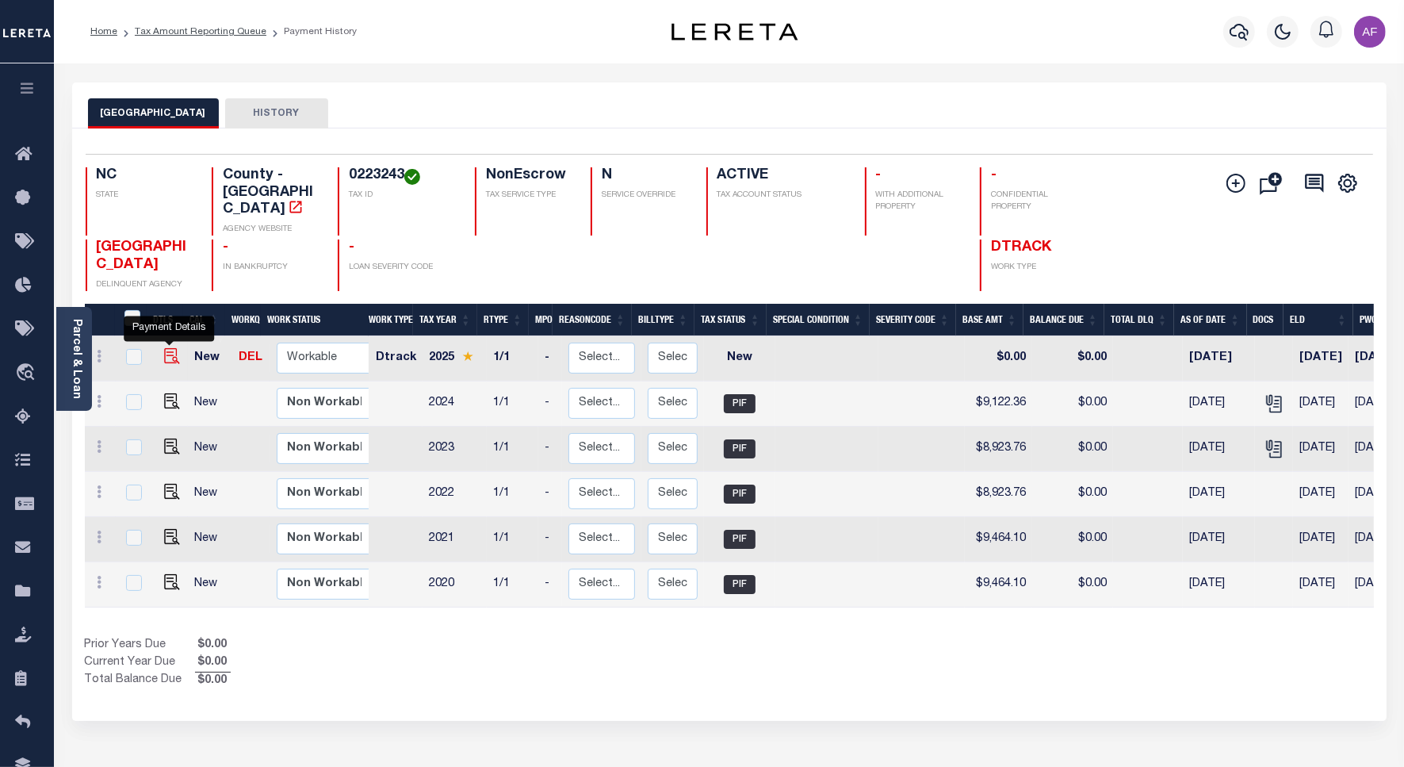
click at [164, 348] on img "" at bounding box center [172, 356] width 16 height 16
checkbox input "true"
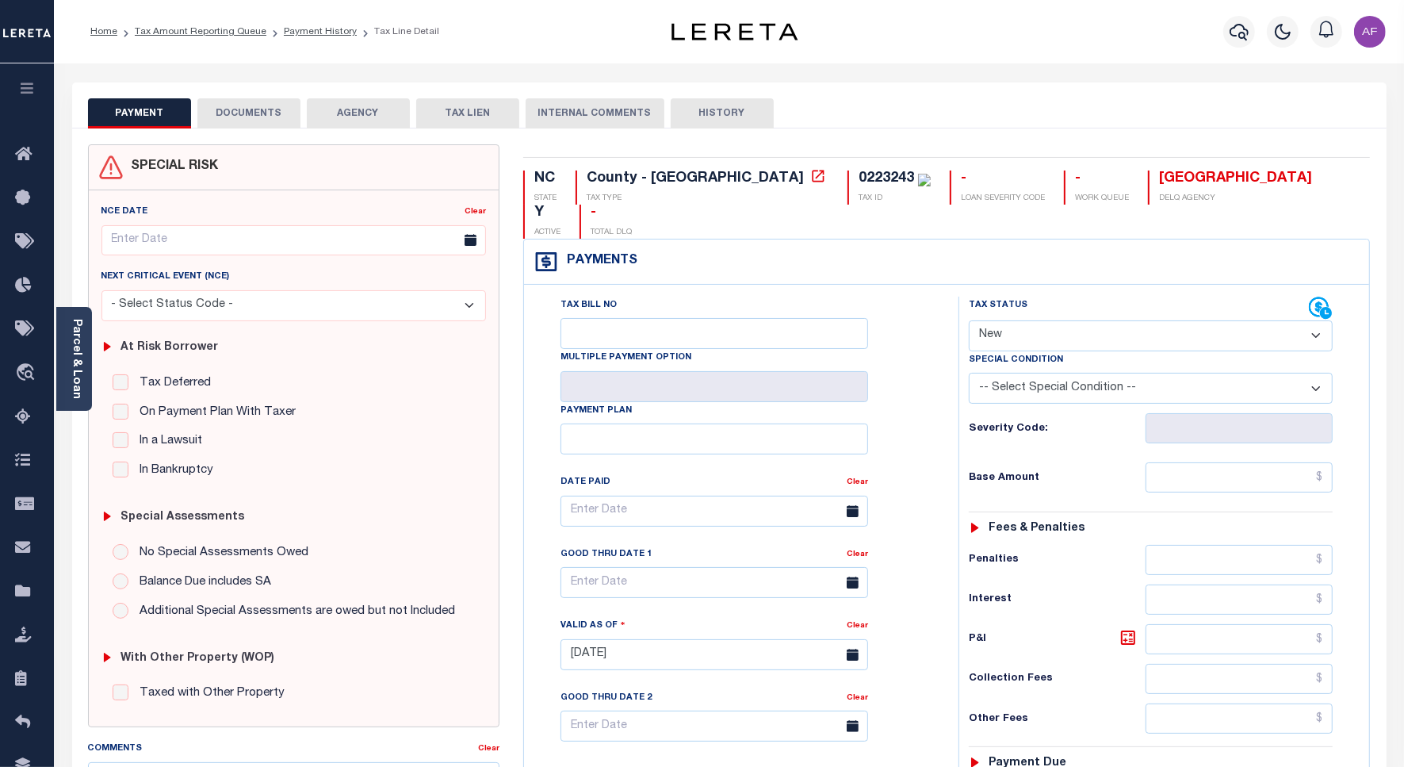
click at [1060, 320] on select "- Select Status Code - Open Due/Unpaid Paid Incomplete No Tax Due Internal Refu…" at bounding box center [1151, 335] width 364 height 31
select select "DUE"
click at [969, 320] on select "- Select Status Code - Open Due/Unpaid Paid Incomplete No Tax Due Internal Refu…" at bounding box center [1151, 335] width 364 height 31
type input "[DATE]"
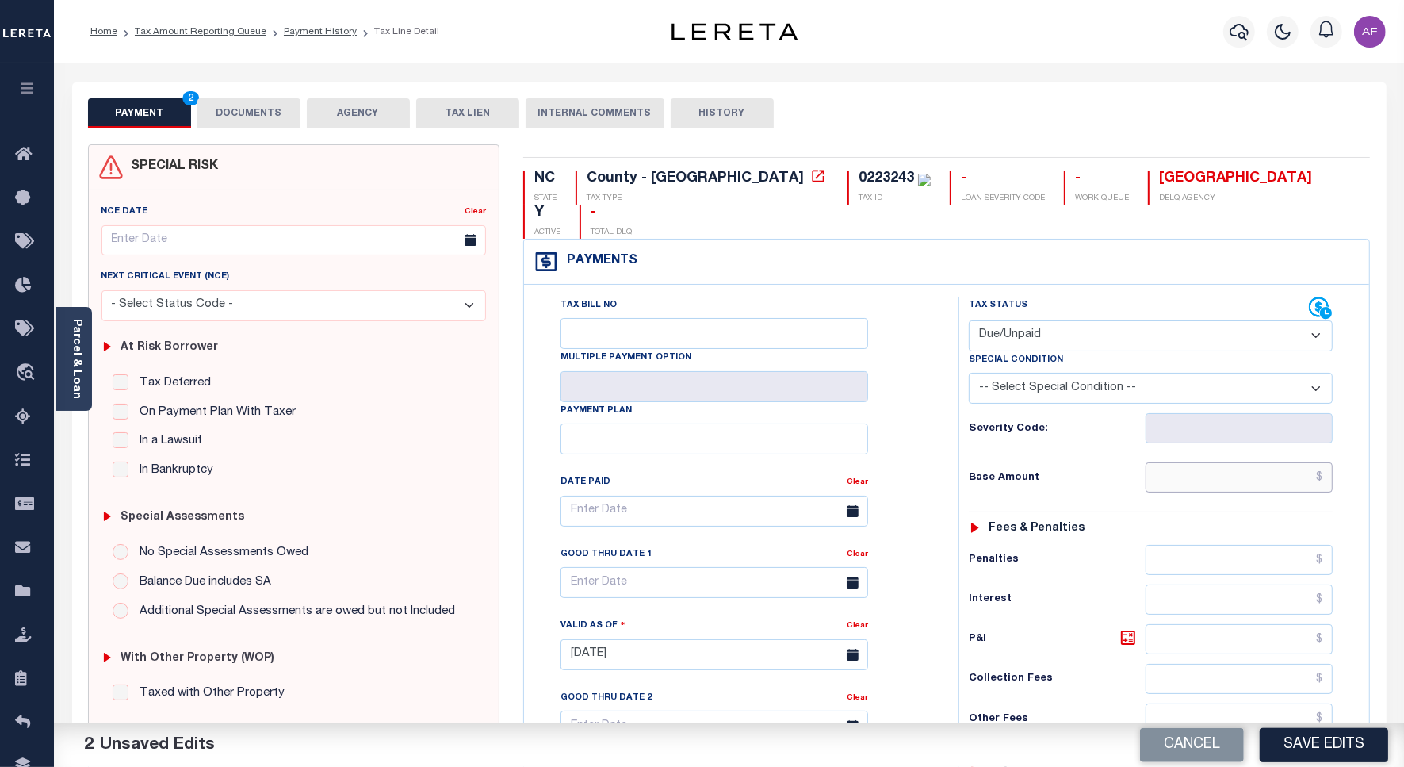
click at [1251, 462] on input "text" at bounding box center [1239, 477] width 187 height 30
paste input "9,122.36"
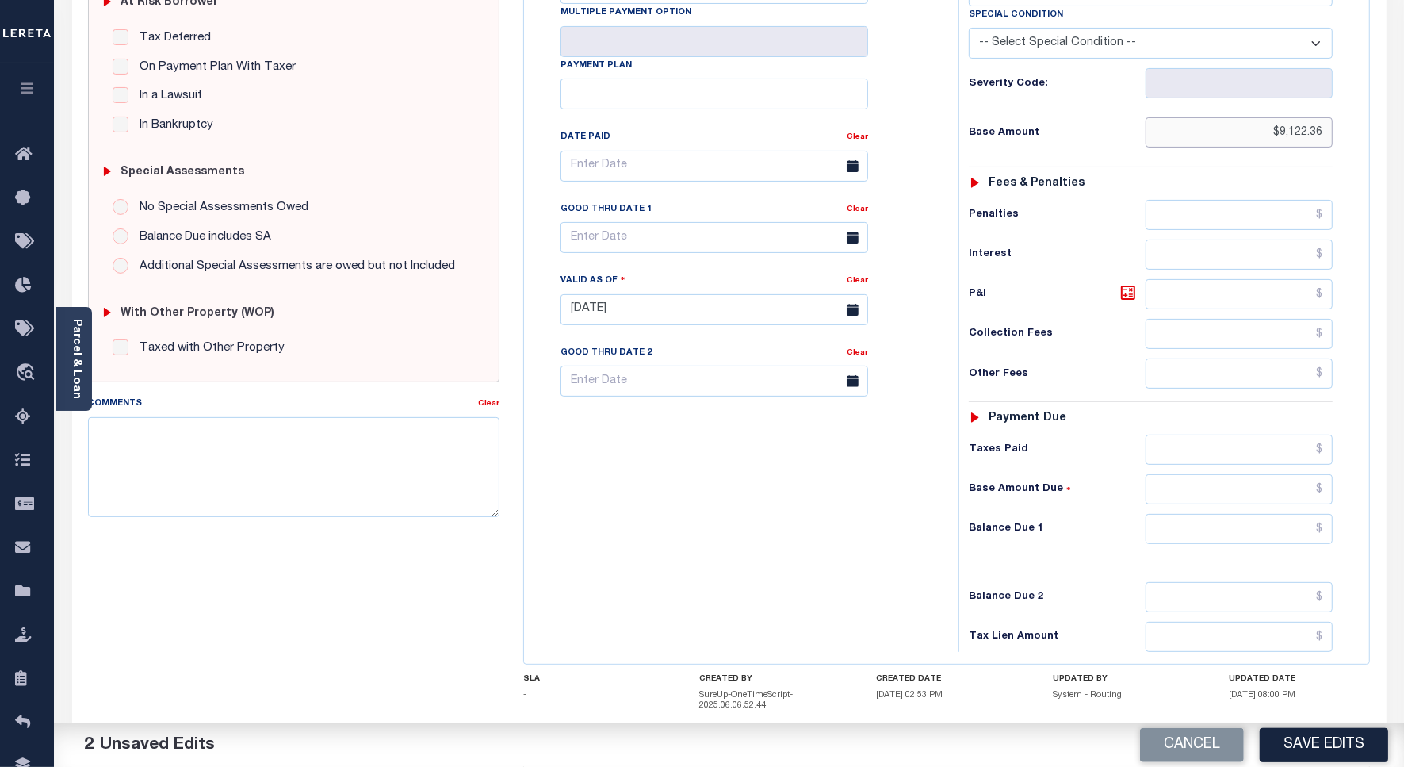
scroll to position [418, 0]
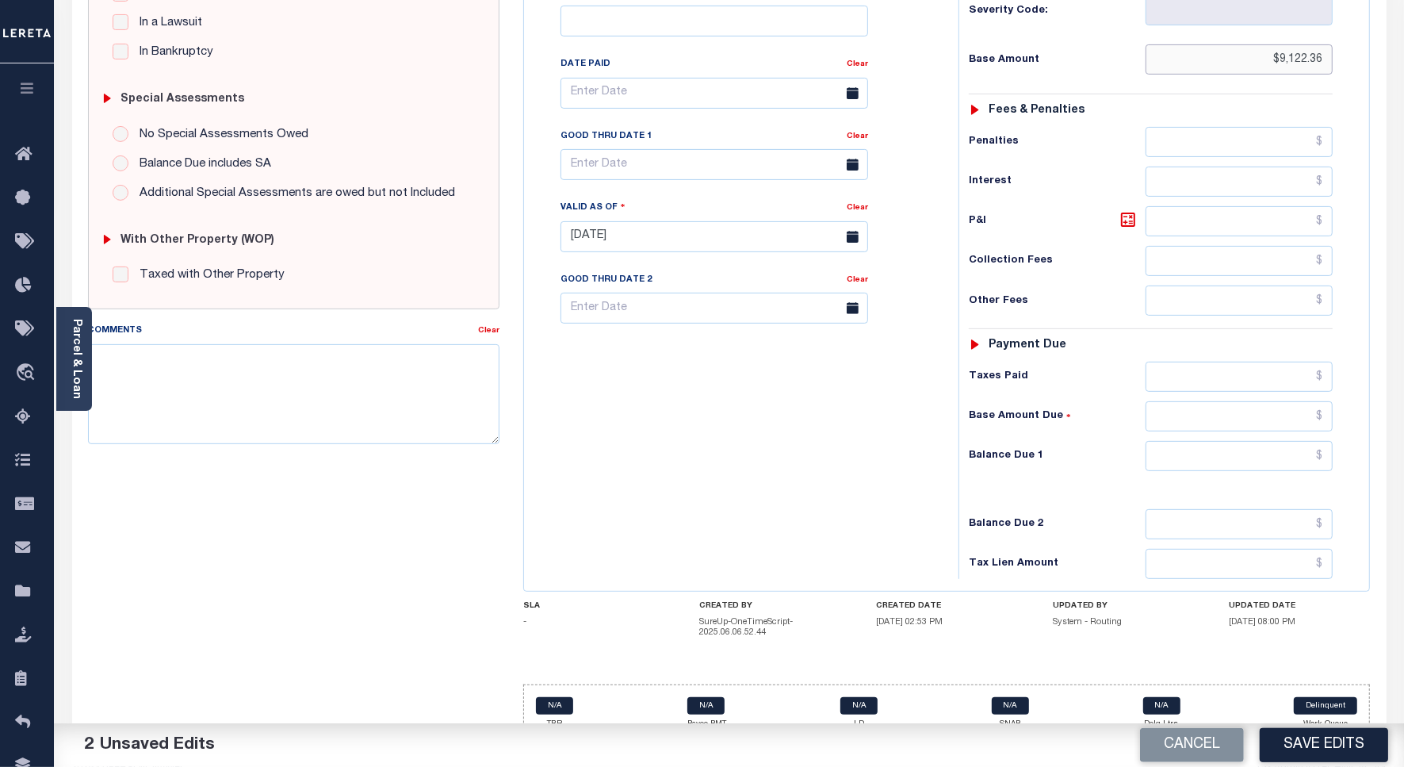
type input "$9,122.36"
click at [1266, 441] on input "text" at bounding box center [1239, 456] width 187 height 30
paste input "9,122.36"
type input "$9,122.36"
click at [623, 149] on input "text" at bounding box center [715, 164] width 308 height 31
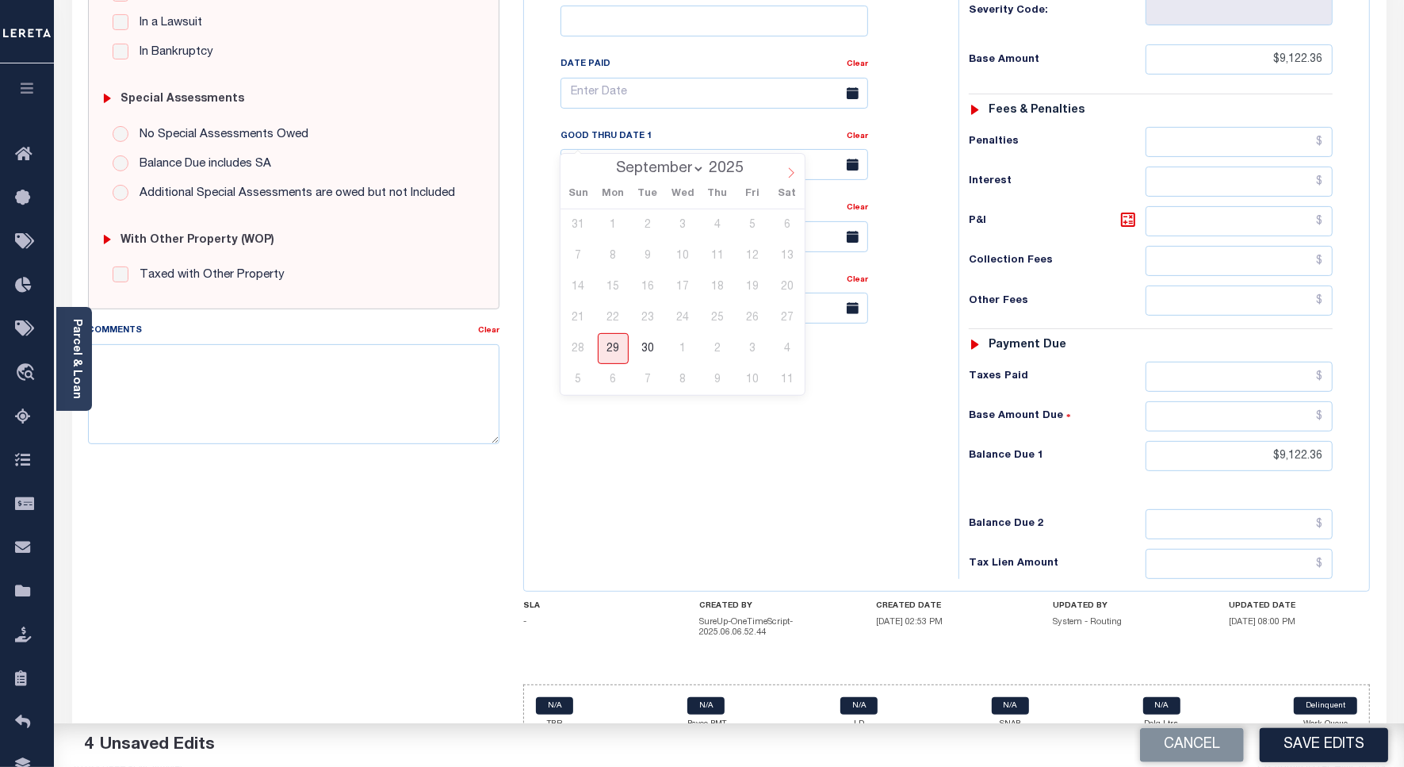
click at [791, 175] on icon at bounding box center [791, 172] width 11 height 11
click at [573, 172] on icon at bounding box center [574, 172] width 11 height 11
select select "8"
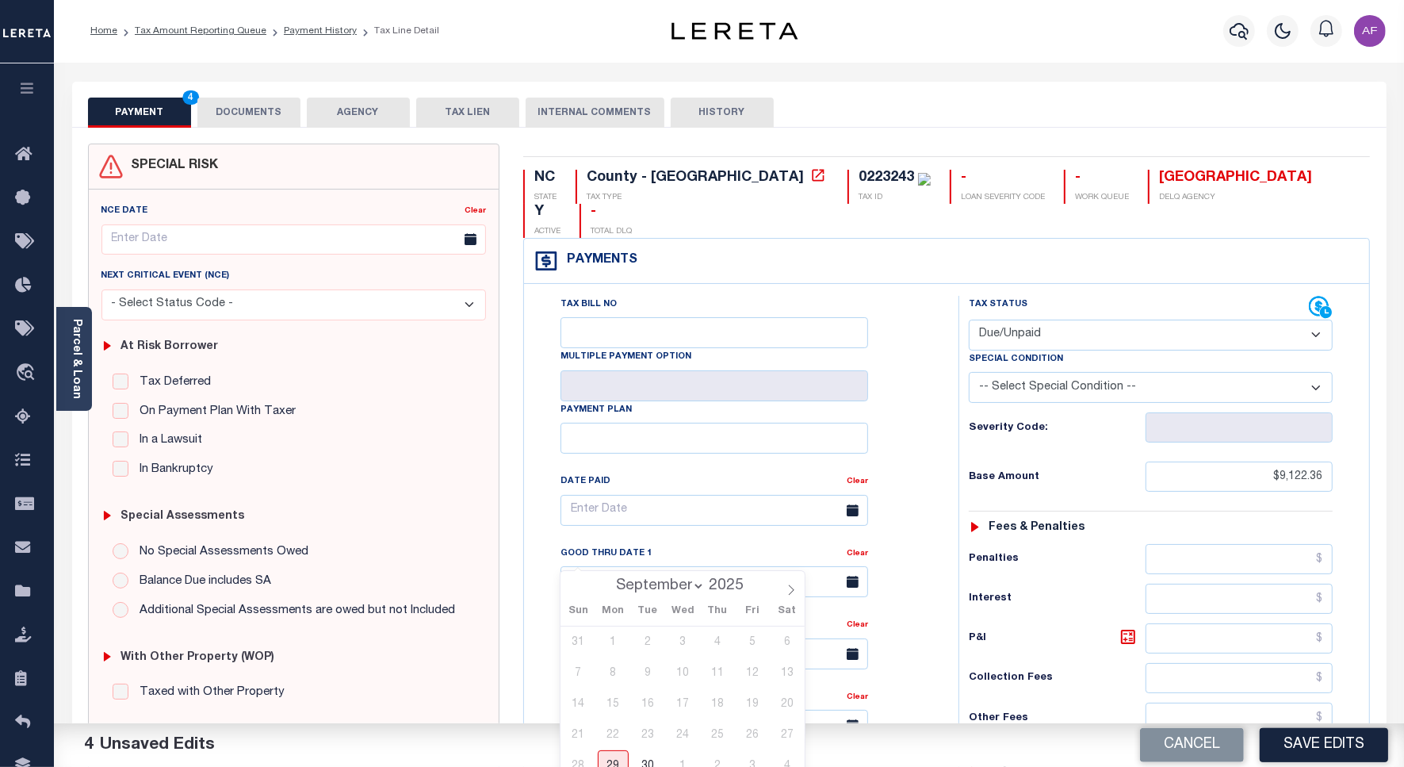
scroll to position [0, 0]
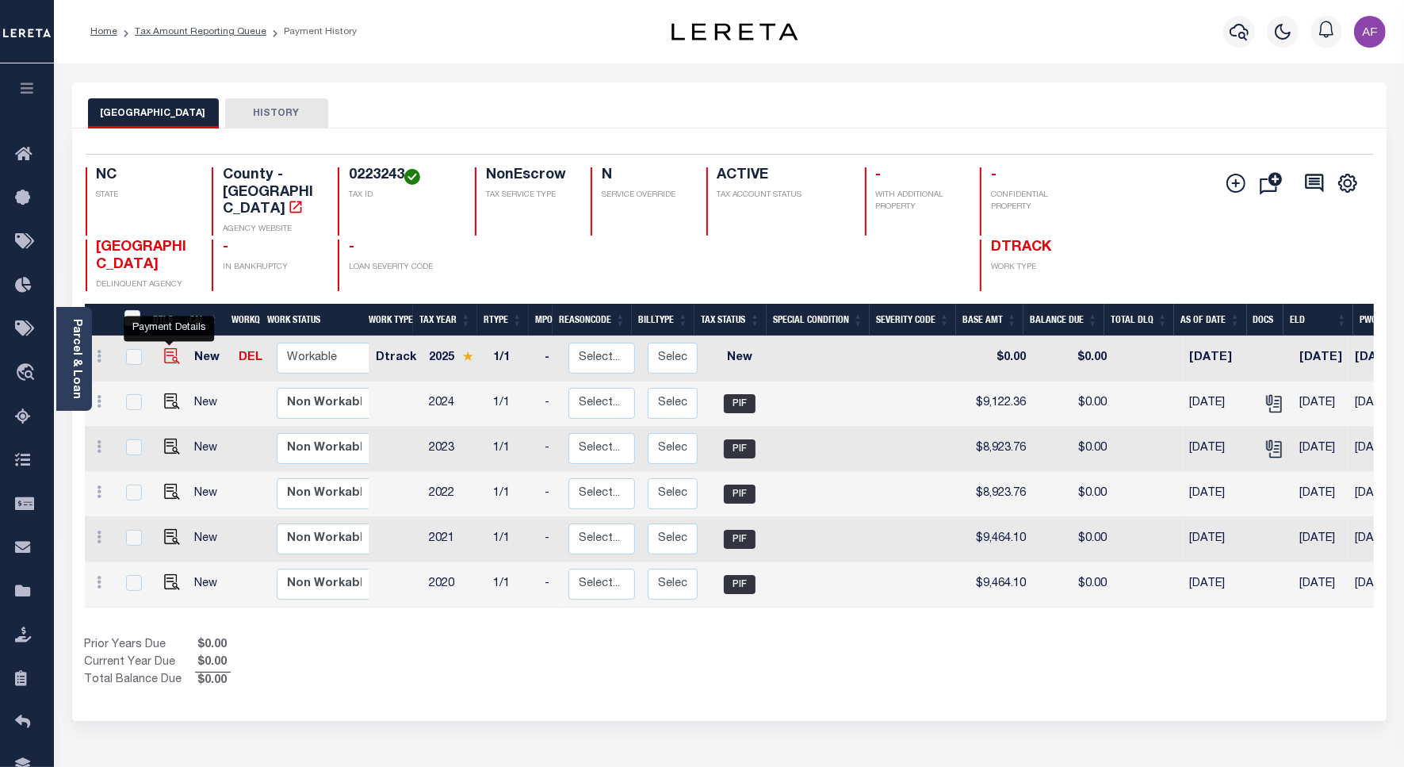
click at [168, 348] on img "" at bounding box center [172, 356] width 16 height 16
checkbox input "true"
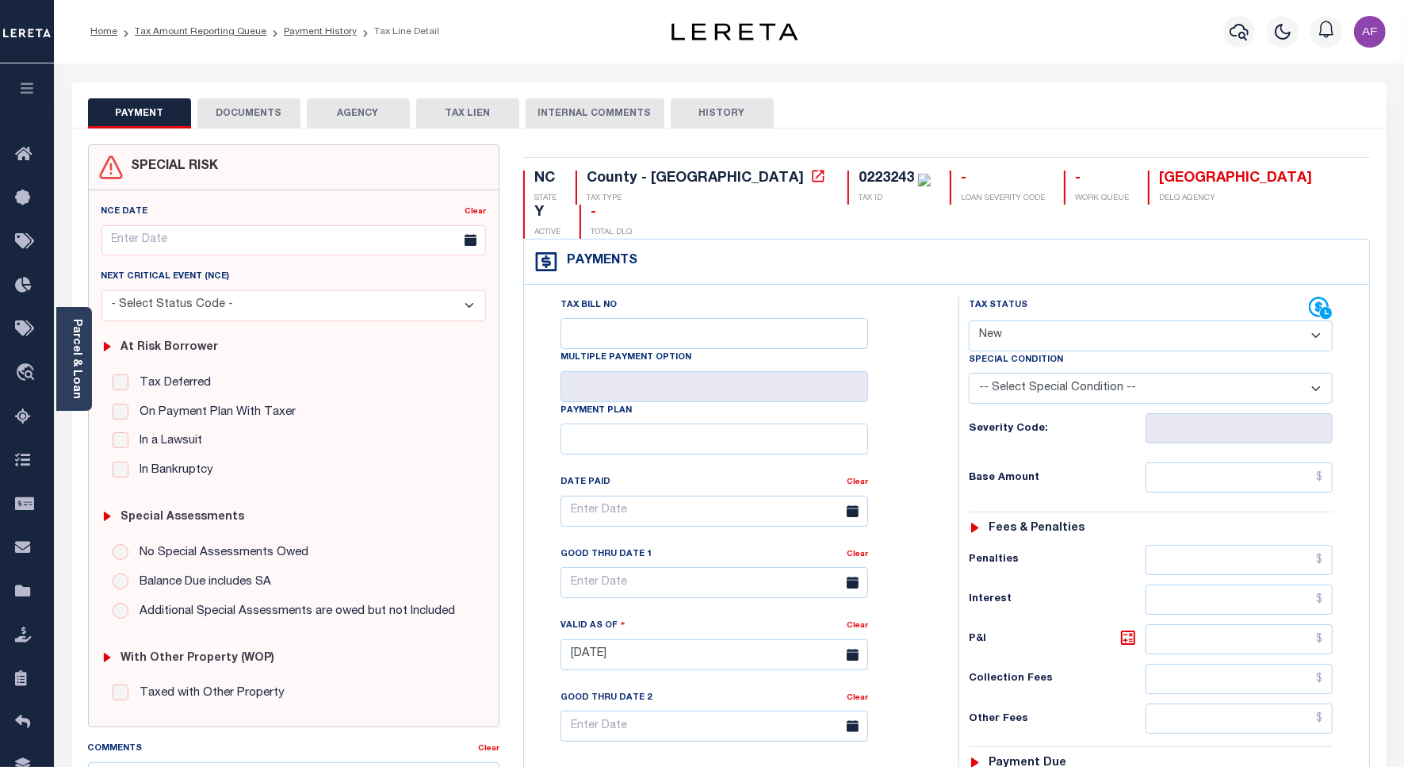
click at [1005, 320] on select "- Select Status Code - Open Due/Unpaid Paid Incomplete No Tax Due Internal Refu…" at bounding box center [1151, 335] width 364 height 31
select select "DUE"
click at [969, 320] on select "- Select Status Code - Open Due/Unpaid Paid Incomplete No Tax Due Internal Refu…" at bounding box center [1151, 335] width 364 height 31
type input "[DATE]"
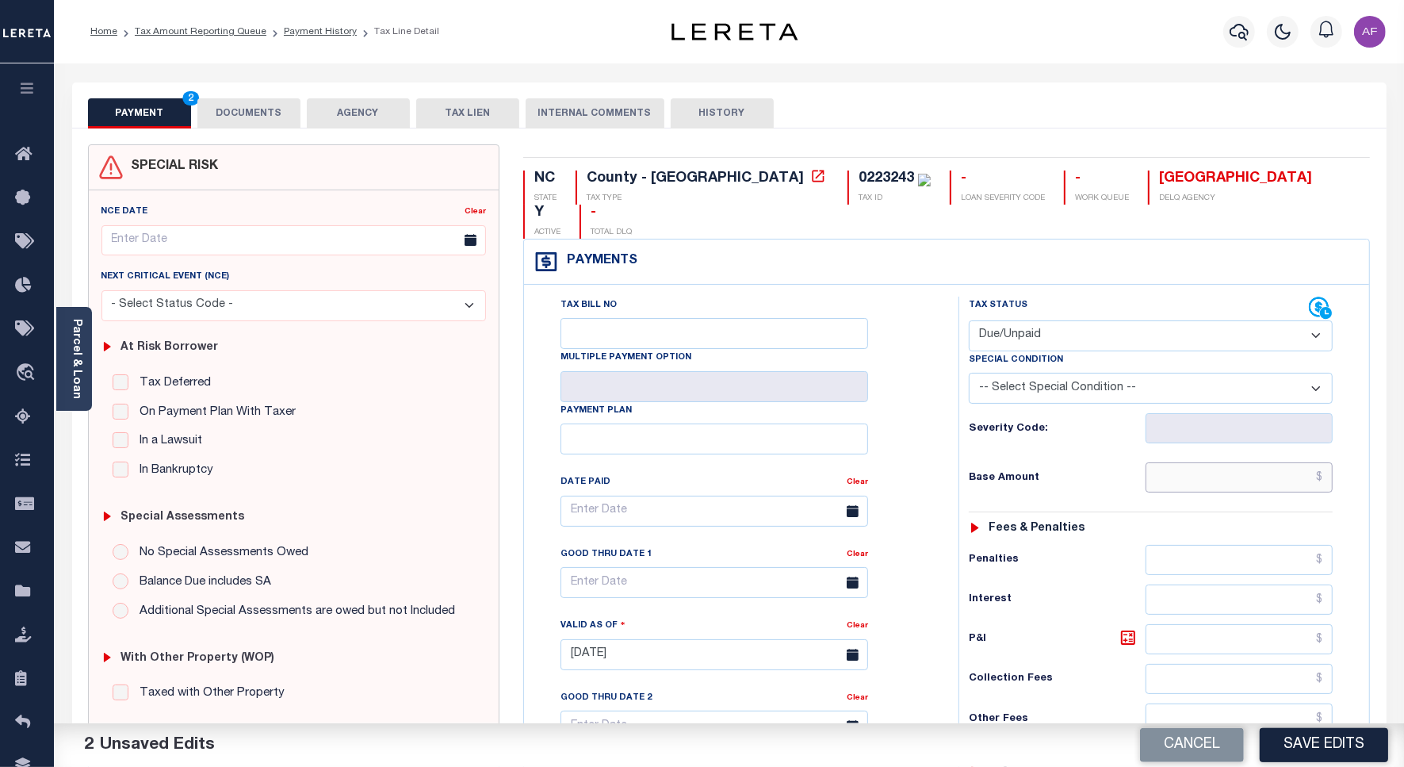
click at [1255, 462] on input "text" at bounding box center [1239, 477] width 187 height 30
paste input "9,122.36"
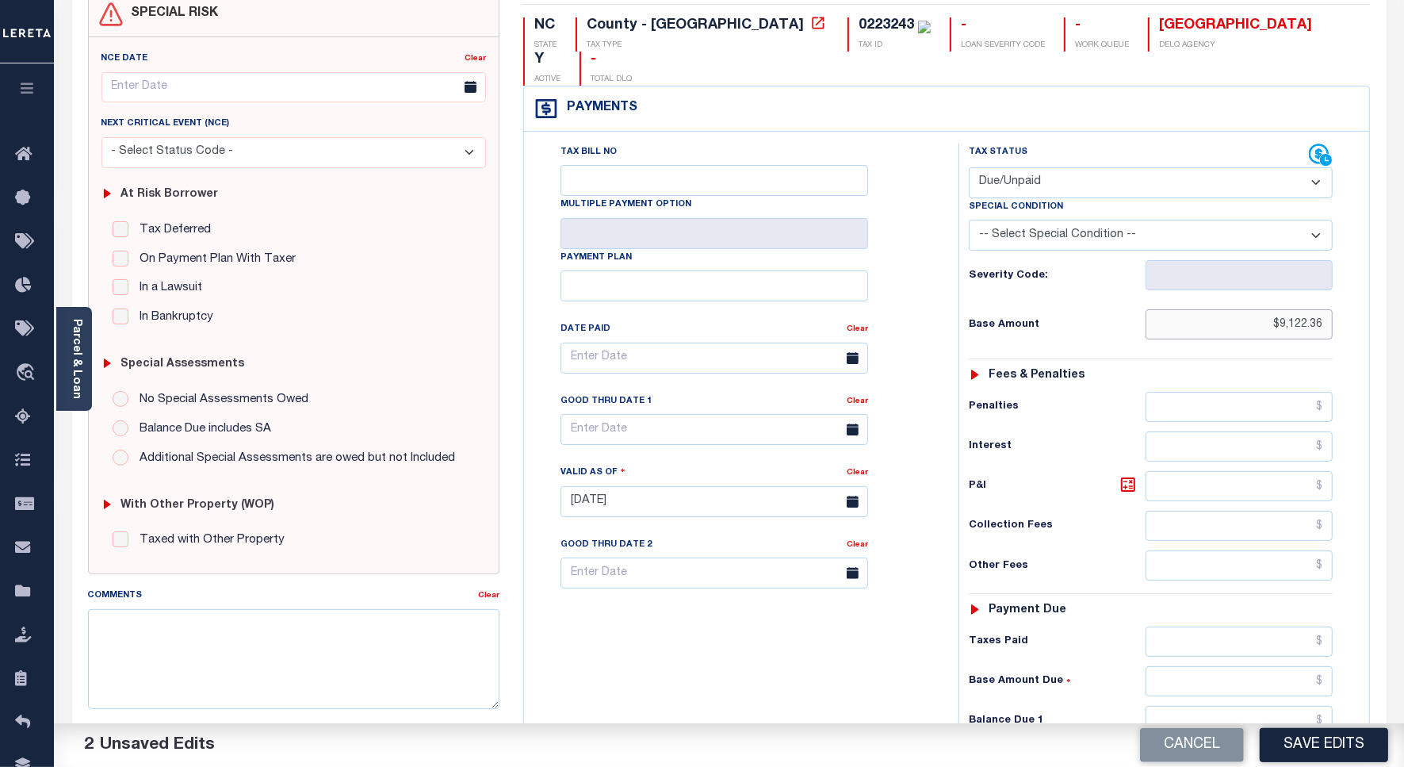
scroll to position [418, 0]
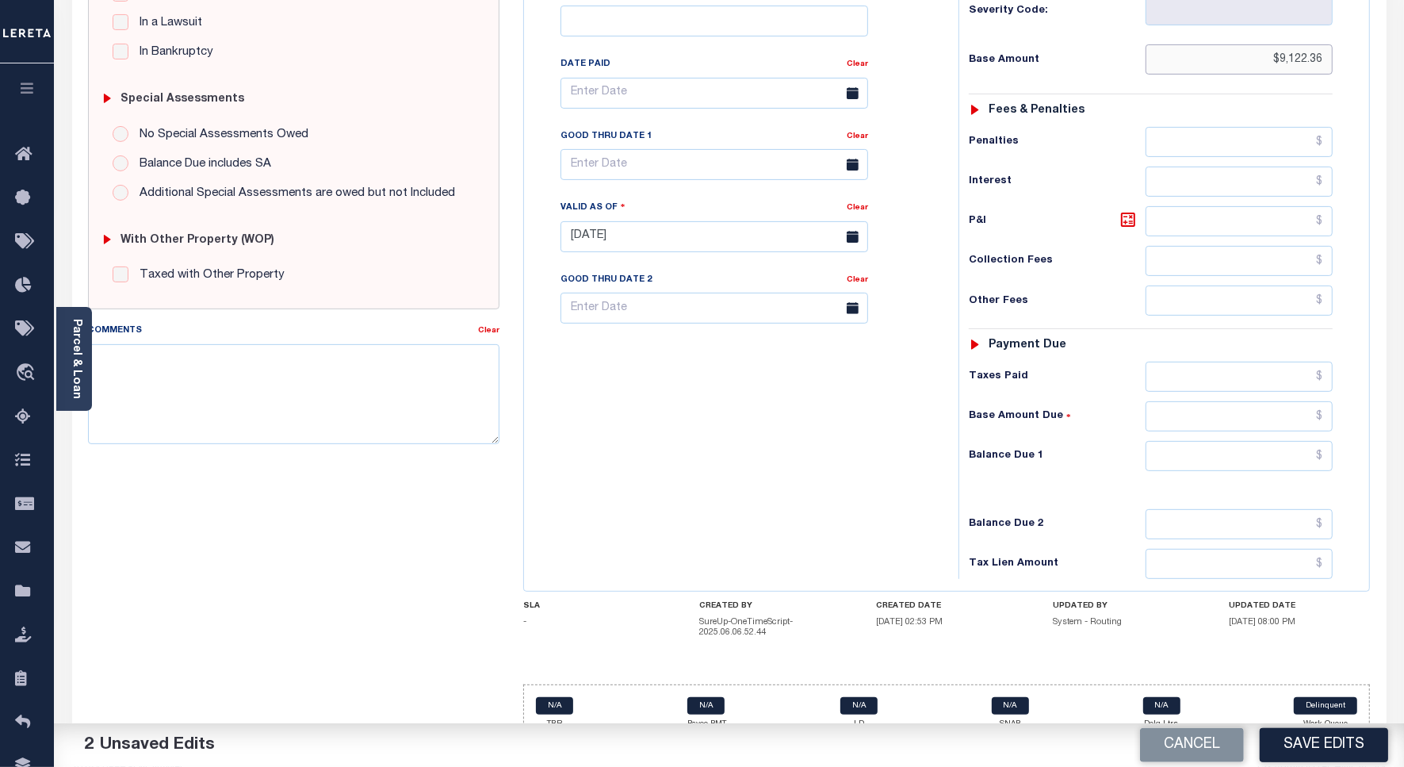
type input "$9,122.36"
click at [1282, 441] on input "text" at bounding box center [1239, 456] width 187 height 30
paste input "9,122.36"
type input "$9,122.36"
click at [623, 149] on input "text" at bounding box center [715, 164] width 308 height 31
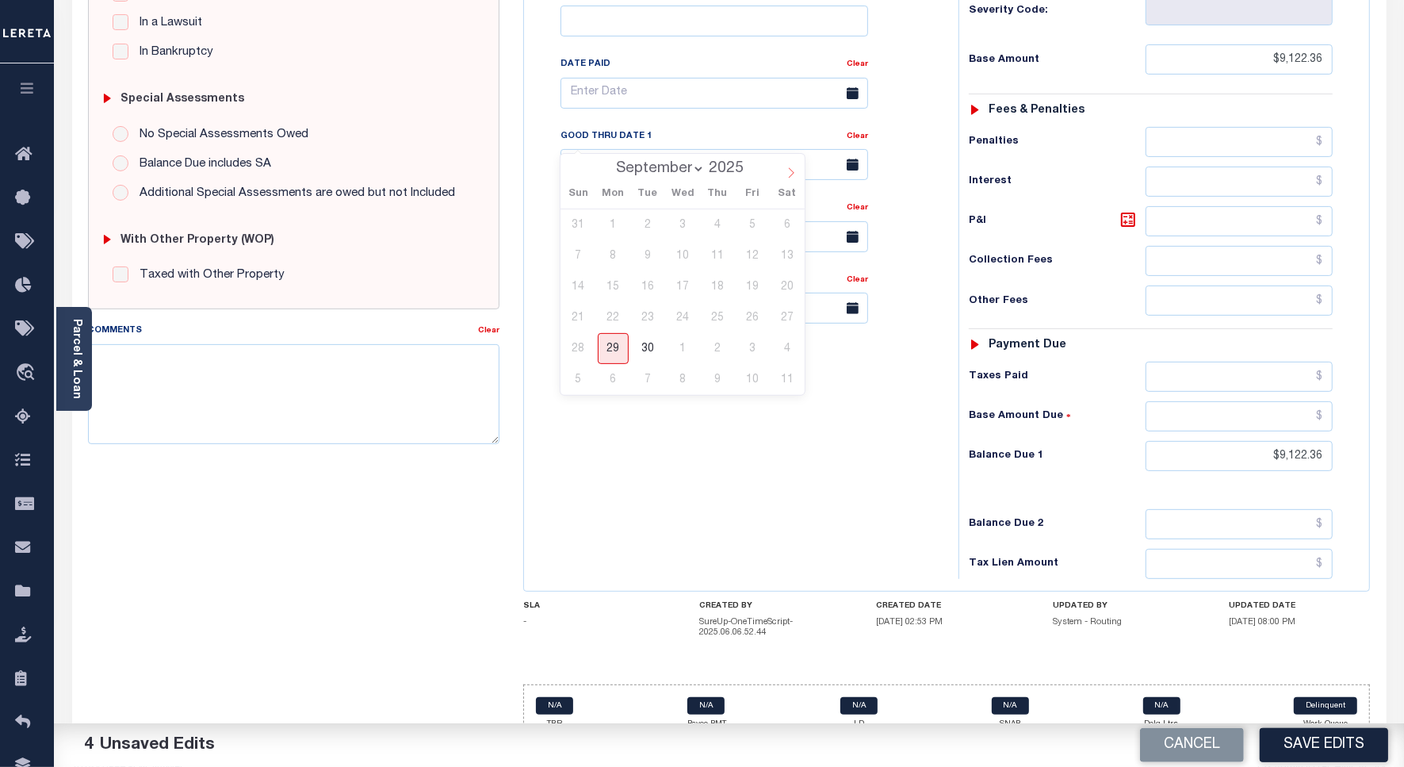
click at [787, 172] on icon at bounding box center [791, 172] width 11 height 11
select select "11"
drag, startPoint x: 676, startPoint y: 349, endPoint x: 684, endPoint y: 342, distance: 10.7
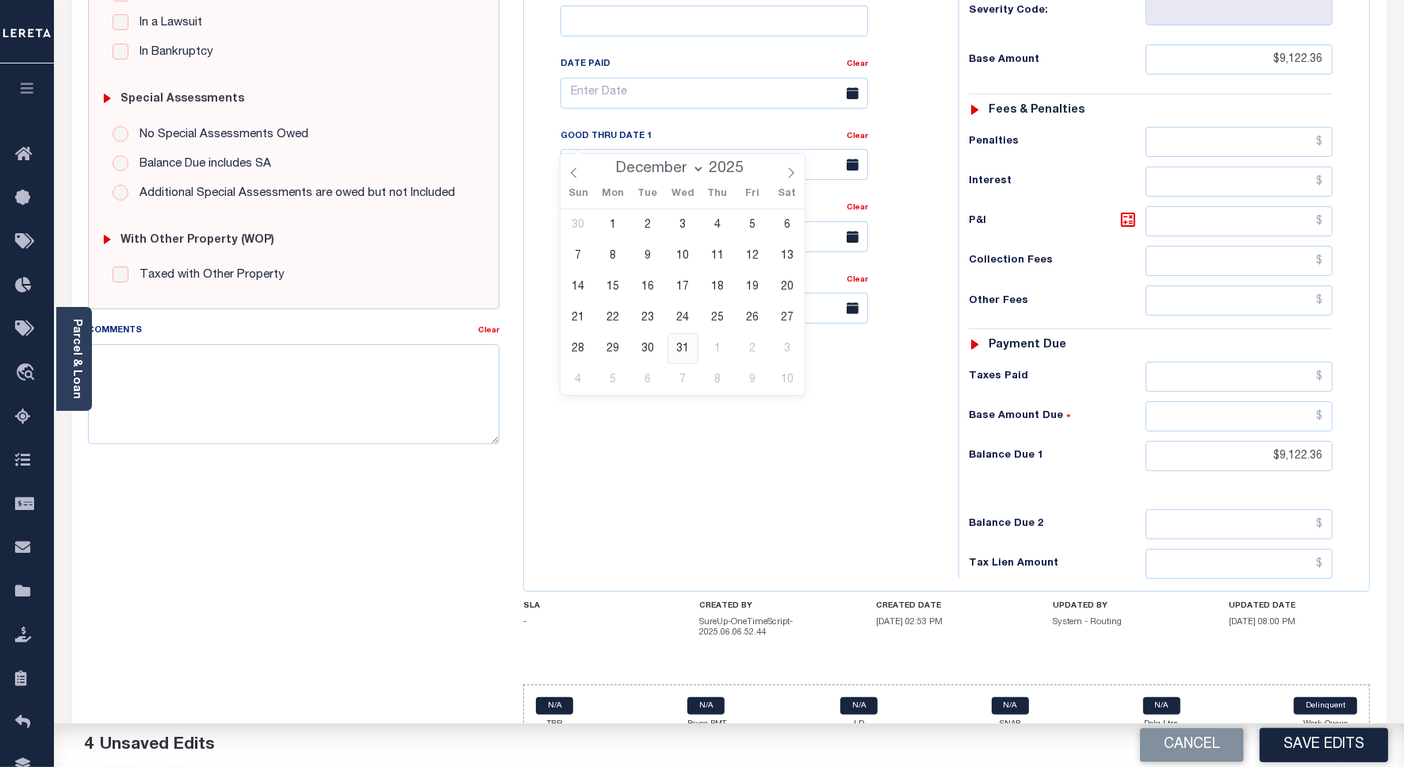
click at [679, 347] on span "31" at bounding box center [683, 348] width 31 height 31
type input "12/31/2025"
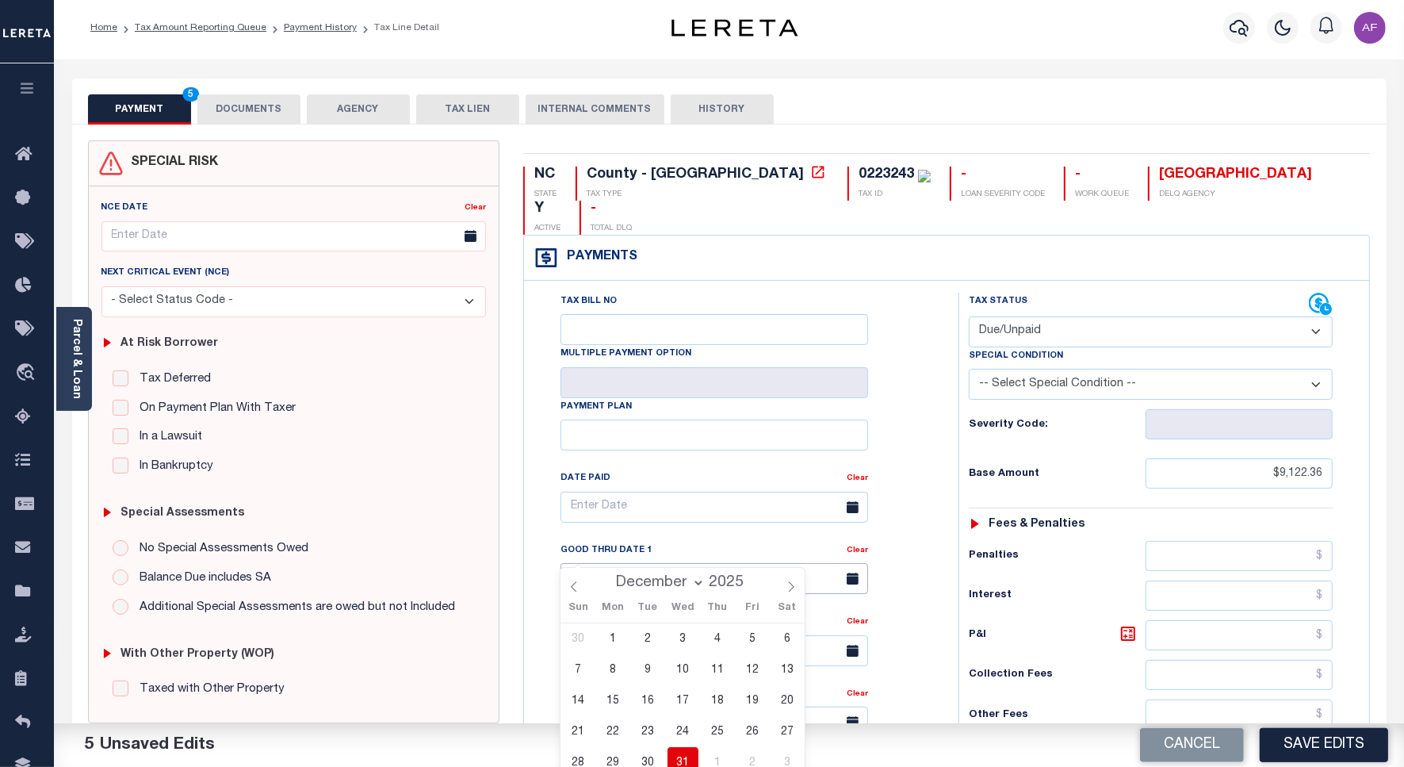
scroll to position [0, 0]
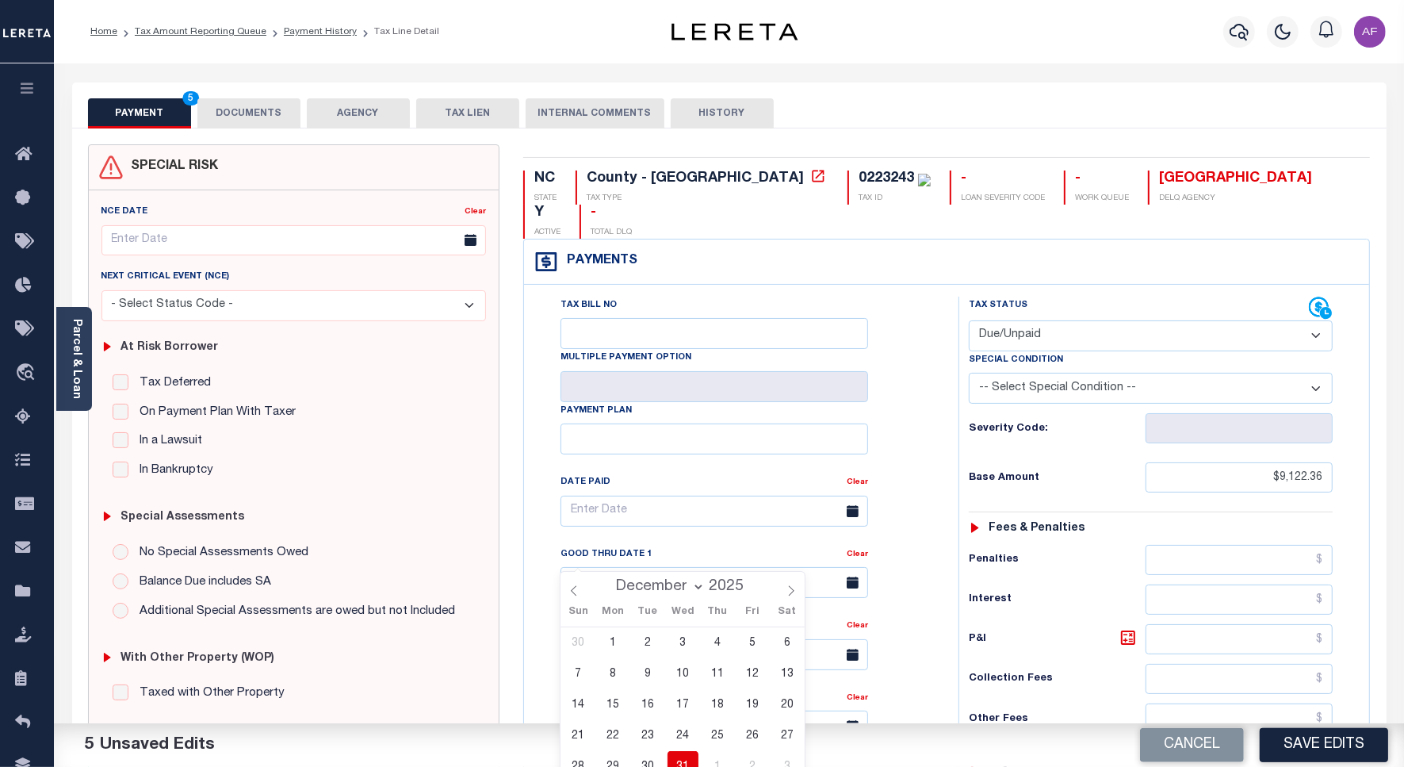
click at [230, 117] on button "DOCUMENTS" at bounding box center [248, 113] width 103 height 30
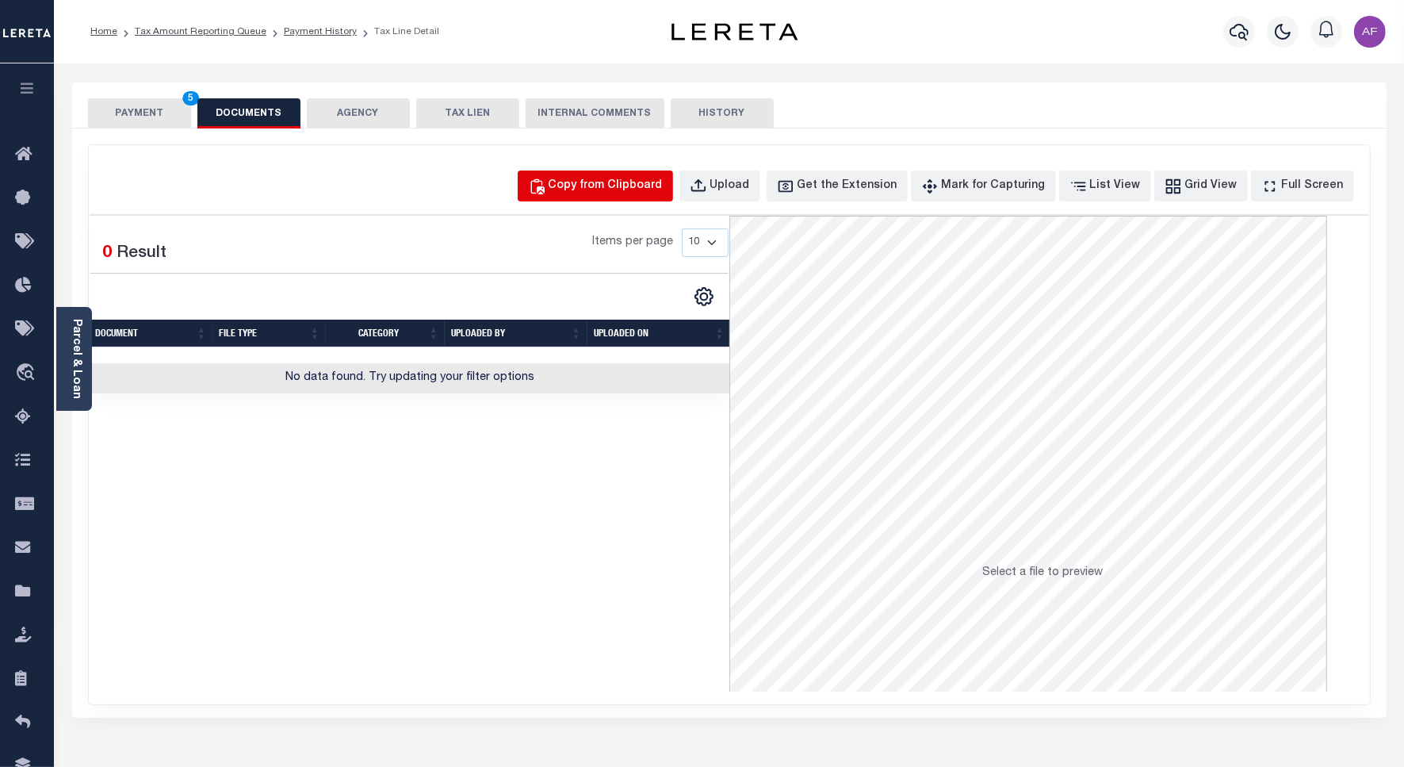
click at [605, 188] on div "Copy from Clipboard" at bounding box center [606, 186] width 114 height 17
select select "POP"
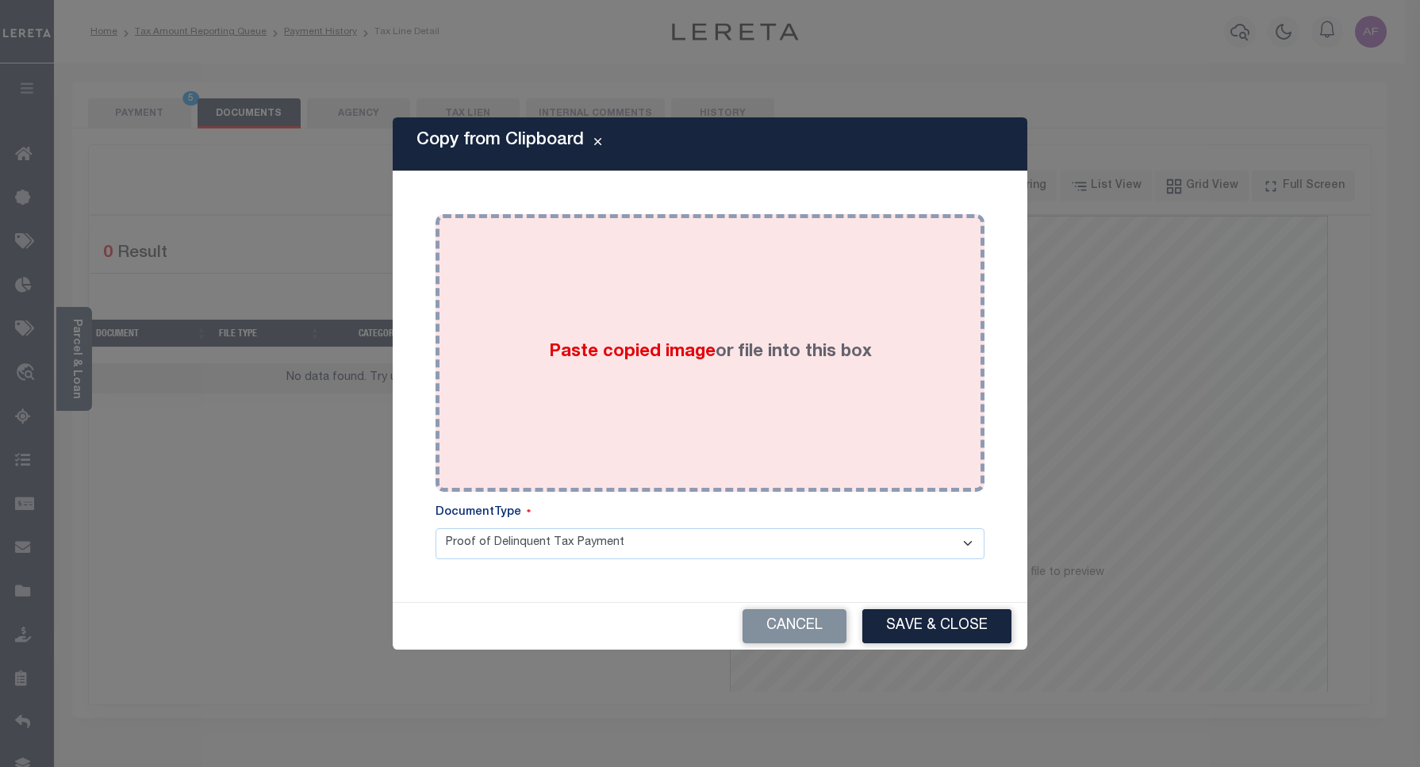
click at [706, 299] on div "Paste copied image or file into this box" at bounding box center [709, 353] width 525 height 254
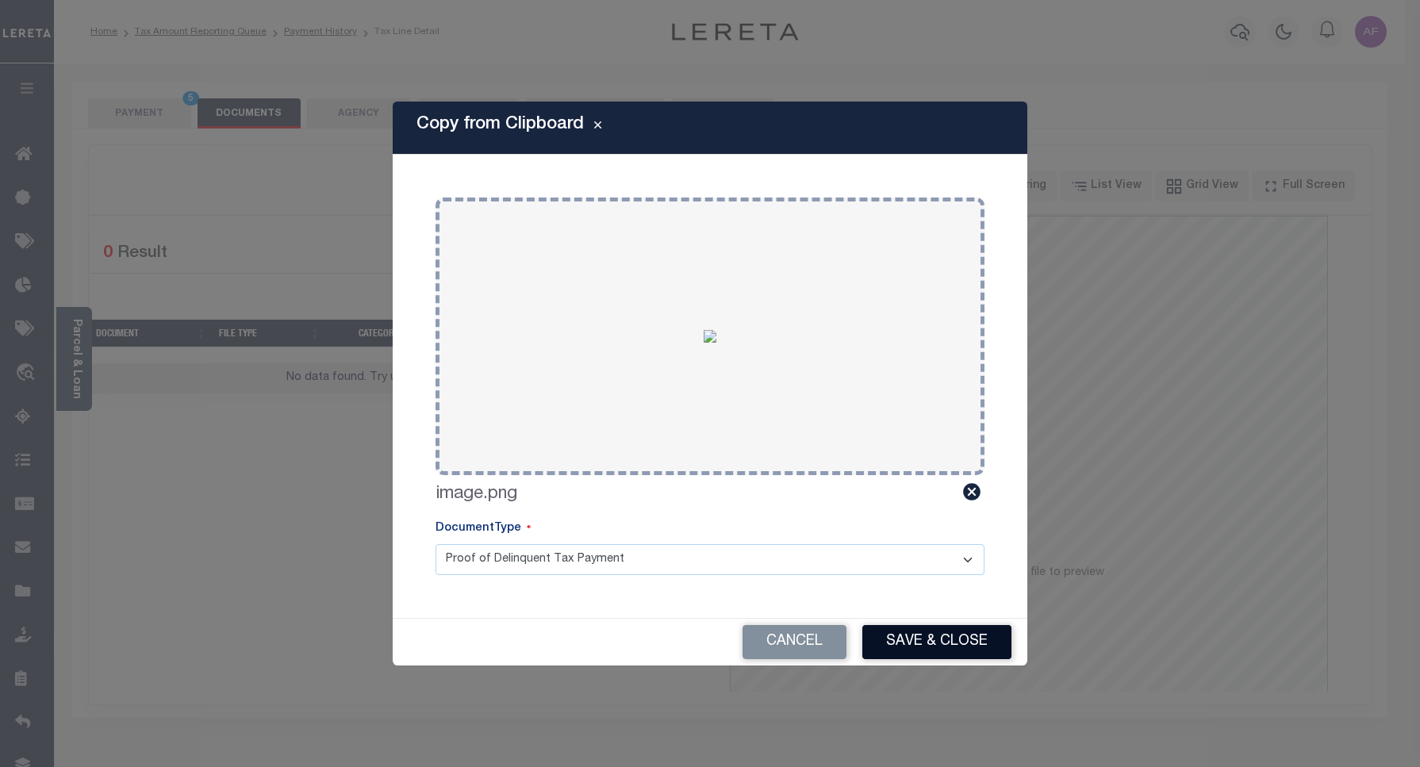
click at [924, 643] on button "Save & Close" at bounding box center [936, 642] width 149 height 34
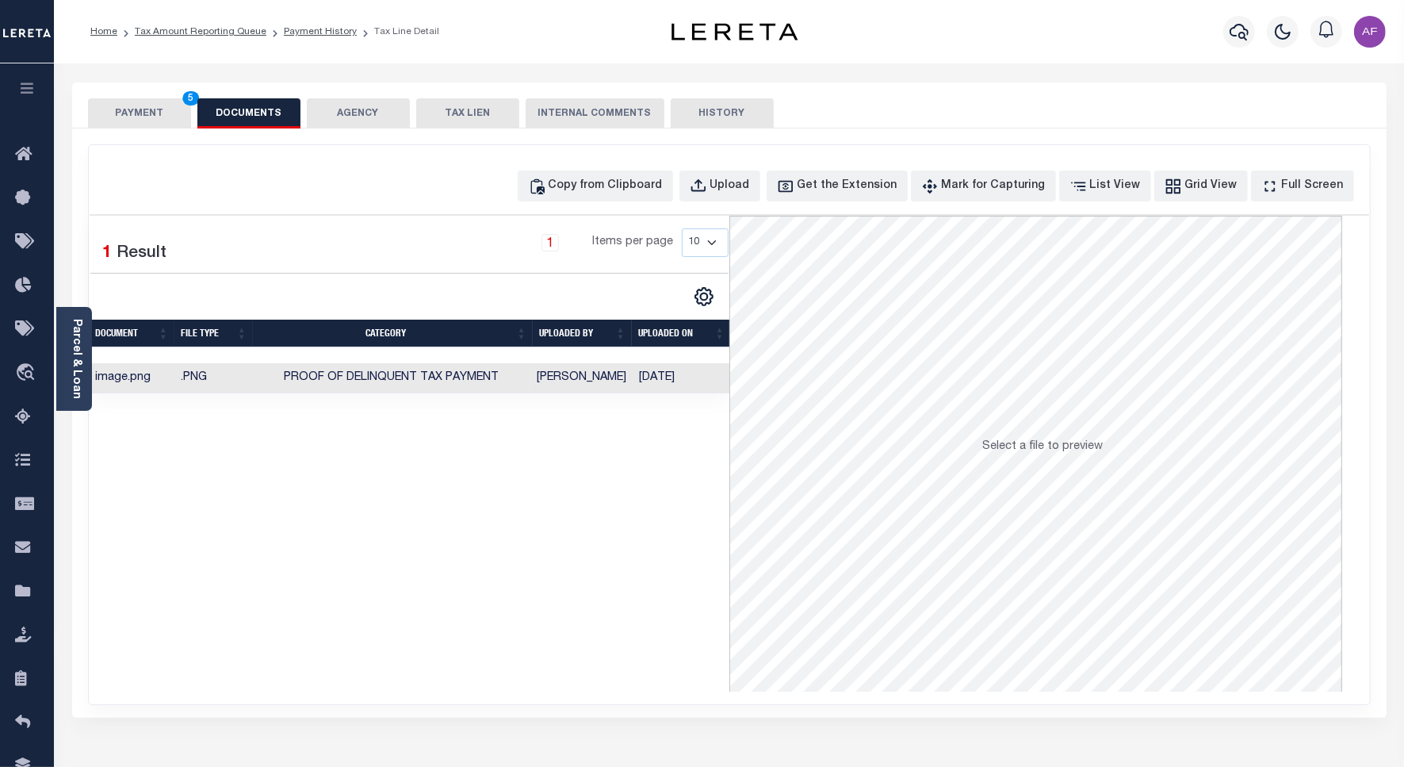
click at [133, 119] on button "PAYMENT 5" at bounding box center [139, 113] width 103 height 30
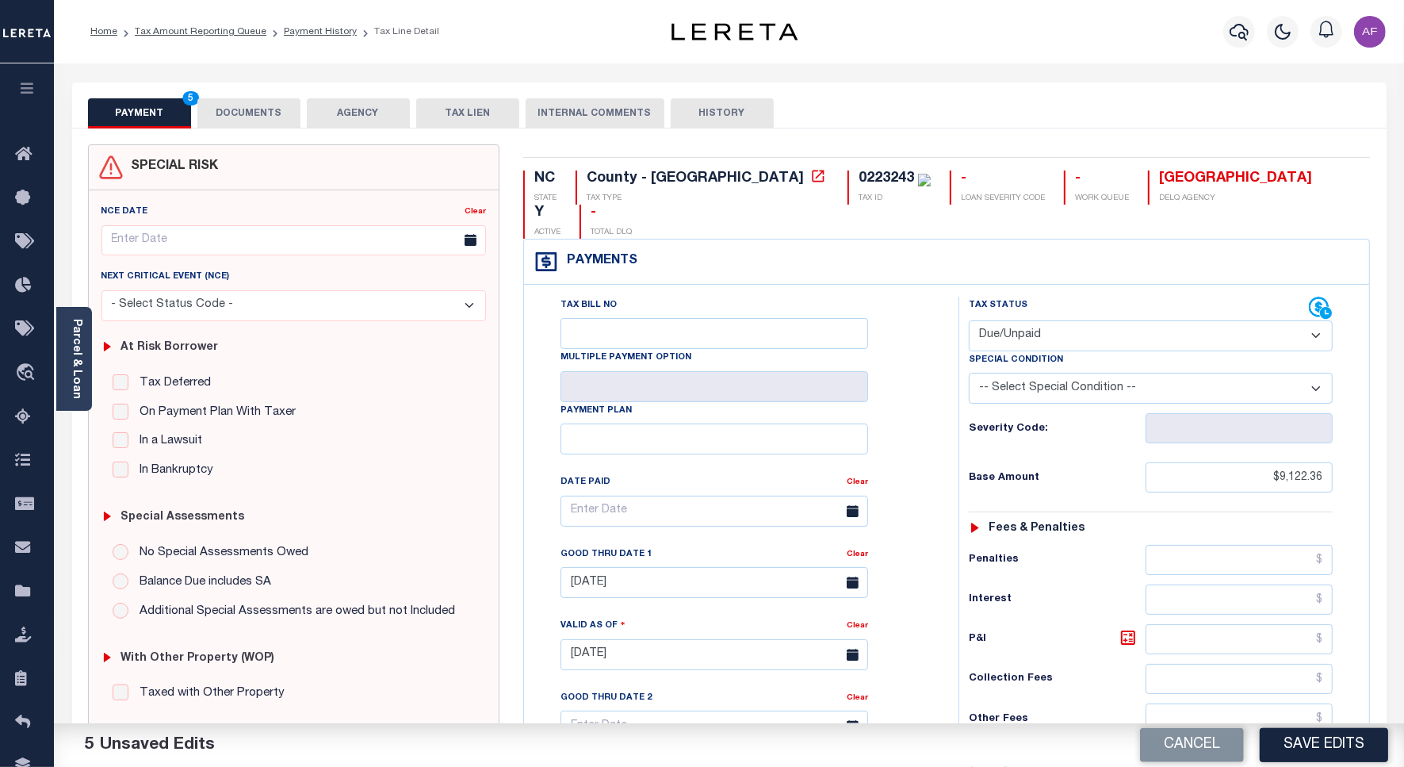
click at [1347, 742] on button "Save Edits" at bounding box center [1324, 745] width 128 height 34
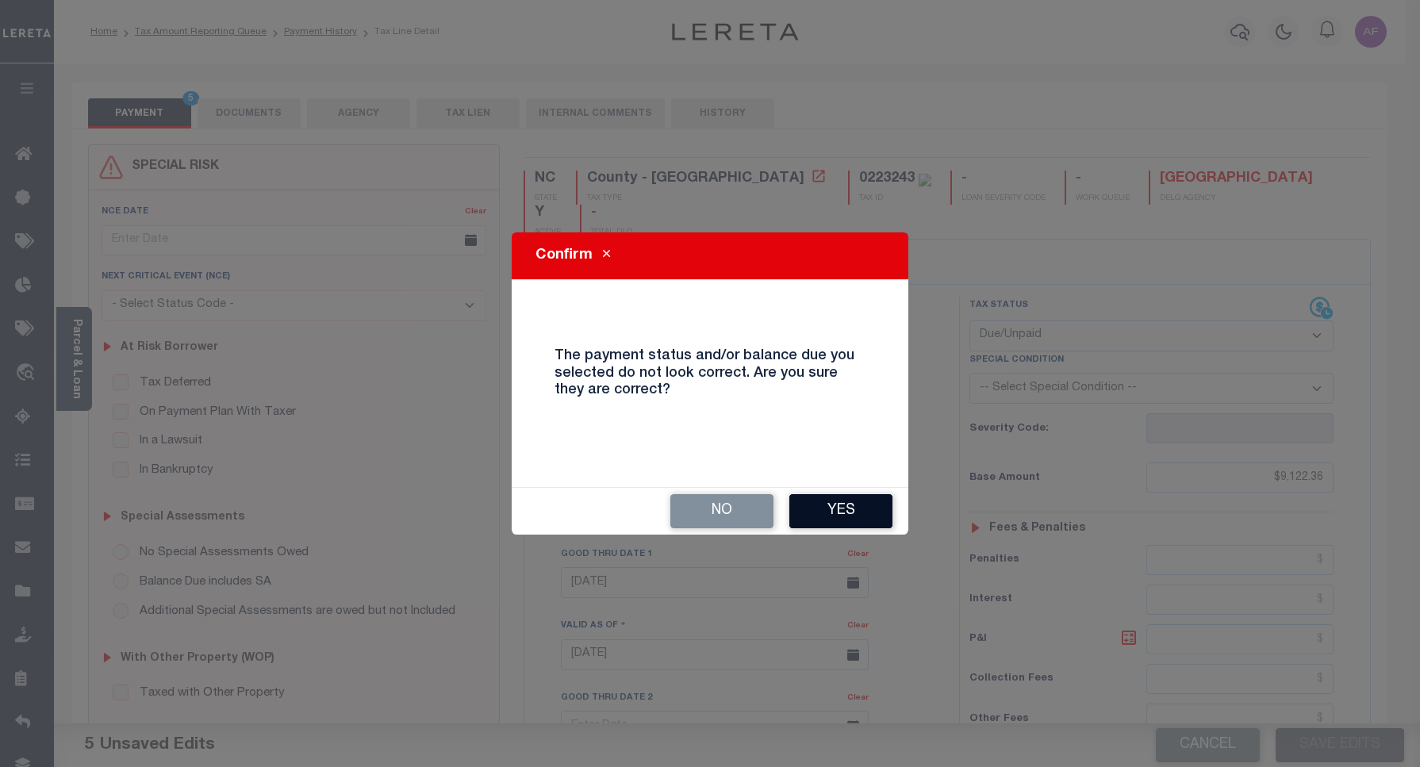
click at [833, 524] on button "Yes" at bounding box center [840, 511] width 103 height 34
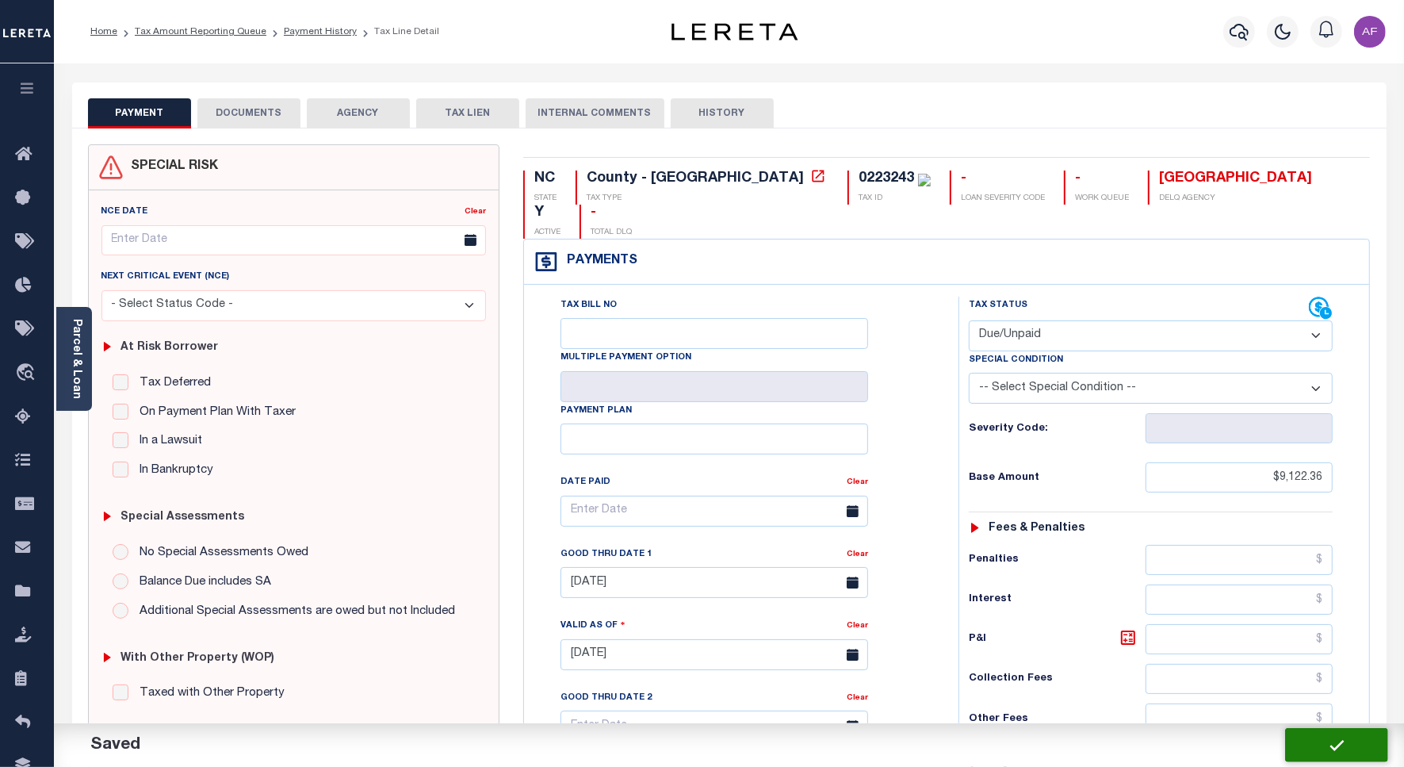
checkbox input "false"
type input "$9,122.36"
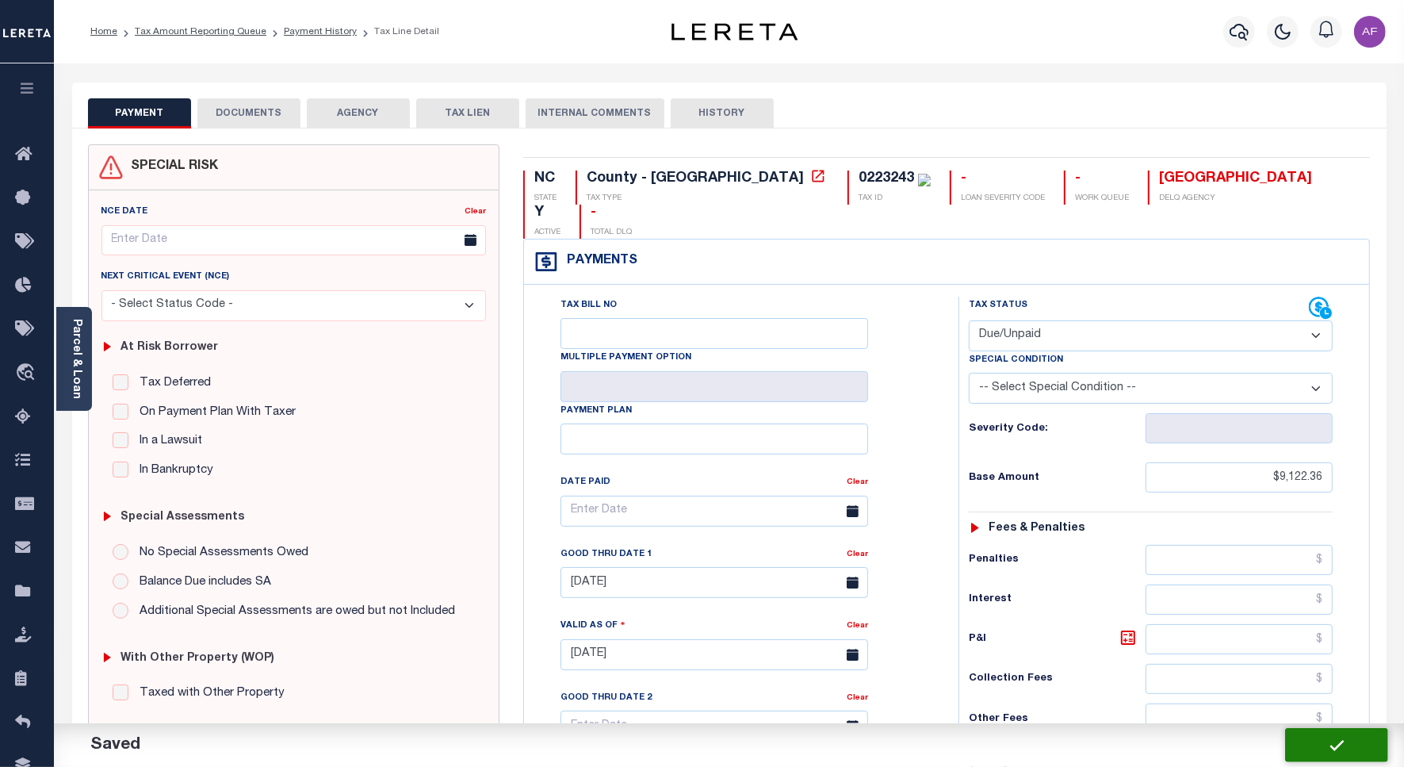
type input "$9,122.36"
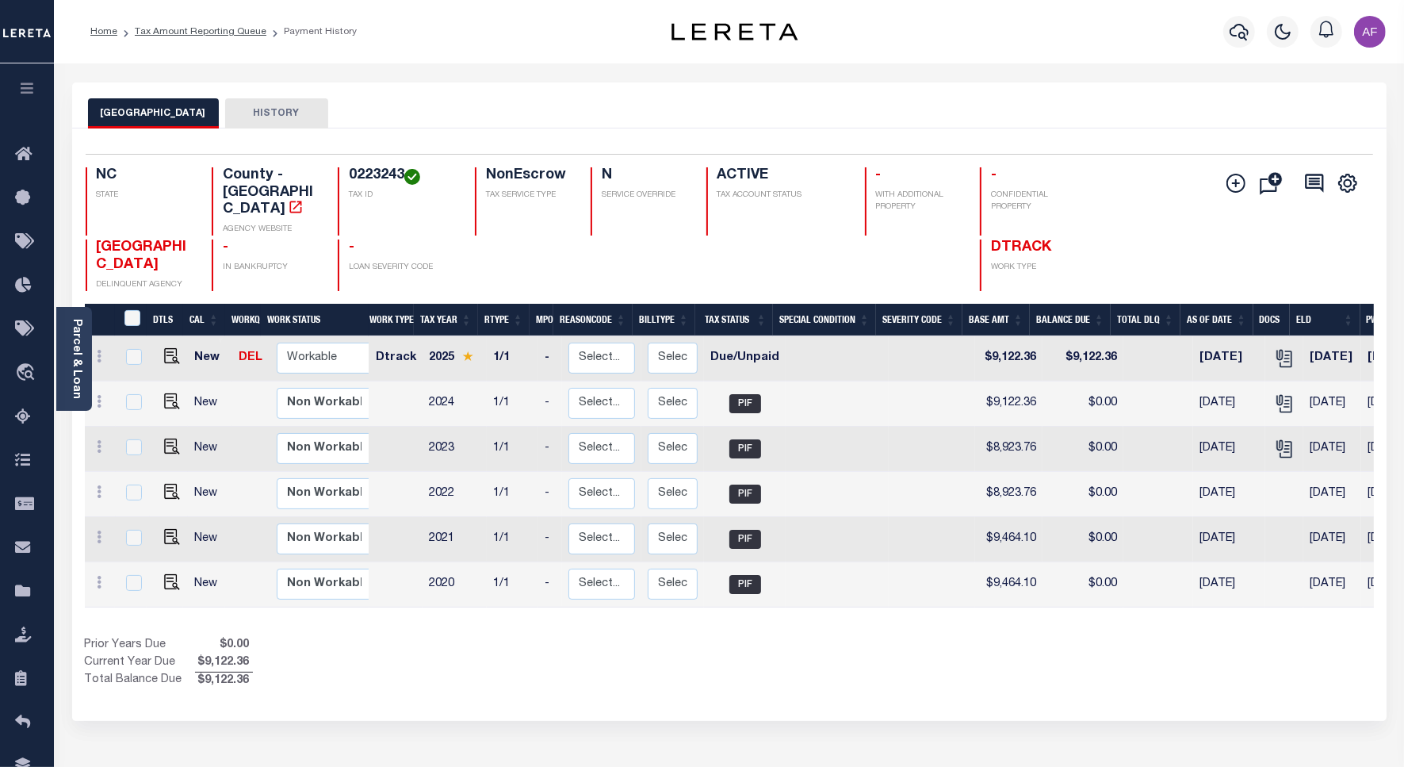
click at [153, 37] on li "Tax Amount Reporting Queue" at bounding box center [191, 32] width 149 height 14
click at [211, 33] on link "Tax Amount Reporting Queue" at bounding box center [201, 32] width 132 height 10
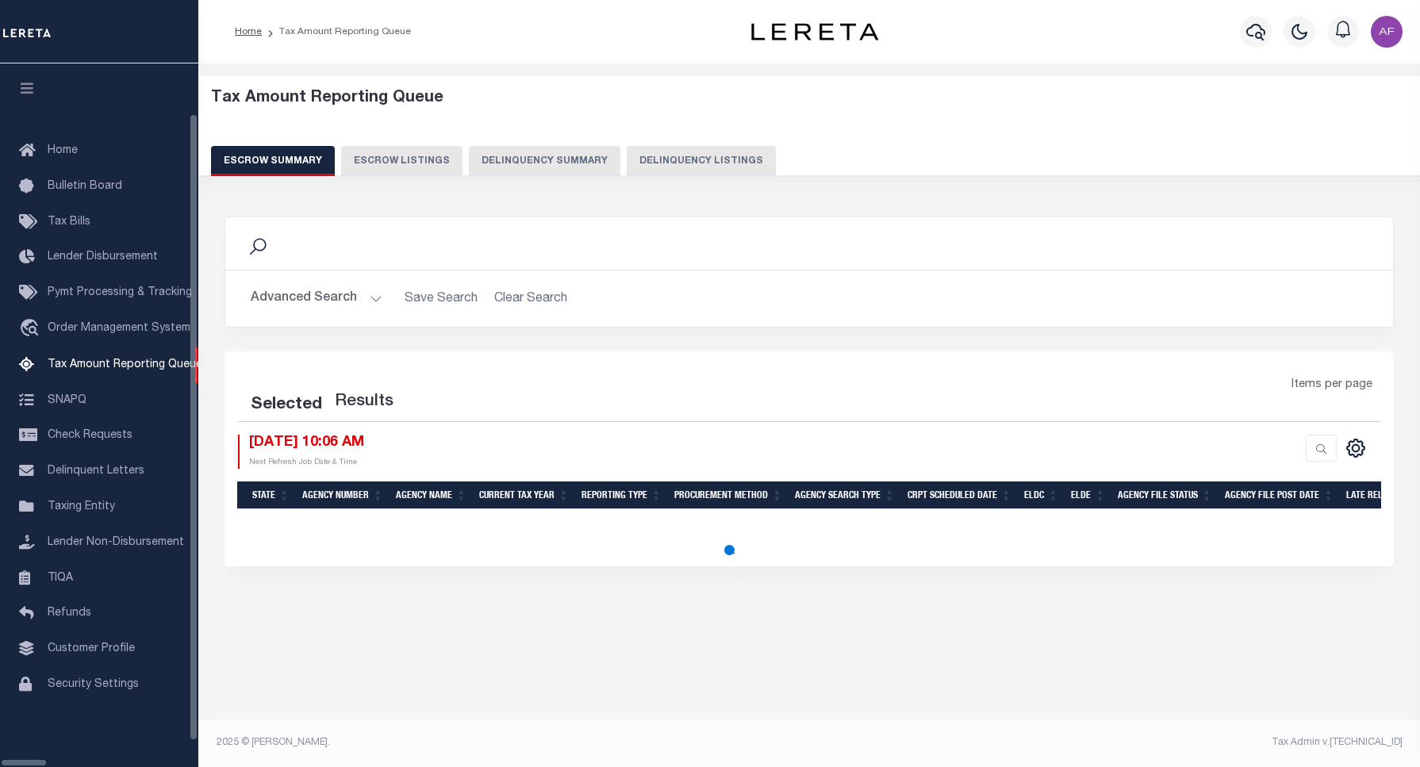
click at [674, 163] on button "Delinquency Listings" at bounding box center [701, 161] width 149 height 30
select select "100"
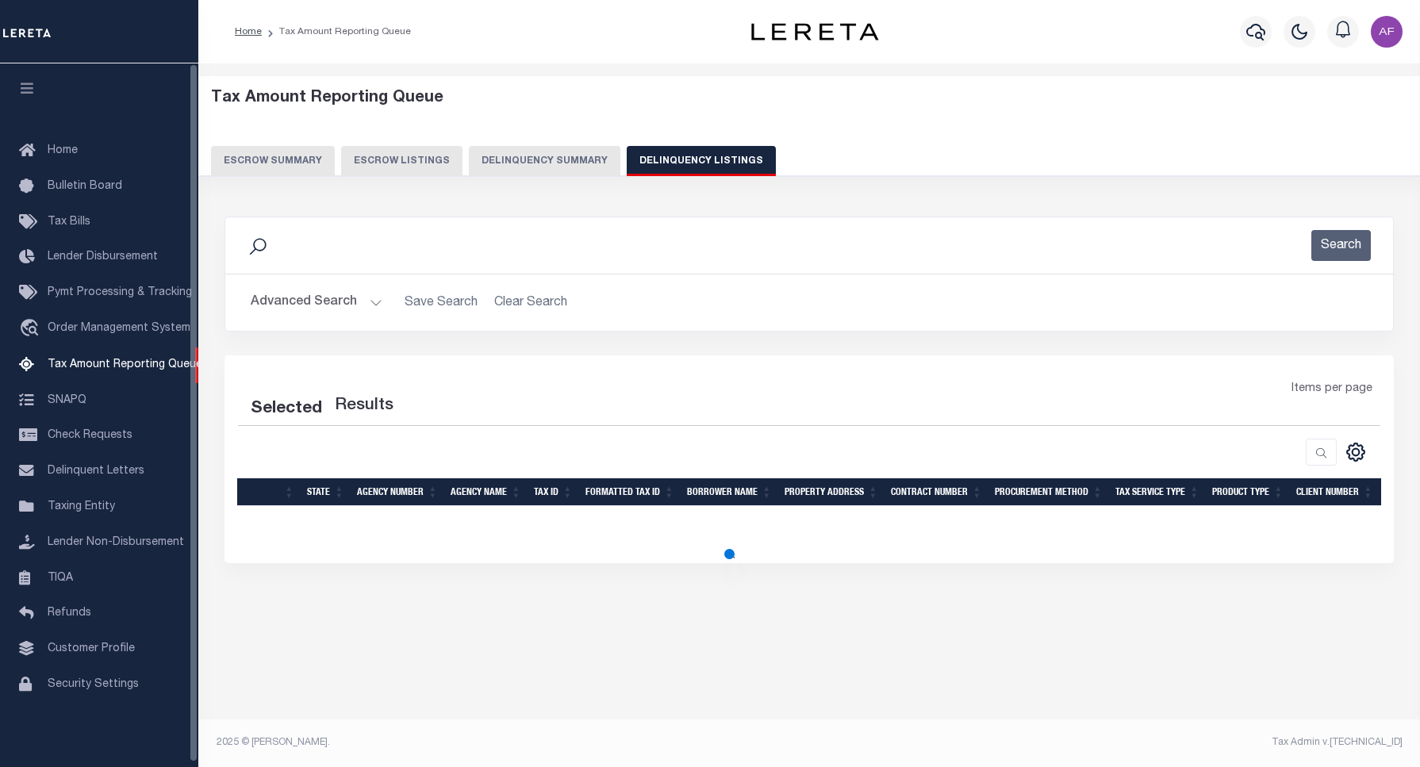
select select "100"
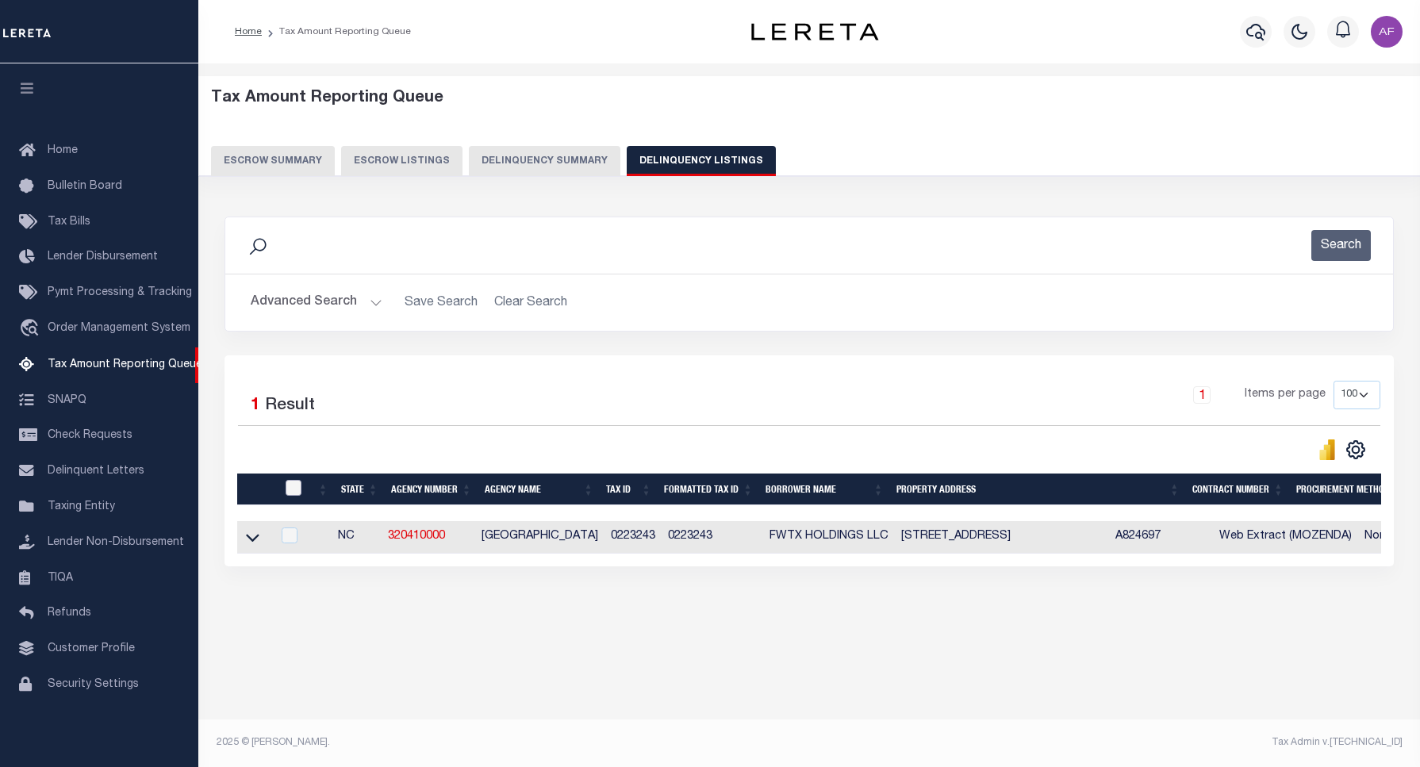
click at [295, 486] on input "checkbox" at bounding box center [293, 488] width 16 height 16
checkbox input "true"
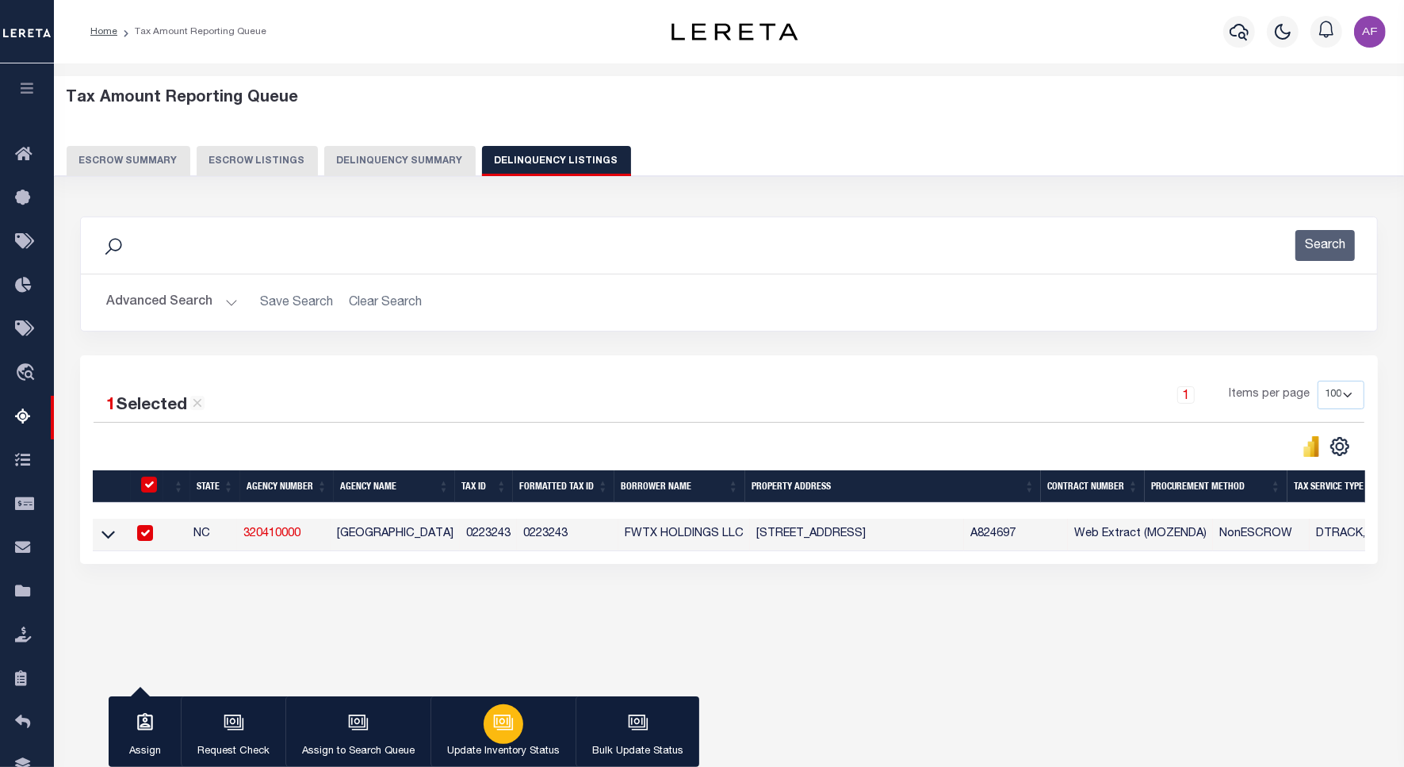
click at [504, 716] on icon "button" at bounding box center [502, 721] width 17 height 13
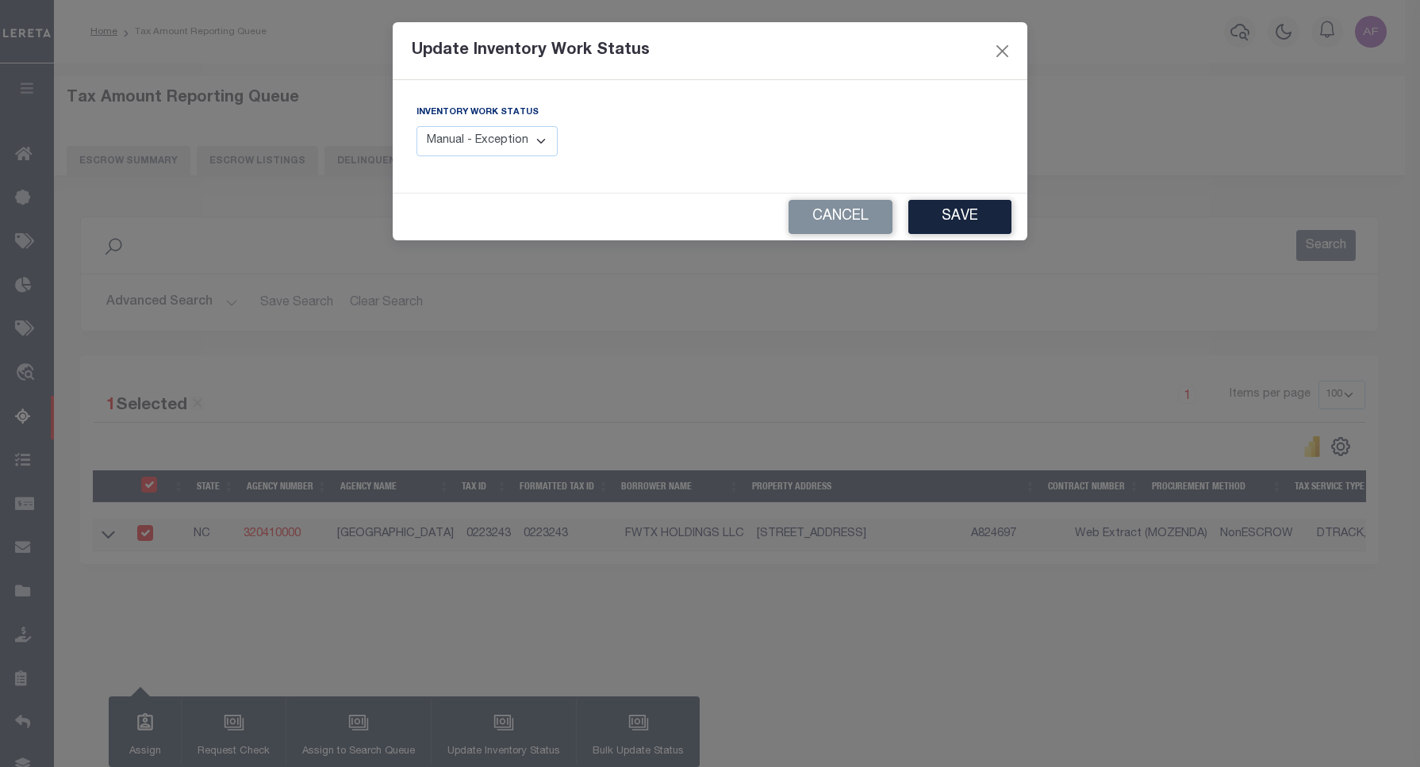
click at [502, 147] on select "Manual - Exception Pended - Awaiting Search Late Add Exception Completed" at bounding box center [486, 141] width 141 height 31
select select "4"
click at [416, 126] on select "Manual - Exception Pended - Awaiting Search Late Add Exception Completed" at bounding box center [486, 141] width 141 height 31
click at [956, 216] on button "Save" at bounding box center [959, 217] width 103 height 34
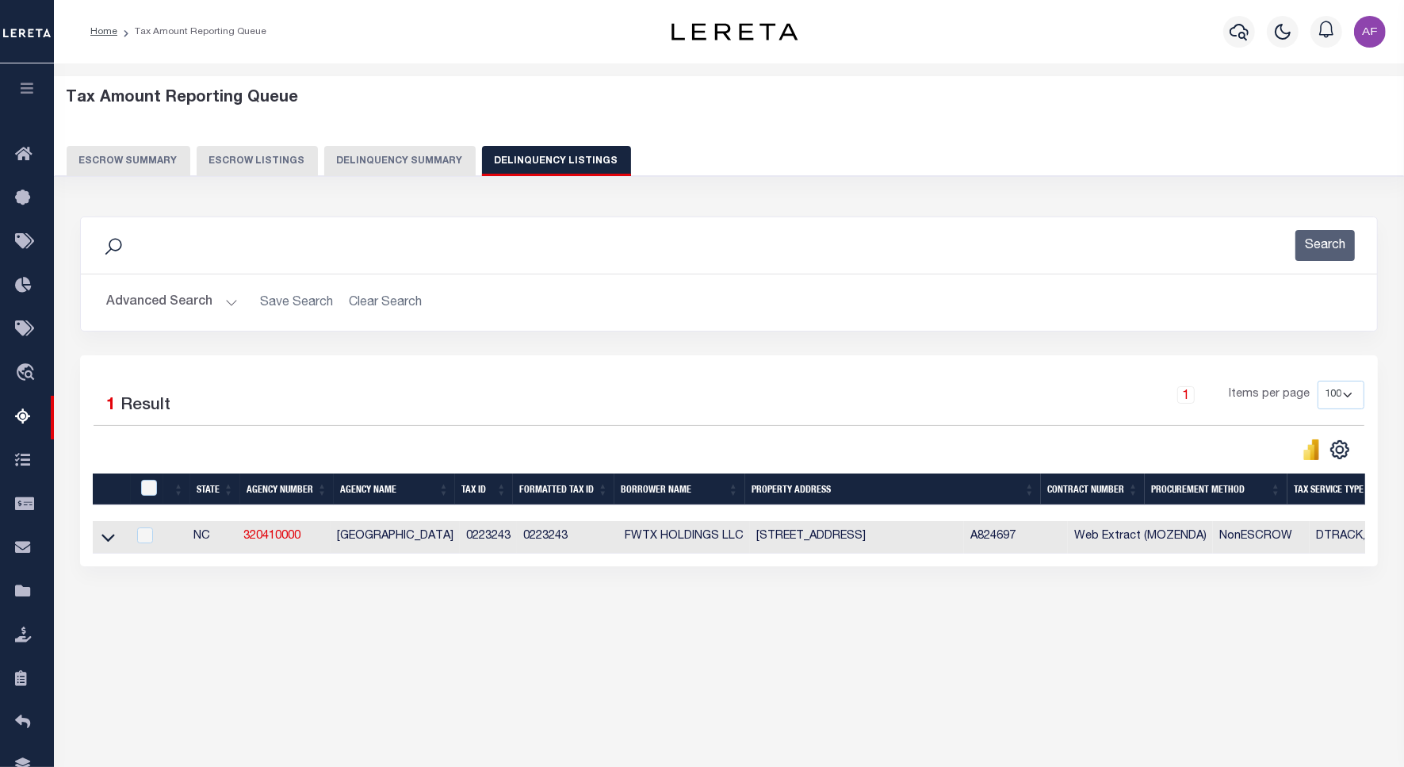
click at [155, 302] on button "Advanced Search" at bounding box center [172, 302] width 132 height 31
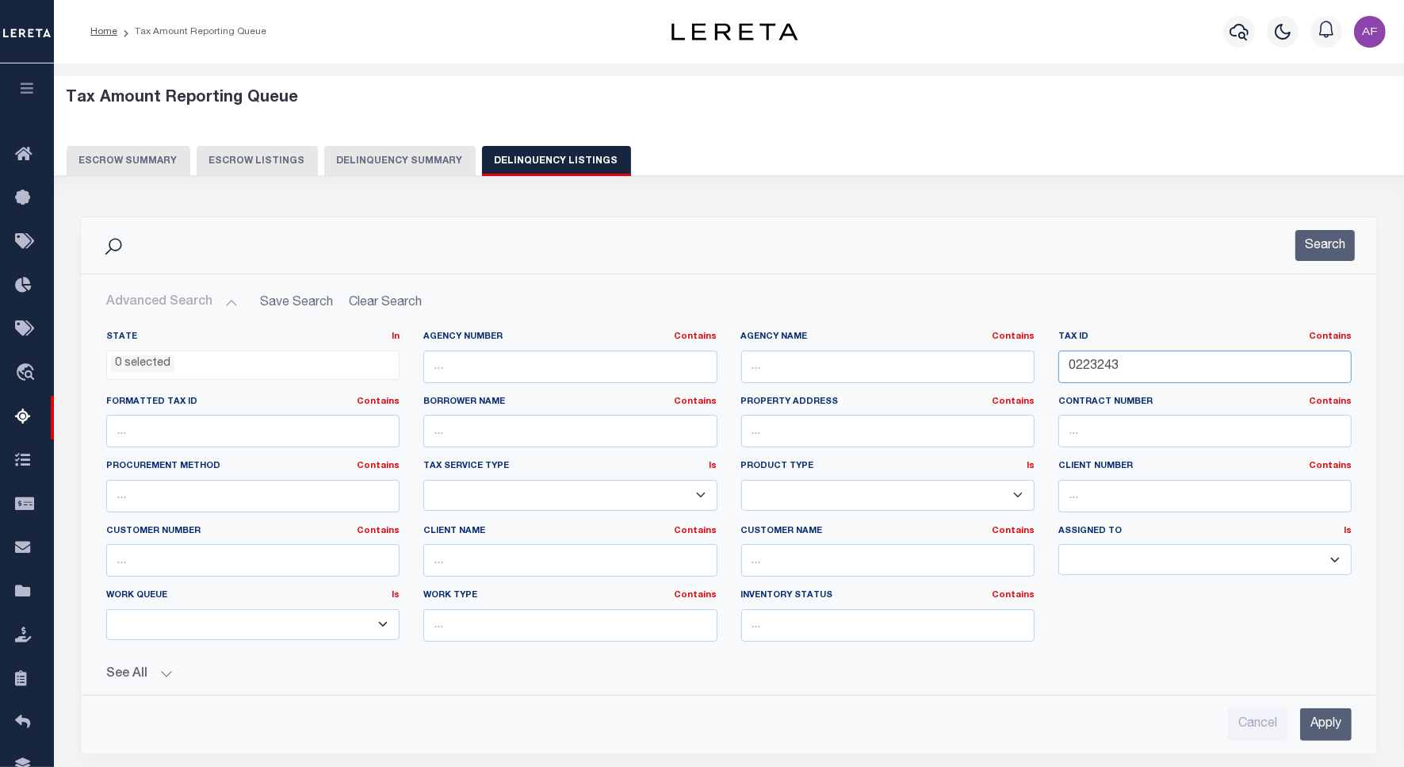
click at [1092, 366] on input "0223243" at bounding box center [1205, 367] width 293 height 33
paste input "160182"
type input "0160182"
click at [1307, 236] on button "Search" at bounding box center [1325, 245] width 59 height 31
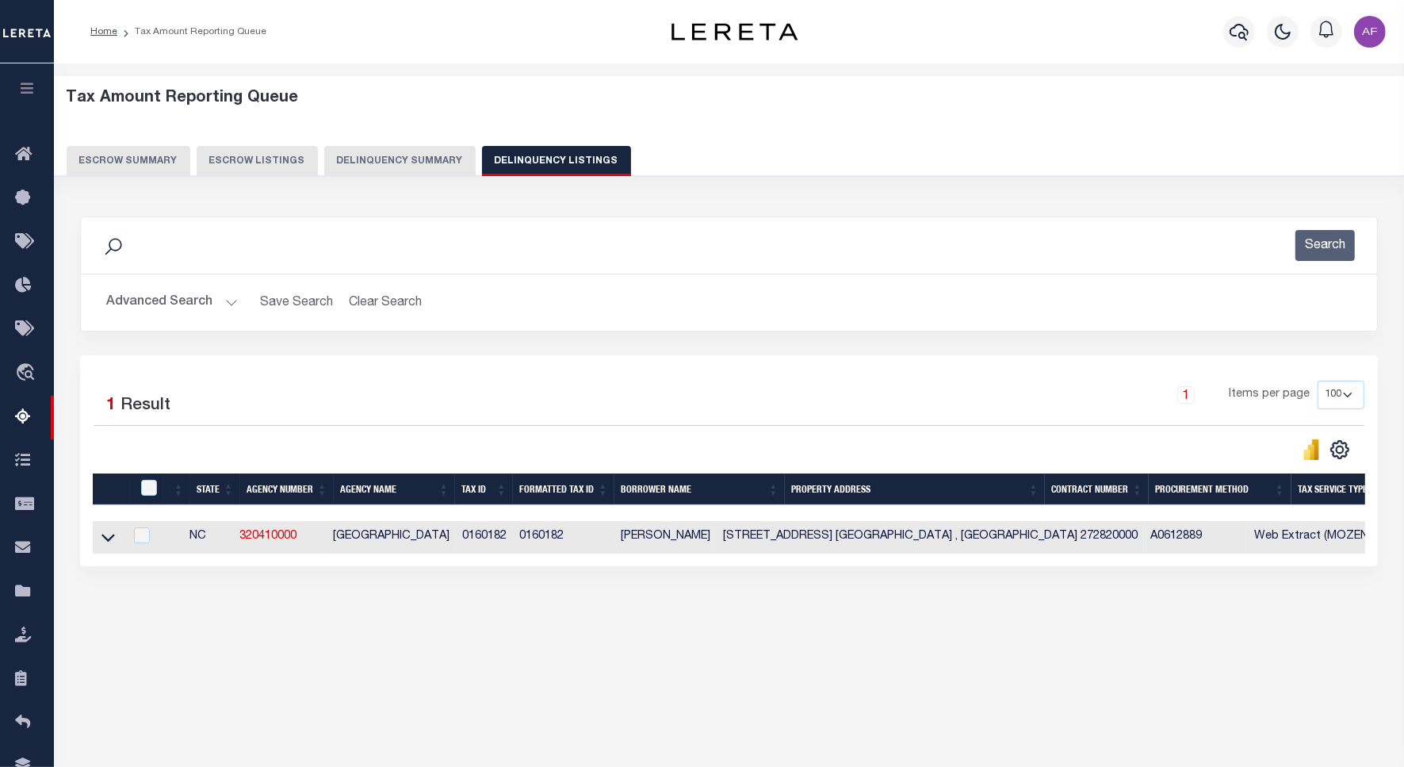
drag, startPoint x: 105, startPoint y: 550, endPoint x: 215, endPoint y: 378, distance: 203.3
click at [105, 546] on icon at bounding box center [108, 537] width 13 height 17
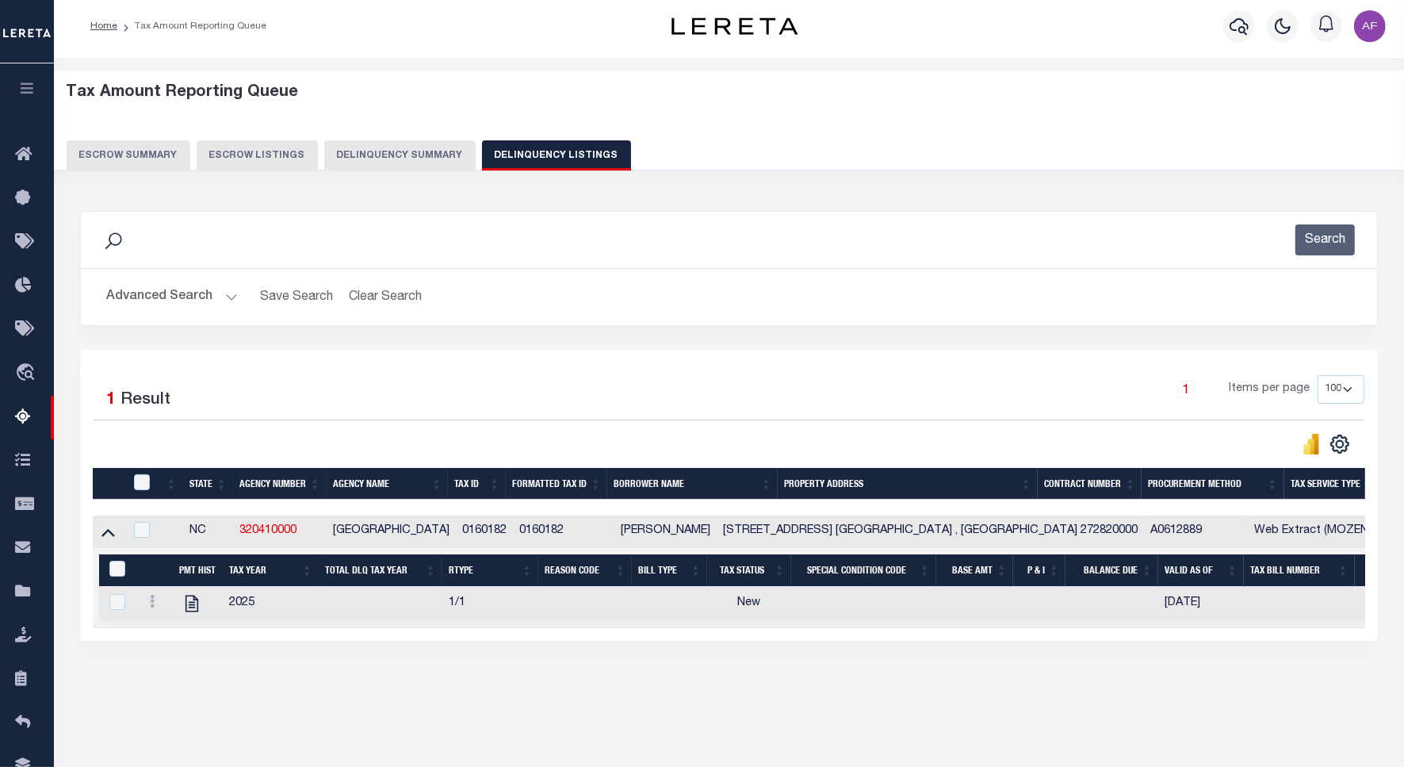
scroll to position [73, 0]
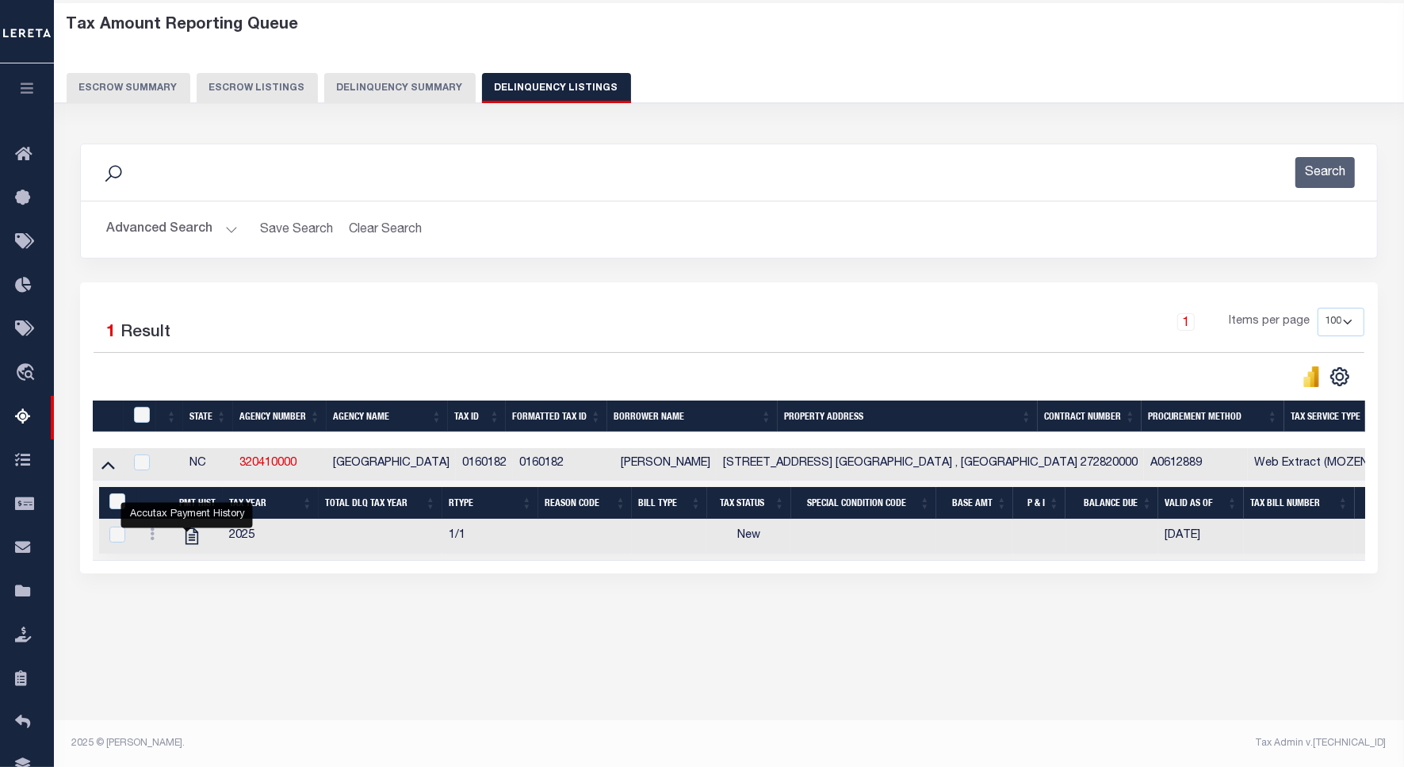
click at [179, 541] on link "" at bounding box center [191, 535] width 25 height 11
checkbox input "true"
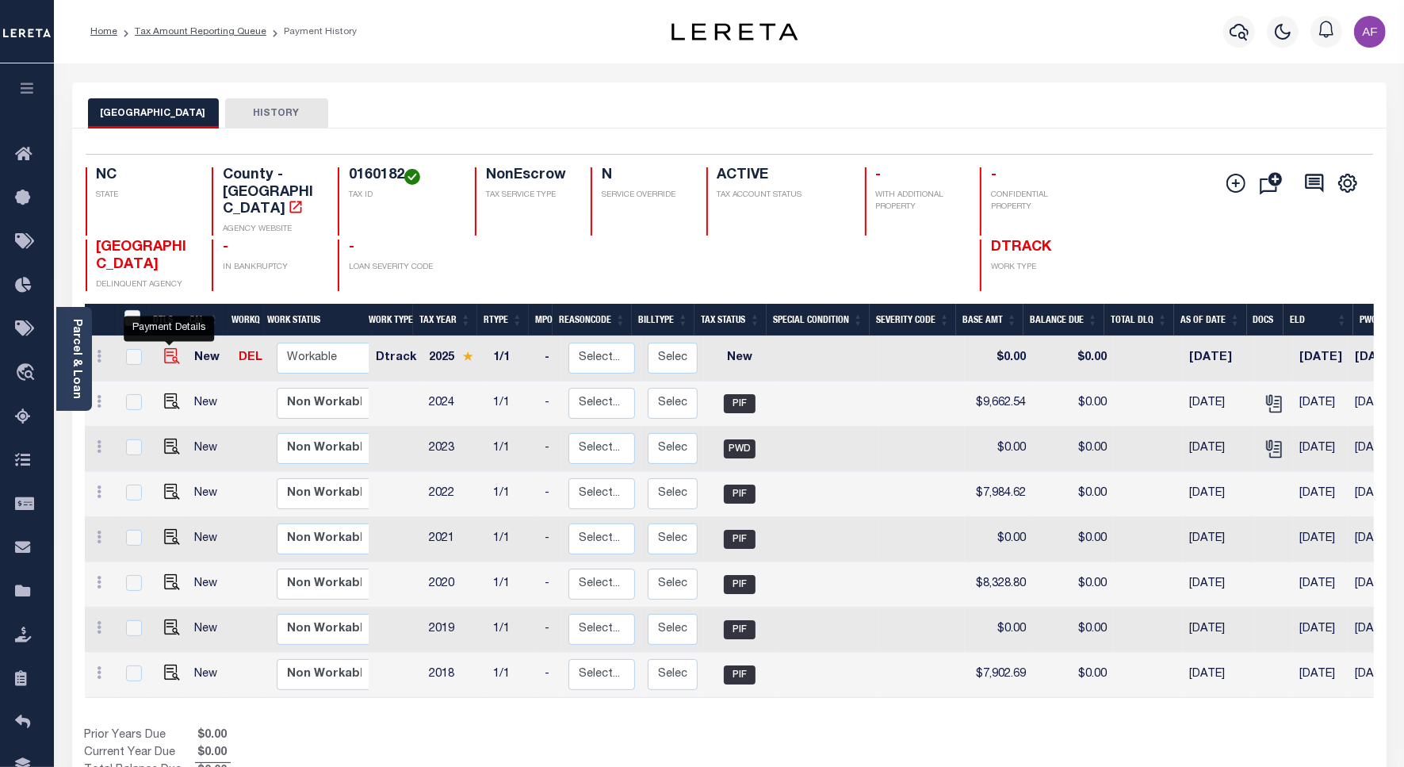
click at [168, 348] on img "" at bounding box center [172, 356] width 16 height 16
checkbox input "true"
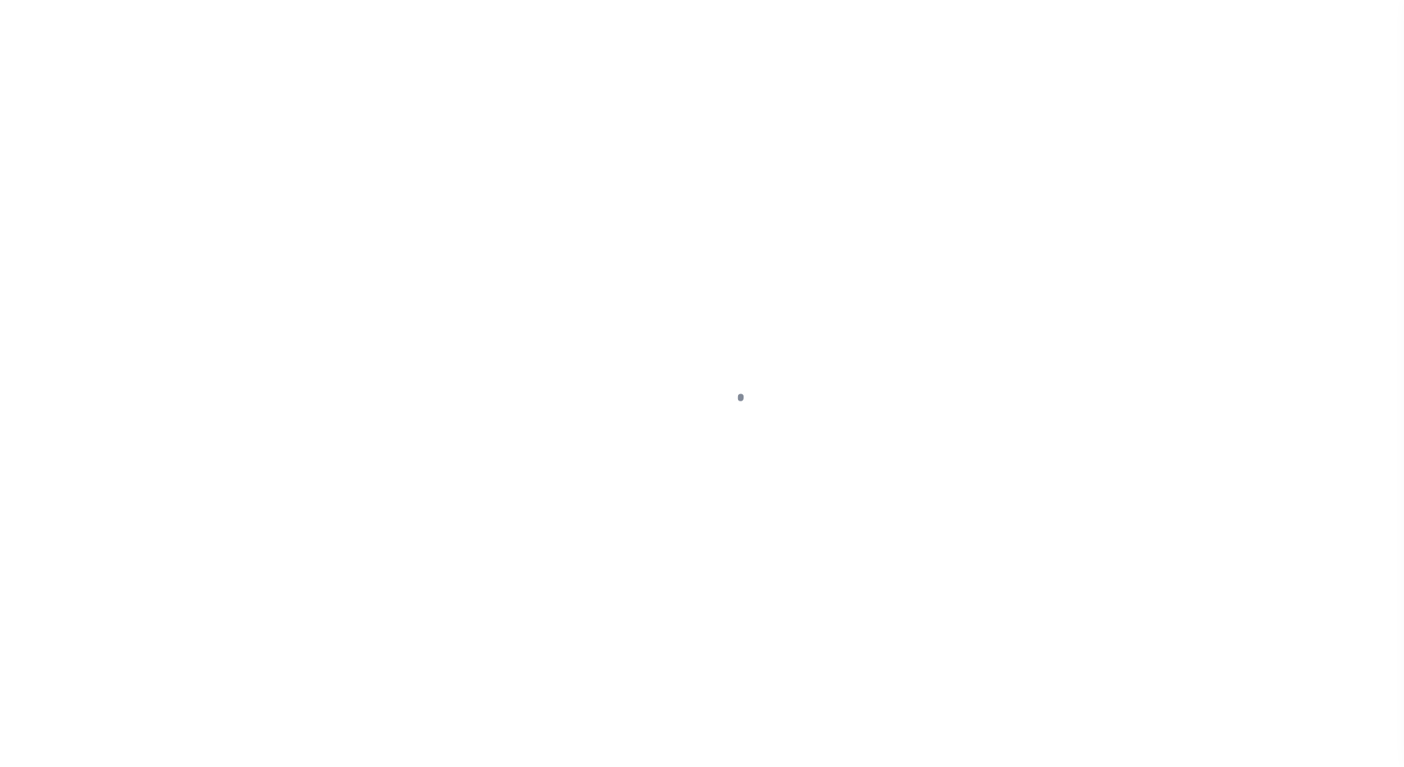
select select "NW2"
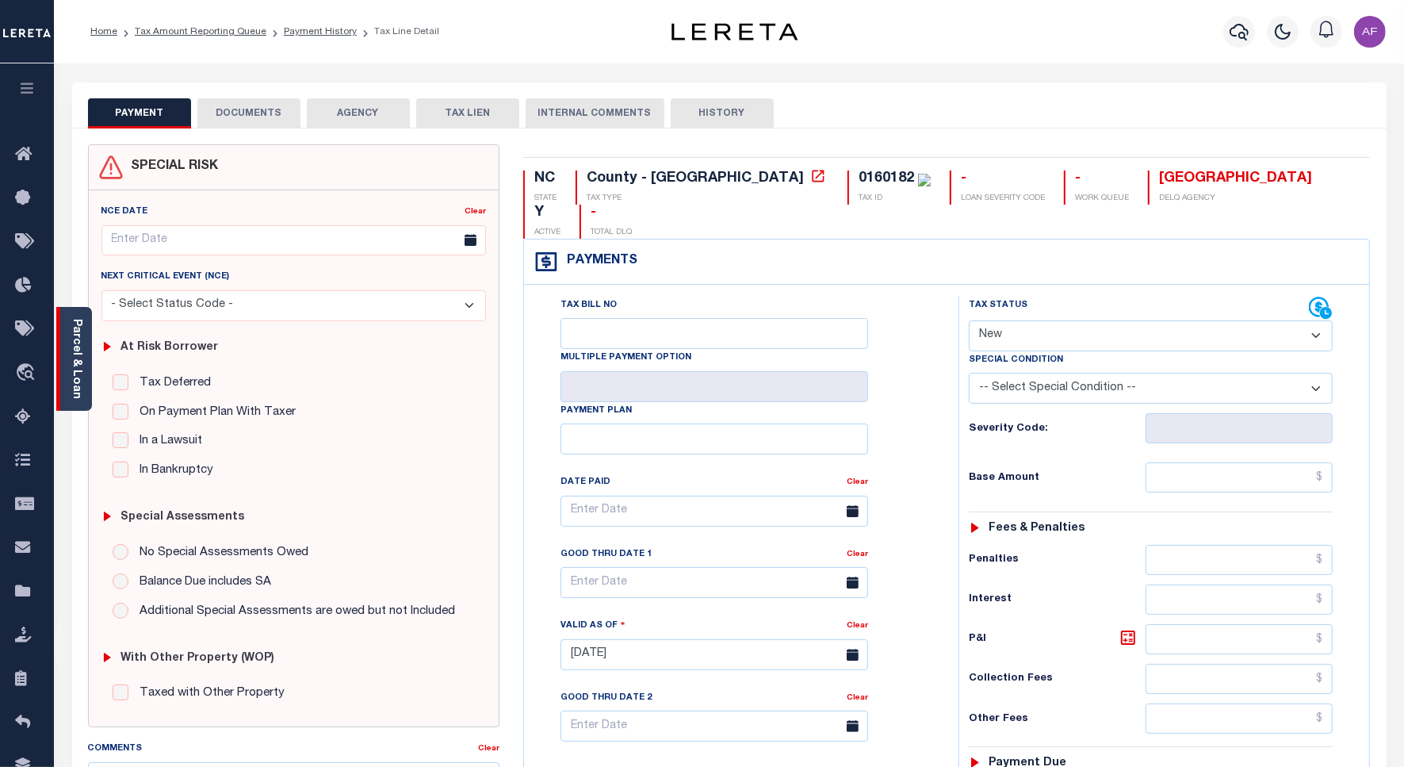
click at [79, 385] on link "Parcel & Loan" at bounding box center [76, 359] width 11 height 80
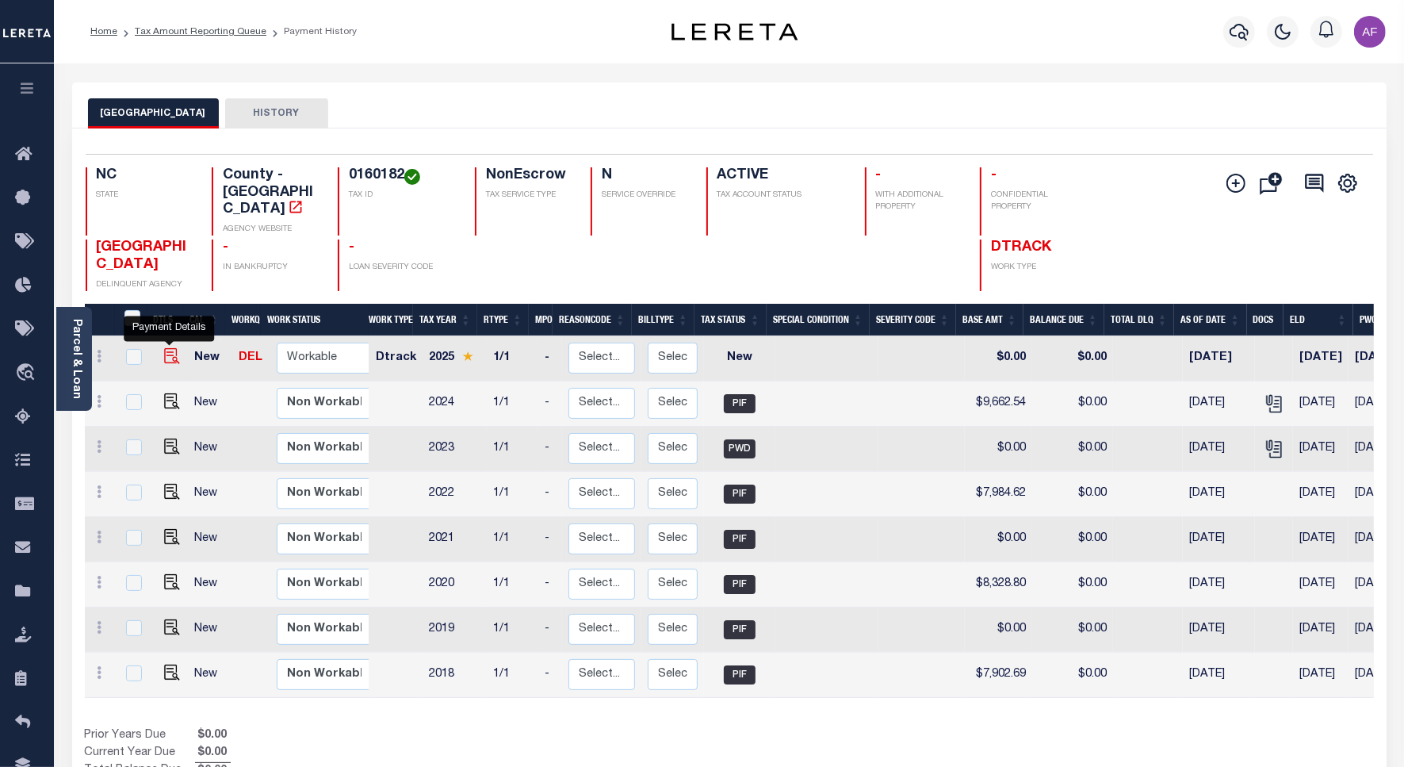
click at [167, 348] on img "" at bounding box center [172, 356] width 16 height 16
checkbox input "true"
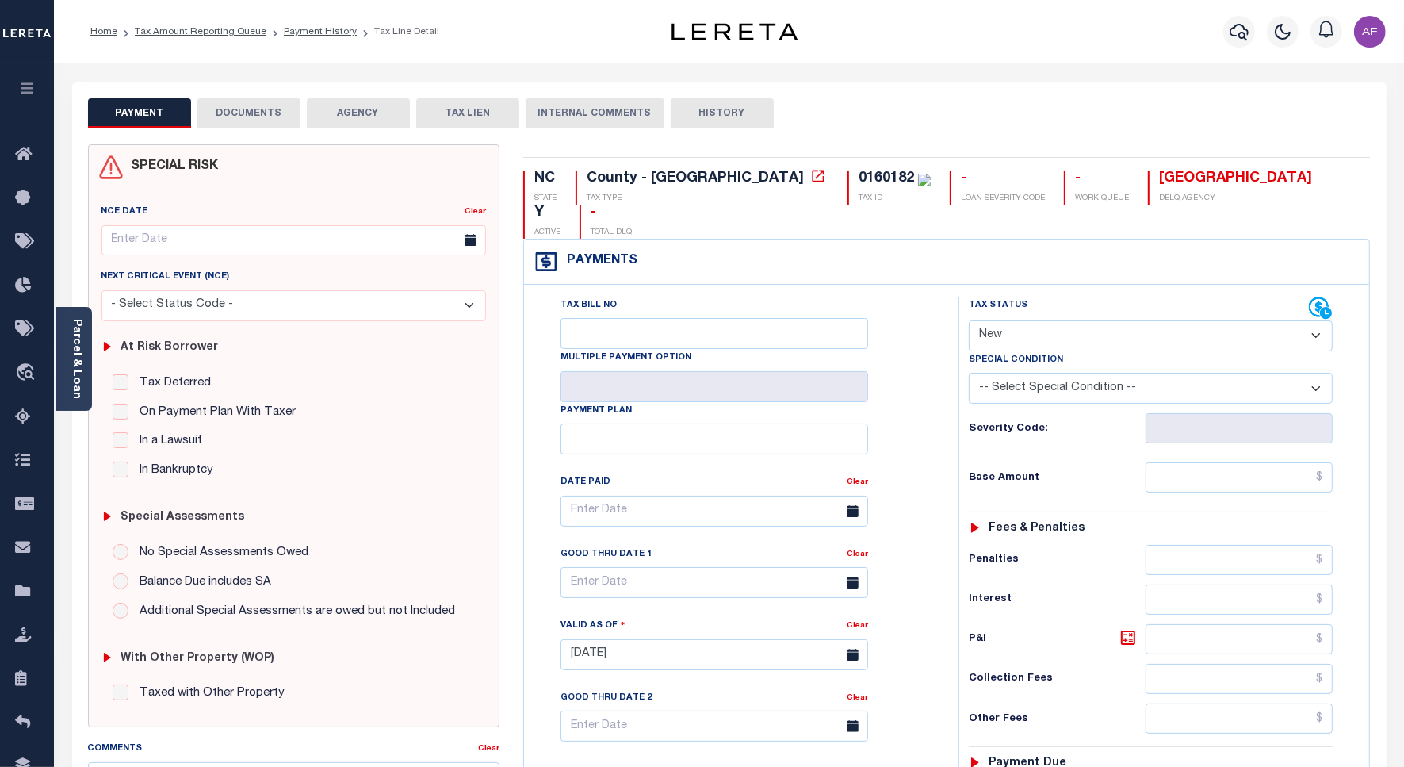
click at [1024, 320] on select "- Select Status Code - Open Due/Unpaid Paid Incomplete No Tax Due Internal Refu…" at bounding box center [1151, 335] width 364 height 31
select select "PYD"
click at [969, 320] on select "- Select Status Code - Open Due/Unpaid Paid Incomplete No Tax Due Internal Refu…" at bounding box center [1151, 335] width 364 height 31
type input "[DATE]"
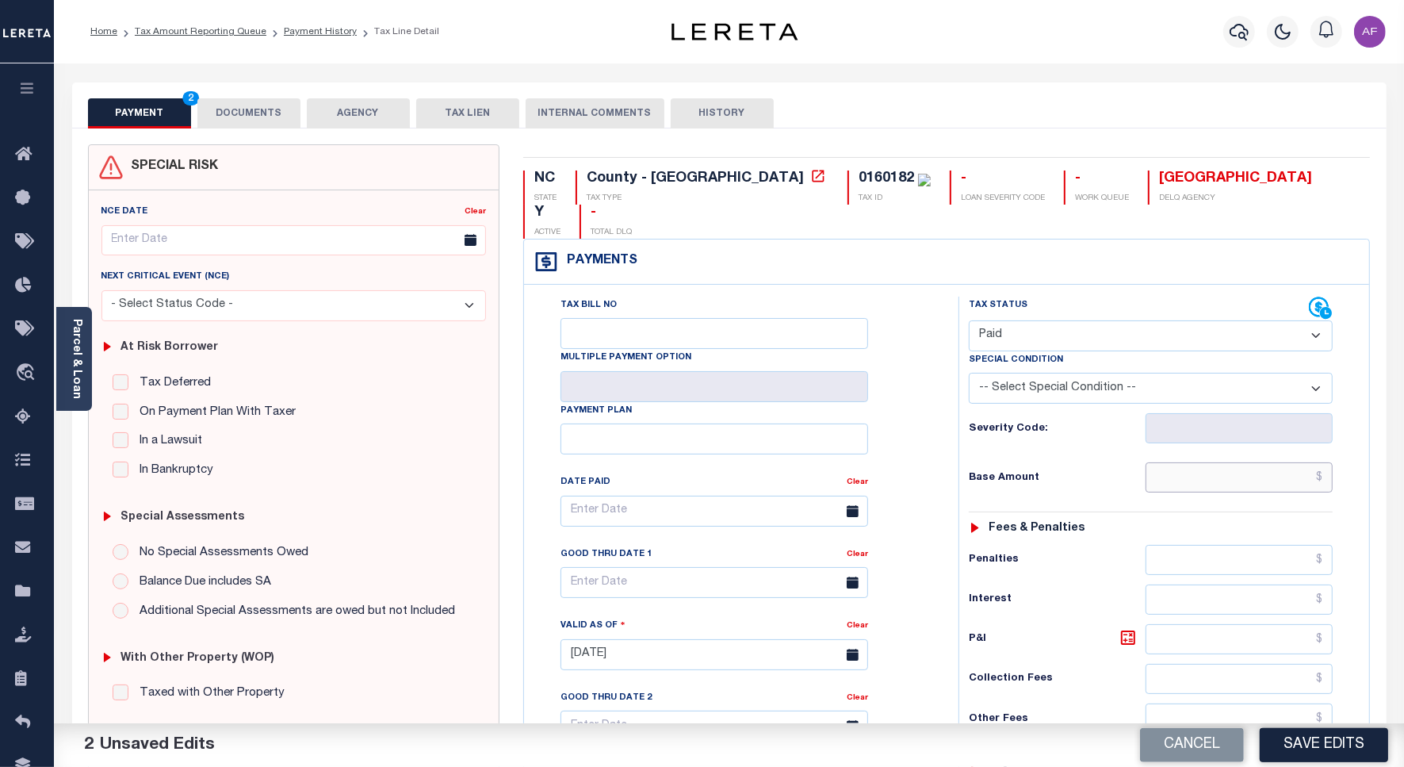
click at [1259, 462] on input "text" at bounding box center [1239, 477] width 187 height 30
paste input "8,574.14"
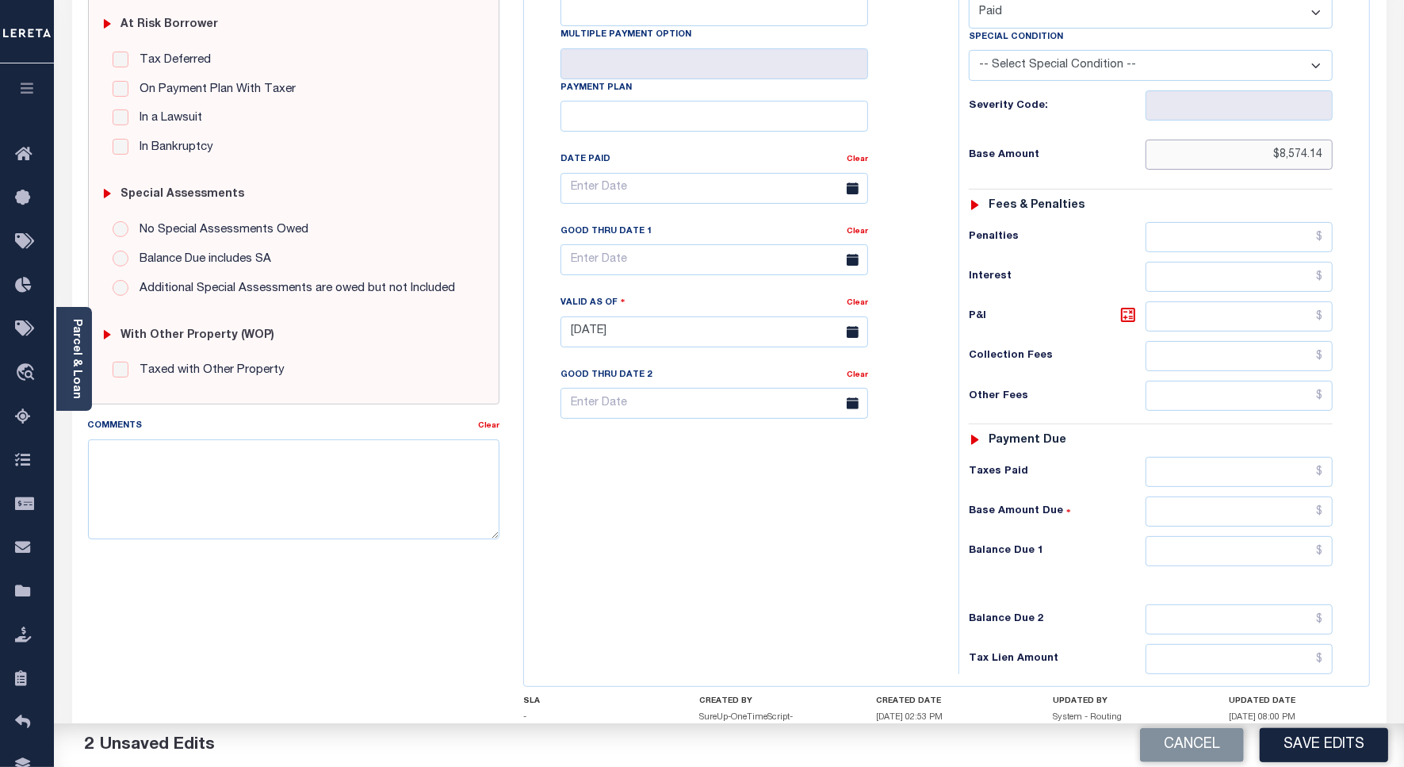
scroll to position [418, 0]
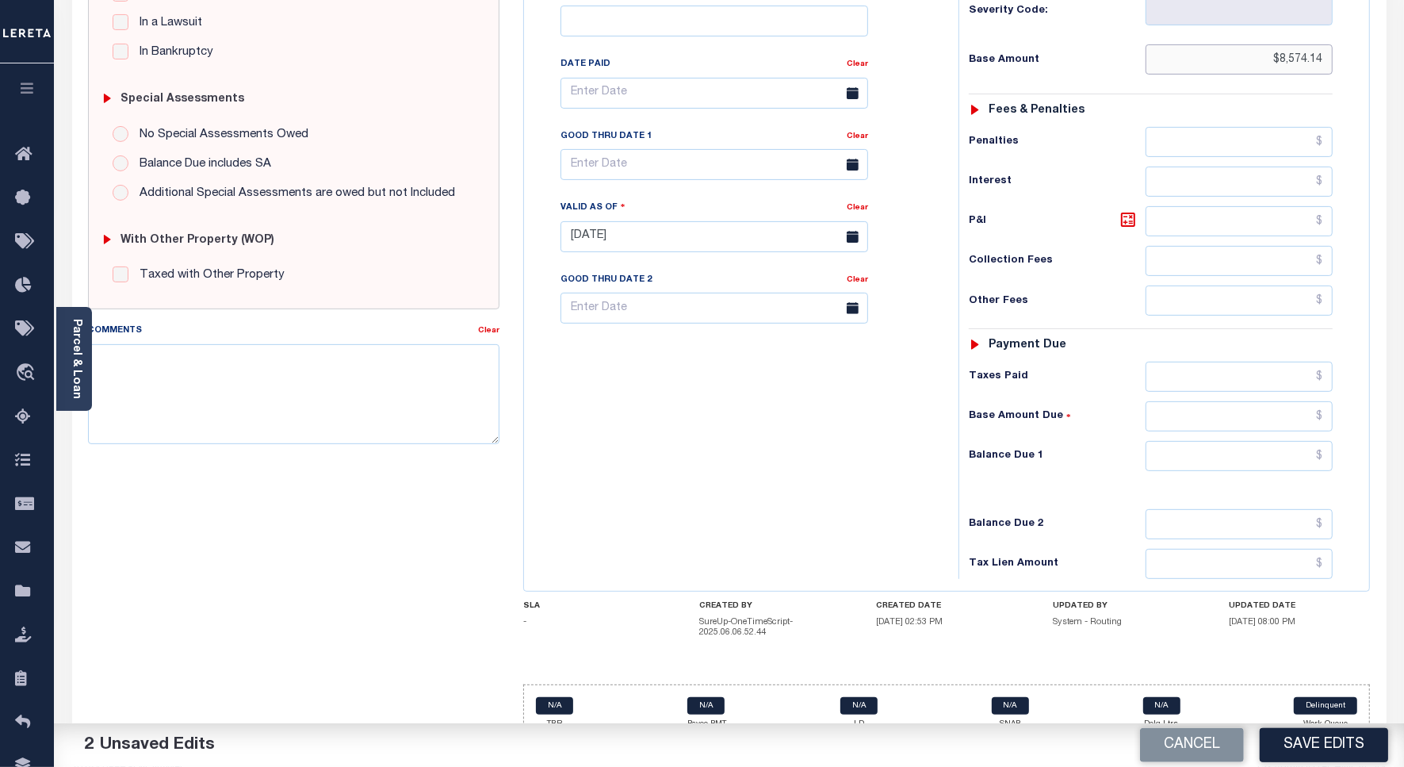
type input "$8,574.14"
click at [1238, 362] on input "text" at bounding box center [1239, 377] width 187 height 30
paste input "8,574.14"
type input "$8,574.14"
click at [1259, 441] on input "text" at bounding box center [1239, 456] width 187 height 30
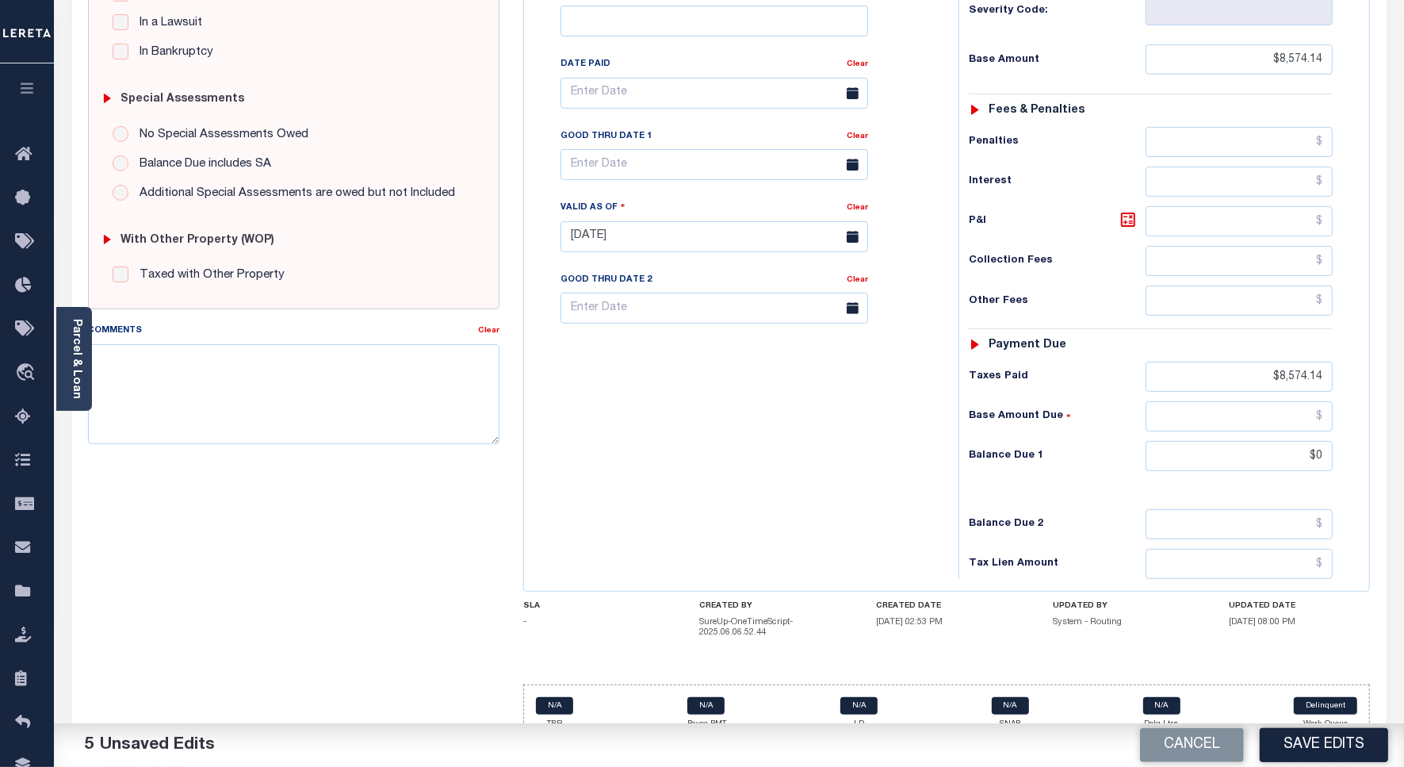
type input "$0.00"
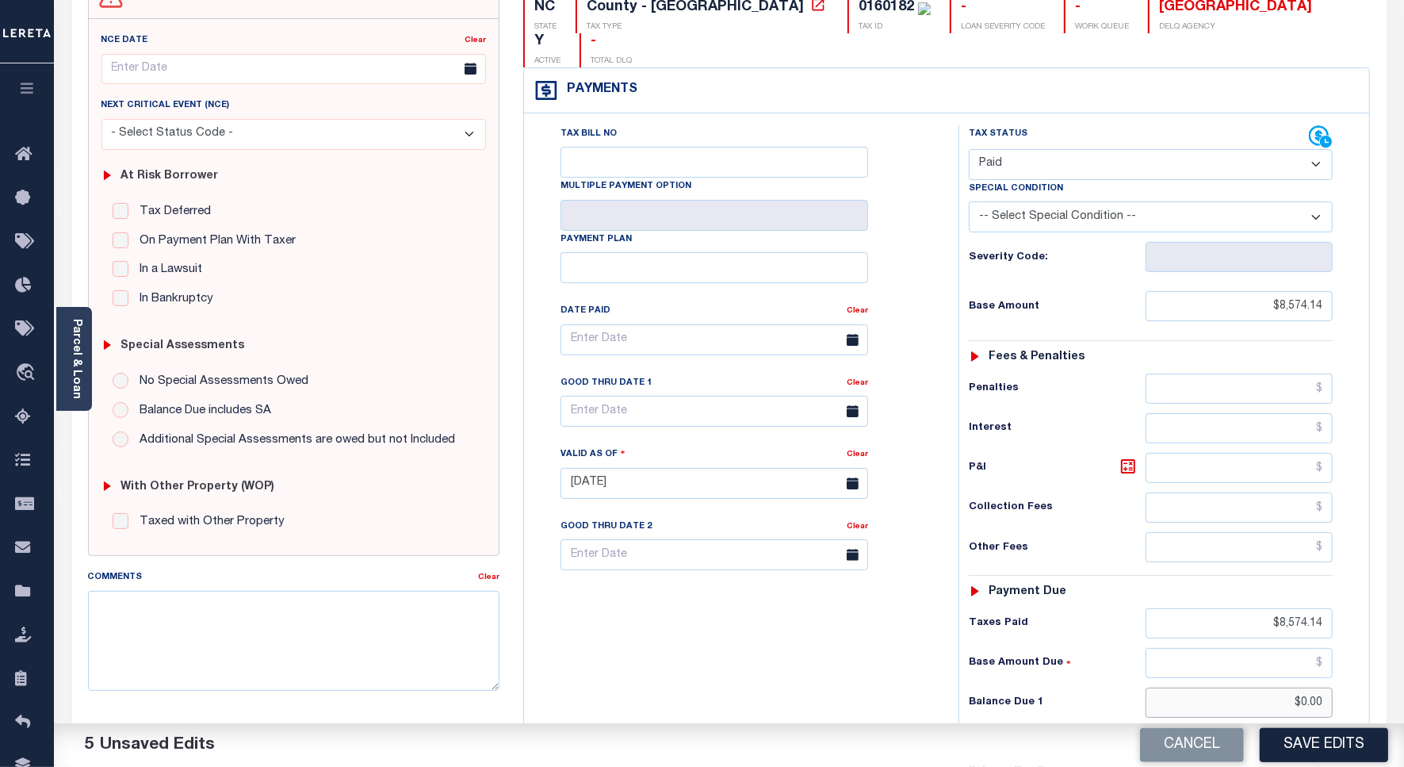
scroll to position [0, 0]
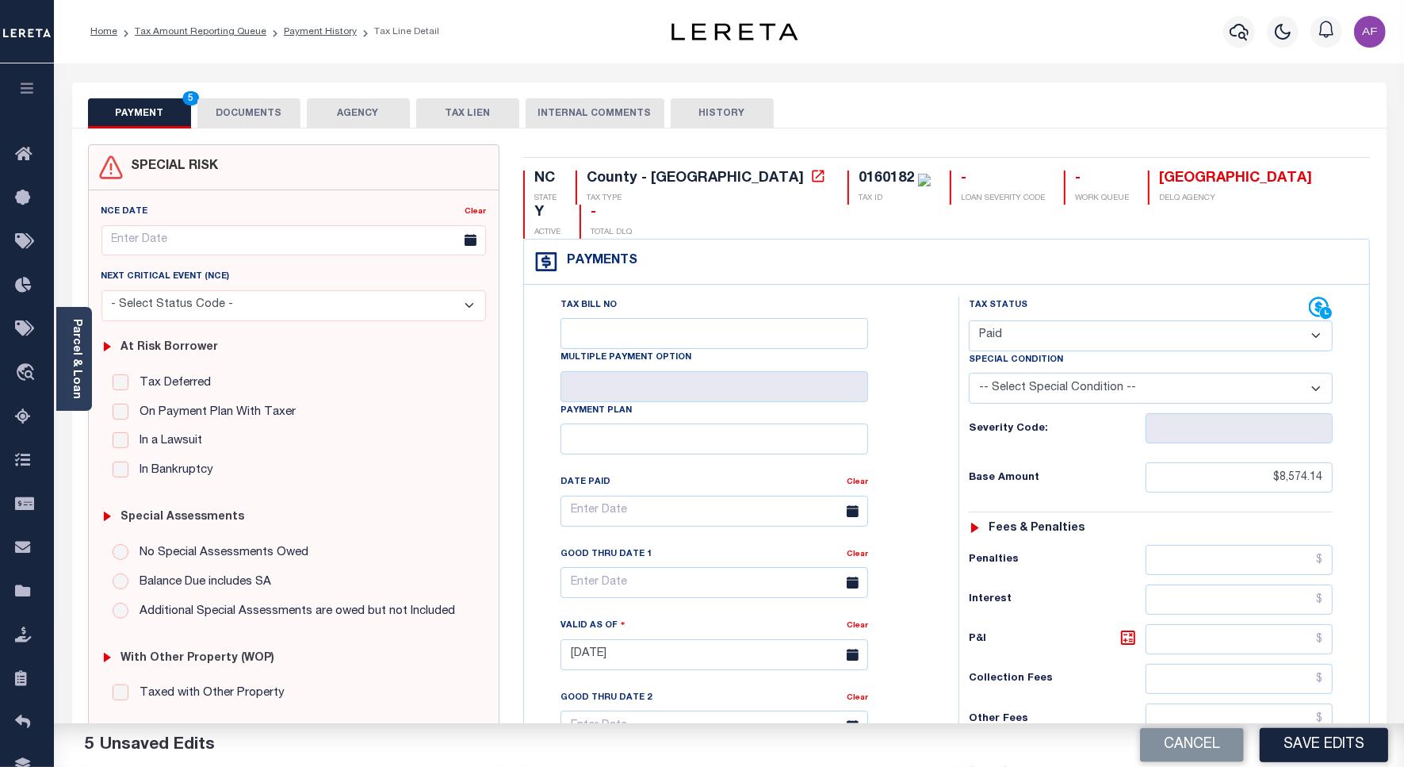
click at [219, 109] on button "DOCUMENTS" at bounding box center [248, 113] width 103 height 30
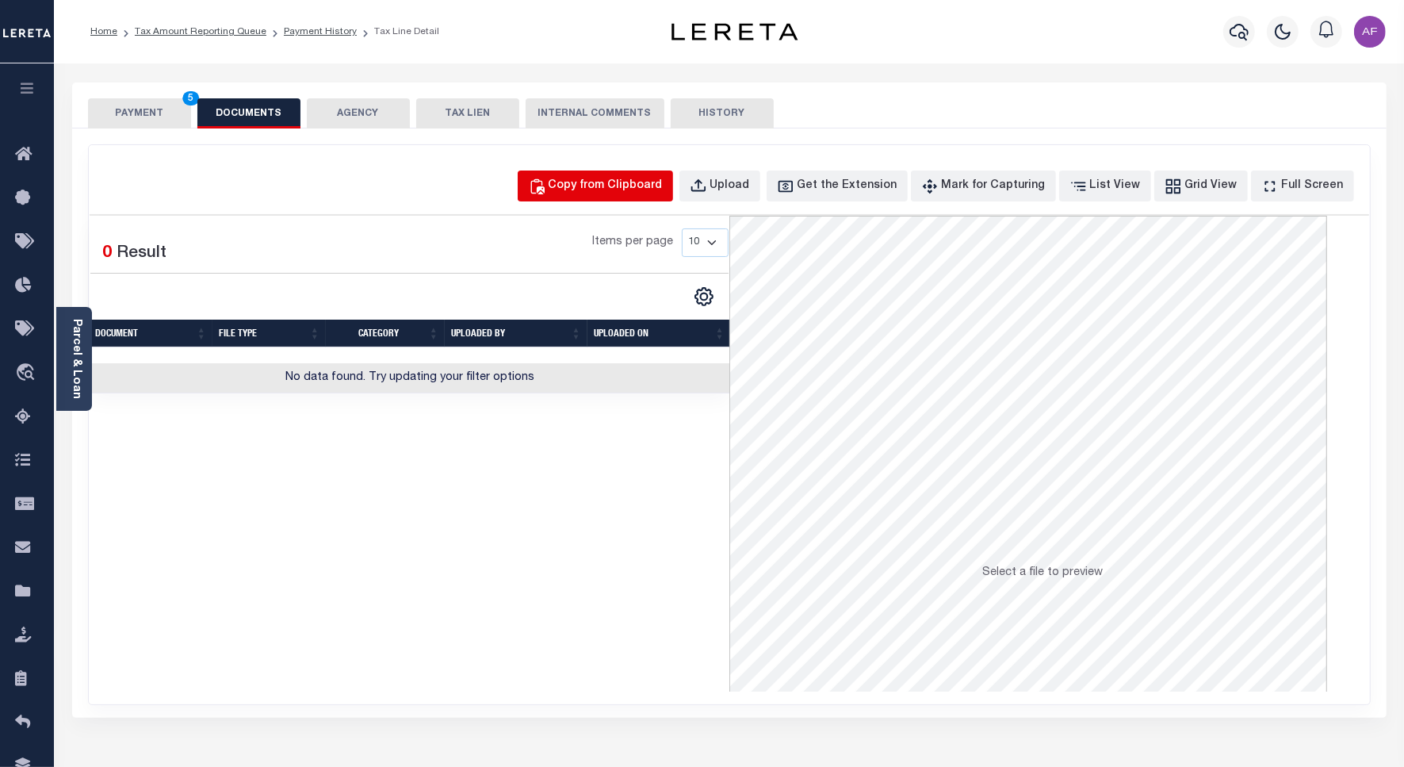
click at [642, 186] on div "Copy from Clipboard" at bounding box center [606, 186] width 114 height 17
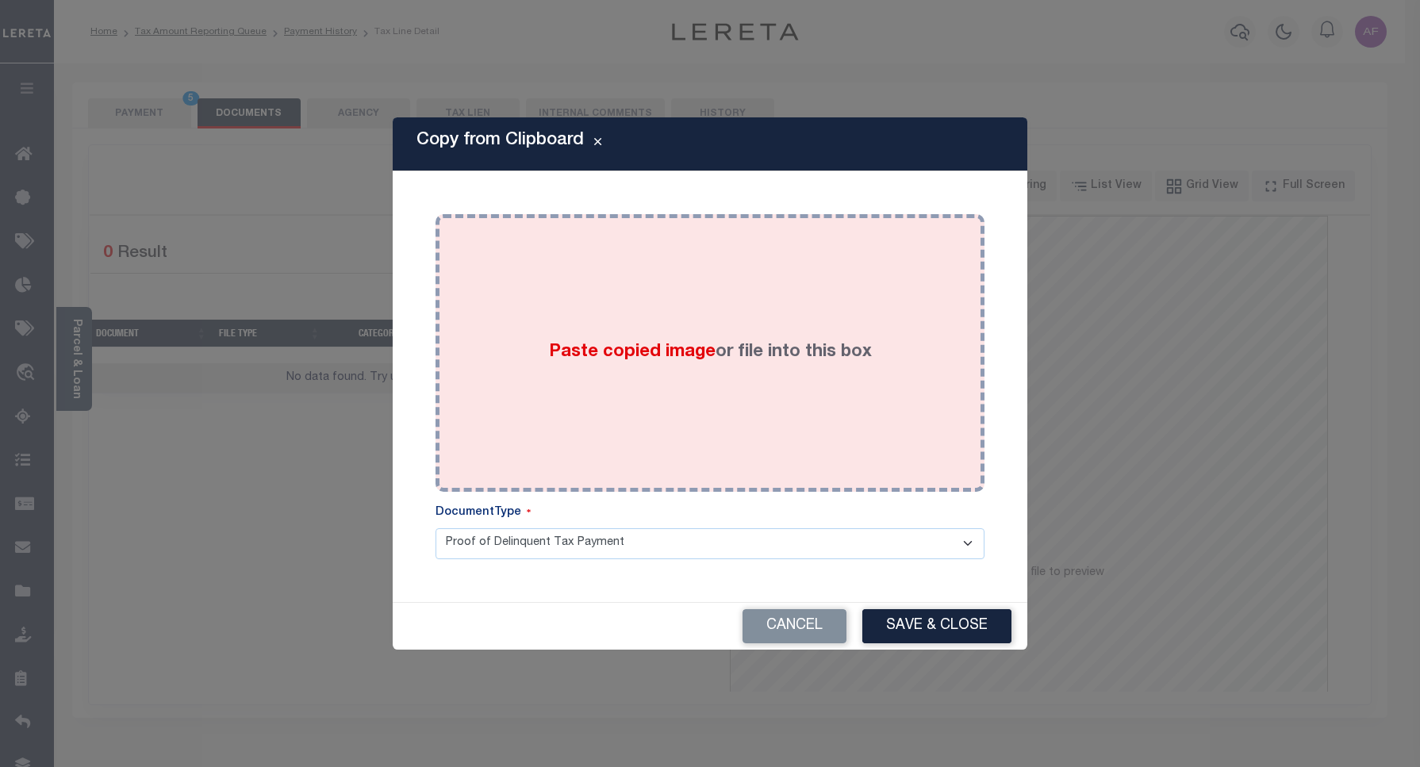
click at [690, 322] on div "Paste copied image or file into this box" at bounding box center [709, 353] width 525 height 254
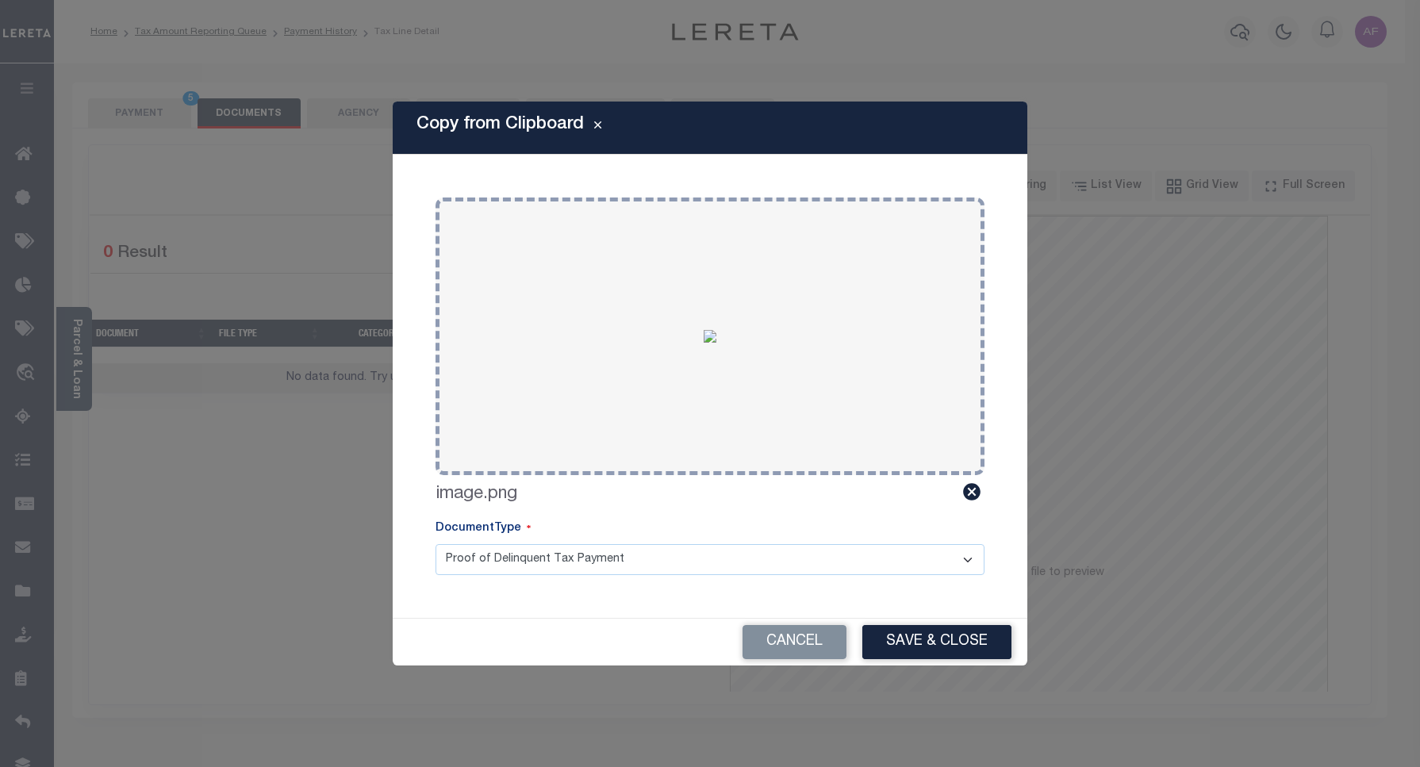
click at [910, 636] on button "Save & Close" at bounding box center [936, 642] width 149 height 34
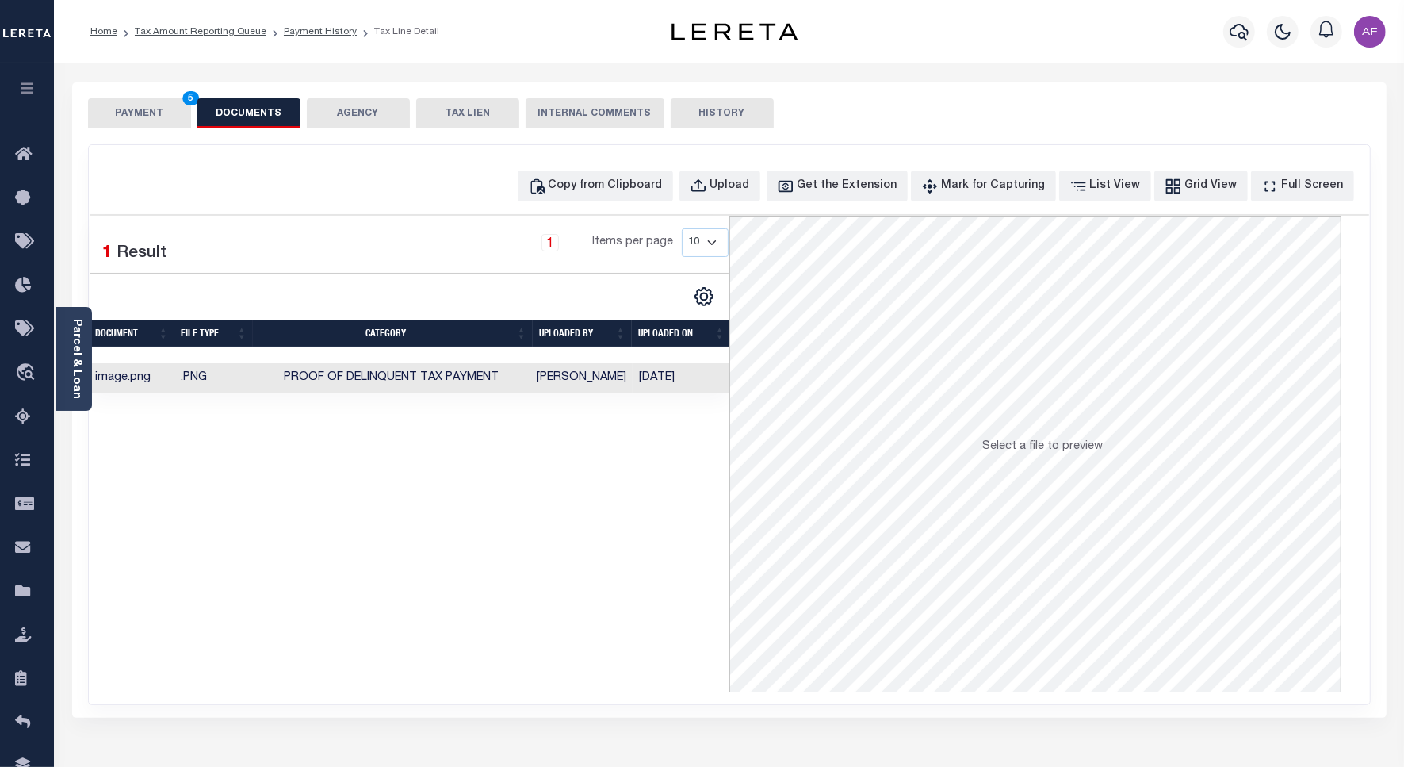
click at [124, 116] on button "PAYMENT 5" at bounding box center [139, 113] width 103 height 30
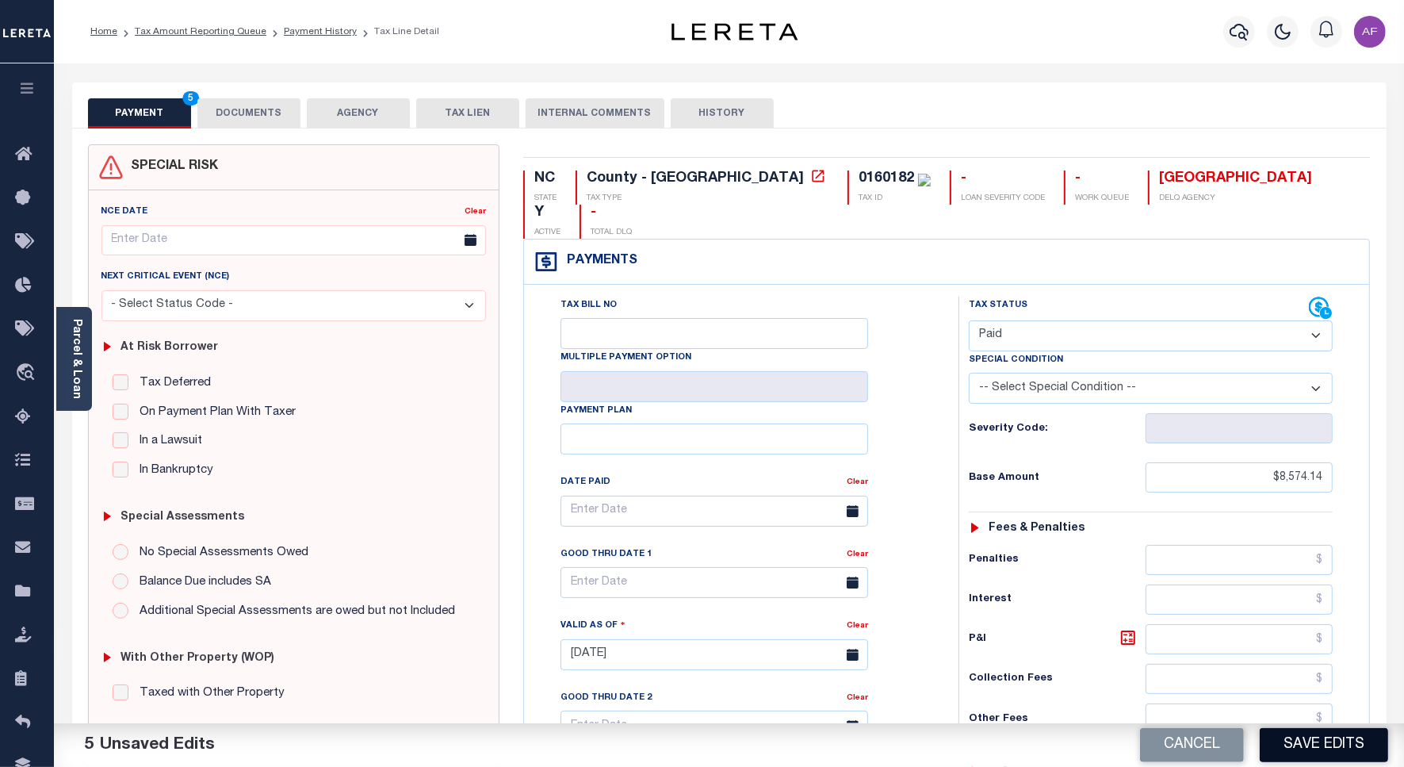
click at [1305, 754] on button "Save Edits" at bounding box center [1324, 745] width 128 height 34
checkbox input "false"
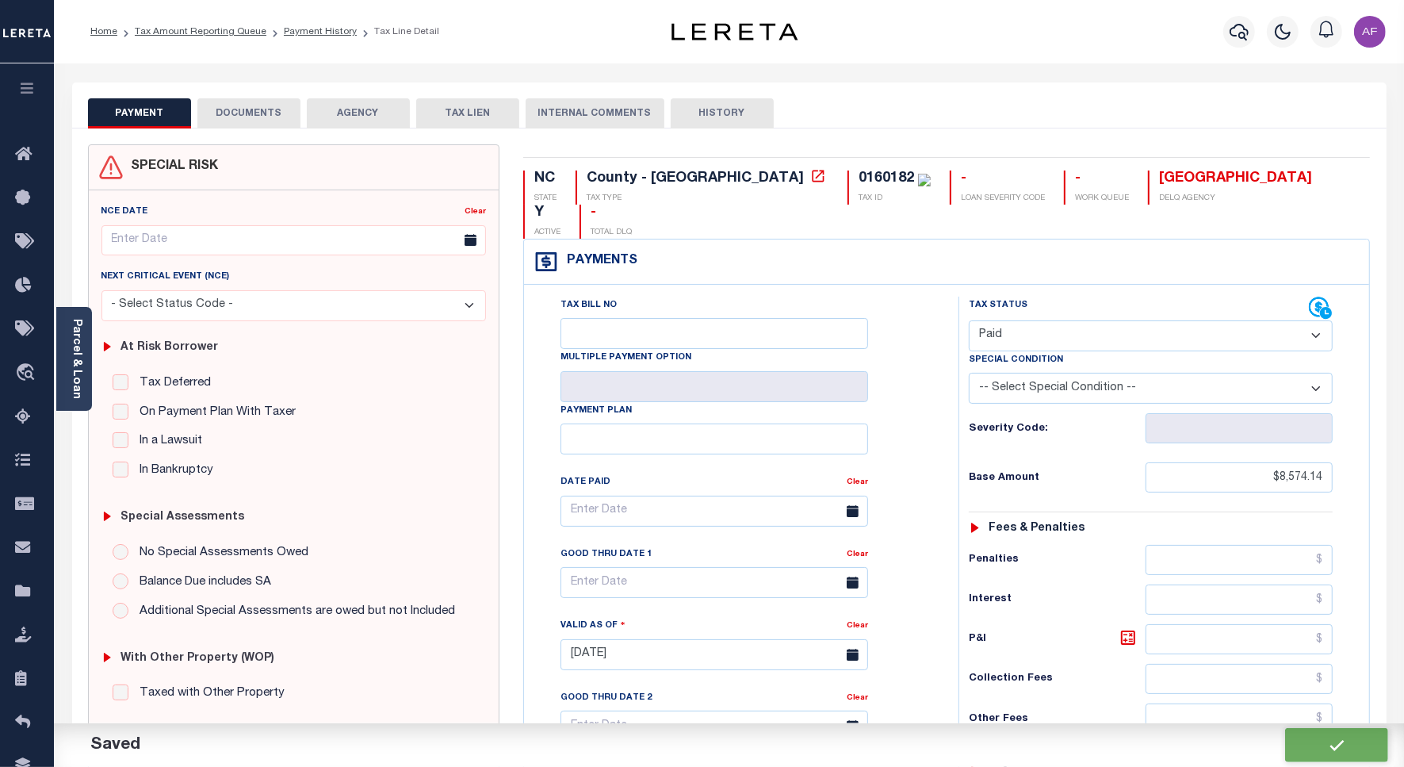
type input "$8,574.14"
type input "$0"
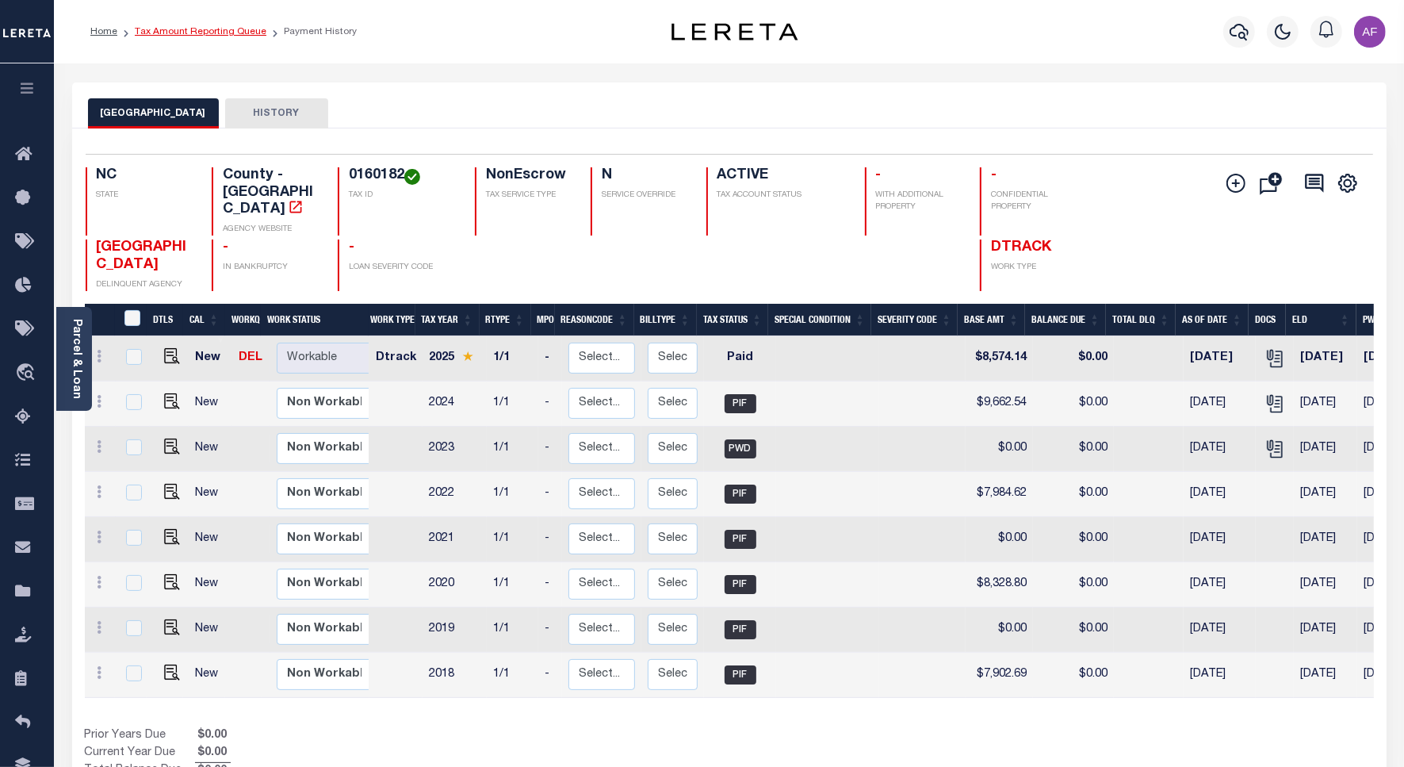
click at [188, 33] on link "Tax Amount Reporting Queue" at bounding box center [201, 32] width 132 height 10
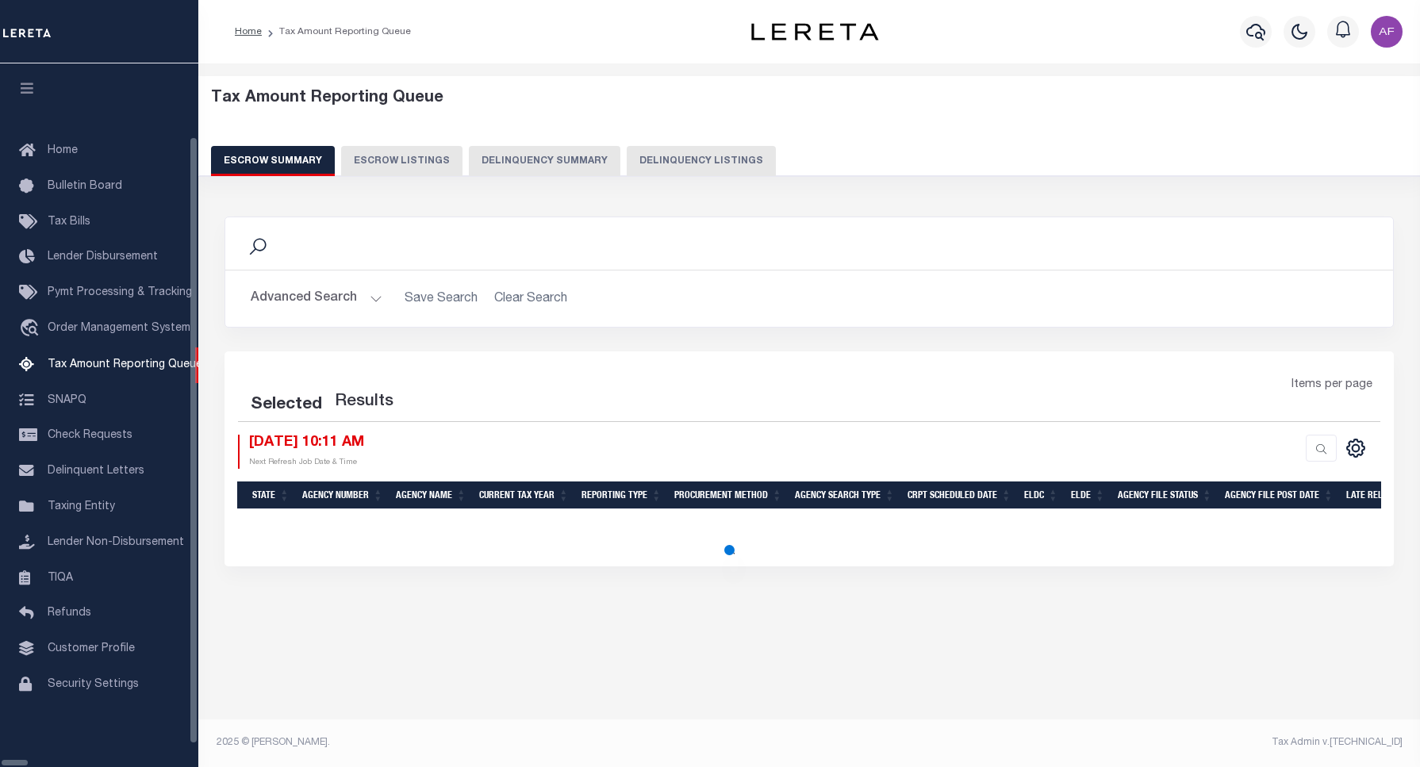
click at [641, 165] on button "Delinquency Listings" at bounding box center [701, 161] width 149 height 30
select select "100"
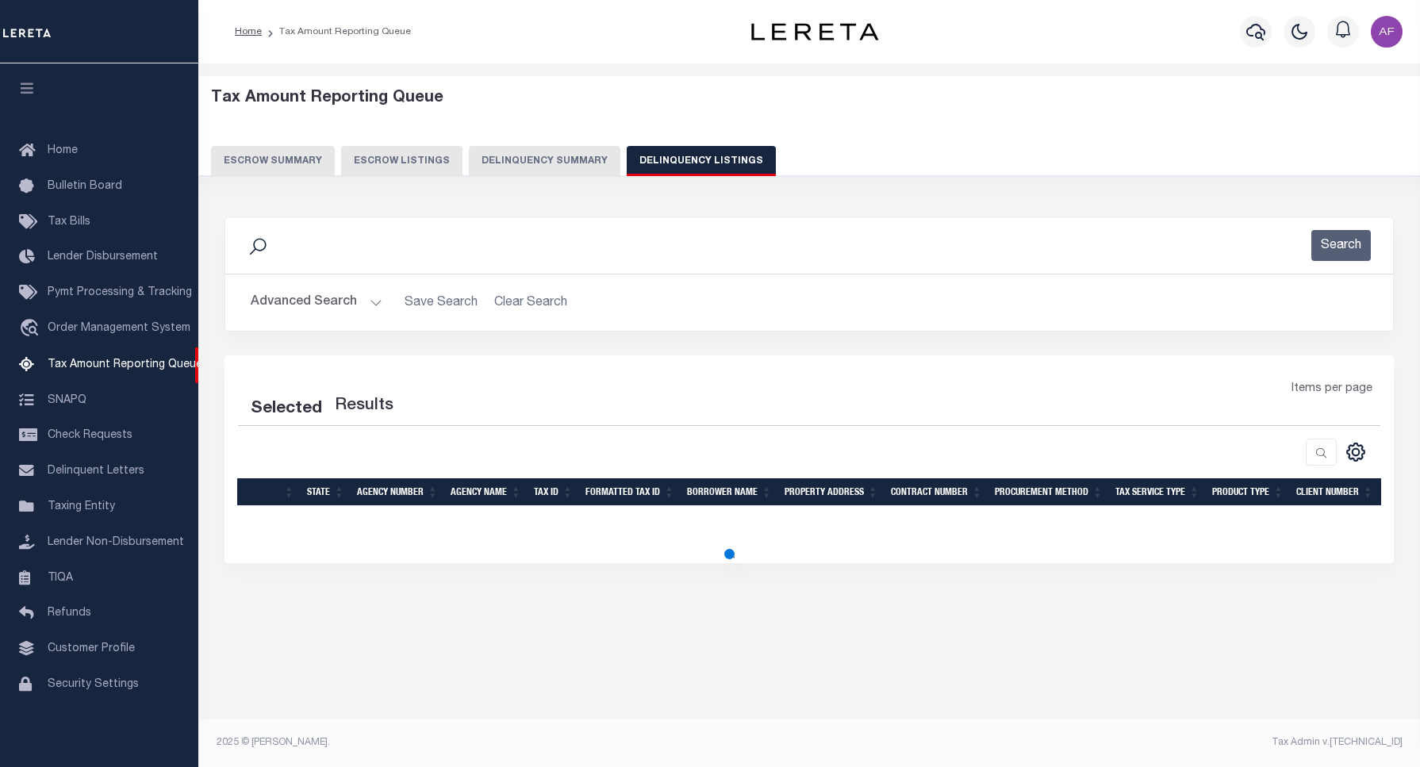
select select "100"
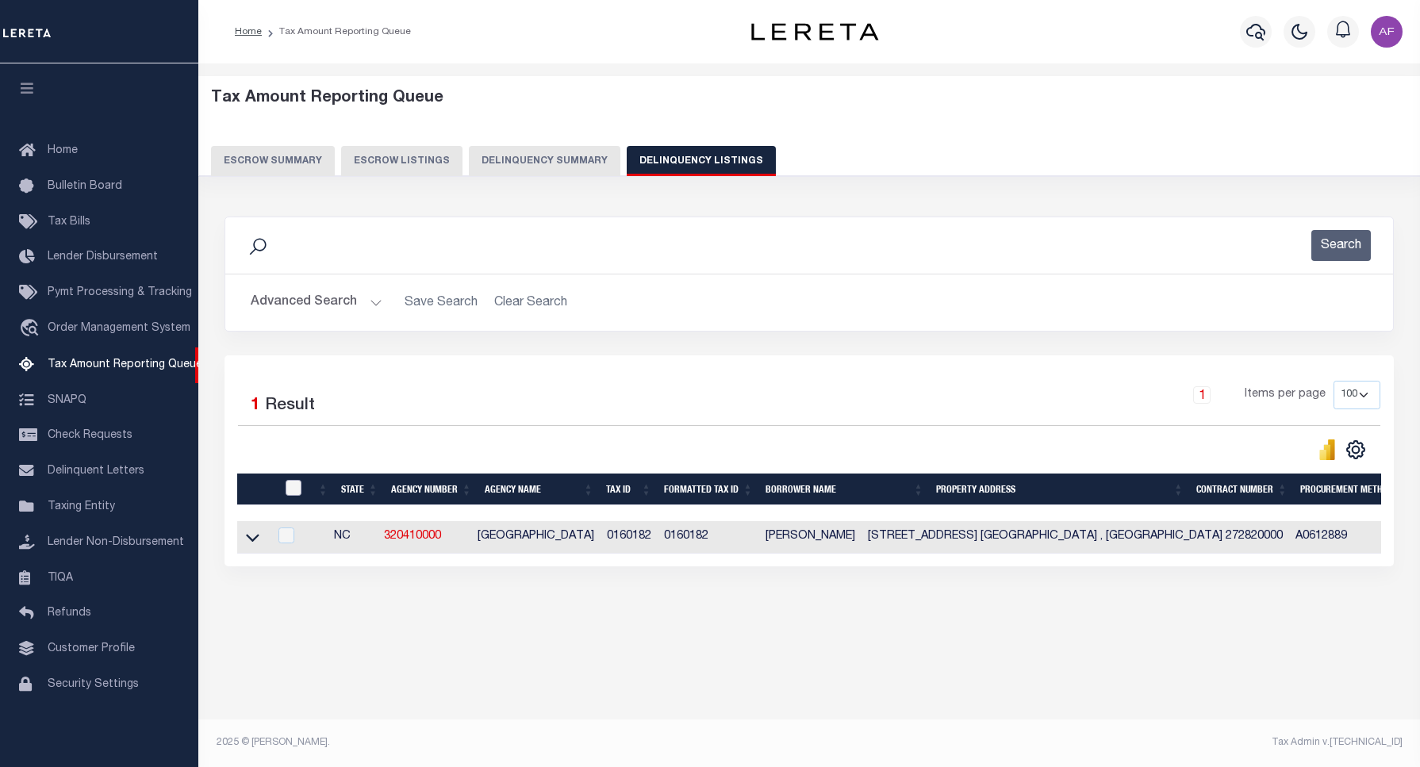
click at [288, 489] on input "checkbox" at bounding box center [293, 488] width 16 height 16
checkbox input "true"
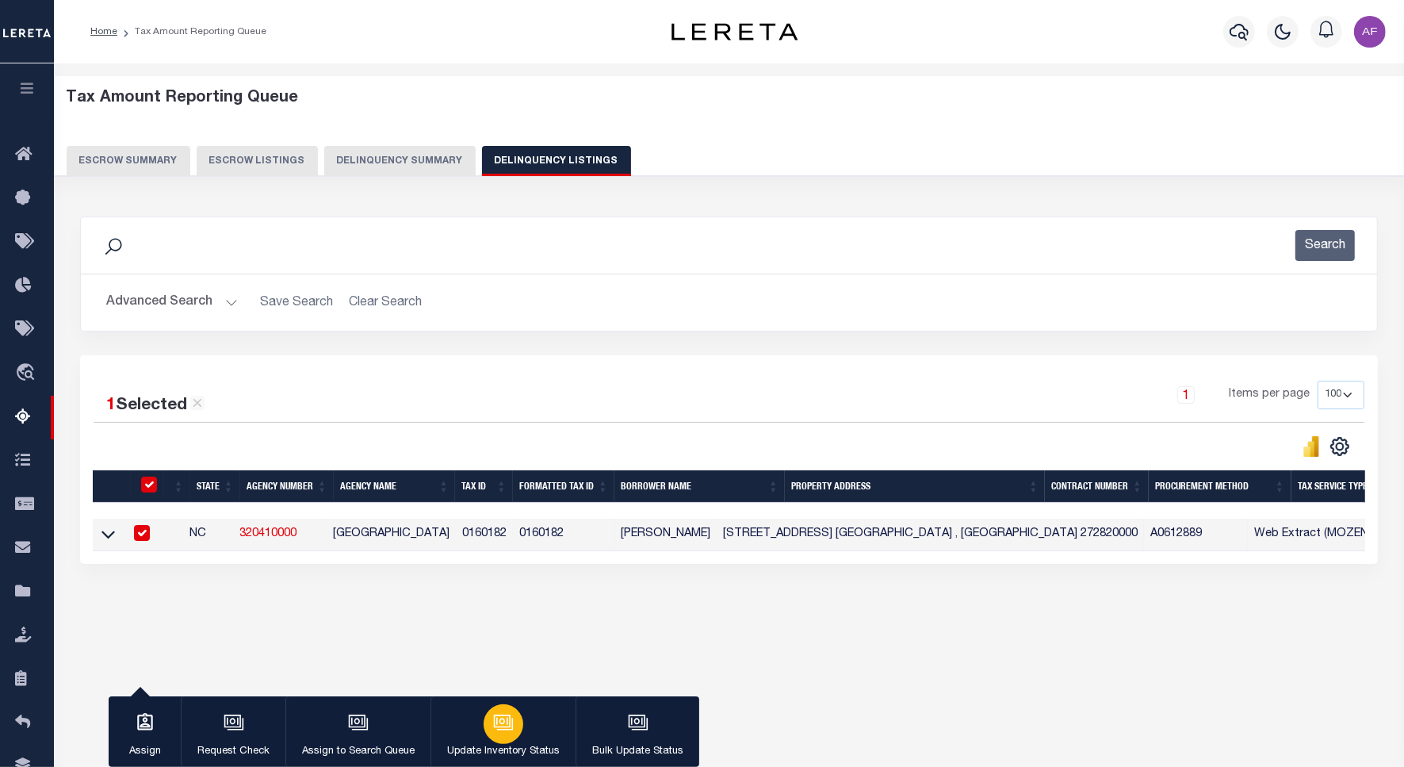
click at [476, 722] on button "Update Inventory Status" at bounding box center [503, 731] width 145 height 71
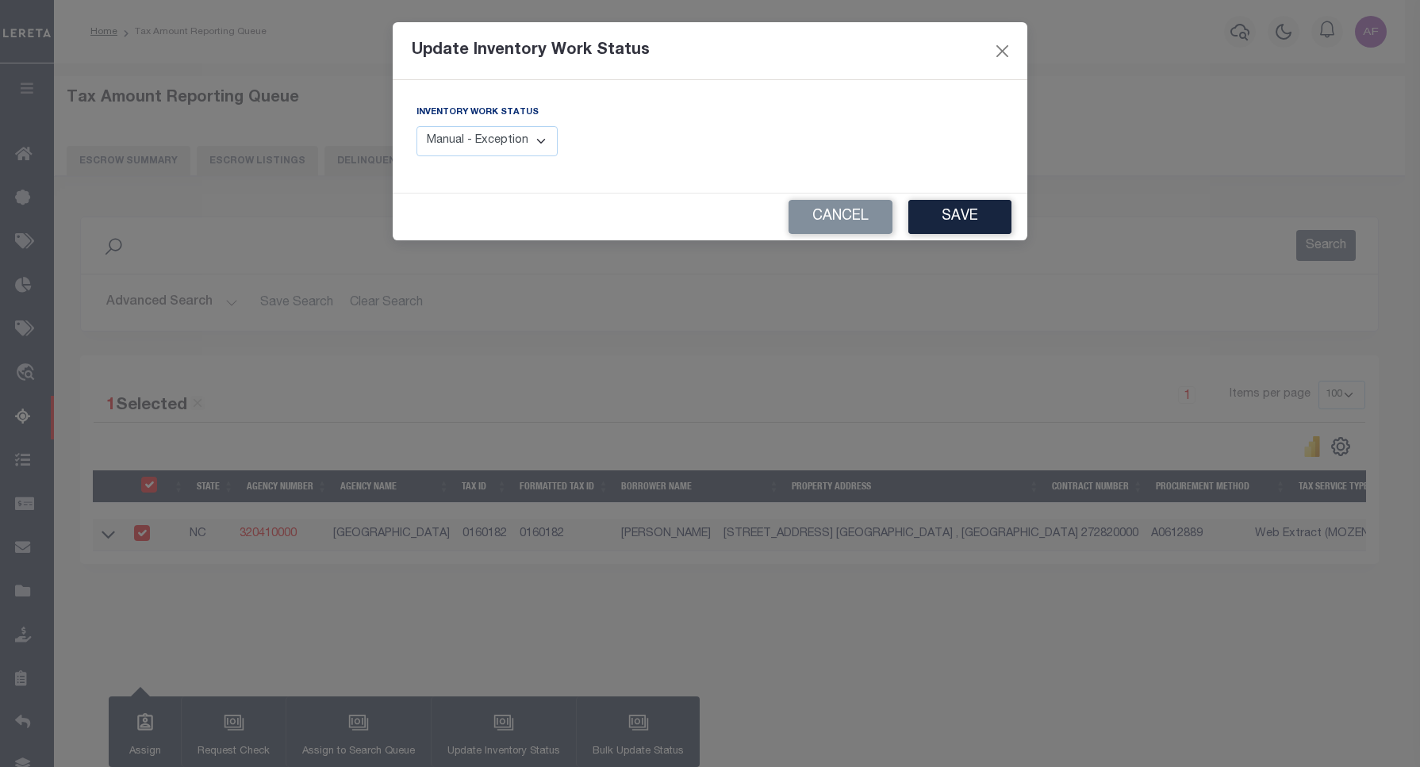
drag, startPoint x: 525, startPoint y: 135, endPoint x: 520, endPoint y: 144, distance: 10.6
click at [525, 135] on select "Manual - Exception Pended - Awaiting Search Late Add Exception Completed" at bounding box center [486, 141] width 141 height 31
select select "4"
click at [416, 126] on select "Manual - Exception Pended - Awaiting Search Late Add Exception Completed" at bounding box center [486, 141] width 141 height 31
click at [952, 218] on button "Save" at bounding box center [959, 217] width 103 height 34
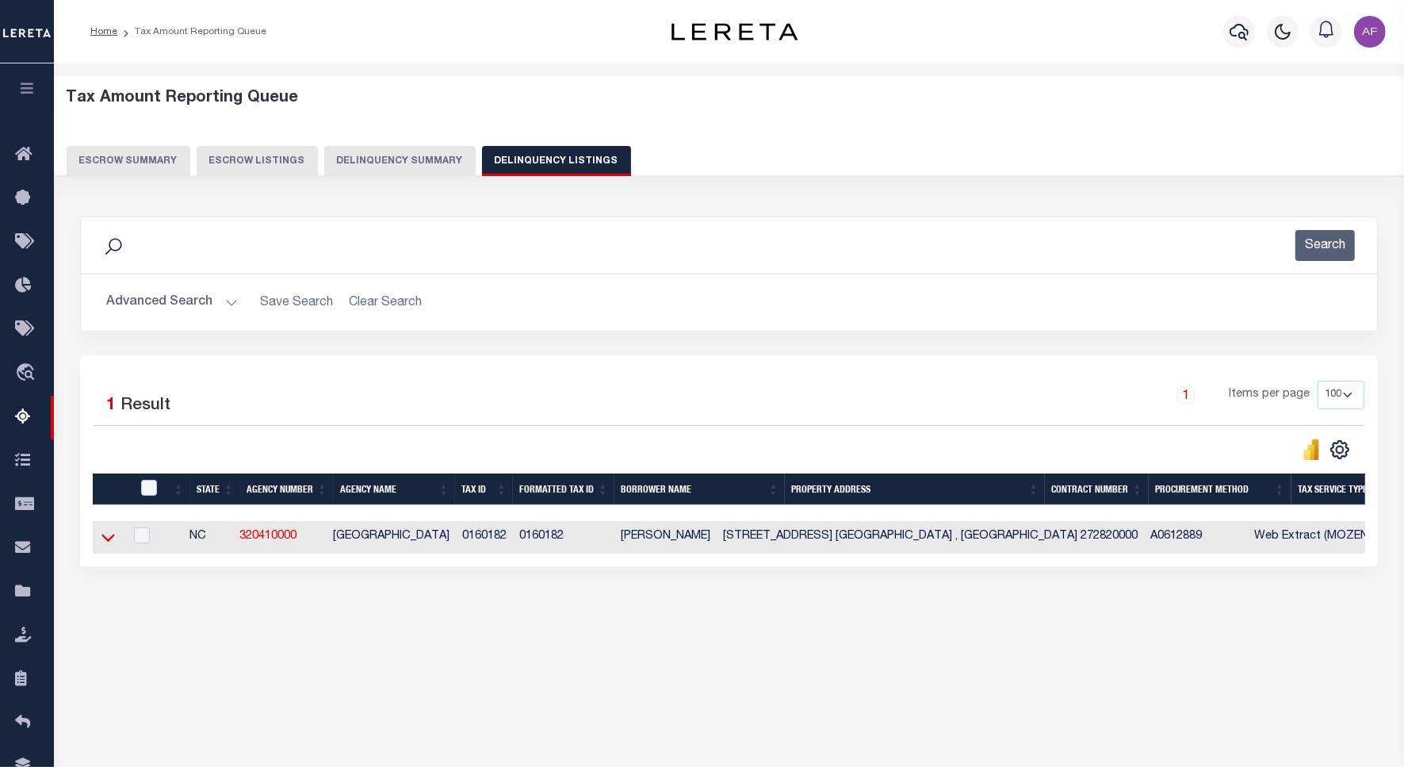
click at [113, 546] on icon at bounding box center [108, 537] width 13 height 17
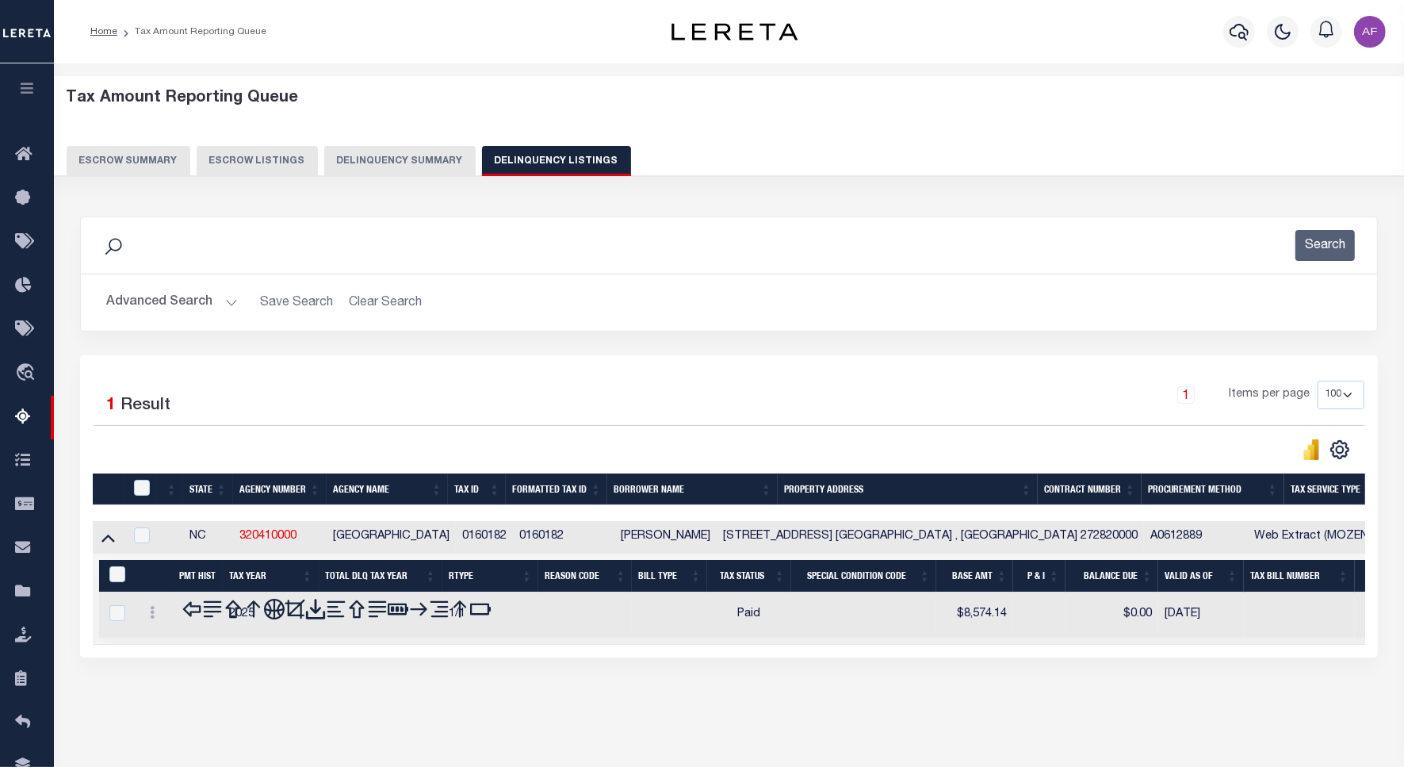
click at [167, 288] on button "Advanced Search" at bounding box center [172, 302] width 132 height 31
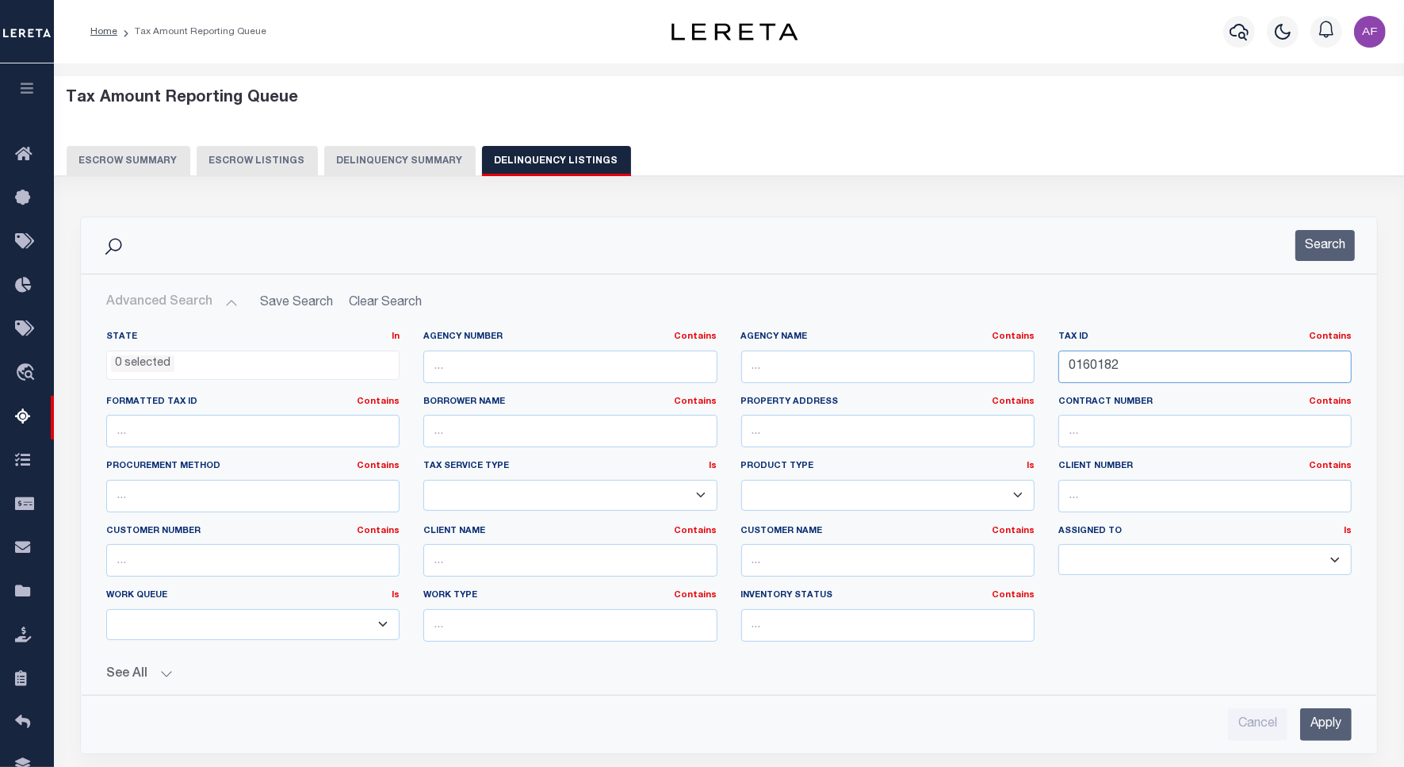
click at [1087, 361] on input "0160182" at bounding box center [1205, 367] width 293 height 33
paste input "78596"
type input "0178596"
click at [1333, 230] on button "Search" at bounding box center [1325, 245] width 59 height 31
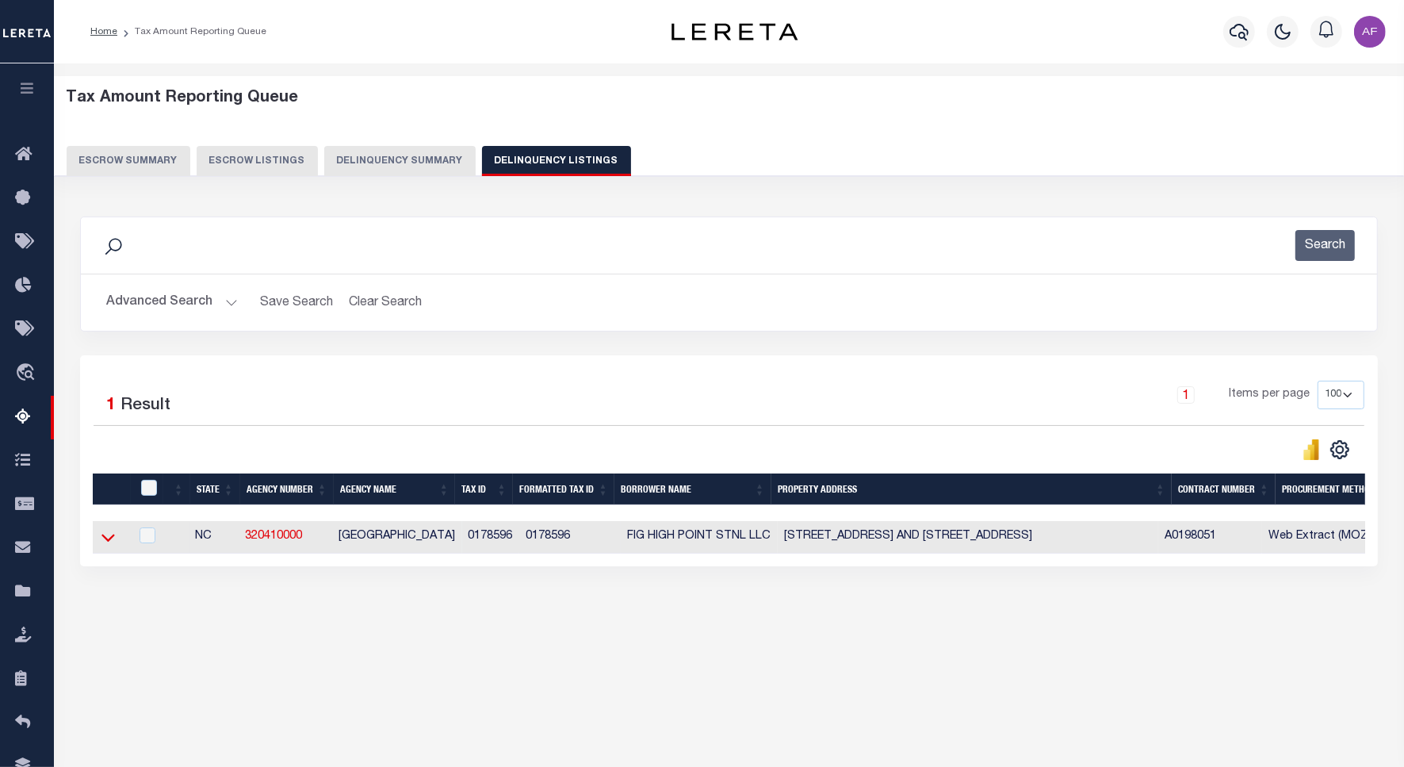
click at [103, 539] on icon at bounding box center [108, 537] width 13 height 17
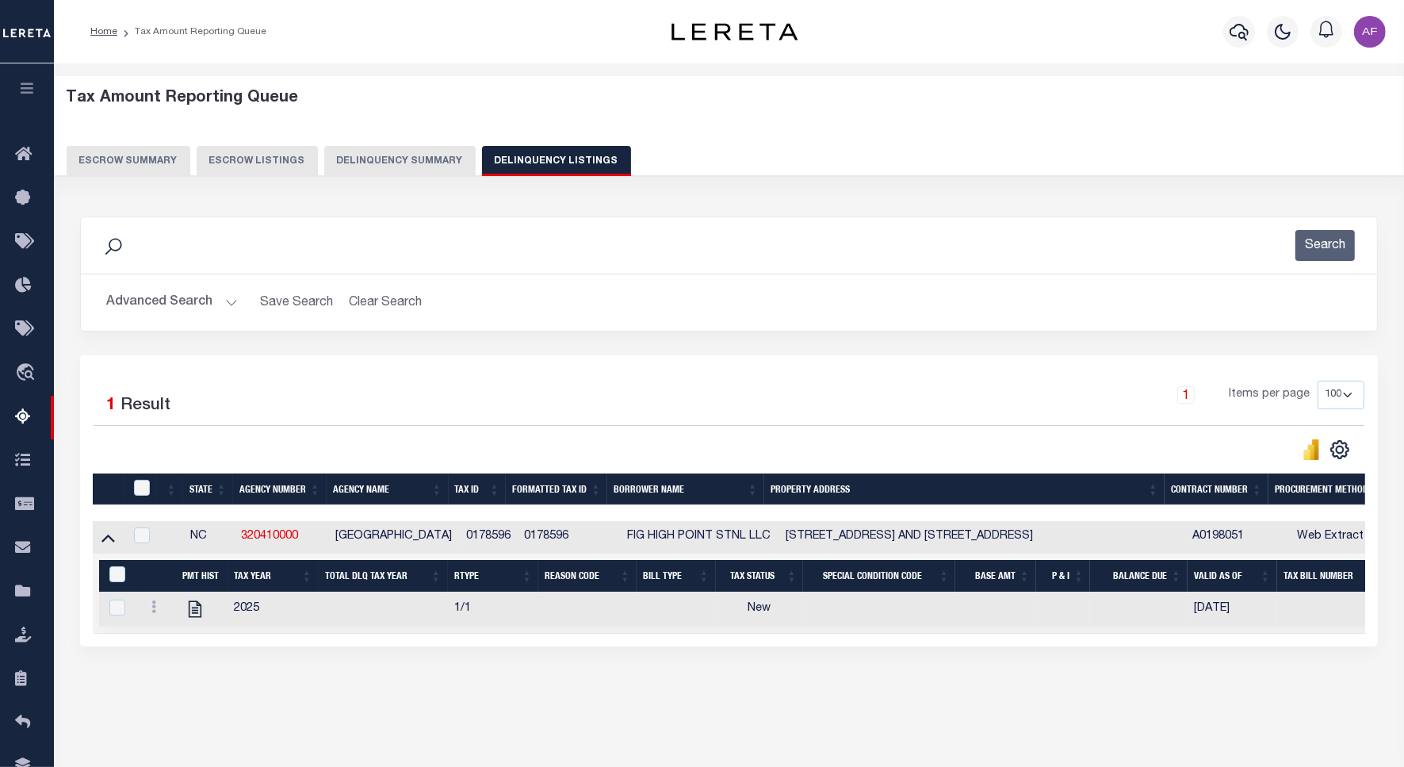
scroll to position [73, 0]
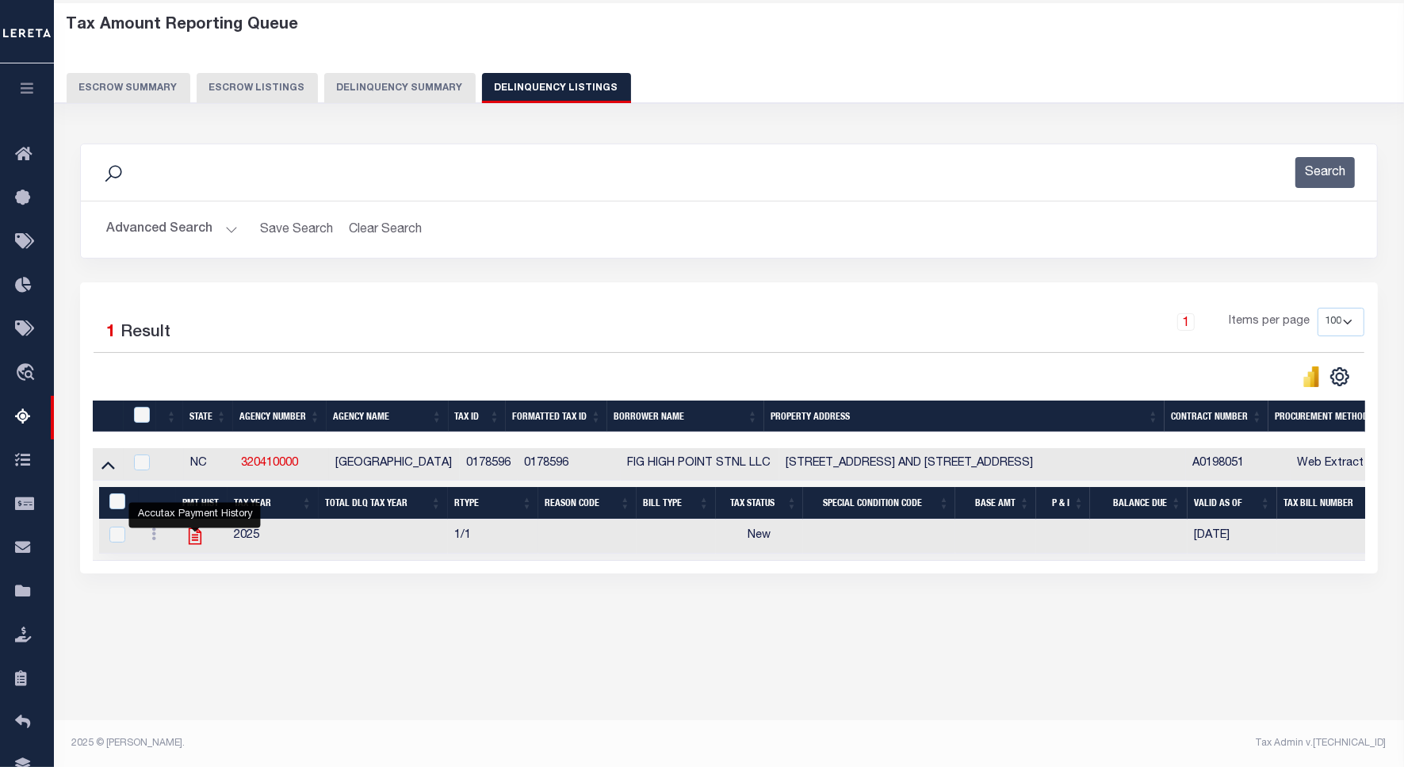
click at [194, 540] on icon "" at bounding box center [194, 536] width 13 height 17
checkbox input "true"
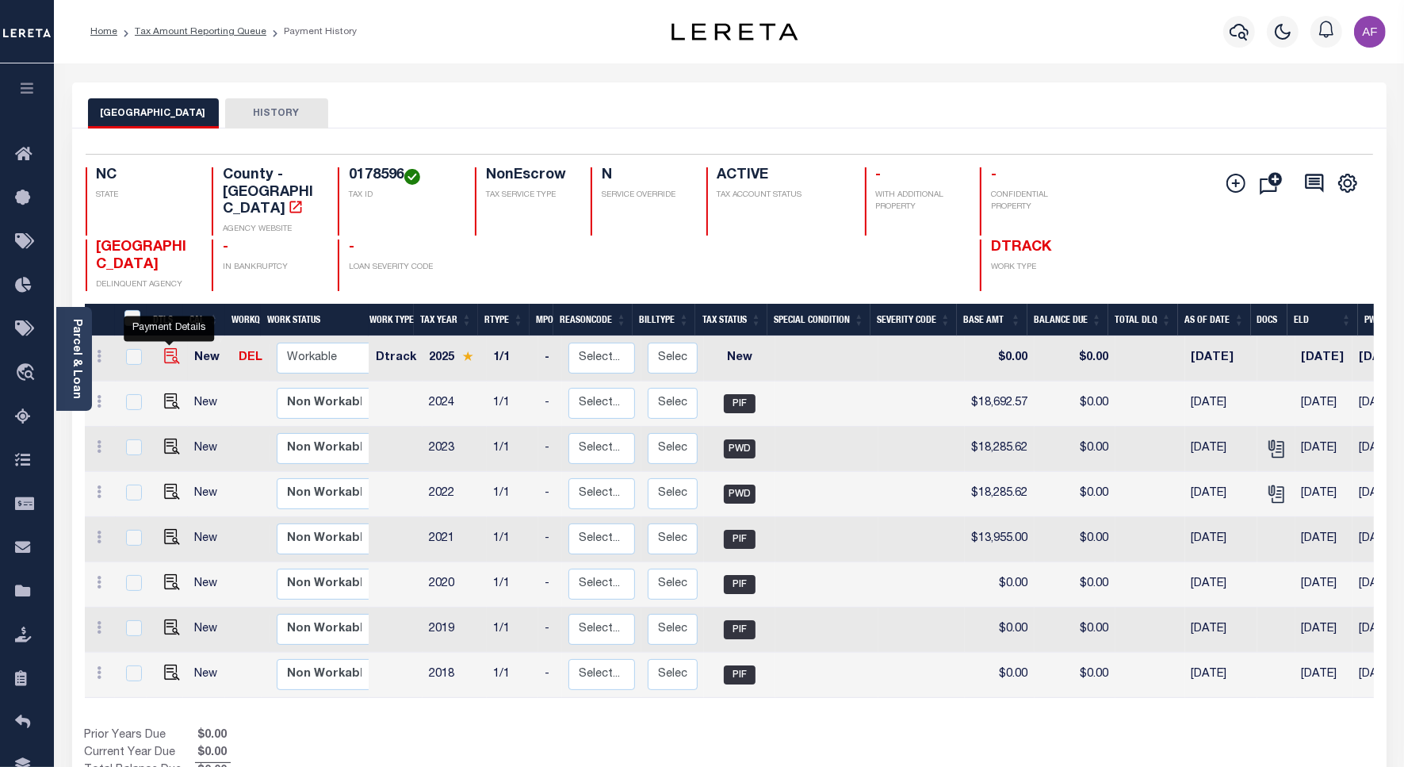
click at [175, 348] on img "" at bounding box center [172, 356] width 16 height 16
checkbox input "true"
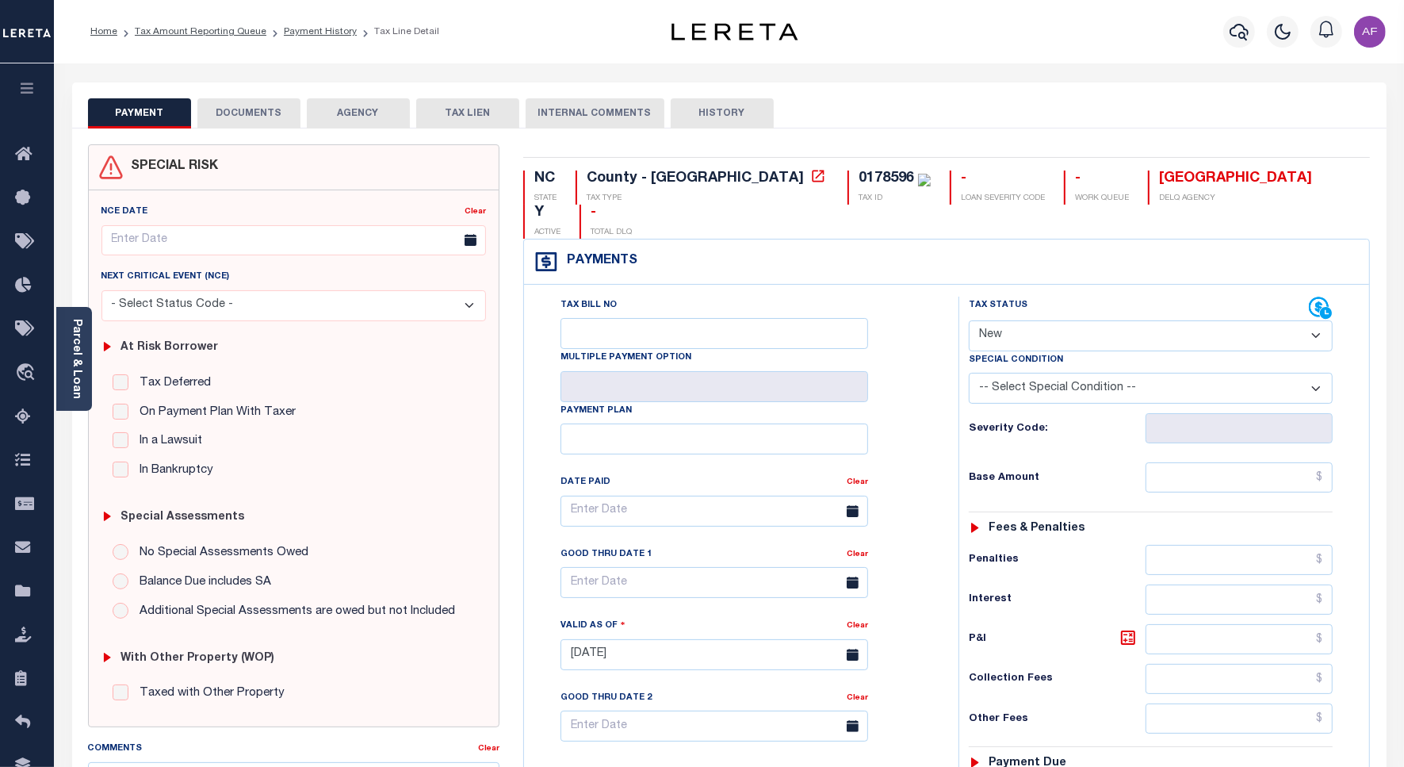
click at [1005, 320] on select "- Select Status Code - Open Due/Unpaid Paid Incomplete No Tax Due Internal Refu…" at bounding box center [1151, 335] width 364 height 31
select select "PYD"
click at [969, 320] on select "- Select Status Code - Open Due/Unpaid Paid Incomplete No Tax Due Internal Refu…" at bounding box center [1151, 335] width 364 height 31
type input "[DATE]"
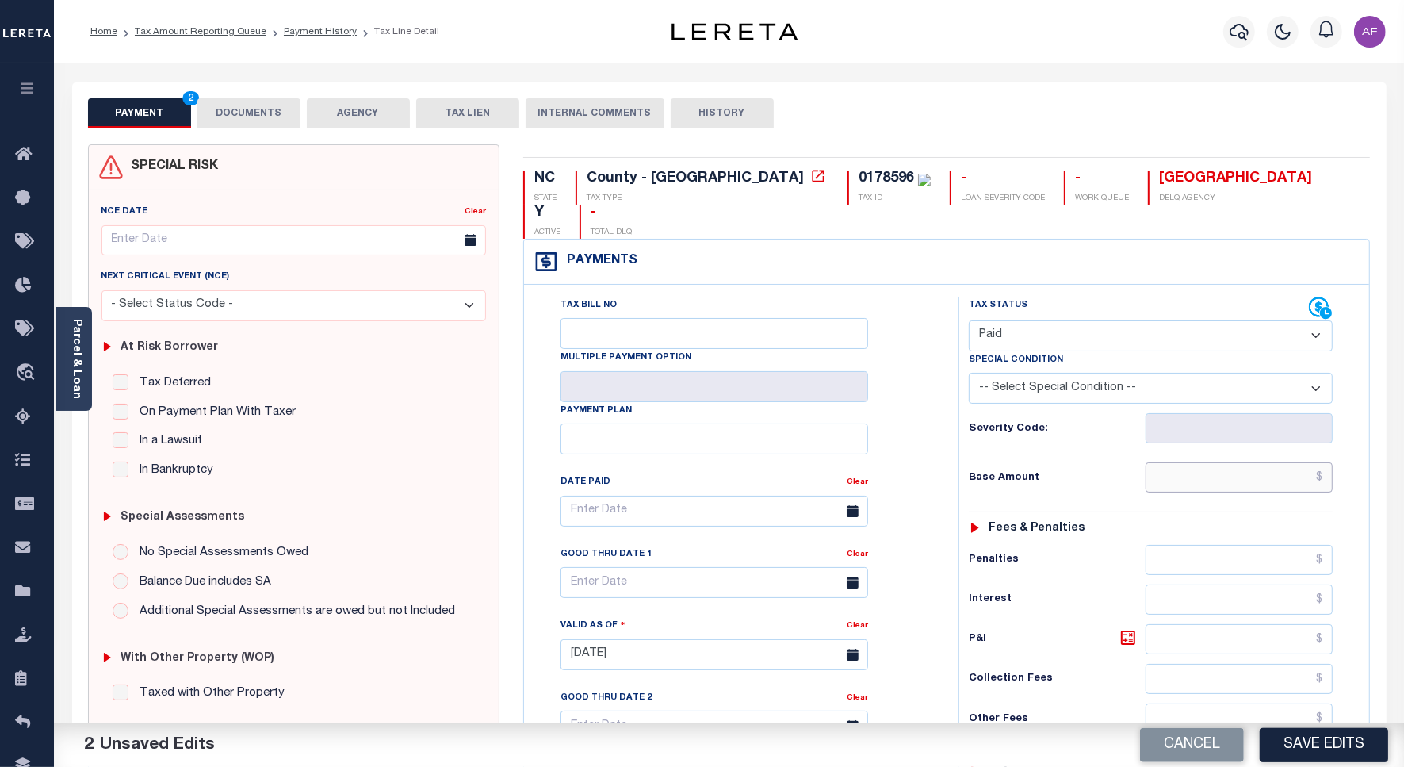
click at [1282, 462] on input "text" at bounding box center [1239, 477] width 187 height 30
paste input "18,692.57"
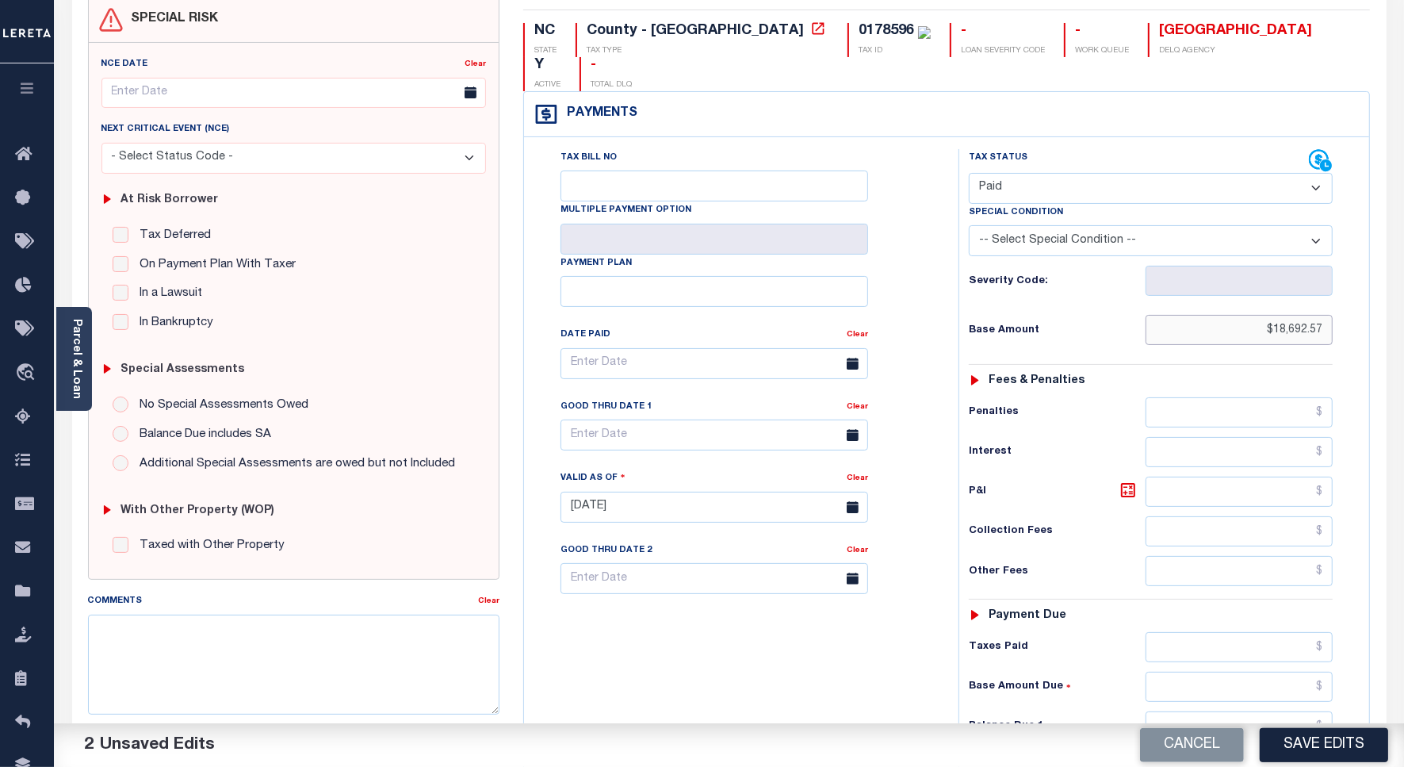
scroll to position [418, 0]
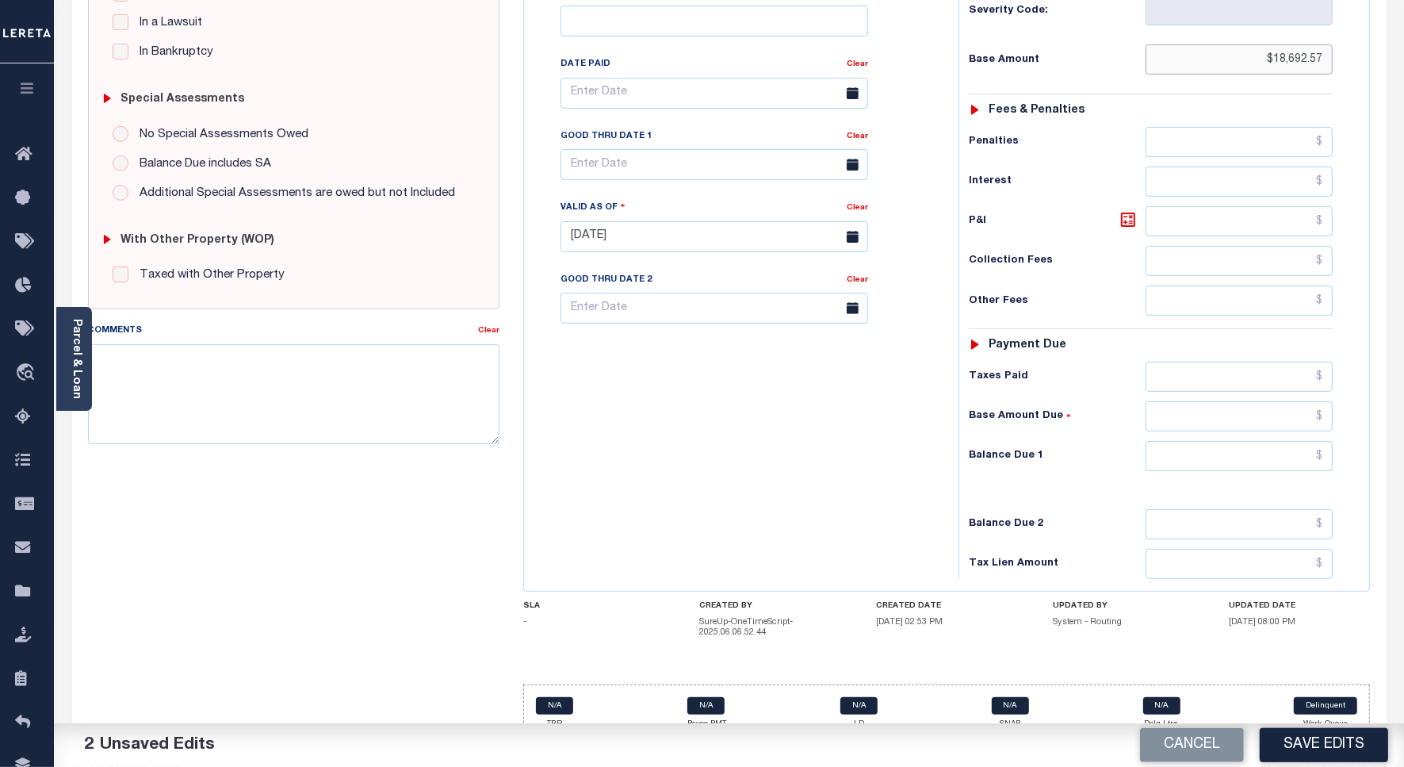
type input "$18,692.57"
click at [1302, 441] on input "text" at bounding box center [1239, 456] width 187 height 30
paste input "18,692.57"
type input "$18,692.57"
click at [608, 149] on input "text" at bounding box center [715, 164] width 308 height 31
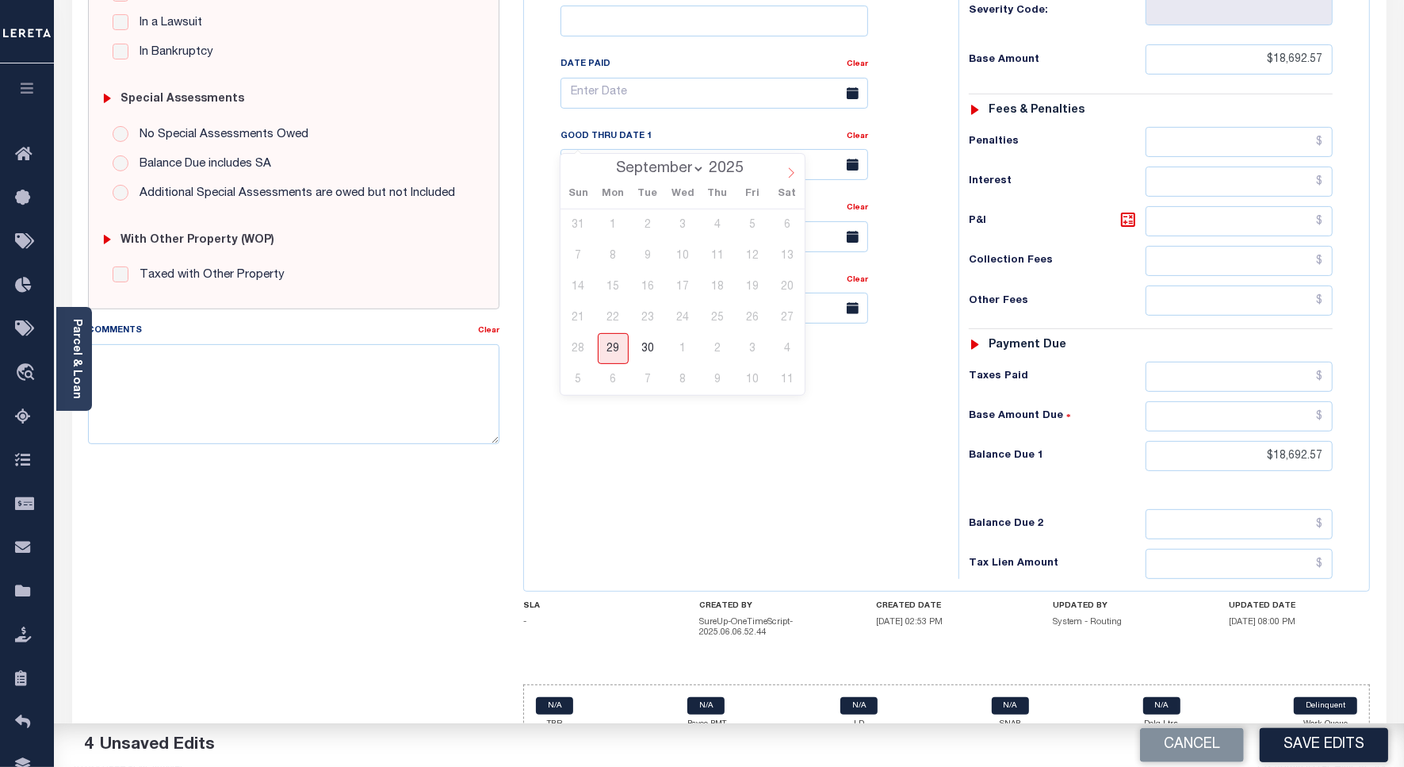
click at [787, 173] on icon at bounding box center [791, 172] width 11 height 11
click at [786, 173] on icon at bounding box center [791, 172] width 11 height 11
select select "11"
click at [679, 339] on span "31" at bounding box center [683, 348] width 31 height 31
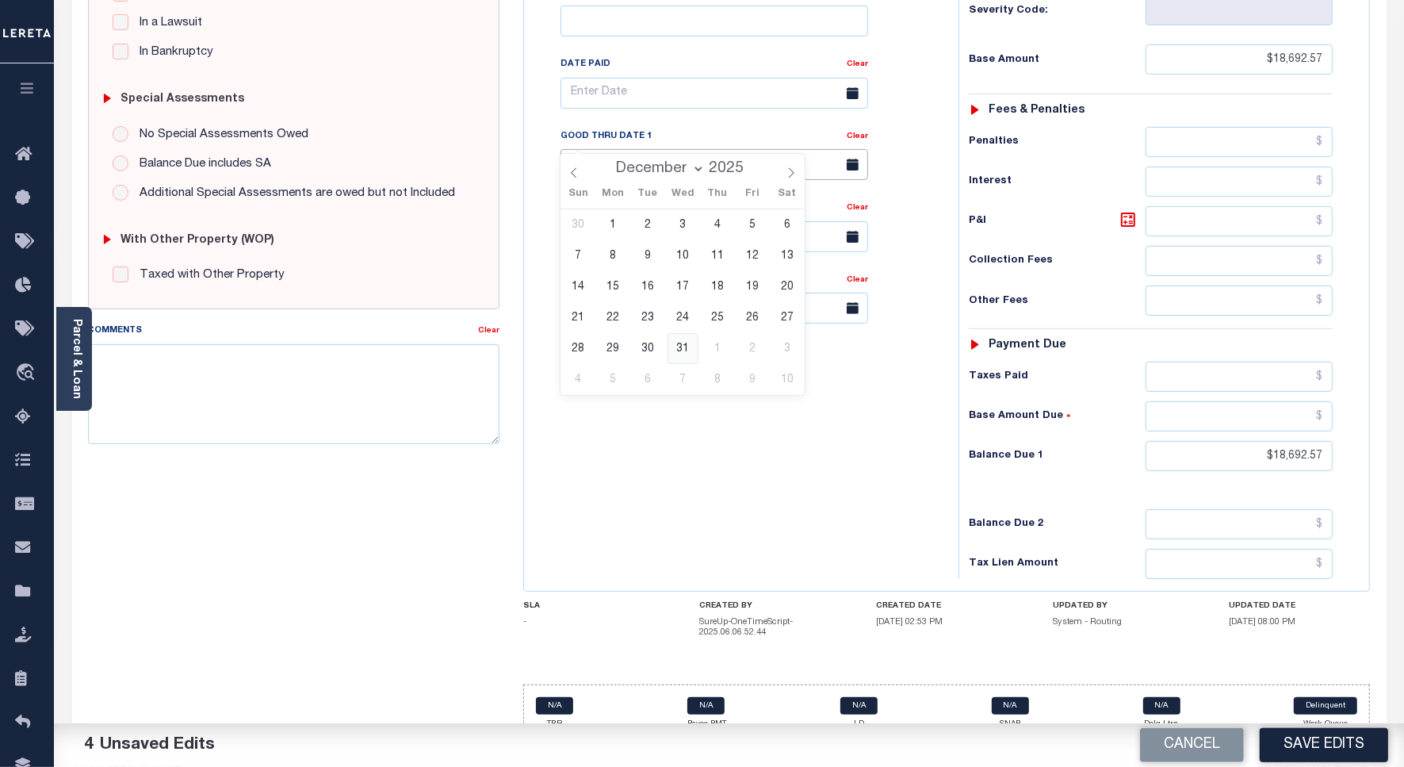
type input "[DATE]"
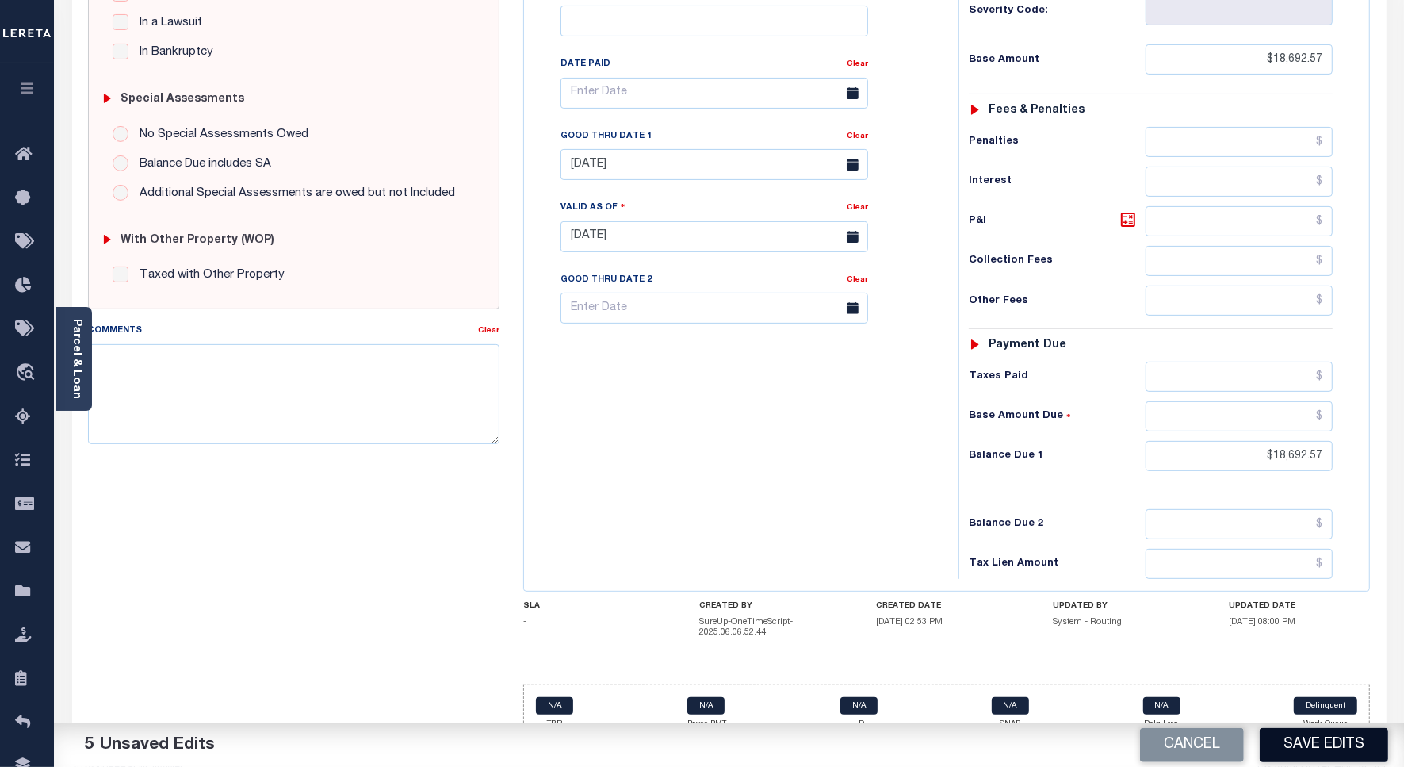
click at [1321, 739] on button "Save Edits" at bounding box center [1324, 745] width 128 height 34
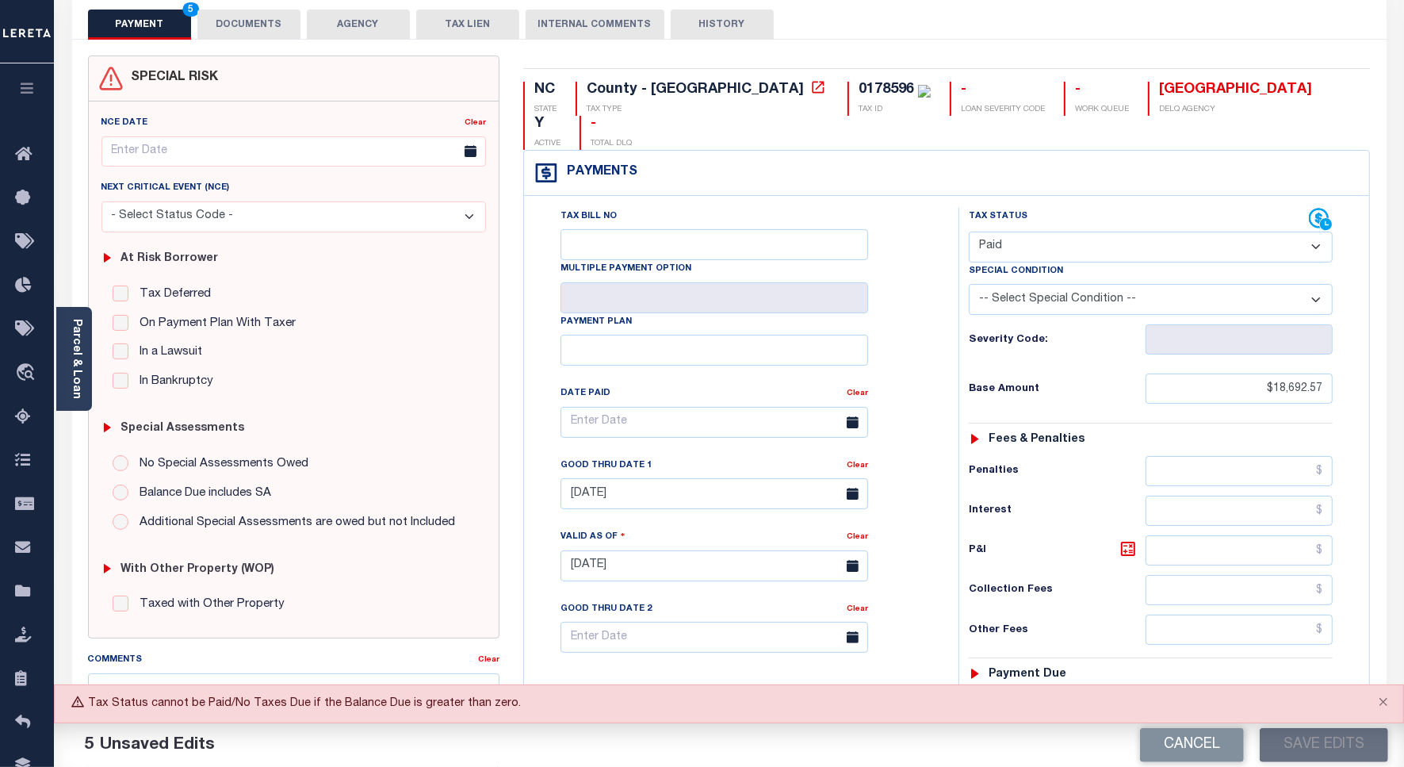
scroll to position [0, 0]
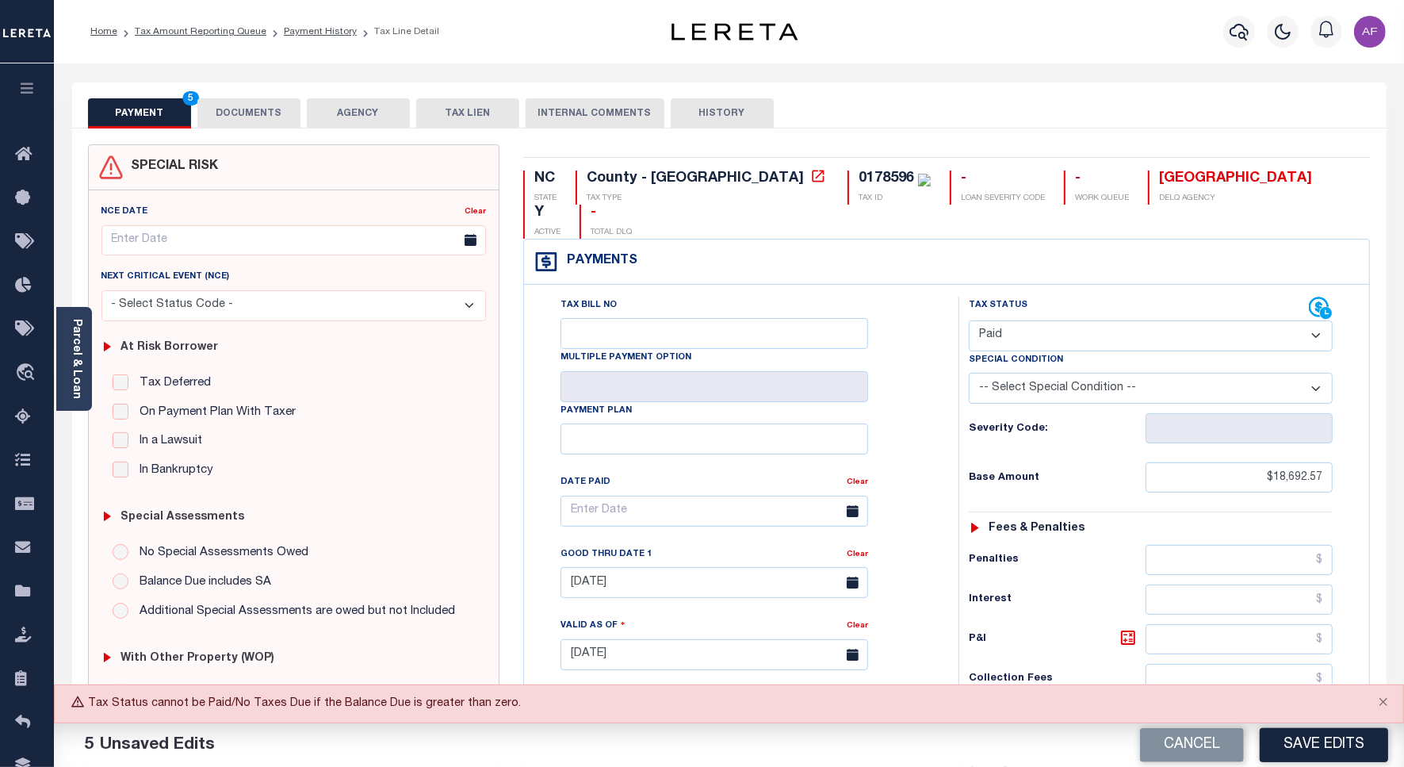
click at [1073, 320] on select "- Select Status Code - Open Due/Unpaid Paid Incomplete No Tax Due Internal Refu…" at bounding box center [1151, 335] width 364 height 31
select select "DUE"
click at [969, 320] on select "- Select Status Code - Open Due/Unpaid Paid Incomplete No Tax Due Internal Refu…" at bounding box center [1151, 335] width 364 height 31
click at [1345, 746] on button "Save Edits" at bounding box center [1324, 745] width 128 height 34
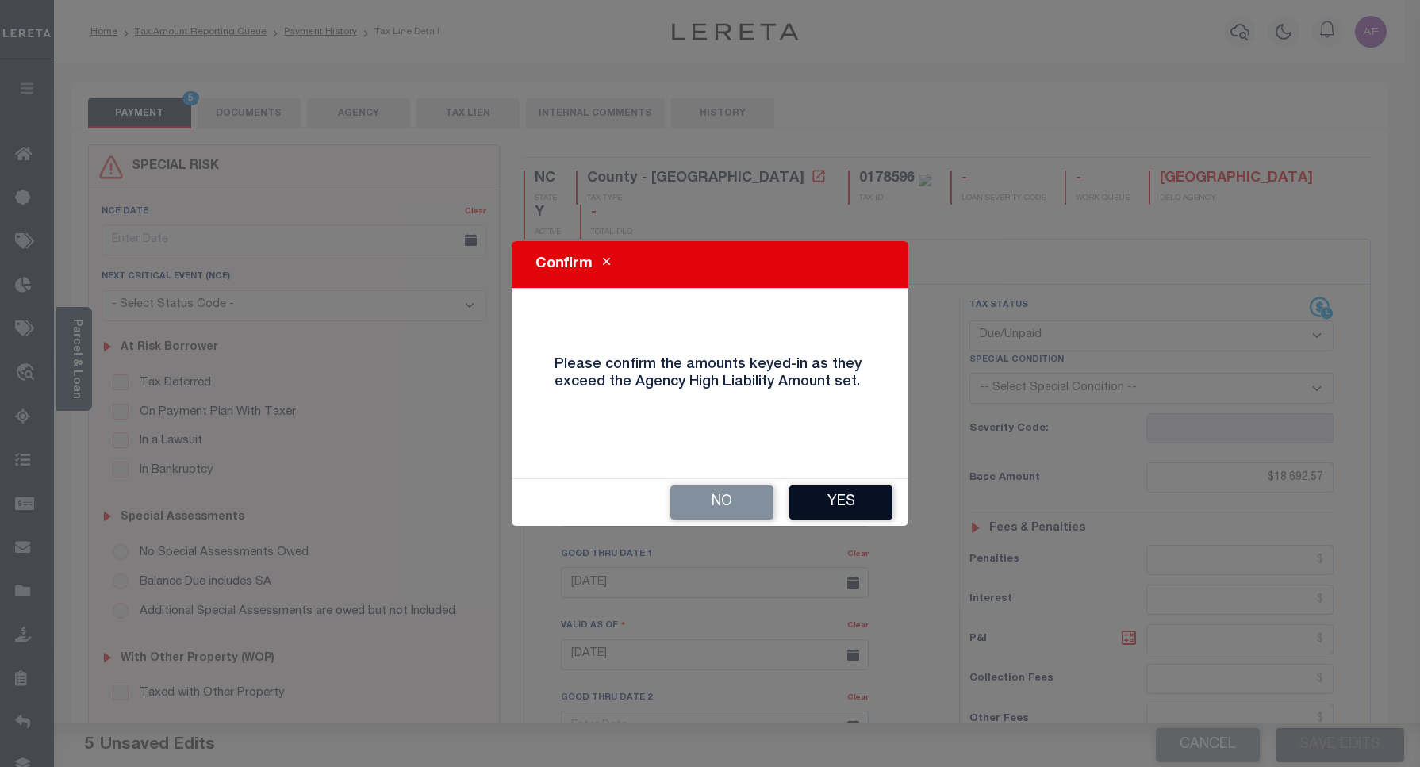
click at [861, 500] on button "Yes" at bounding box center [840, 502] width 103 height 34
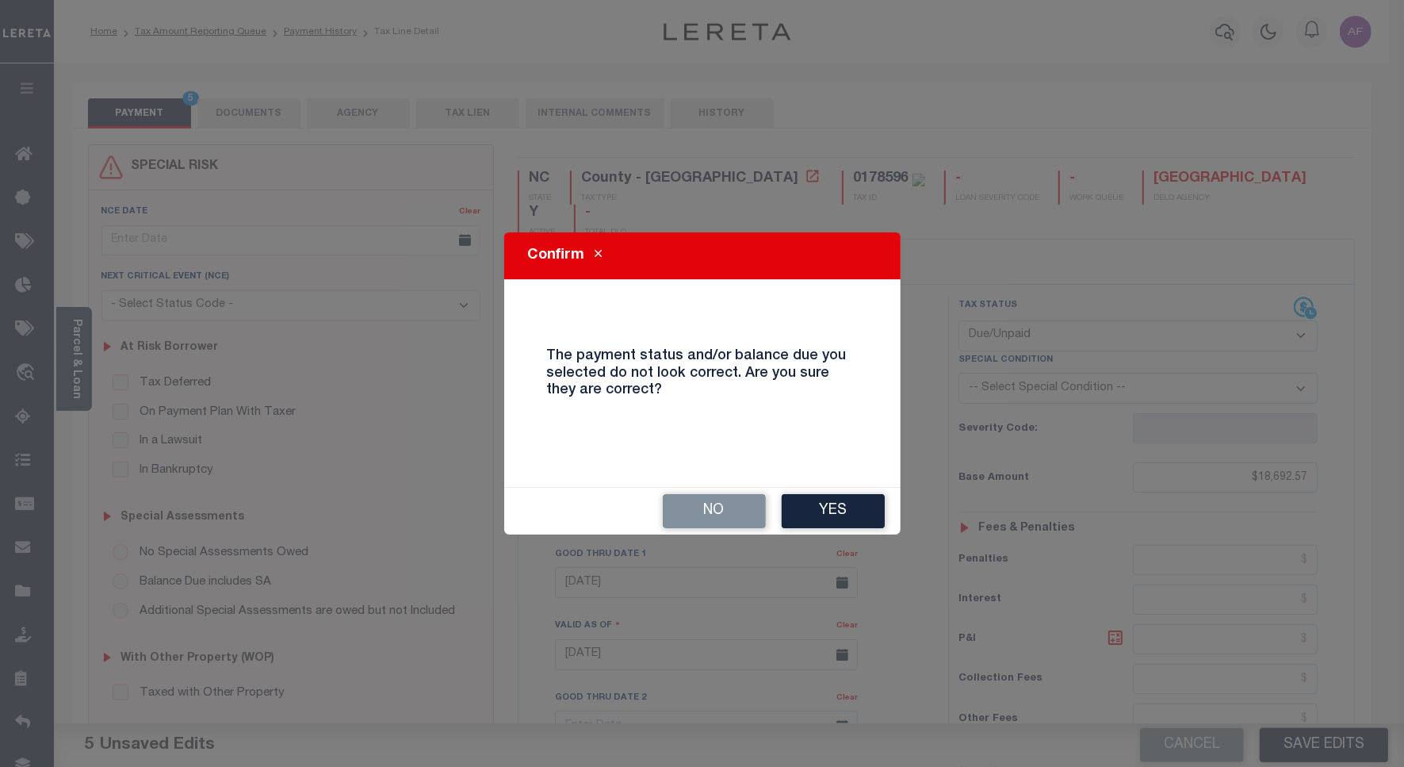
click at [861, 500] on button "Yes" at bounding box center [833, 511] width 103 height 34
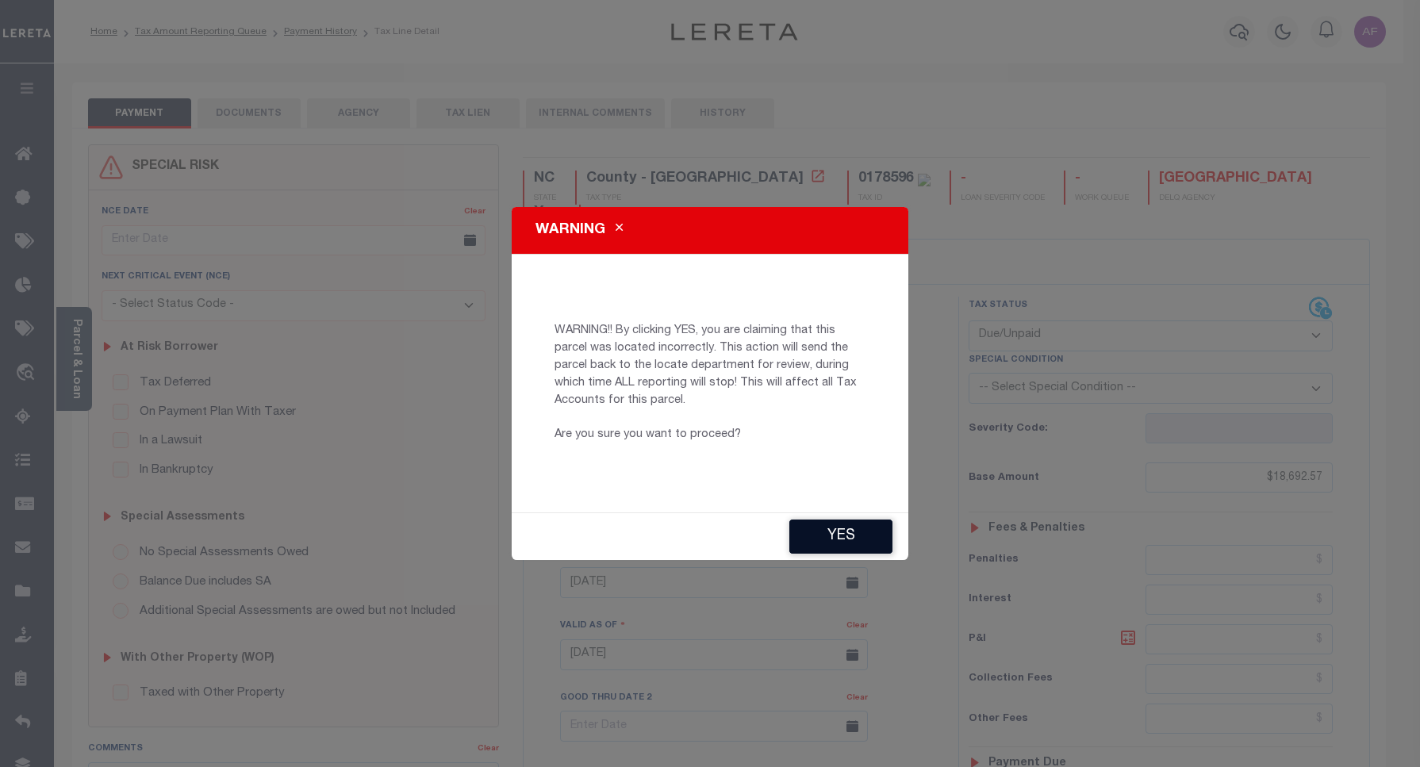
click at [835, 529] on button "YES" at bounding box center [840, 536] width 103 height 34
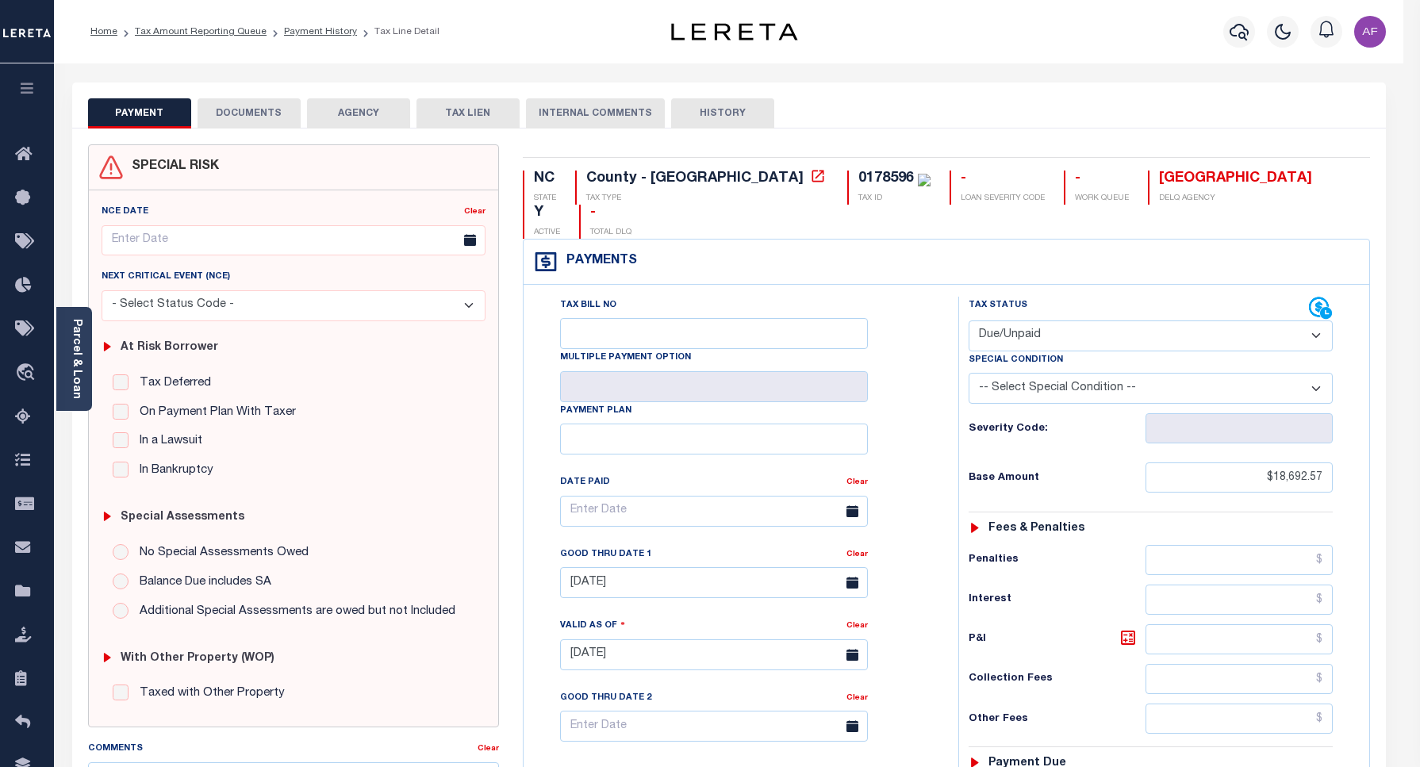
type input "afrancis-c@lereta.net"
type input "[DATE]"
type input "HD"
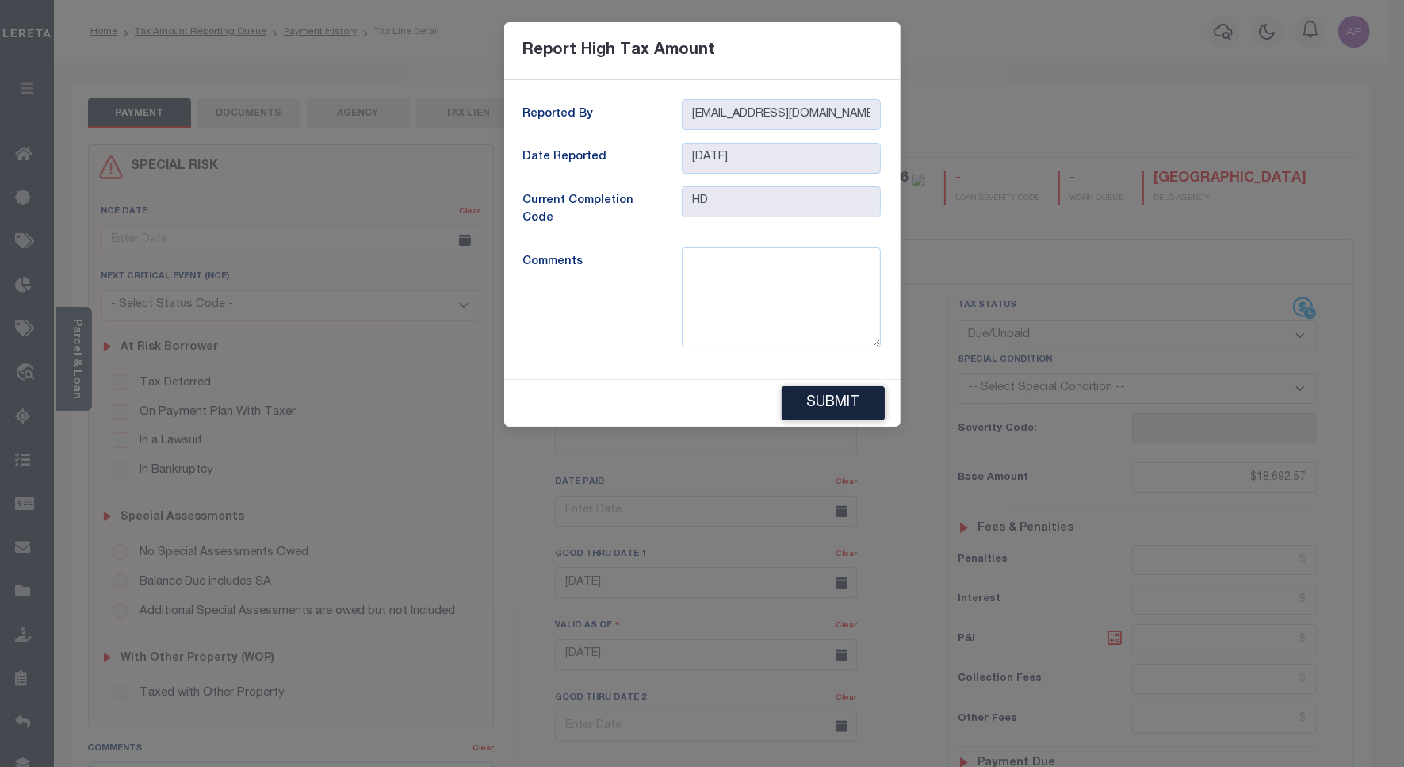
click at [515, 531] on div "Report High Tax Amount Reported By afrancis-c@lereta.net Date Reported 09/29/20…" at bounding box center [702, 383] width 1404 height 767
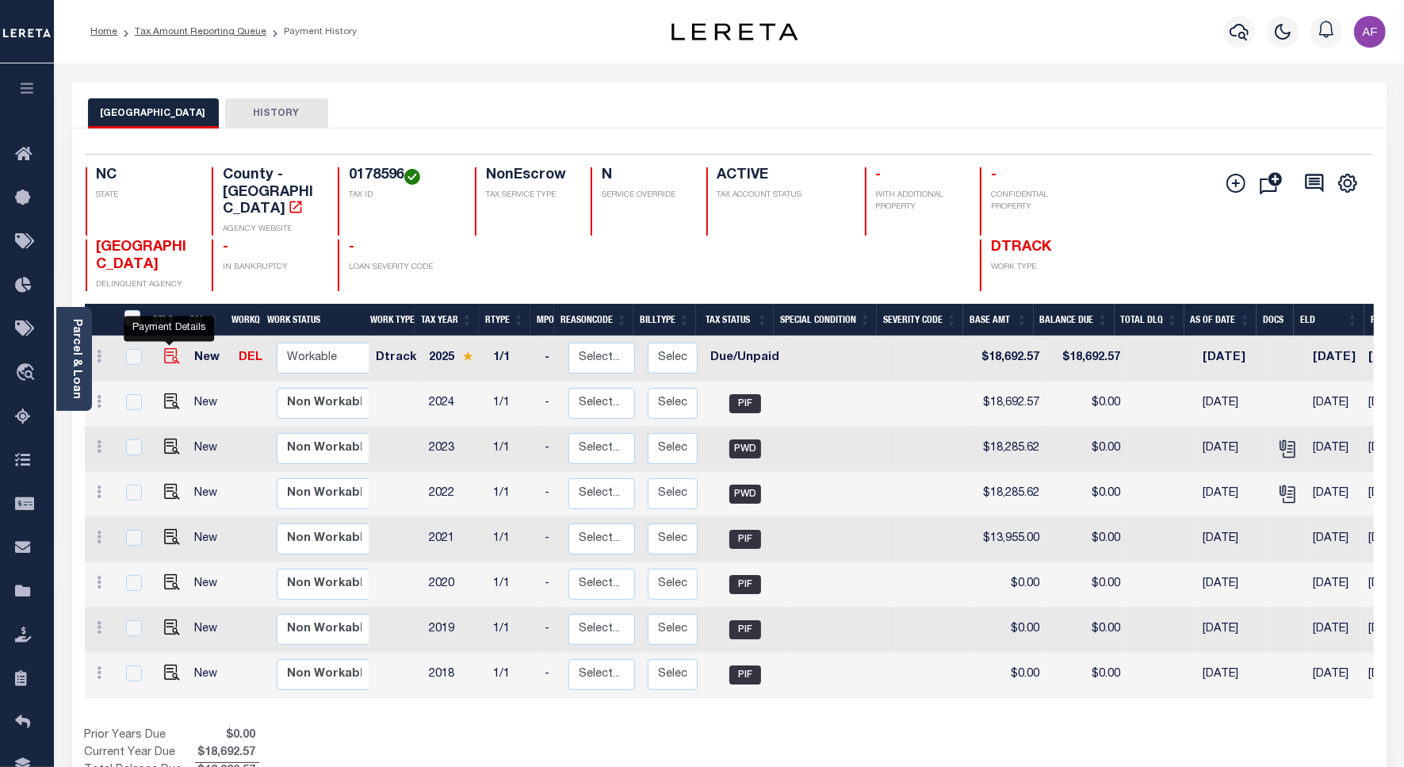
click at [171, 348] on img "" at bounding box center [172, 356] width 16 height 16
checkbox input "true"
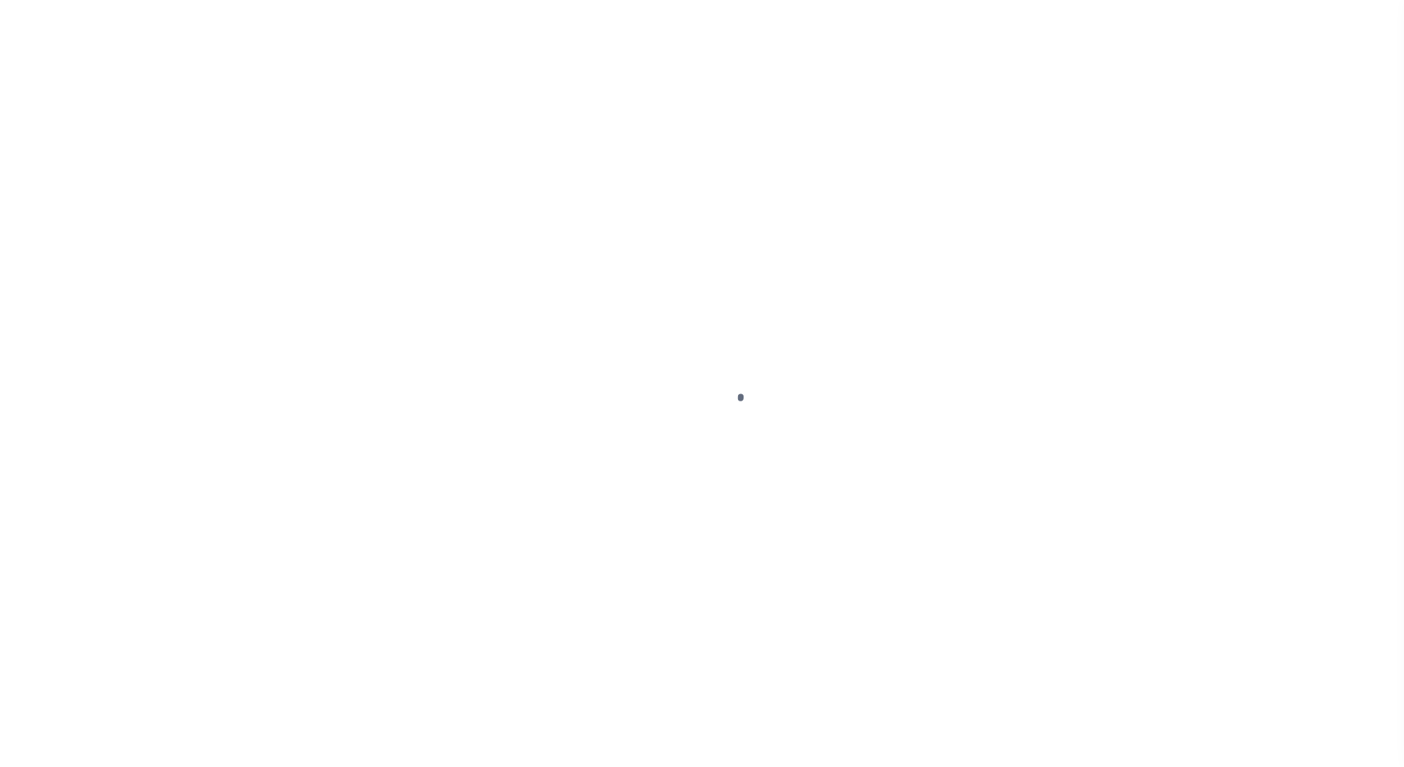
select select "DUE"
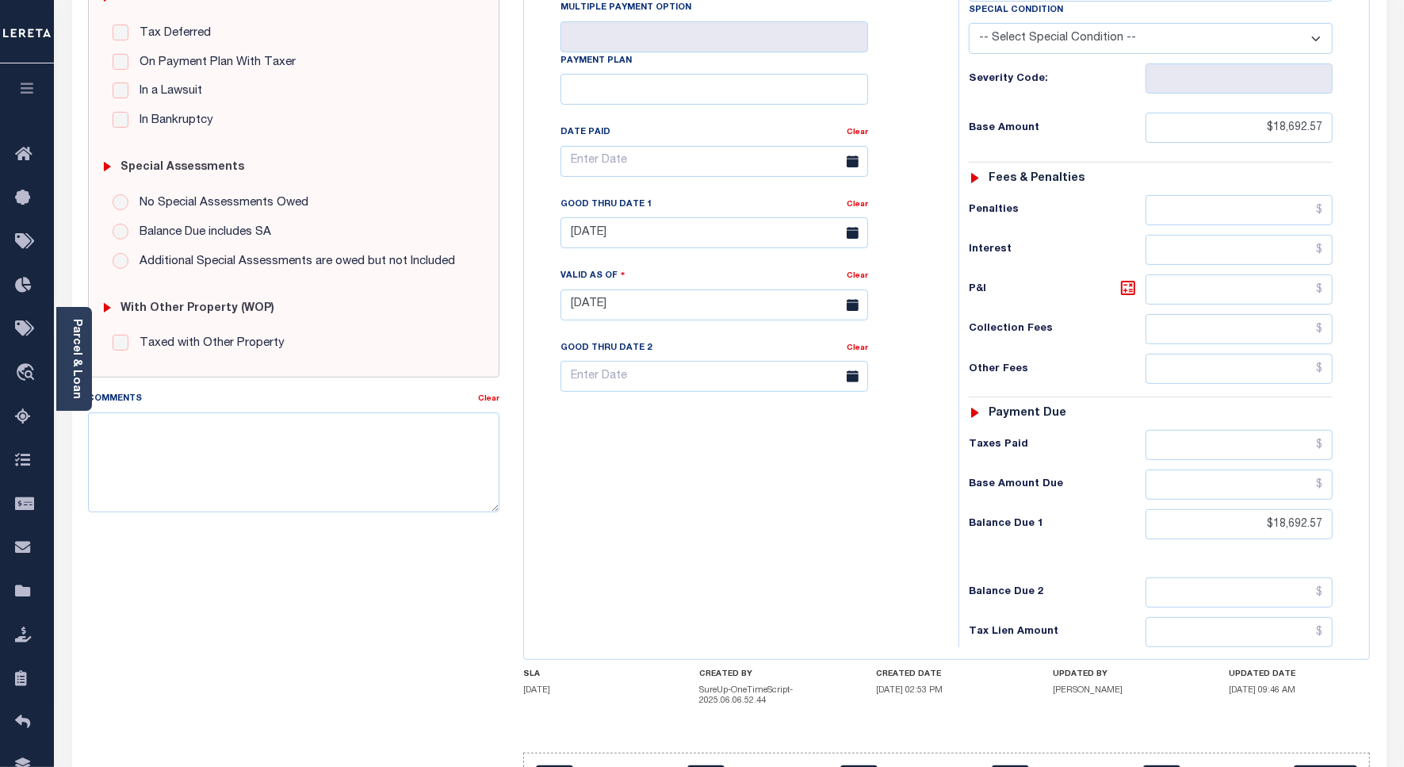
scroll to position [21, 0]
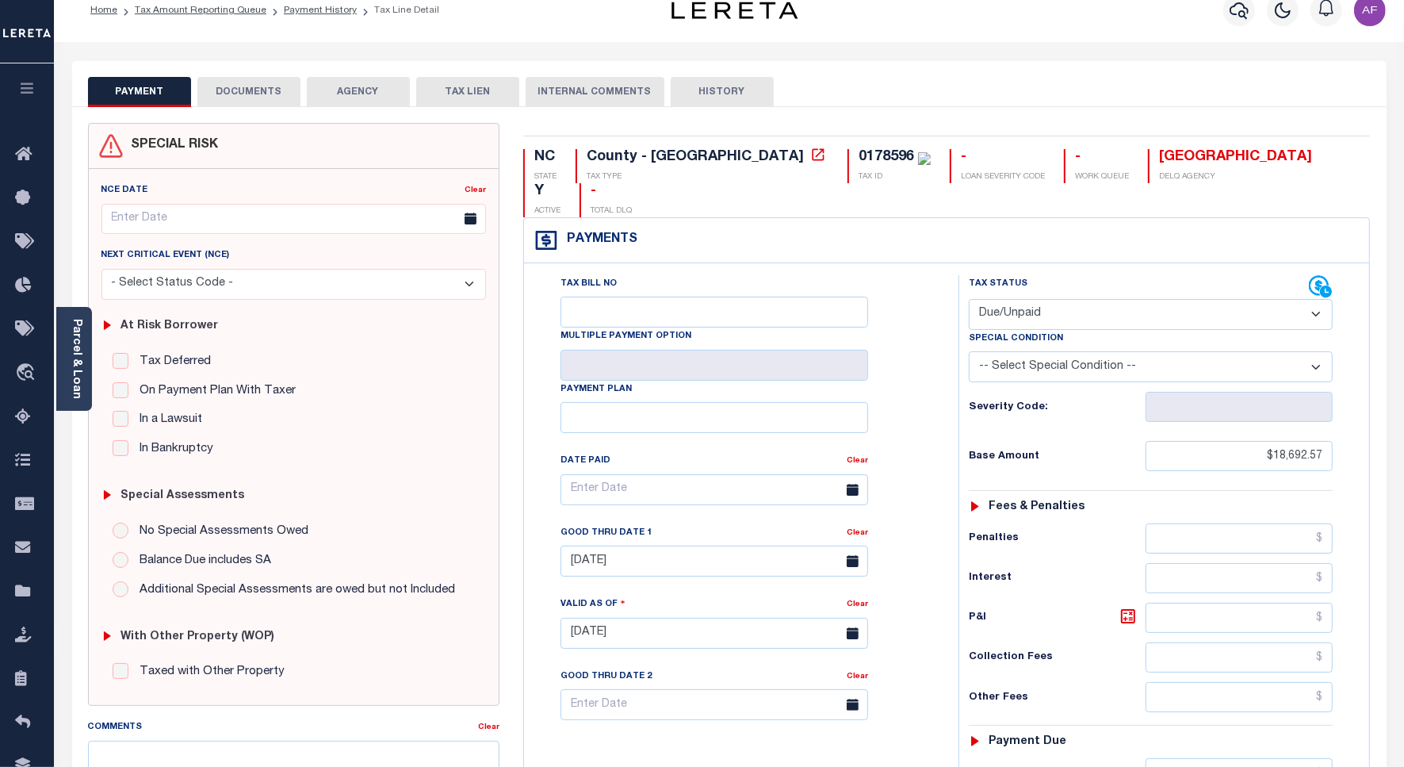
click at [251, 71] on div "PAYMENT DOCUMENTS AGENCY DELINQUENT PAYEE TAX LIEN" at bounding box center [729, 84] width 1315 height 46
click at [250, 77] on button "DOCUMENTS" at bounding box center [248, 92] width 103 height 30
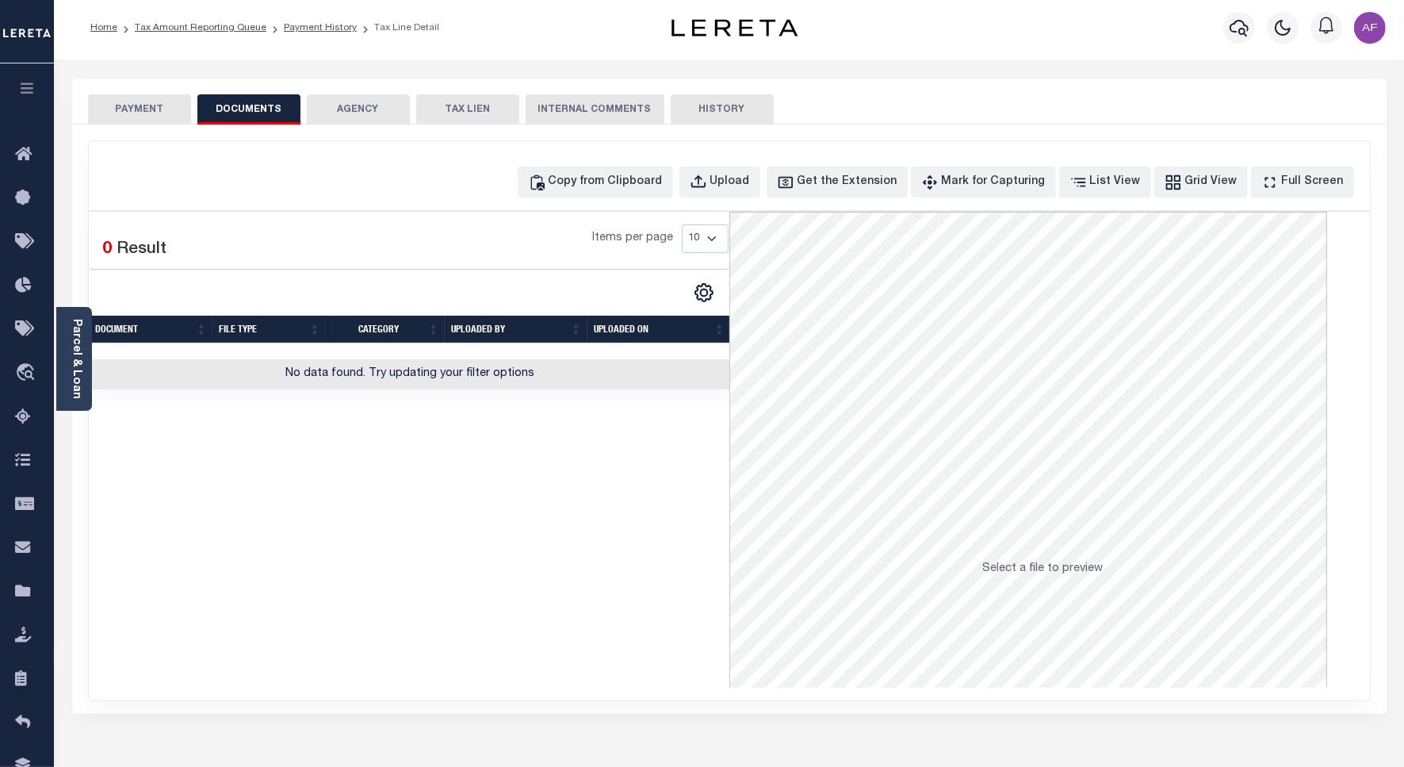
scroll to position [0, 0]
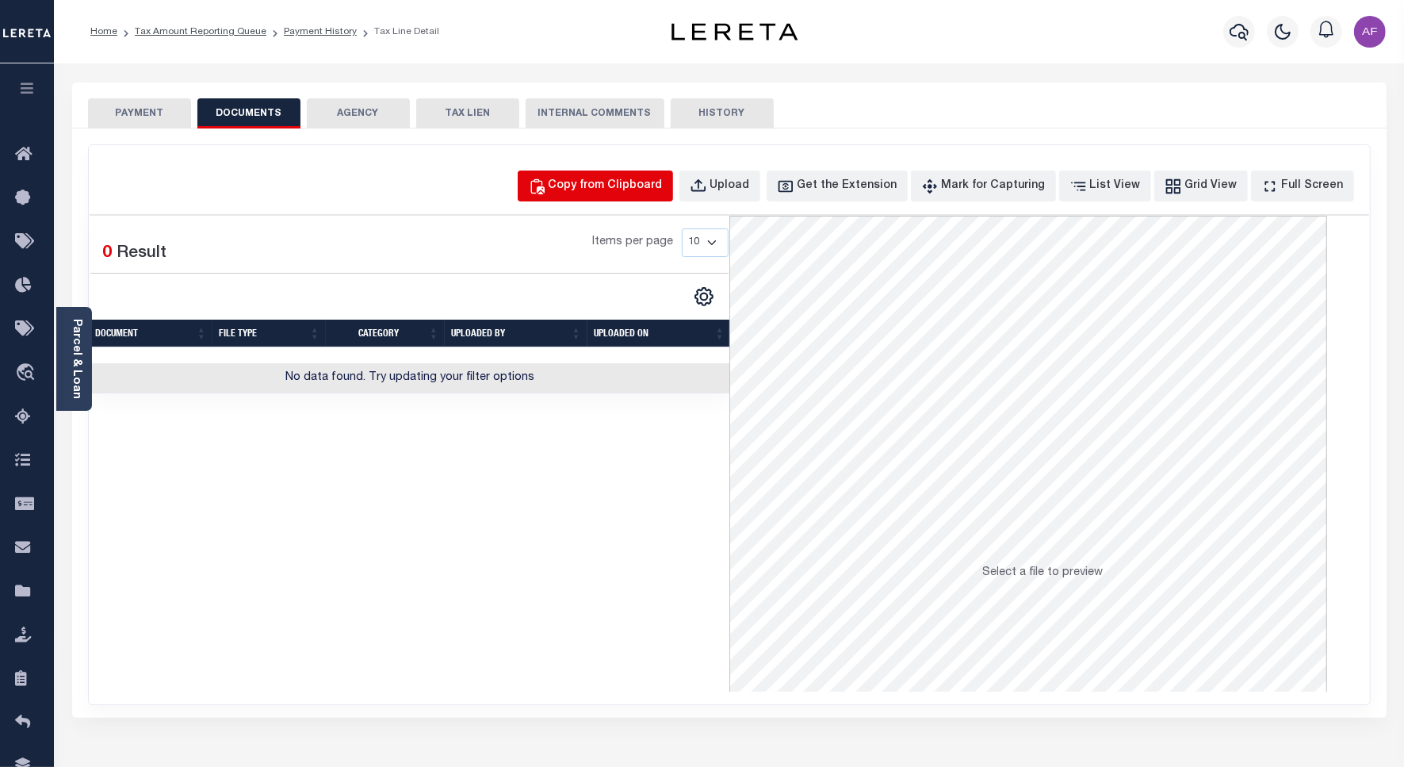
click at [621, 183] on div "Copy from Clipboard" at bounding box center [606, 186] width 114 height 17
select select "POP"
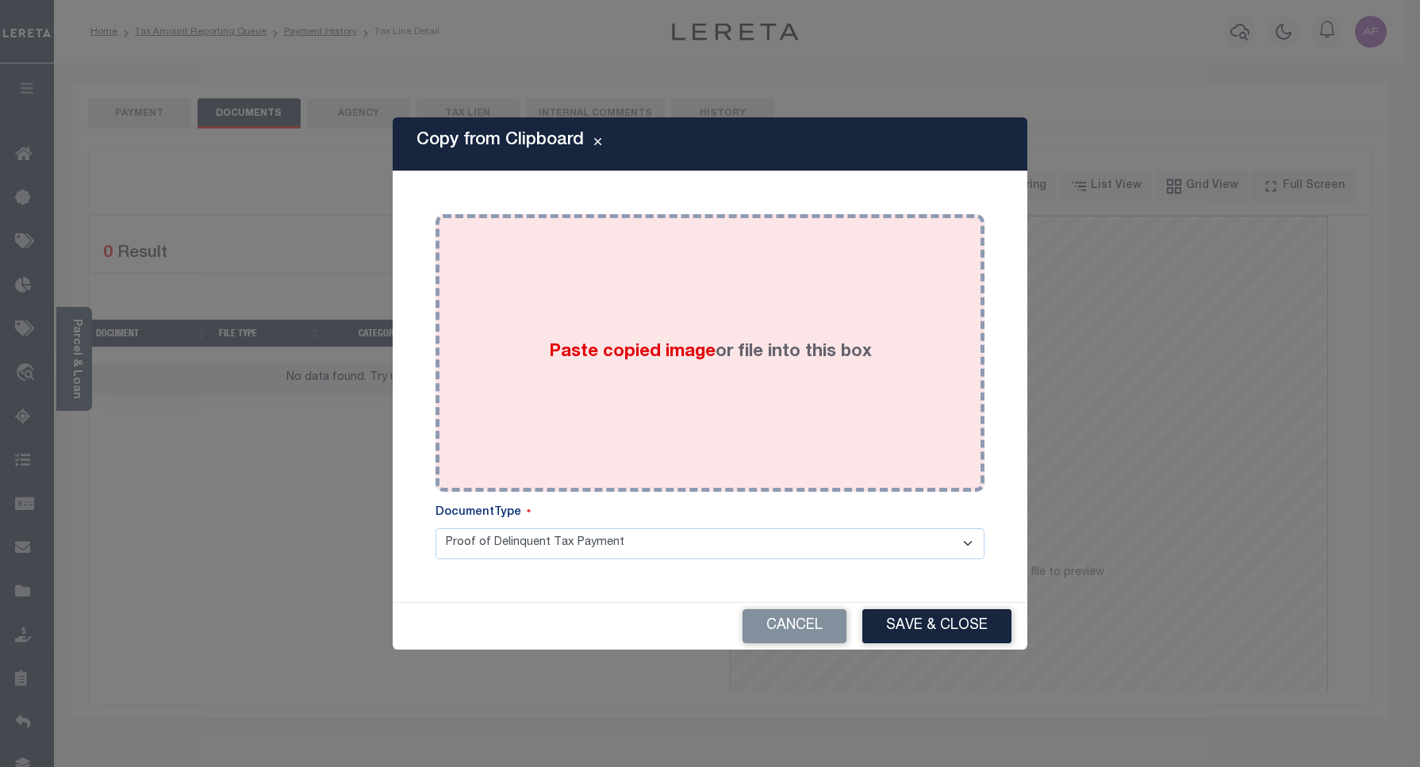
click at [707, 297] on div "Paste copied image or file into this box" at bounding box center [709, 353] width 525 height 254
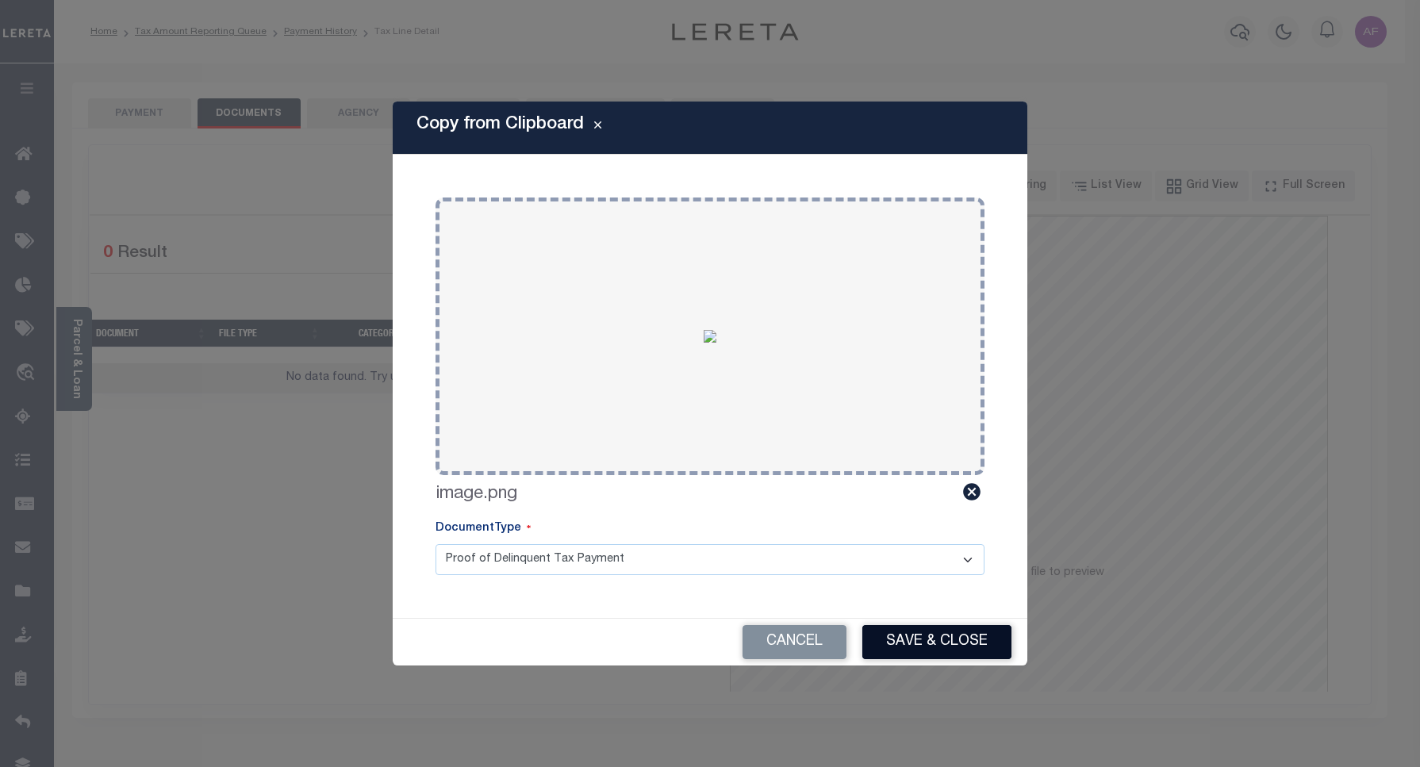
click at [909, 641] on button "Save & Close" at bounding box center [936, 642] width 149 height 34
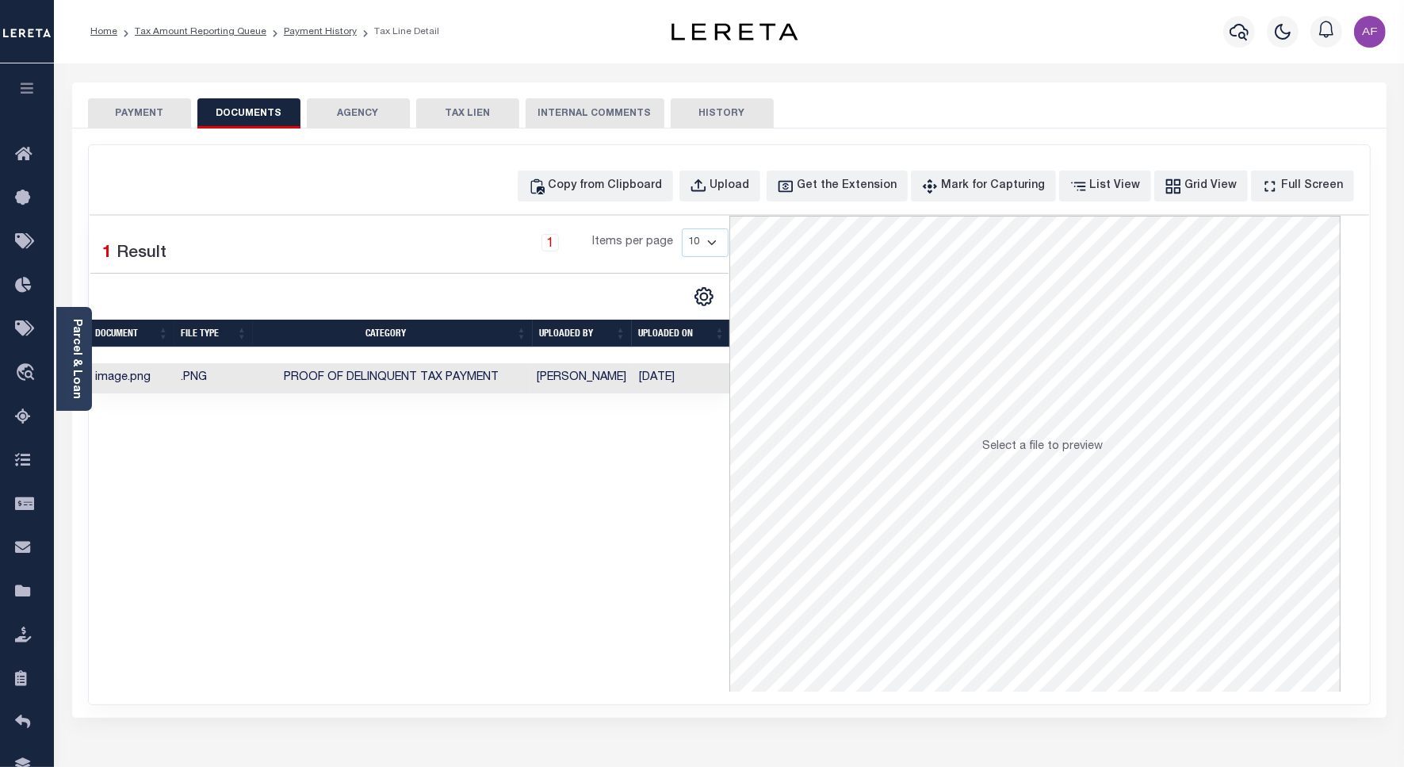
click at [167, 113] on button "PAYMENT" at bounding box center [139, 113] width 103 height 30
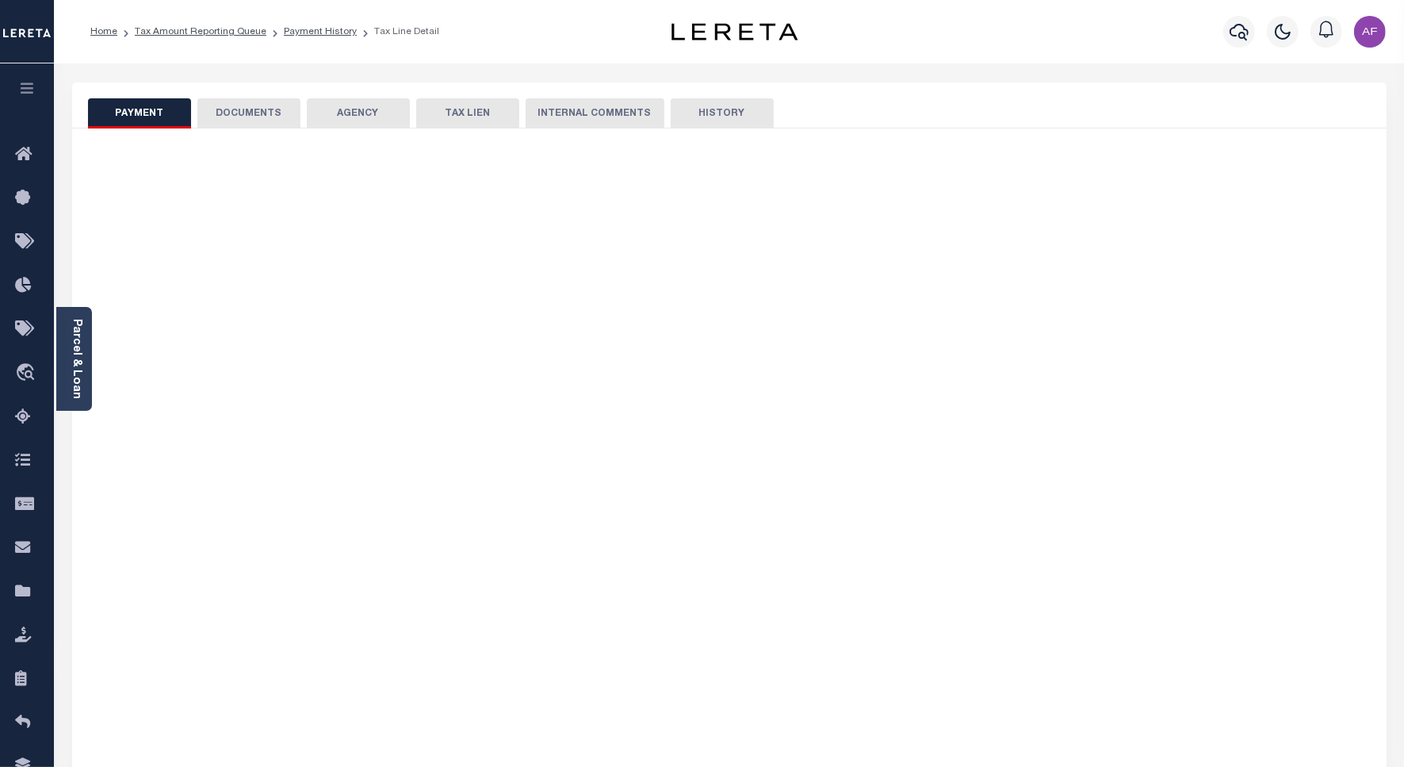
click at [167, 113] on button "PAYMENT" at bounding box center [139, 113] width 103 height 30
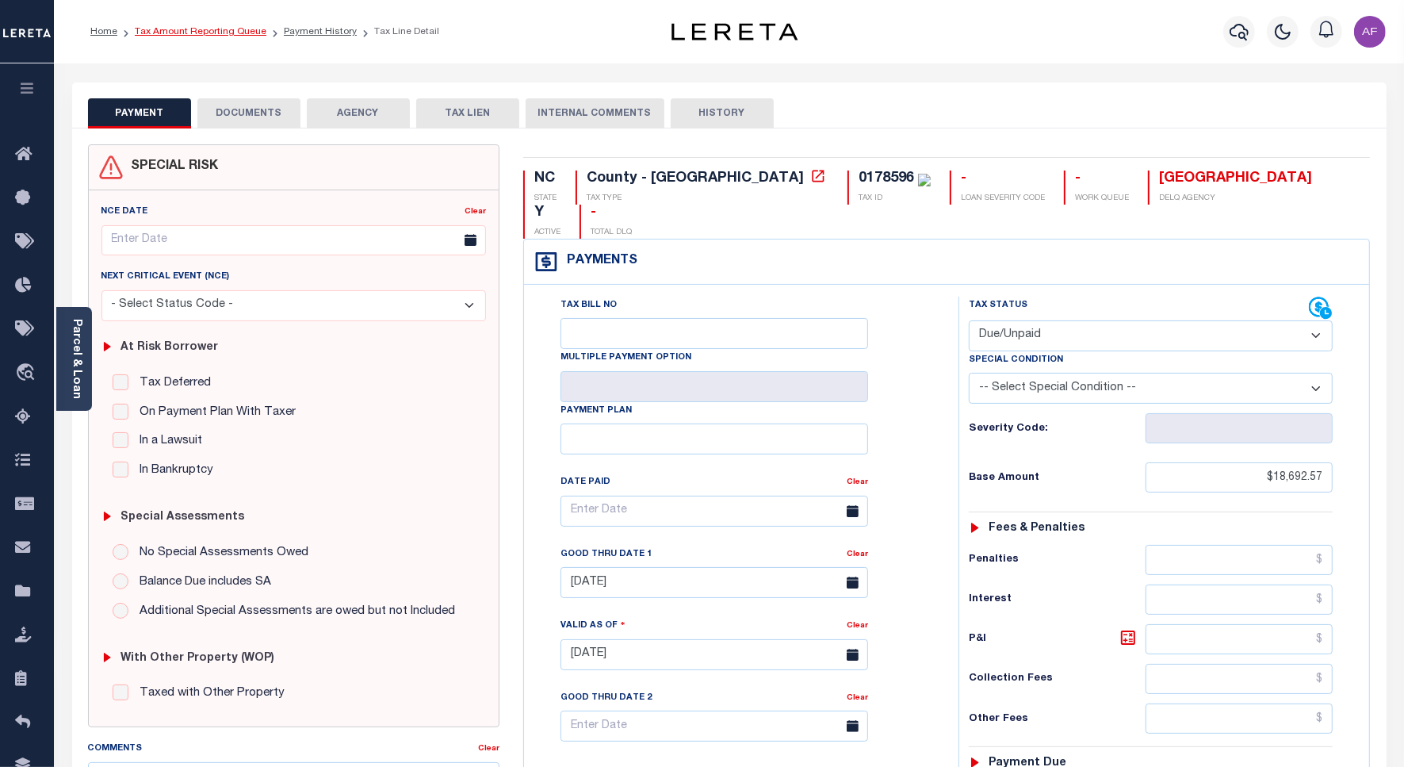
click at [201, 36] on li "Tax Amount Reporting Queue" at bounding box center [191, 32] width 149 height 14
click at [201, 27] on link "Tax Amount Reporting Queue" at bounding box center [201, 32] width 132 height 10
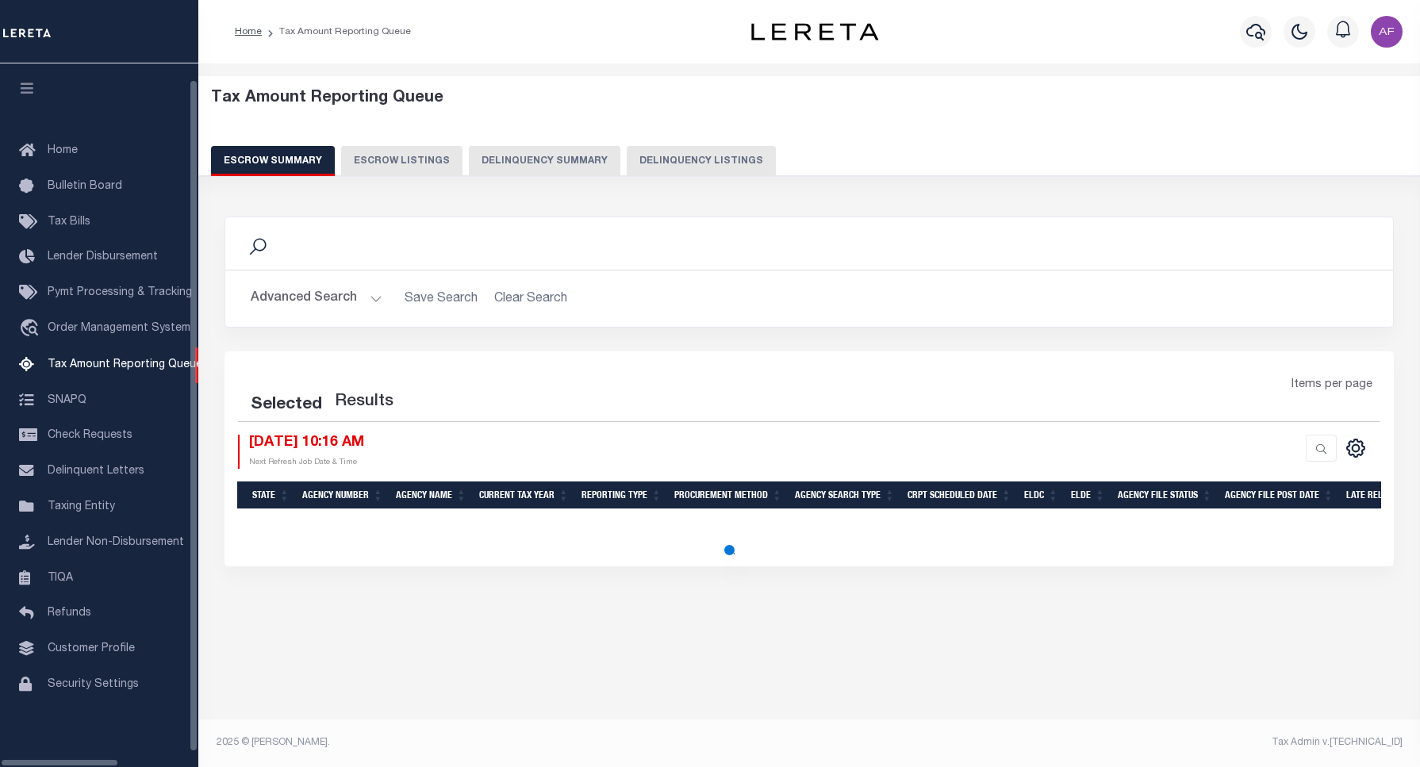
click at [667, 155] on button "Delinquency Listings" at bounding box center [701, 161] width 149 height 30
select select "100"
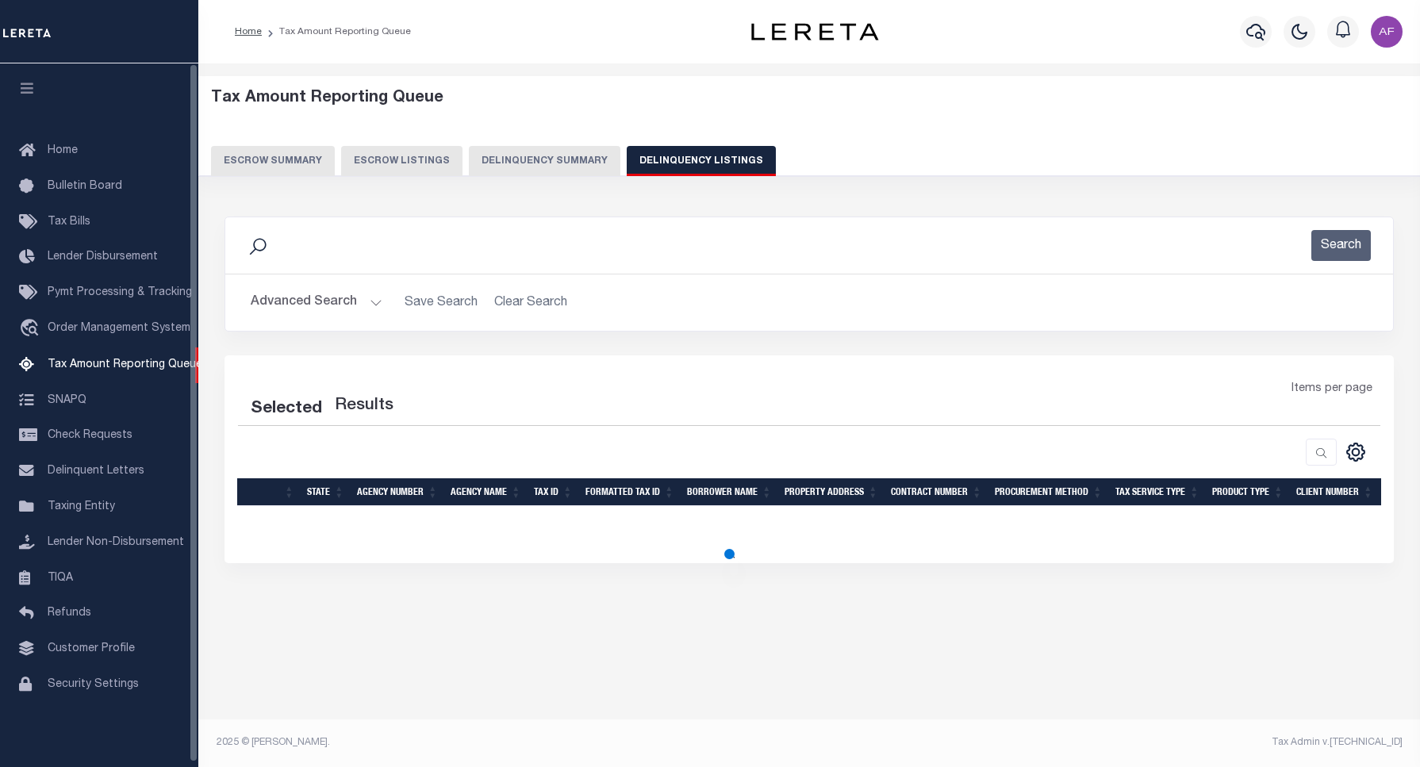
select select "100"
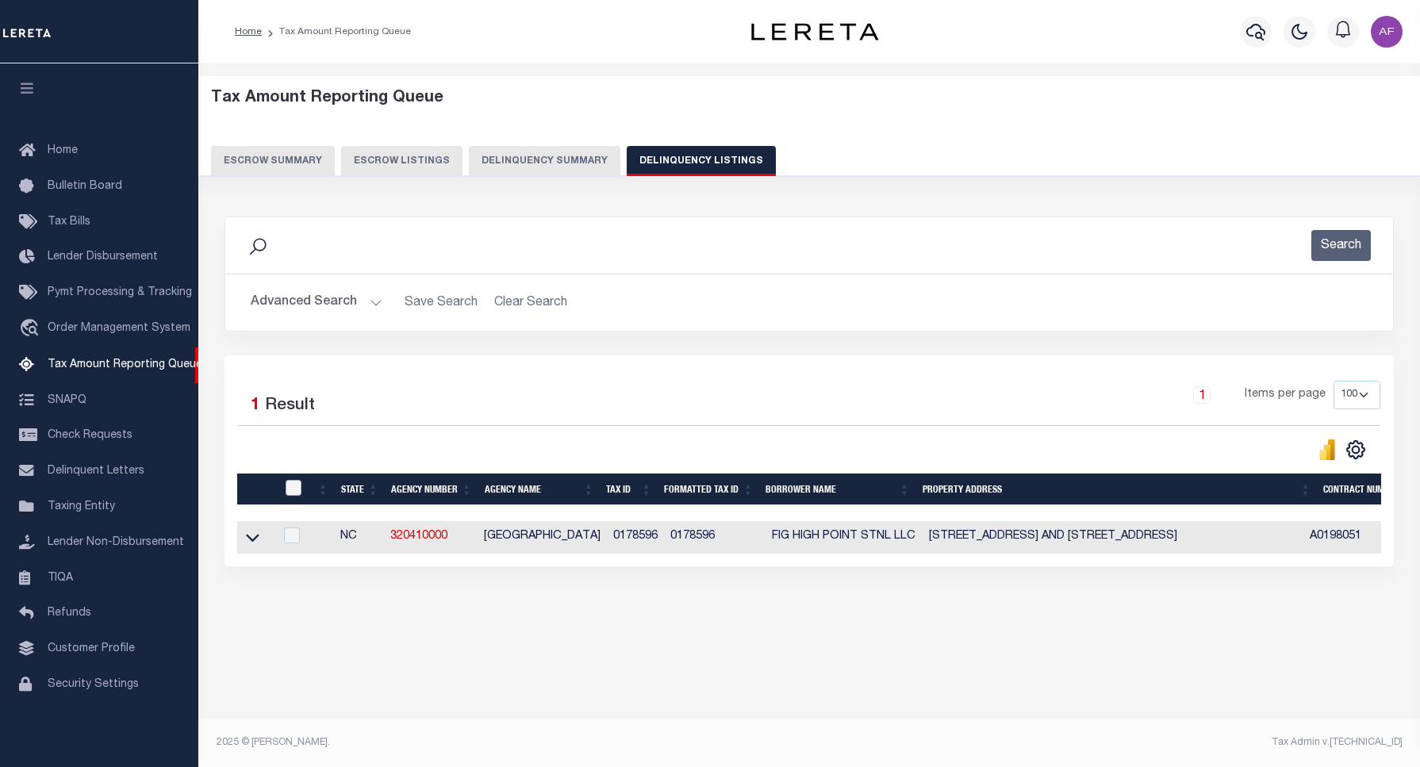
click at [287, 482] on input "checkbox" at bounding box center [293, 488] width 16 height 16
checkbox input "true"
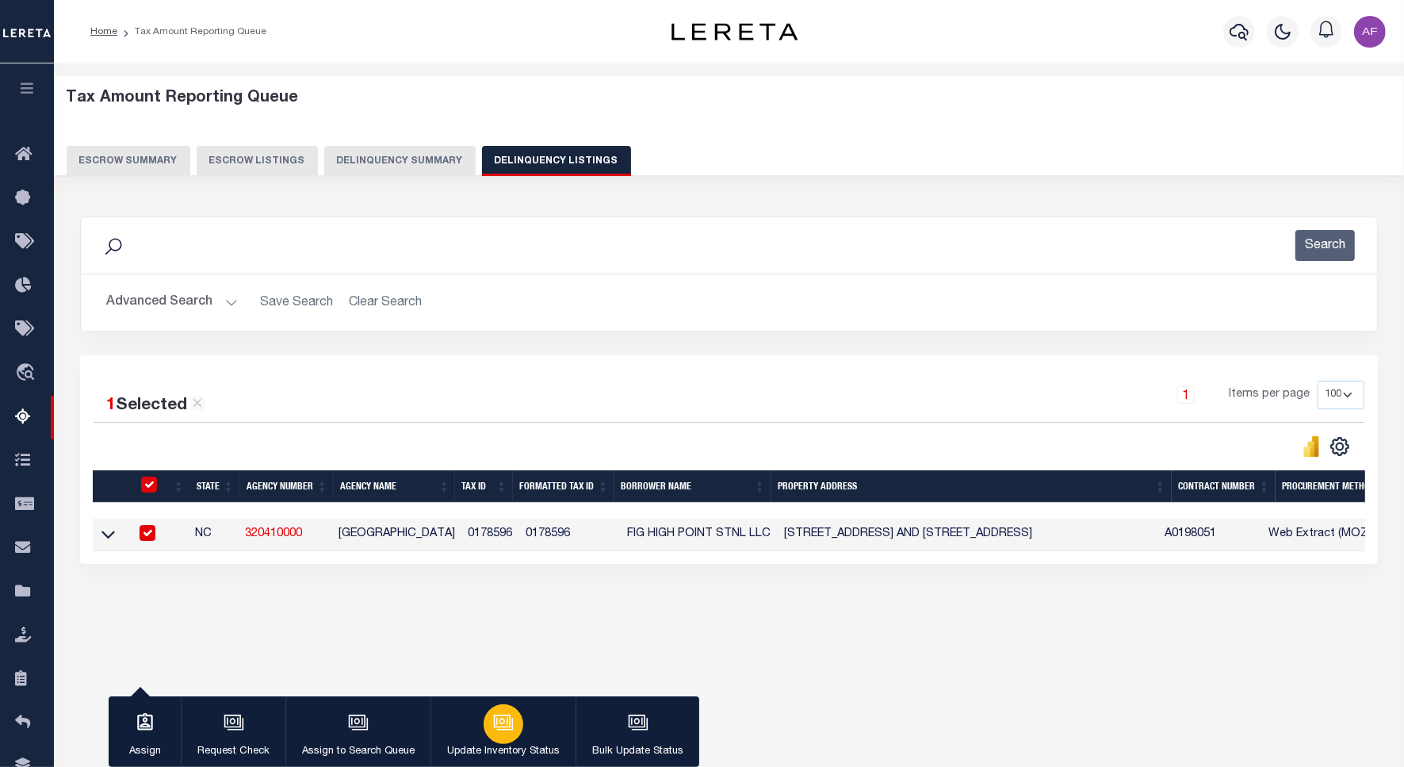
click at [502, 708] on div "button" at bounding box center [504, 724] width 40 height 40
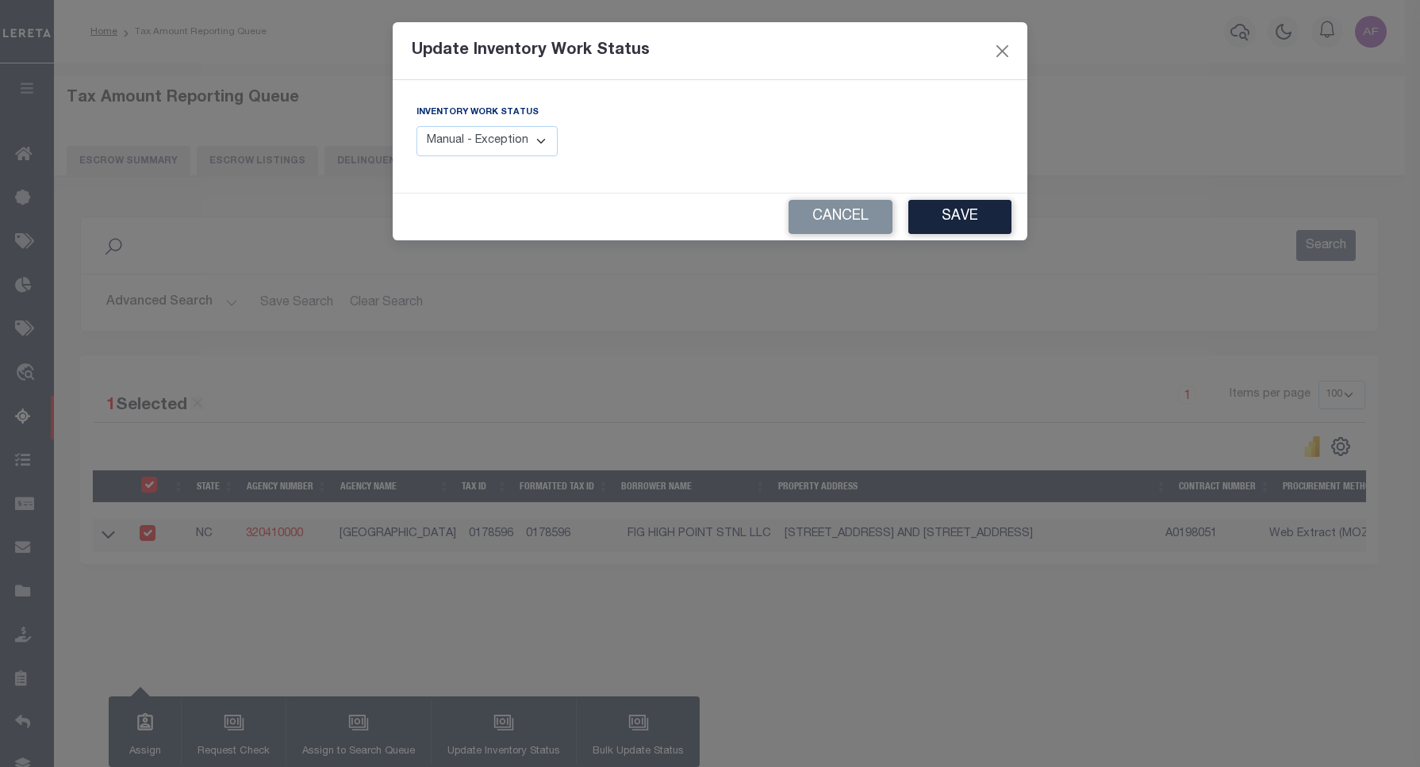
click at [498, 140] on select "Manual - Exception Pended - Awaiting Search Late Add Exception Completed" at bounding box center [486, 141] width 141 height 31
select select "4"
click at [416, 126] on select "Manual - Exception Pended - Awaiting Search Late Add Exception Completed" at bounding box center [486, 141] width 141 height 31
click at [974, 219] on button "Save" at bounding box center [959, 217] width 103 height 34
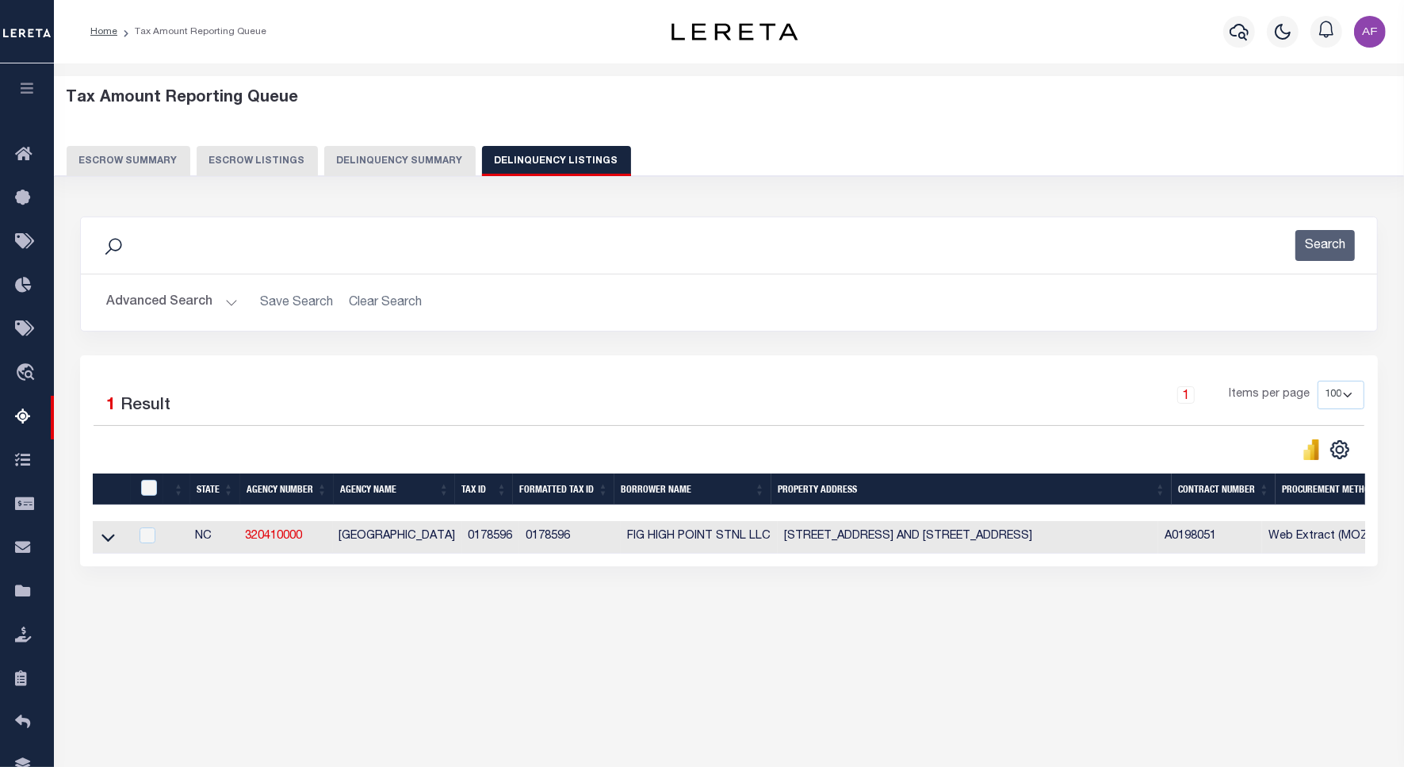
click at [177, 306] on button "Advanced Search" at bounding box center [172, 302] width 132 height 31
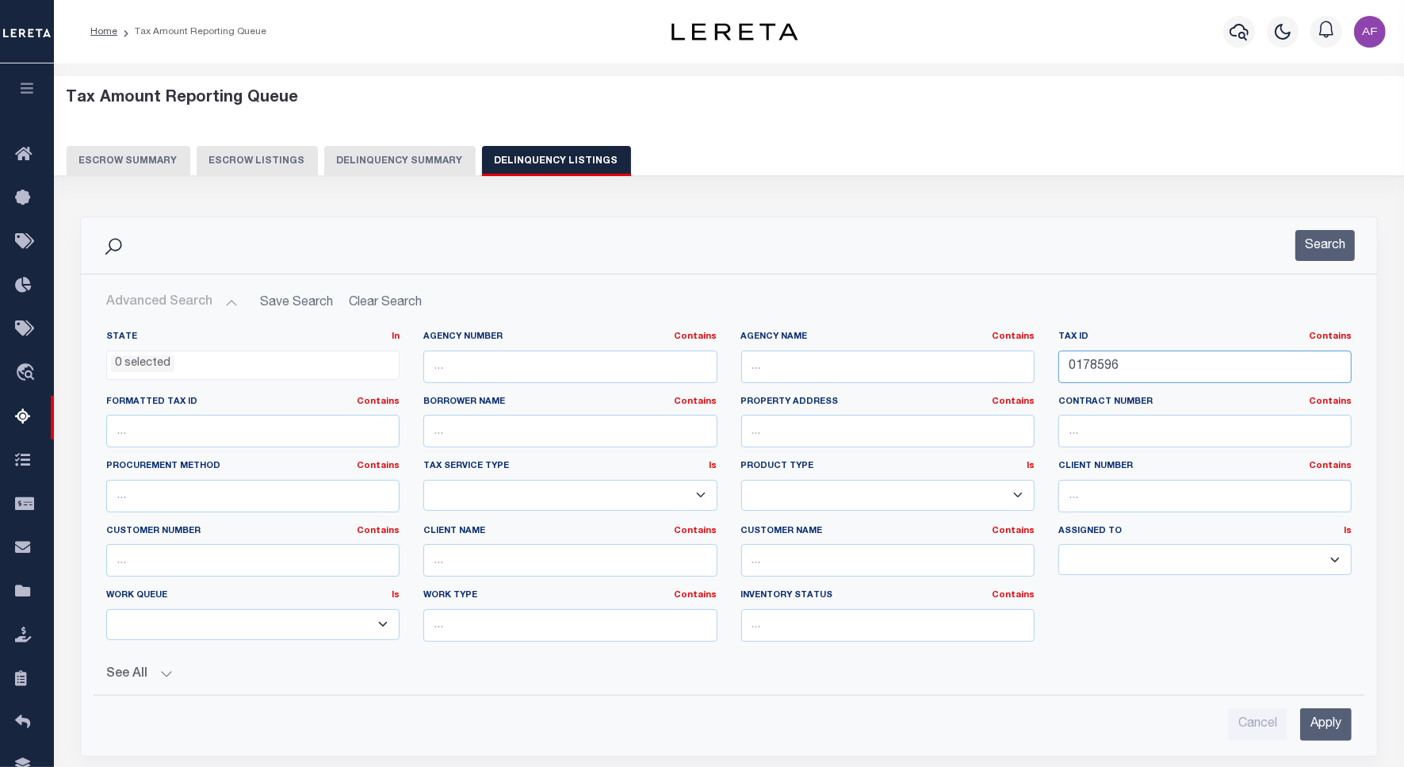
click at [1107, 367] on input "0178596" at bounding box center [1205, 367] width 293 height 33
paste input "511437001"
type input "511437001"
click at [1330, 243] on button "Search" at bounding box center [1325, 245] width 59 height 31
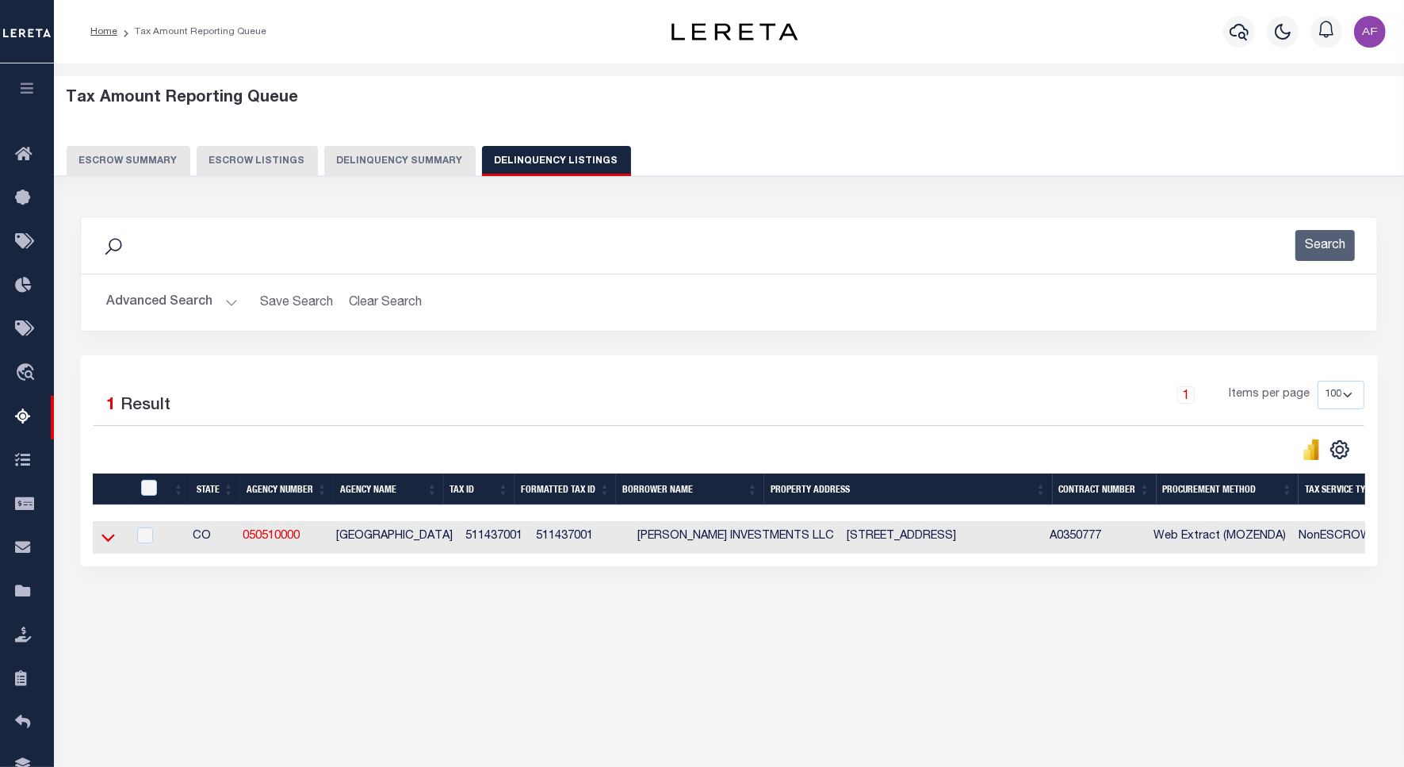
click at [105, 541] on icon at bounding box center [108, 537] width 13 height 17
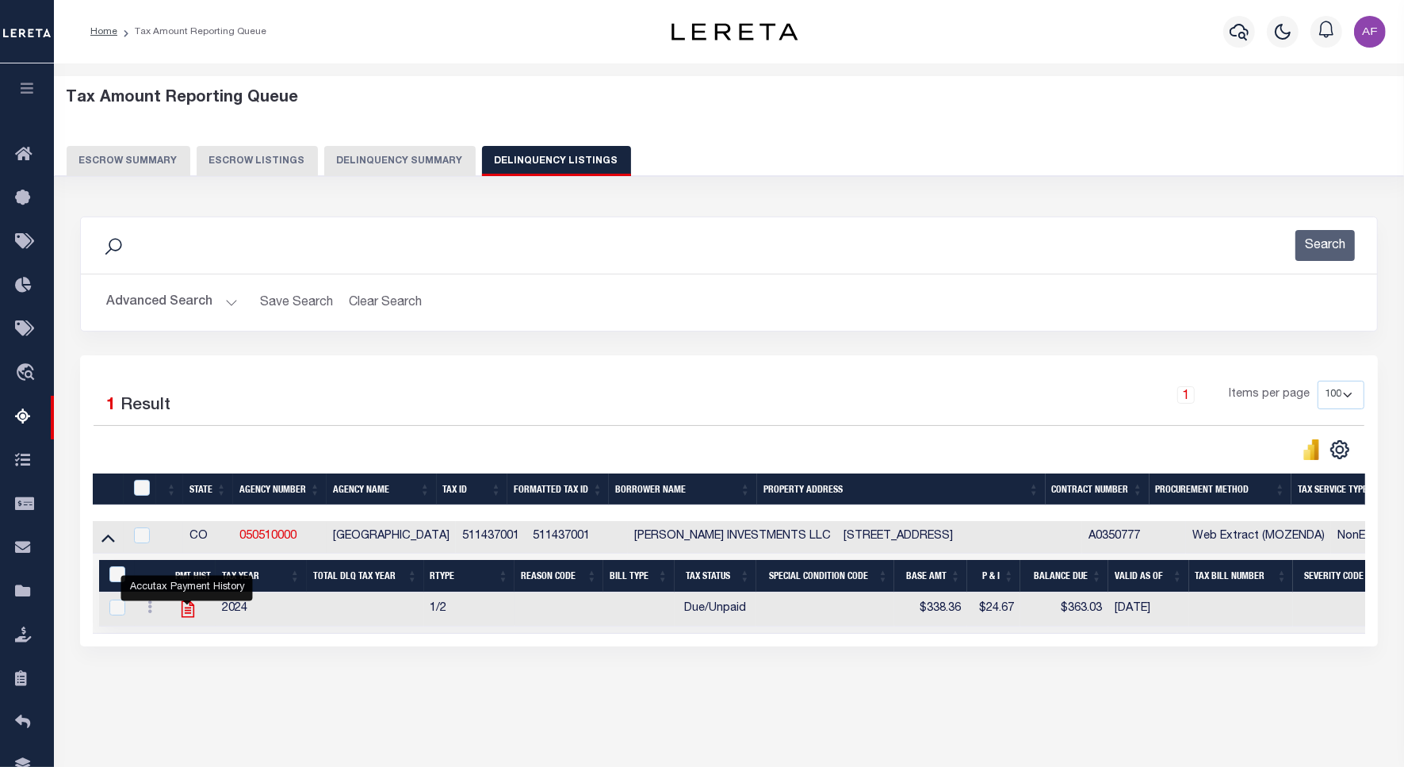
click at [186, 615] on icon "" at bounding box center [188, 609] width 21 height 21
checkbox input "true"
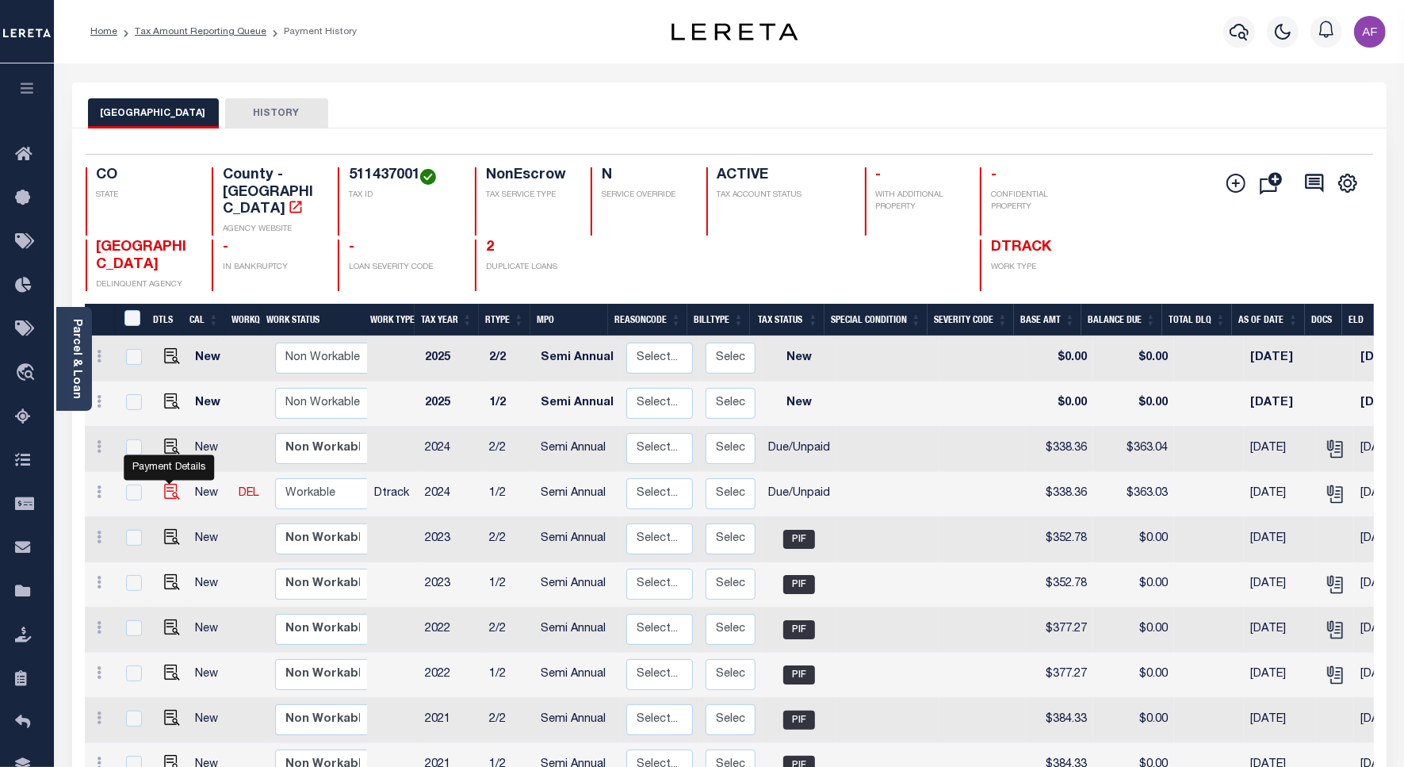
click at [173, 484] on img "" at bounding box center [172, 492] width 16 height 16
checkbox input "true"
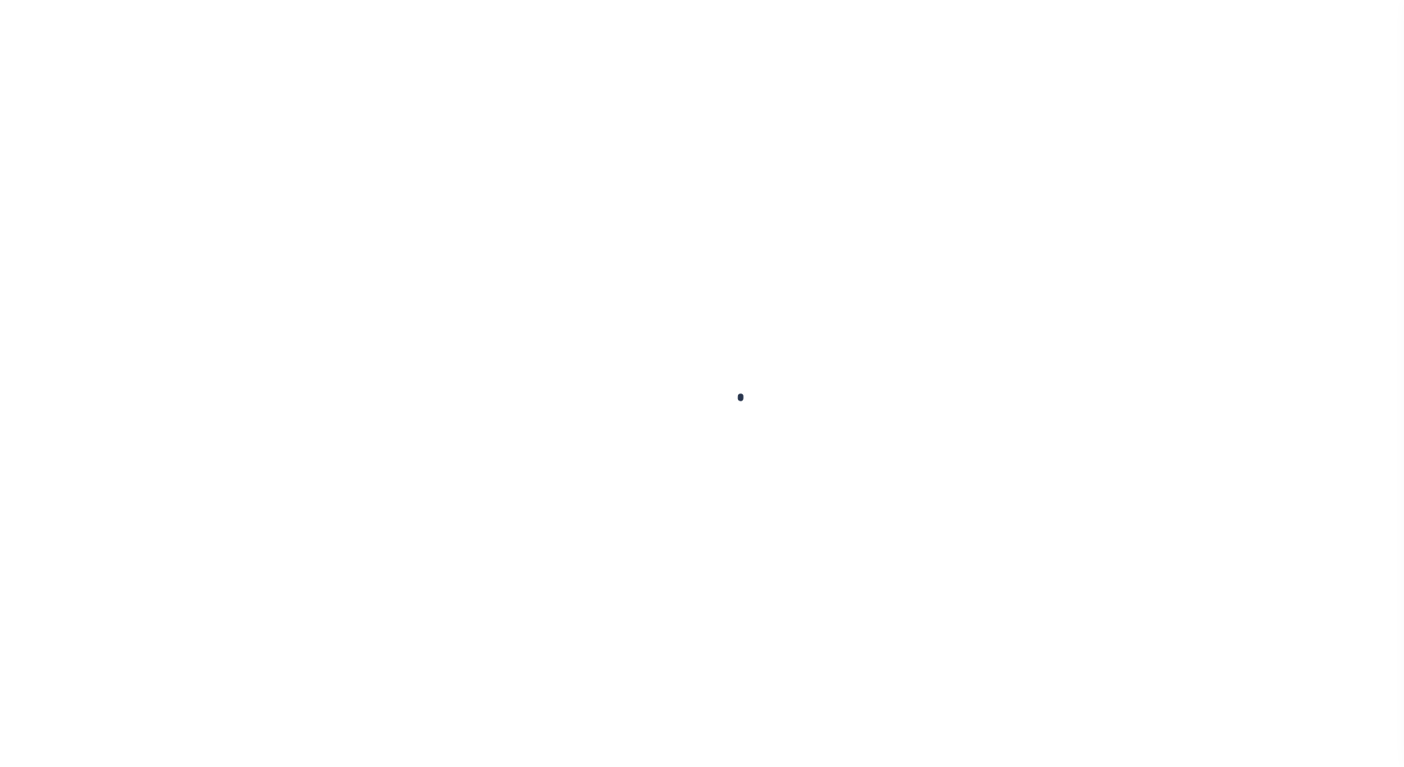
checkbox input "false"
type input "Semi Annual"
type input "[DATE]"
select select "DUE"
type input "$338.36"
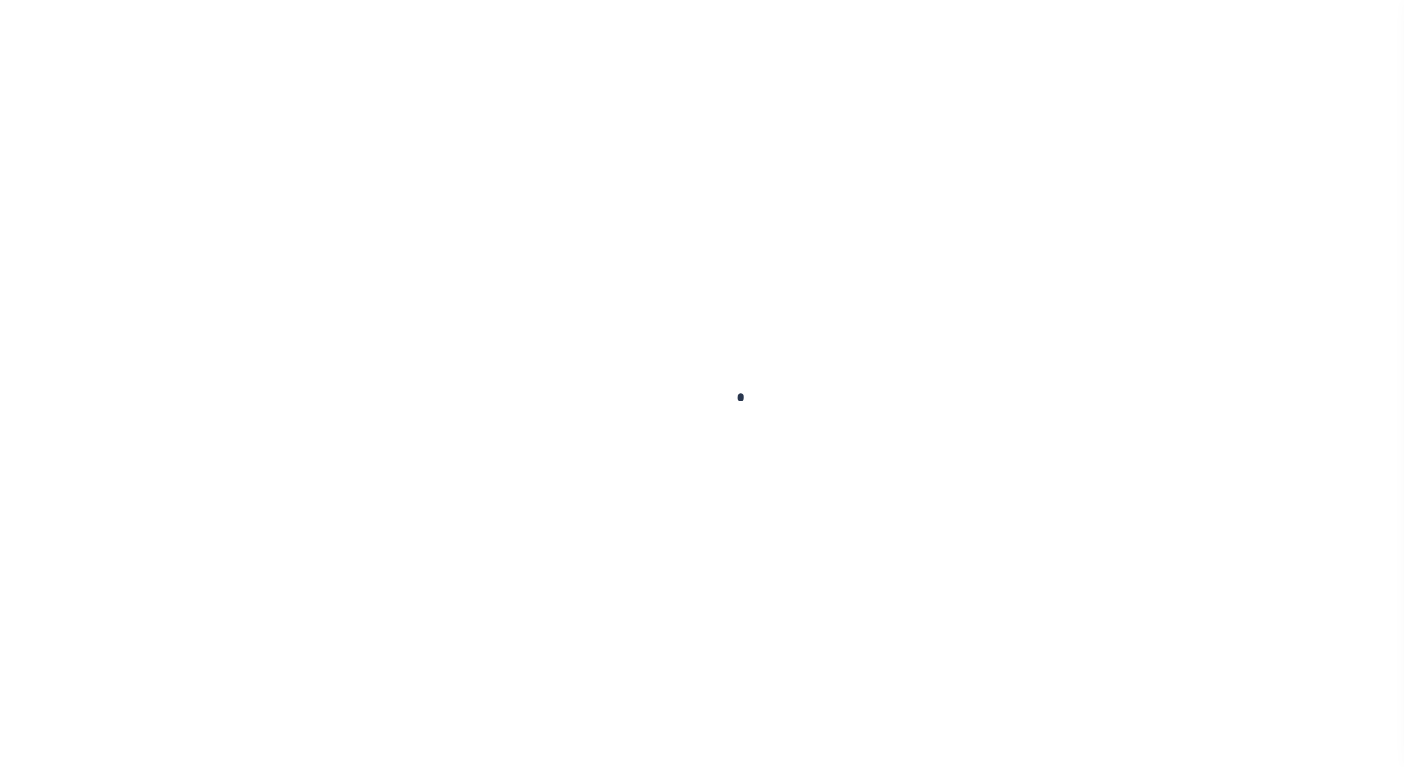
type input "$24.67"
type input "$363.03"
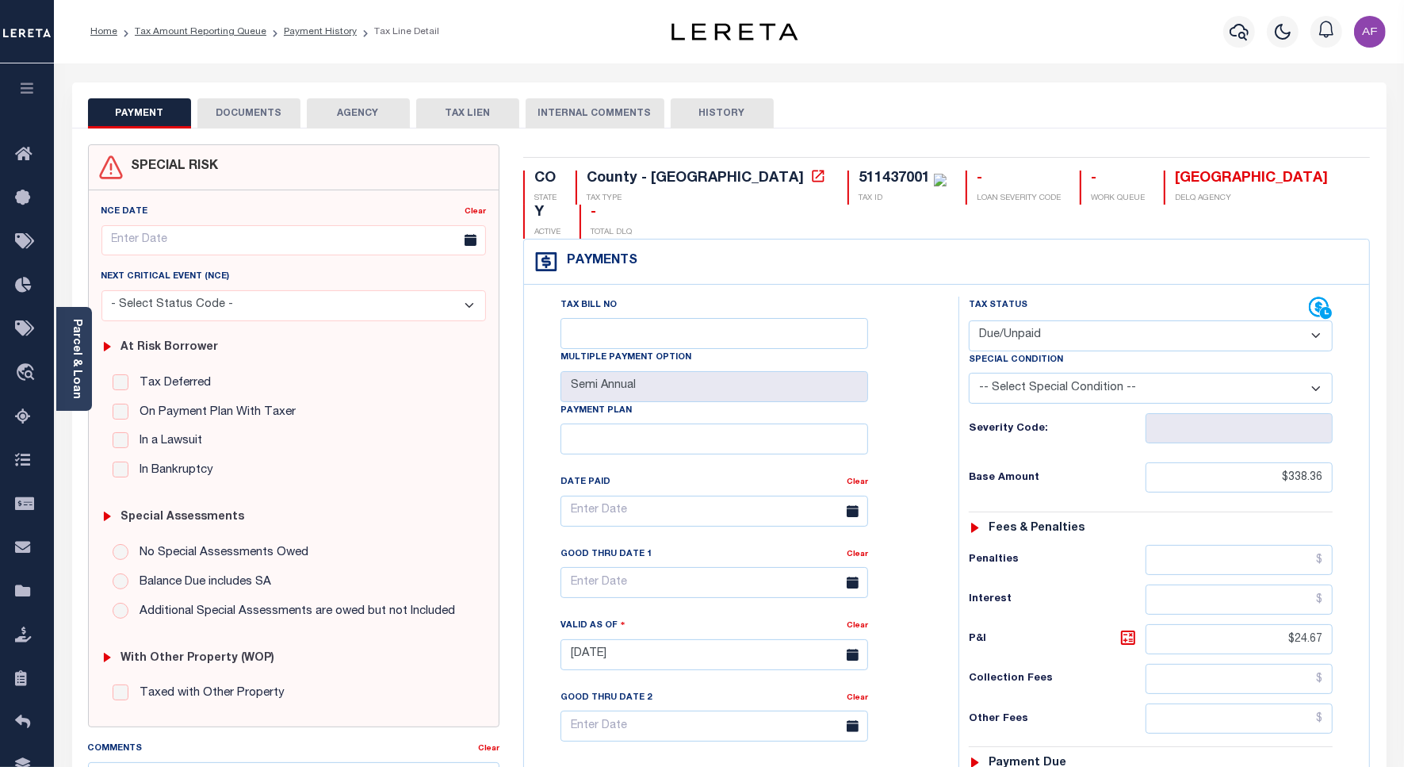
click at [255, 111] on button "DOCUMENTS" at bounding box center [248, 113] width 103 height 30
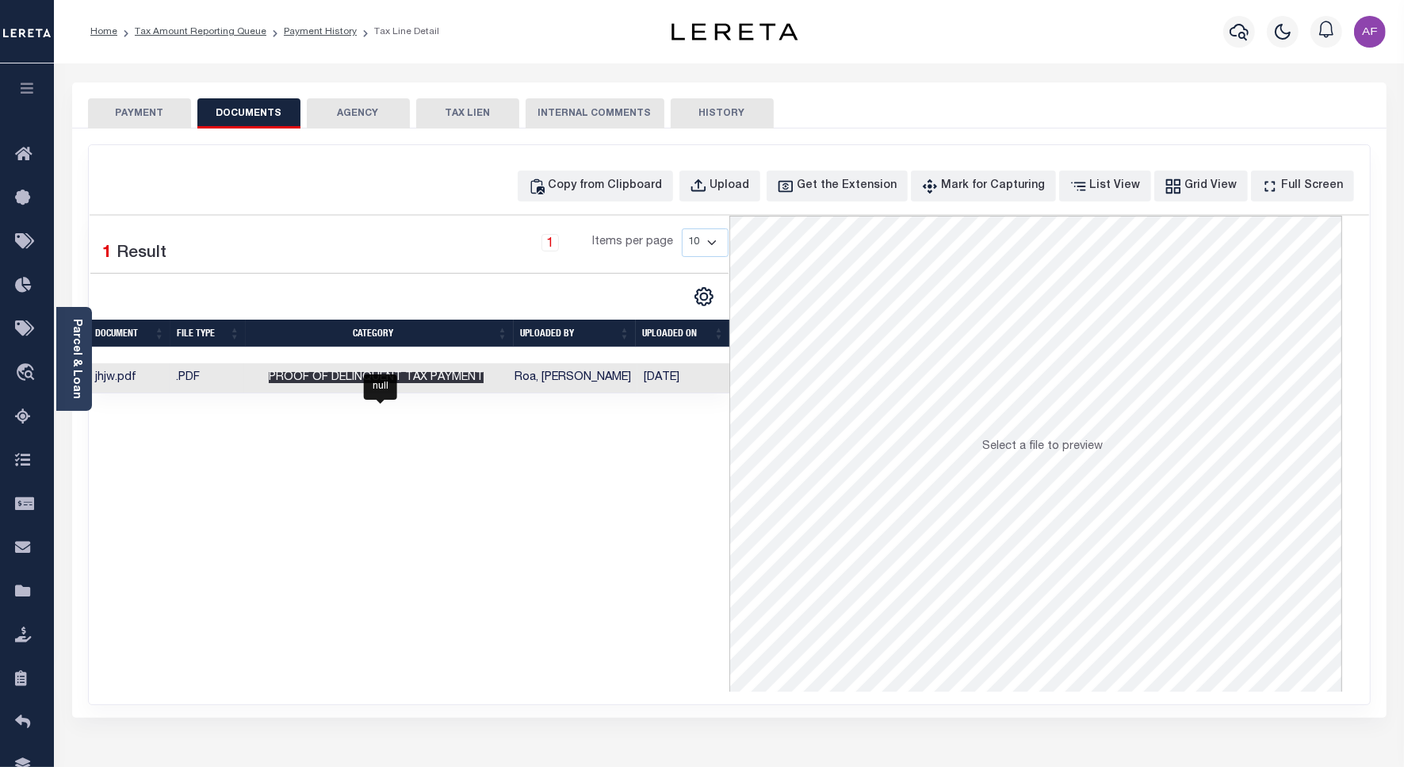
click at [329, 383] on span "Proof of Delinquent Tax Payment" at bounding box center [376, 377] width 215 height 11
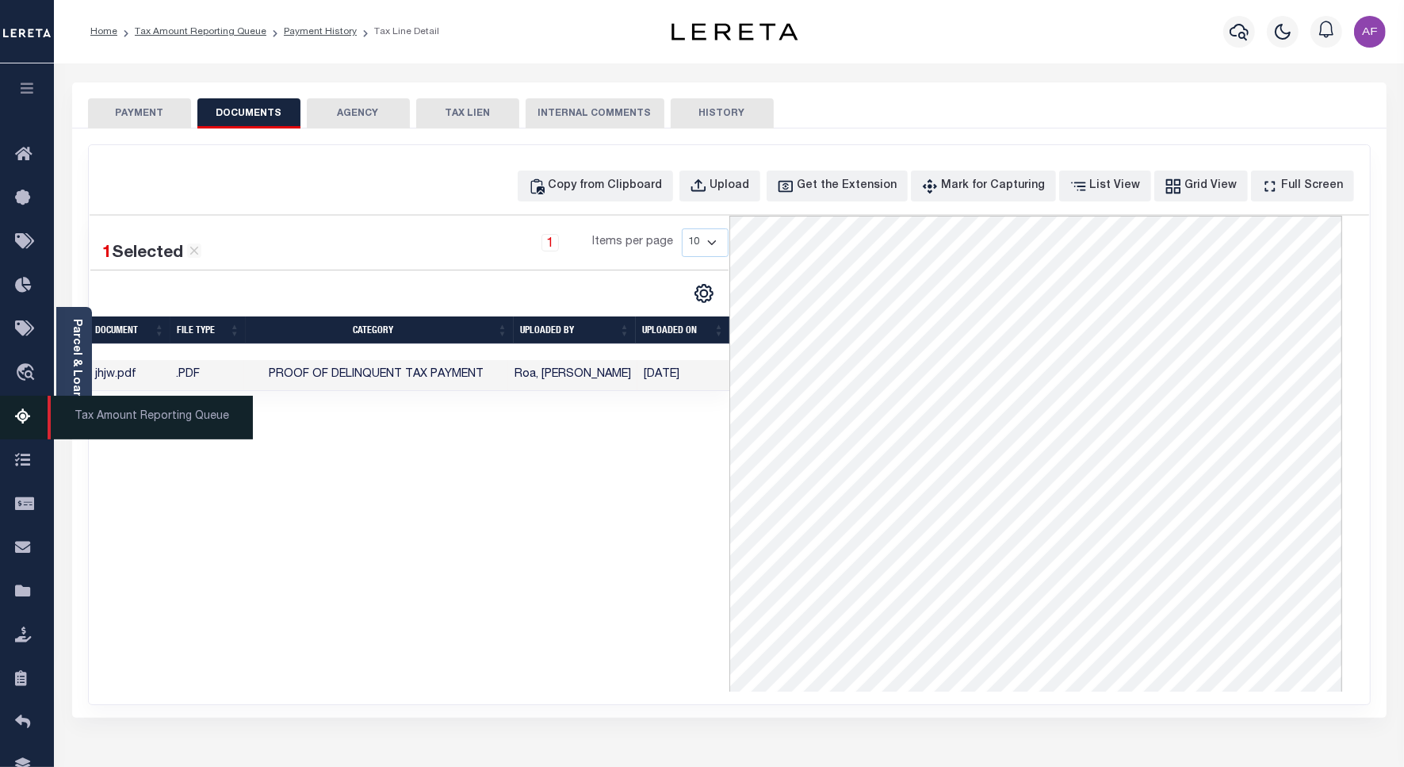
click at [29, 418] on icon at bounding box center [27, 418] width 25 height 20
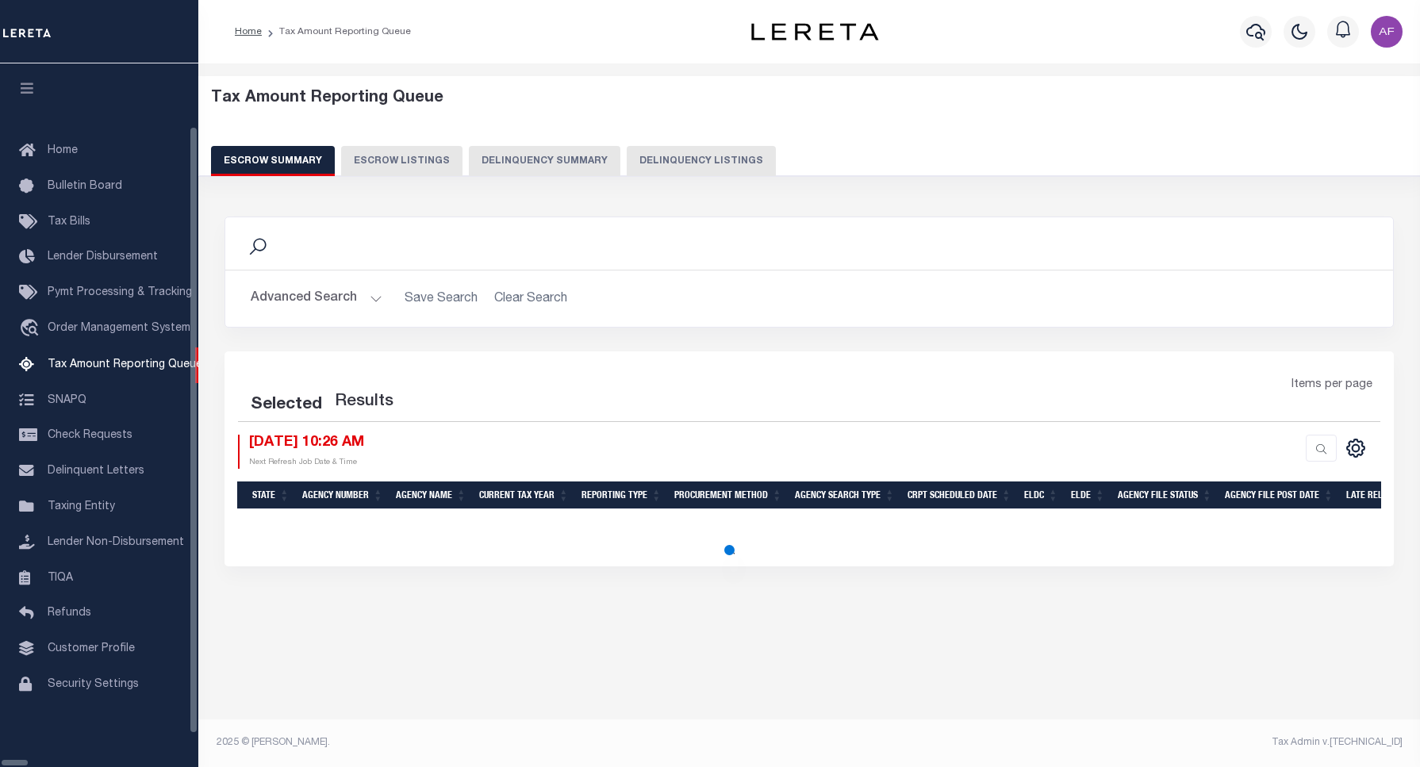
click at [656, 157] on button "Delinquency Listings" at bounding box center [701, 161] width 149 height 30
select select "100"
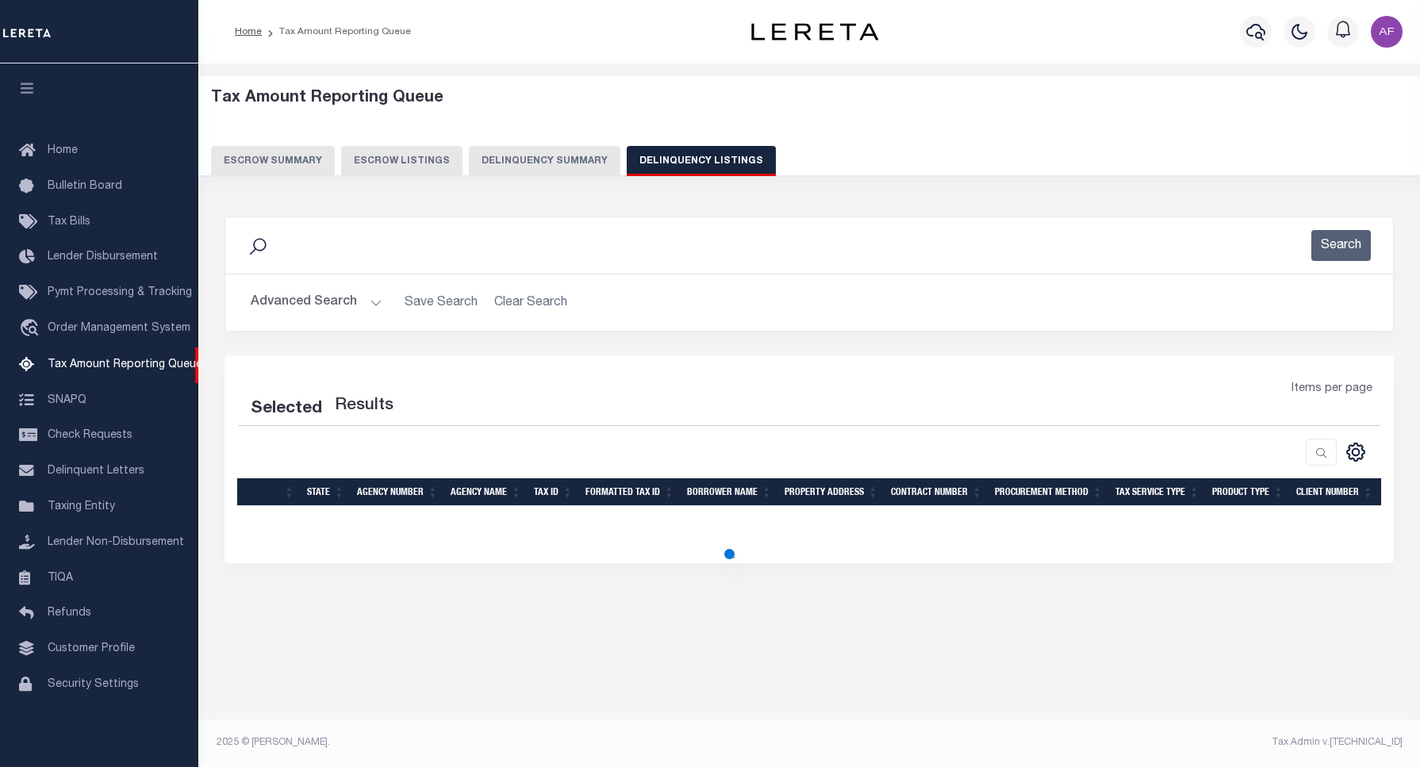
select select "100"
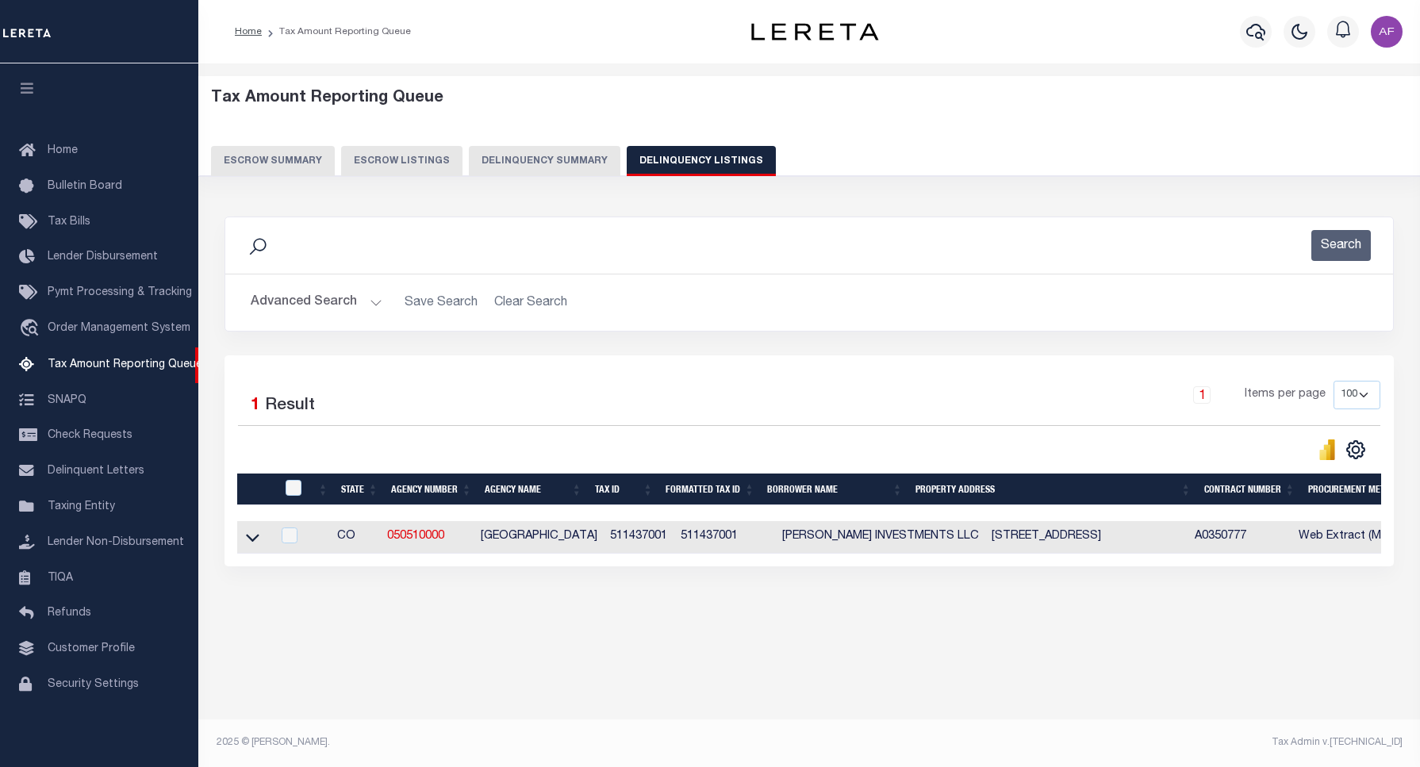
click at [296, 303] on button "Advanced Search" at bounding box center [317, 302] width 132 height 31
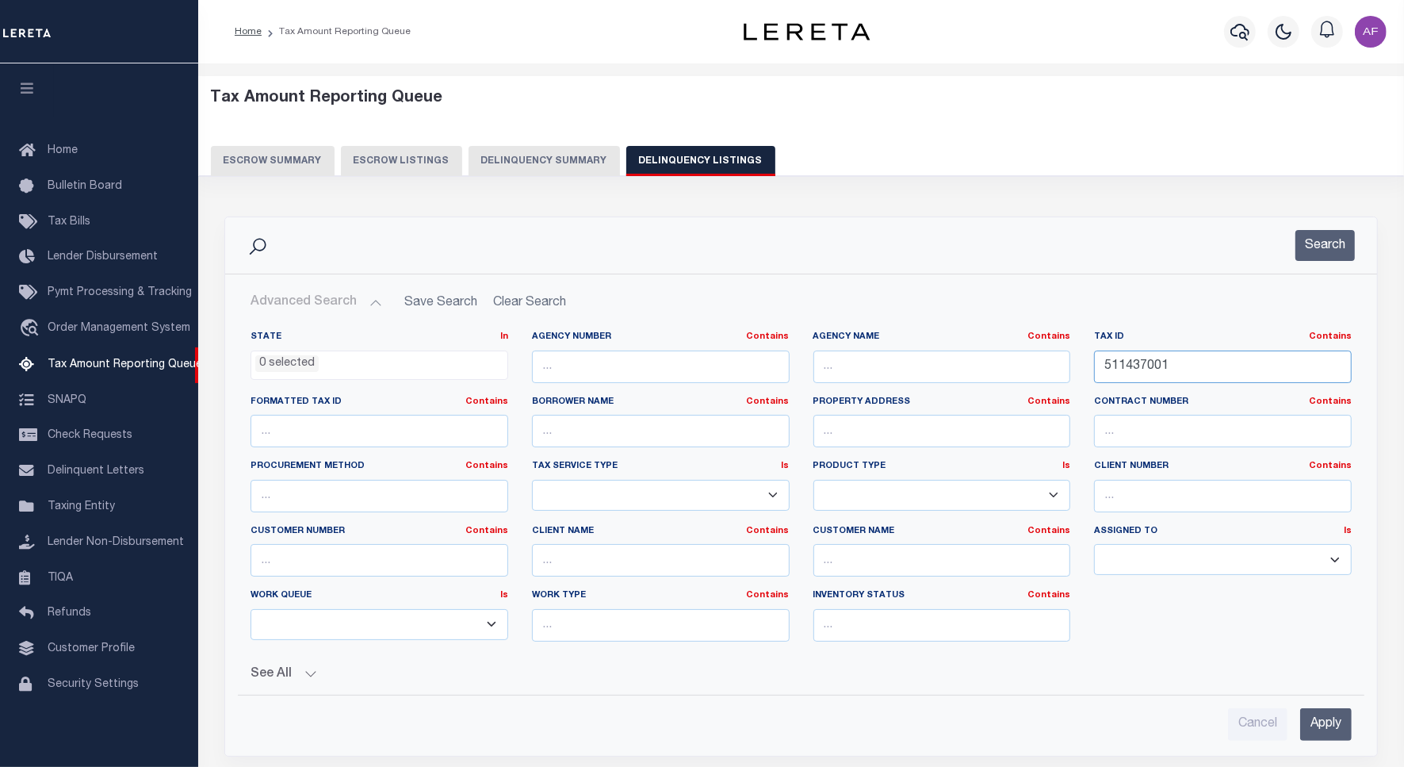
click at [1134, 358] on input "511437001" at bounding box center [1223, 367] width 258 height 33
paste input "700320"
type input "700320"
click at [1303, 275] on div "Advanced Search Save Search Clear Search tblassign_wrapper_dynamictable_____Def…" at bounding box center [801, 513] width 1152 height 479
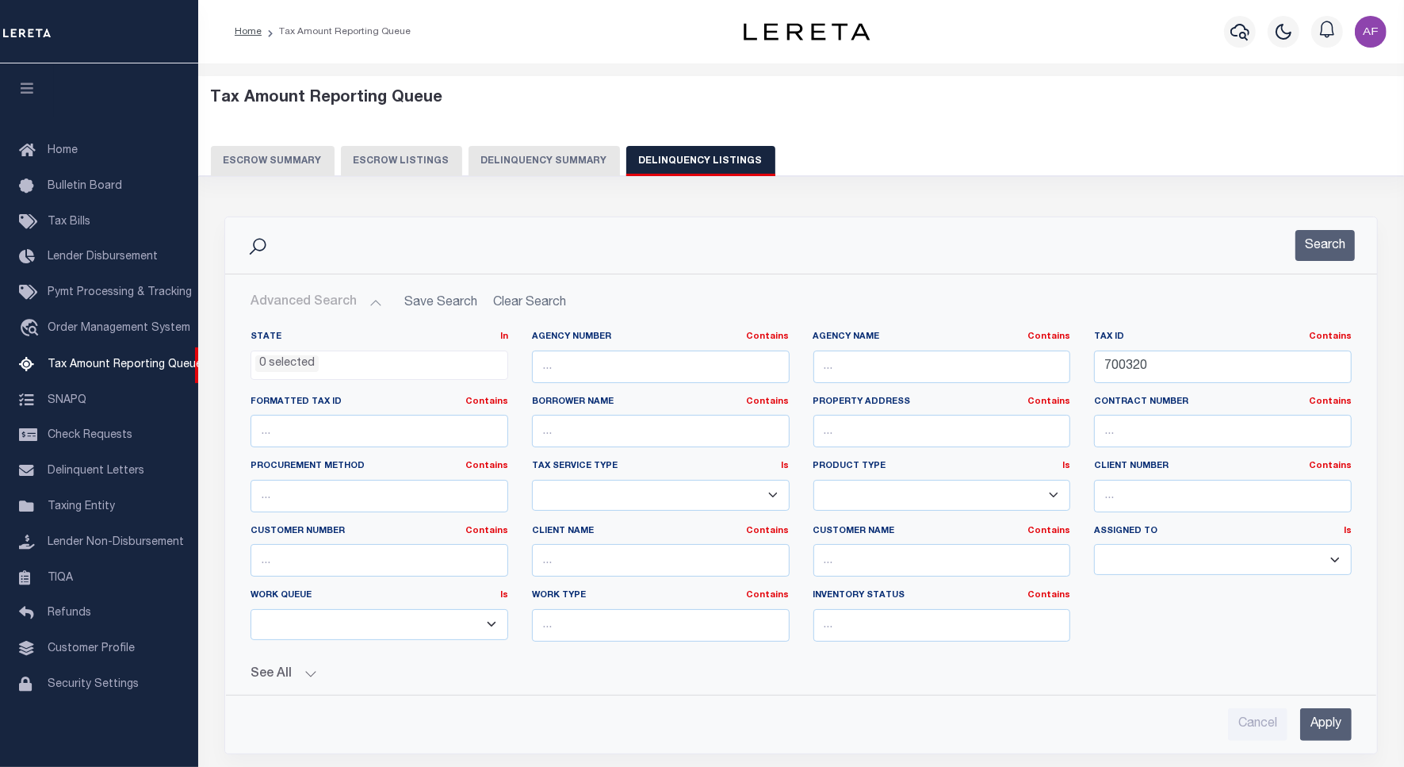
click at [1317, 267] on div "Search" at bounding box center [801, 245] width 1152 height 56
click at [1320, 252] on button "Search" at bounding box center [1325, 245] width 59 height 31
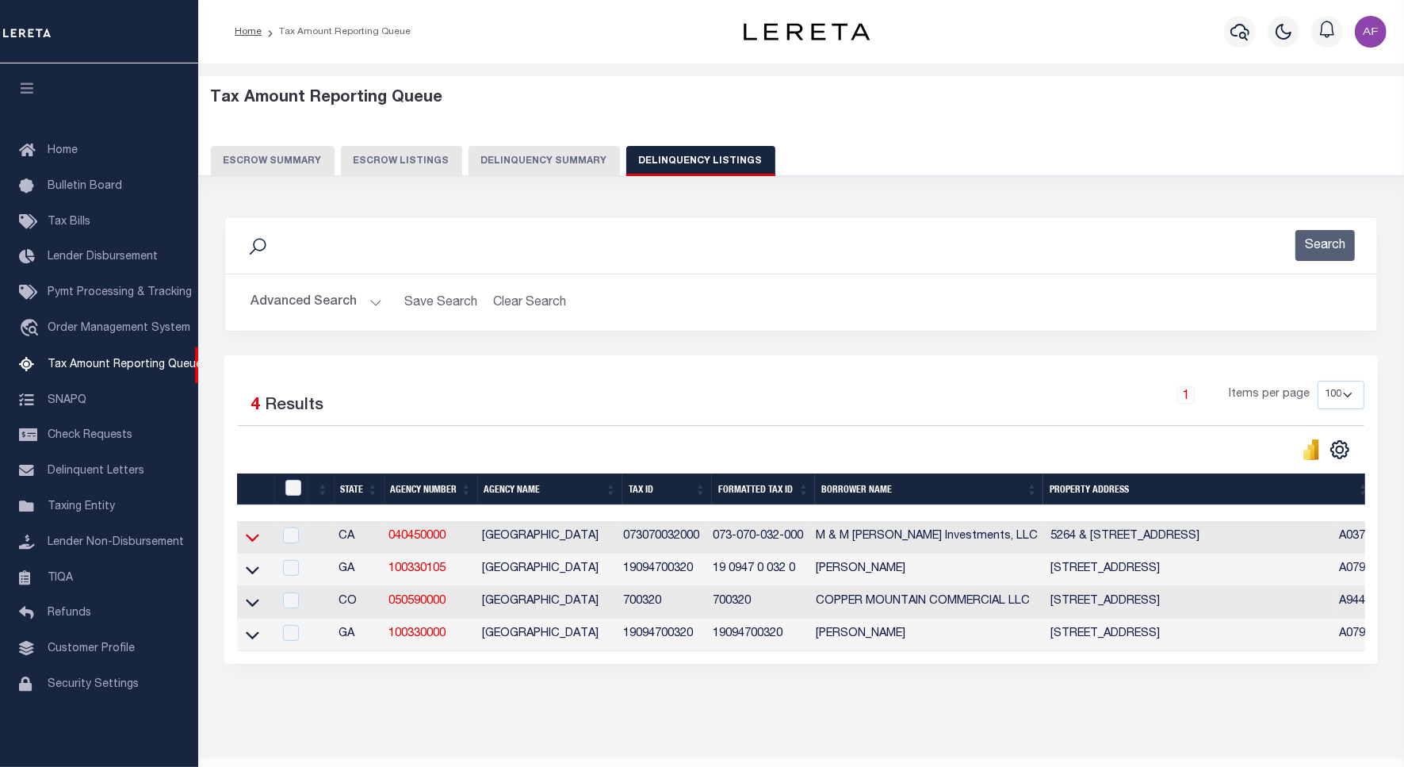
click at [256, 544] on icon at bounding box center [252, 537] width 13 height 17
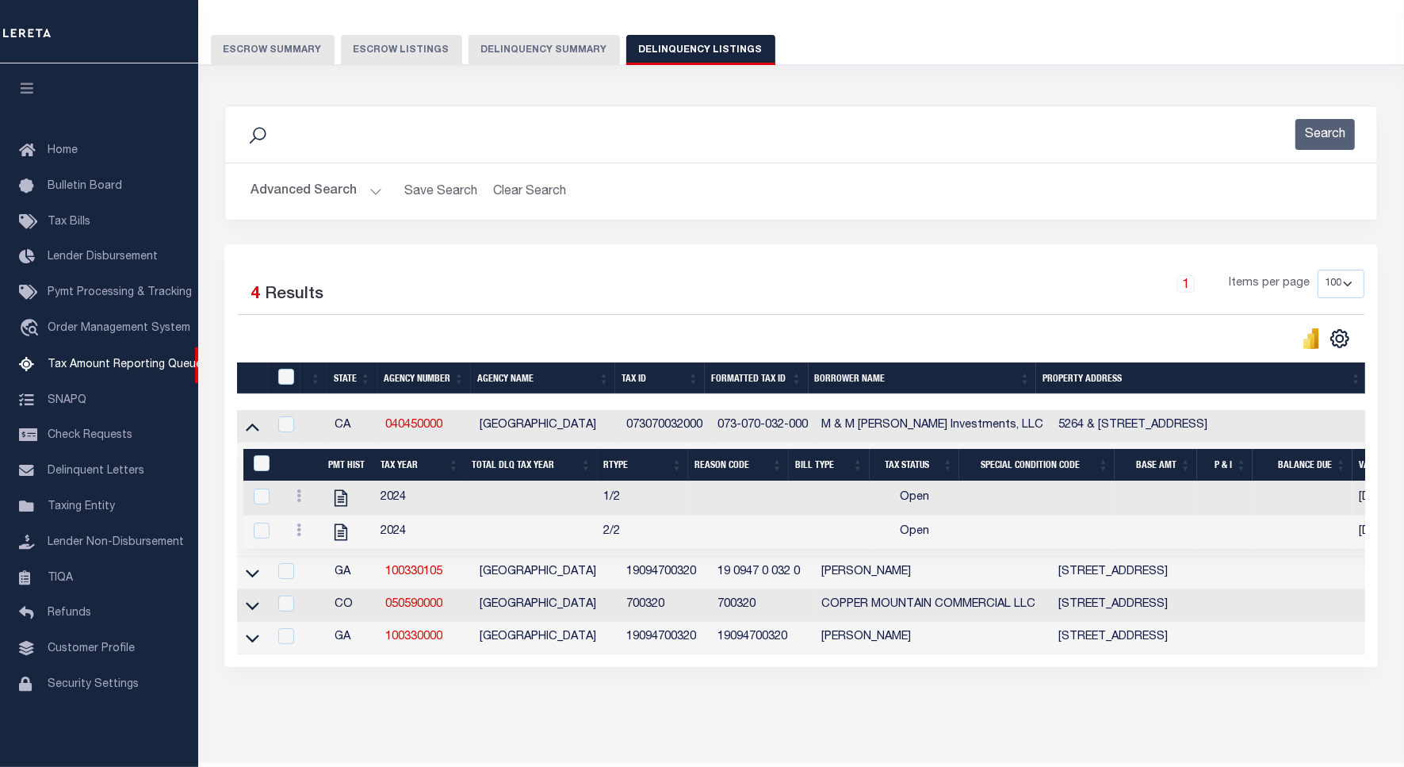
scroll to position [174, 0]
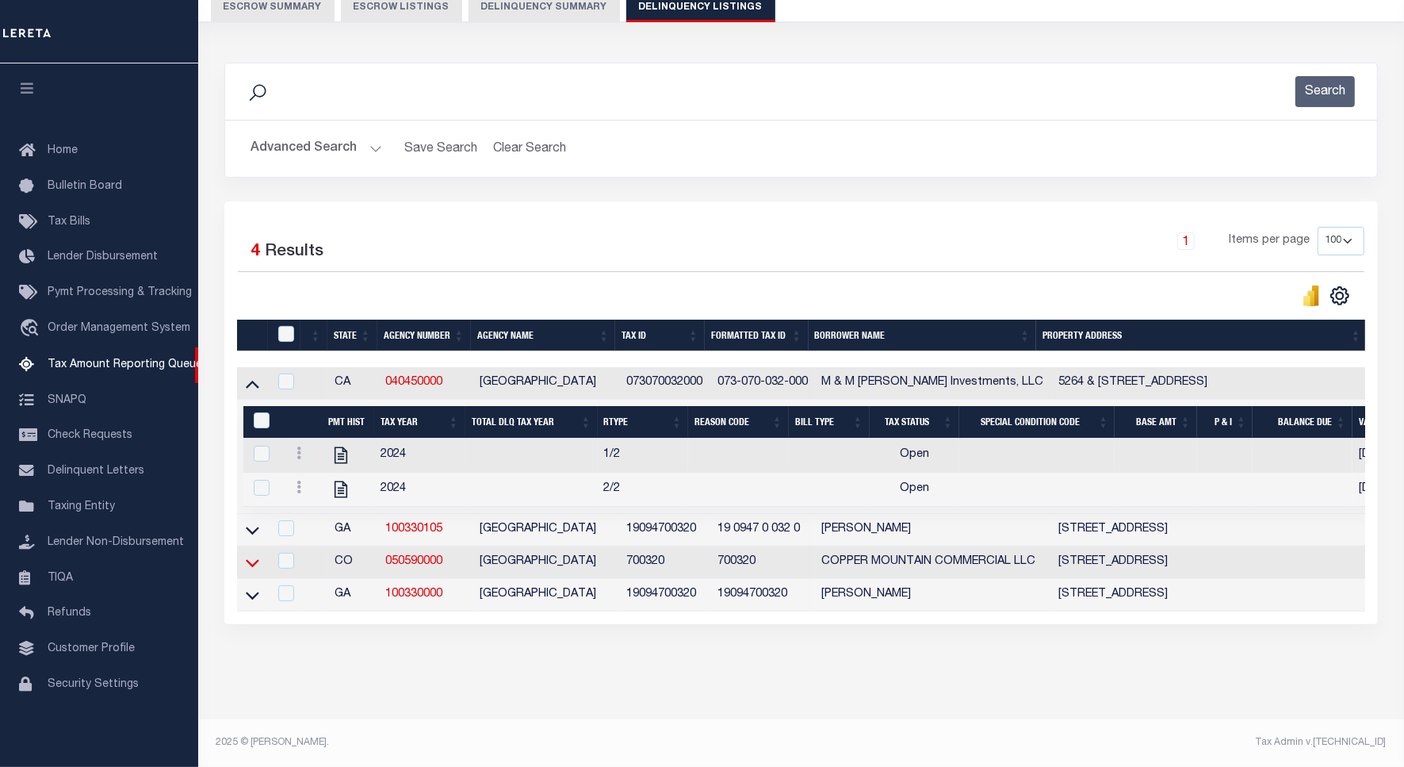
click at [247, 559] on icon at bounding box center [252, 563] width 13 height 8
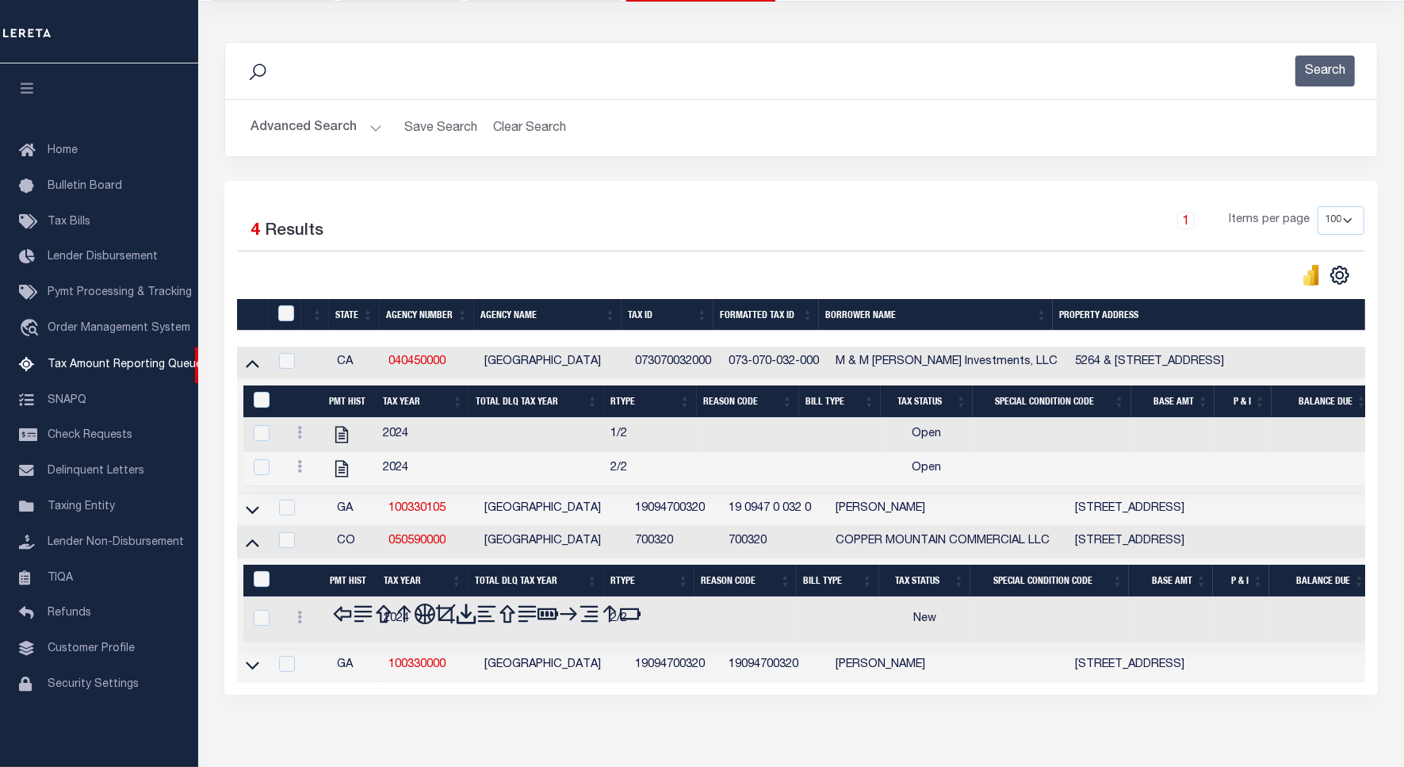
scroll to position [255, 0]
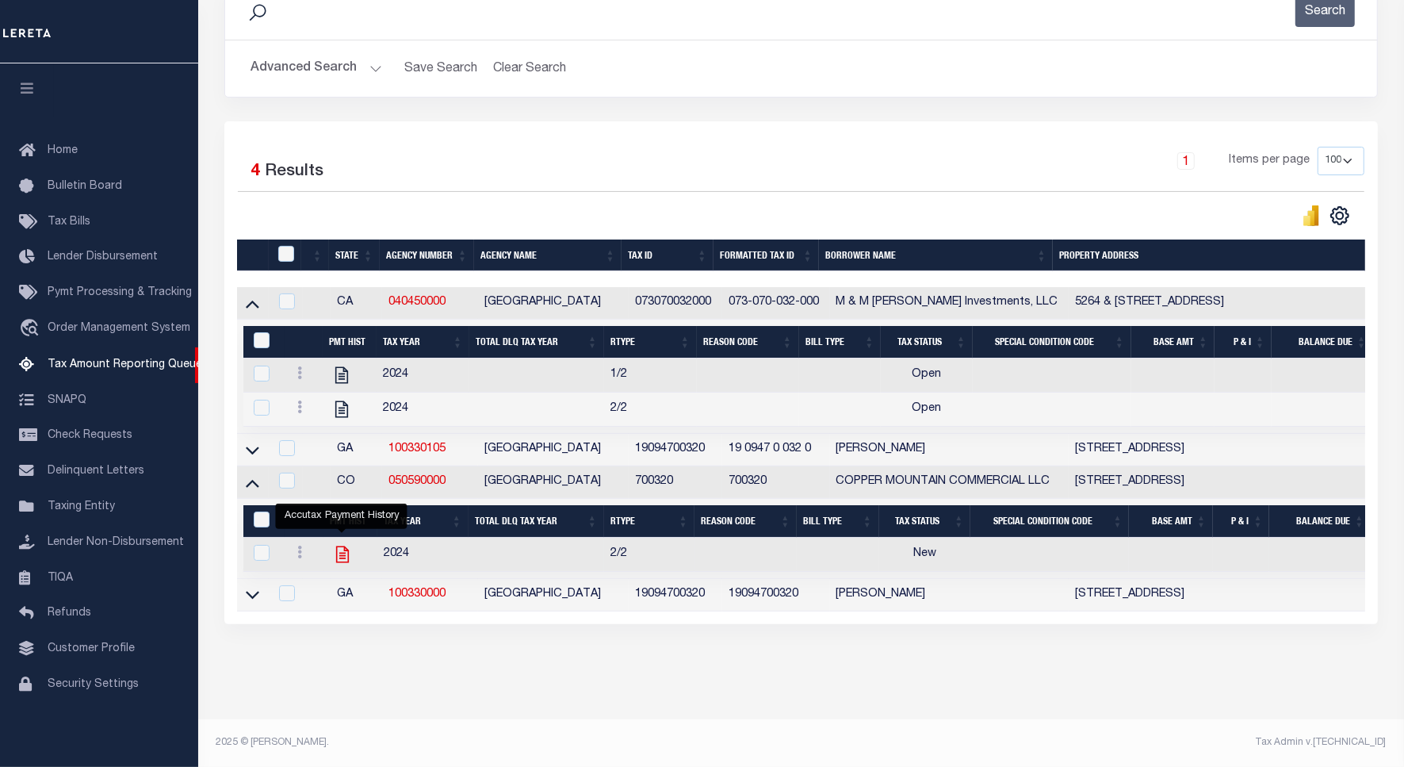
click at [339, 544] on icon "" at bounding box center [342, 554] width 21 height 21
checkbox input "true"
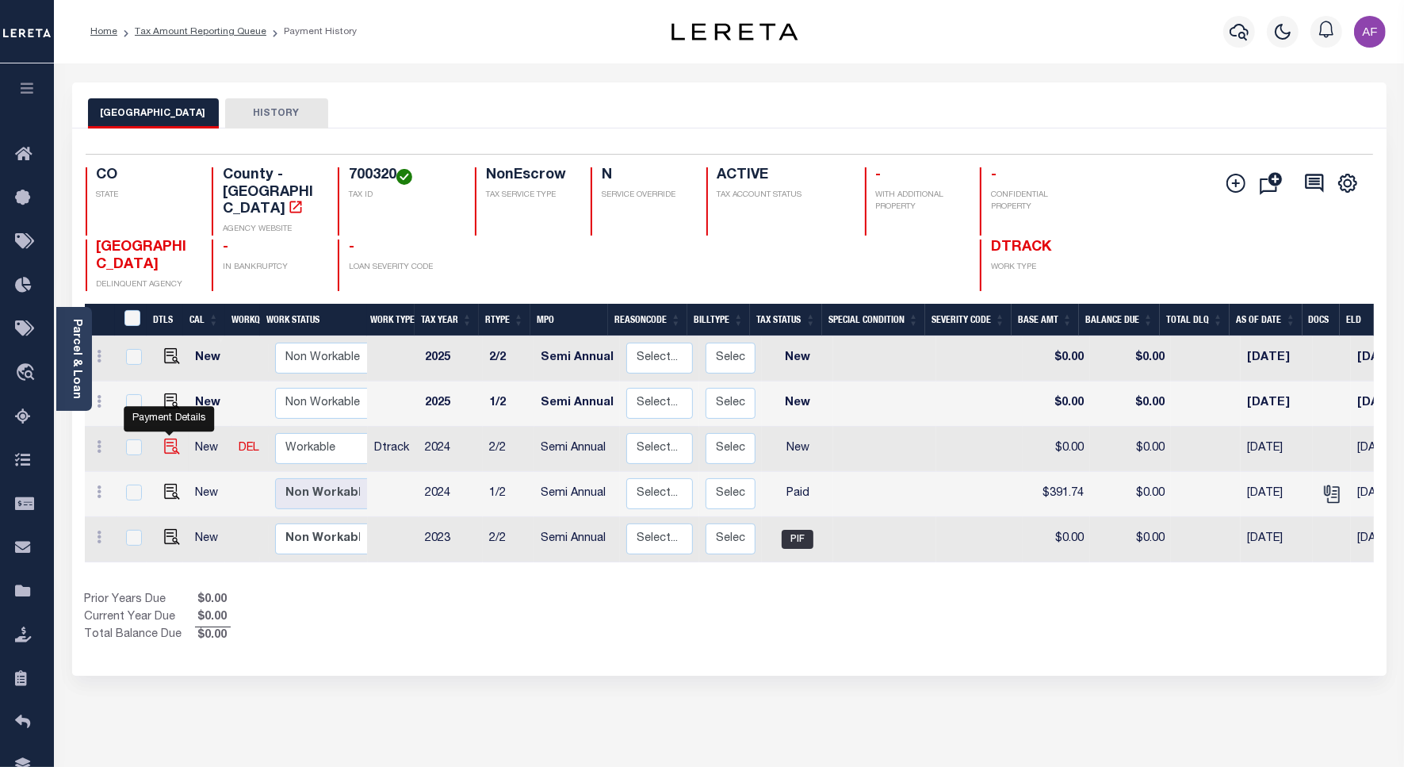
click at [176, 439] on img "" at bounding box center [172, 447] width 16 height 16
checkbox input "true"
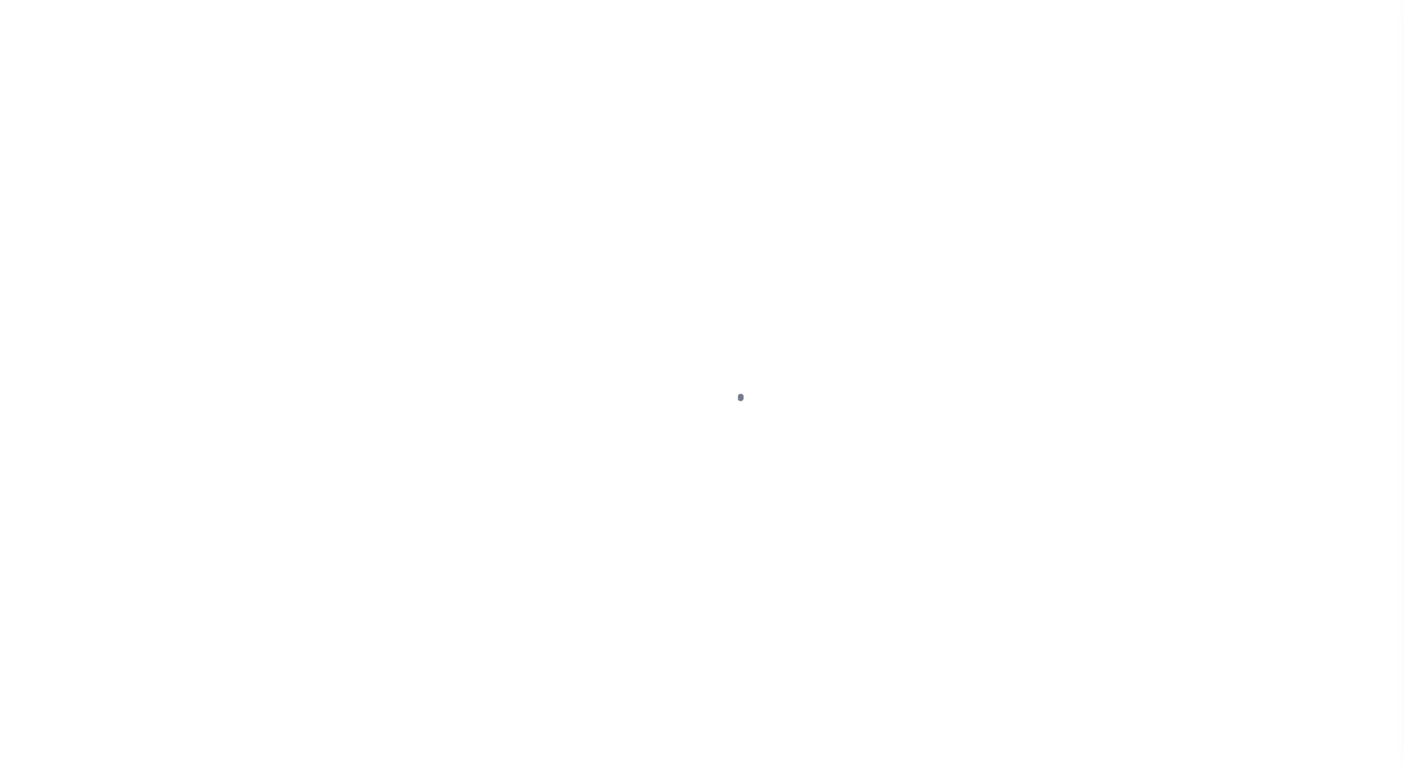
select select "NW2"
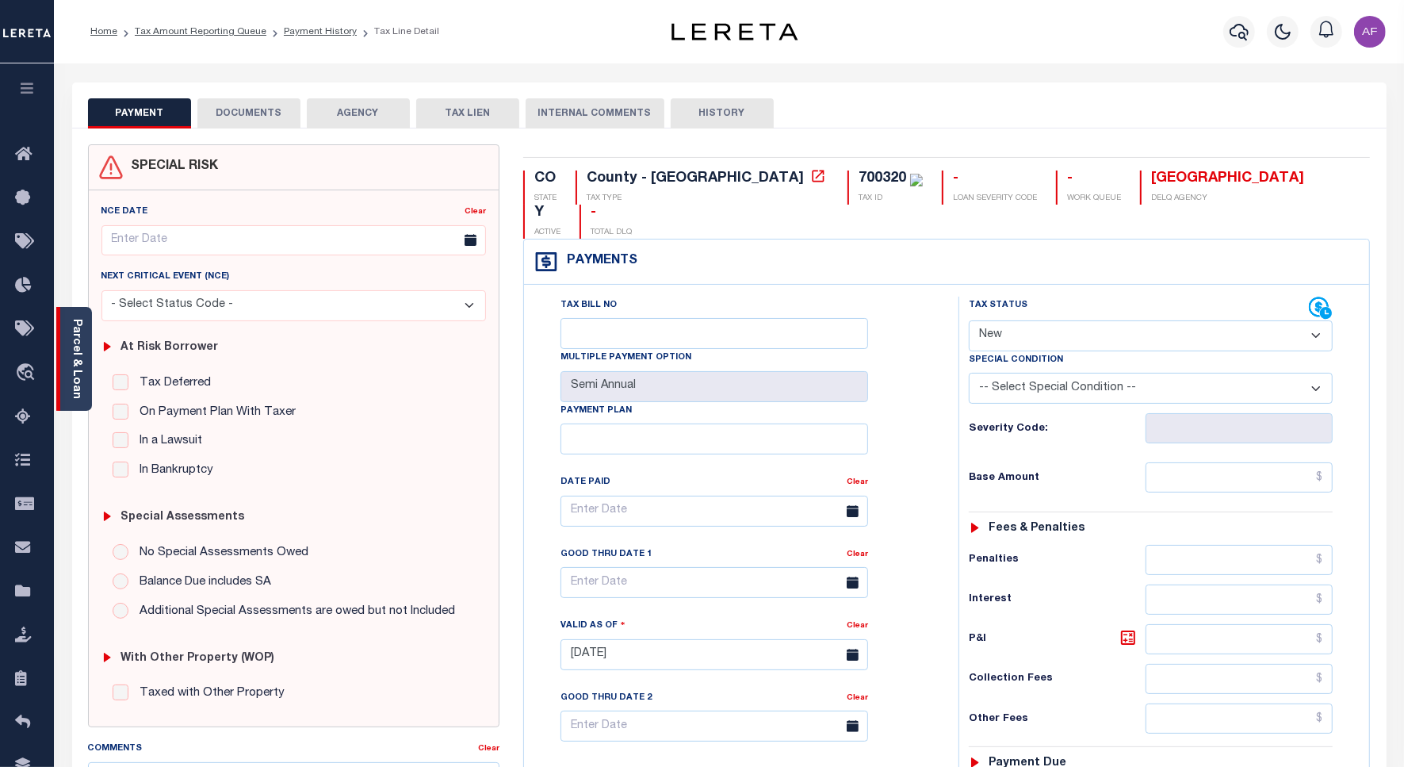
click at [83, 387] on div "Parcel & Loan" at bounding box center [74, 359] width 36 height 104
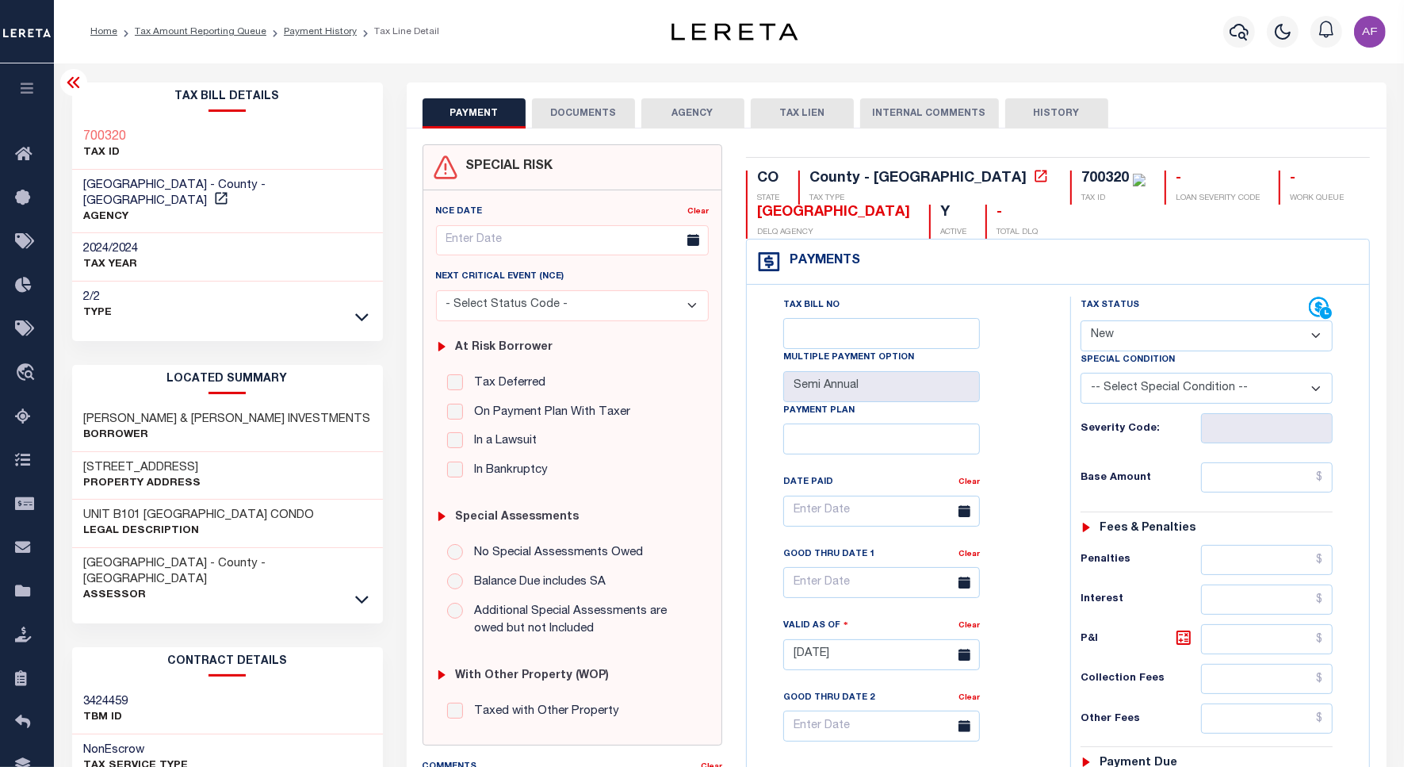
click at [71, 81] on icon at bounding box center [73, 82] width 13 height 11
